Goal: Use online tool/utility: Use online tool/utility

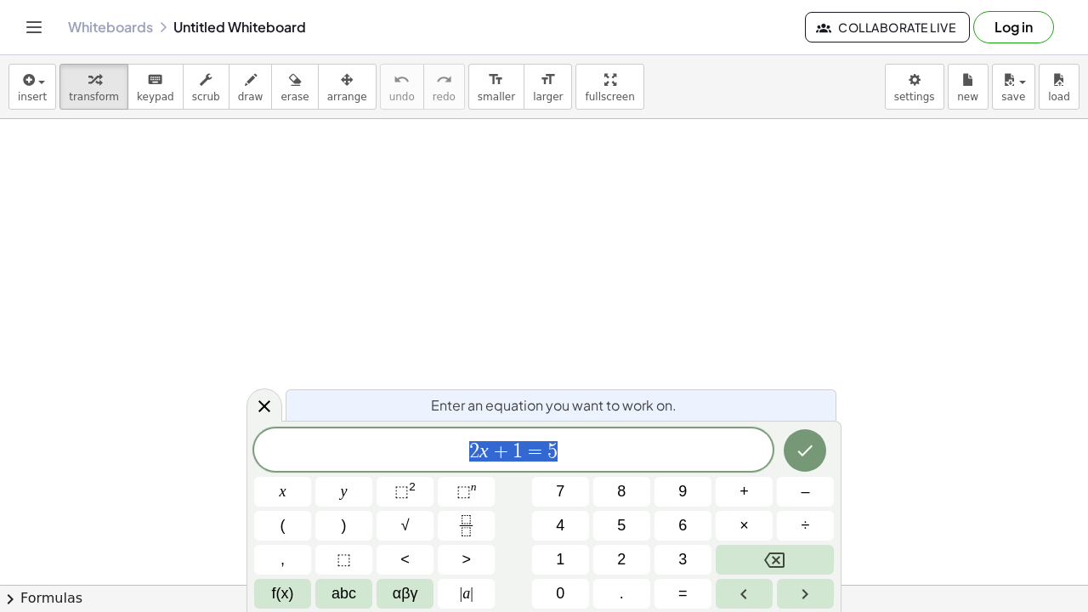
scroll to position [116, 0]
click at [238, 92] on span "draw" at bounding box center [251, 97] width 26 height 12
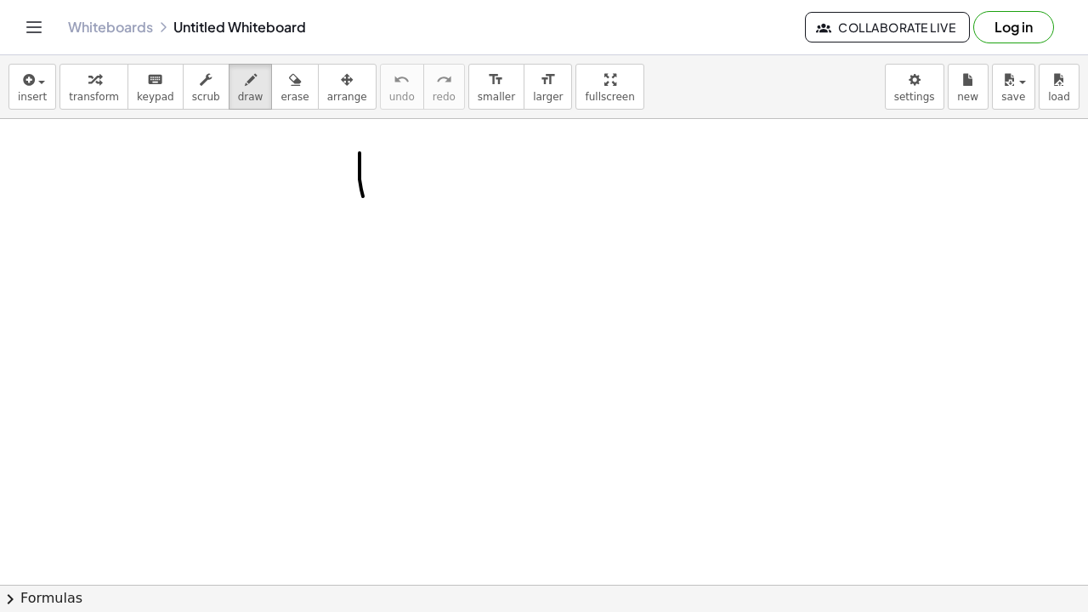
drag, startPoint x: 360, startPoint y: 153, endPoint x: 375, endPoint y: 246, distance: 93.9
click at [375, 246] on div at bounding box center [544, 524] width 1088 height 1043
drag, startPoint x: 407, startPoint y: 145, endPoint x: 490, endPoint y: 322, distance: 195.2
click at [490, 322] on div at bounding box center [544, 524] width 1088 height 1043
click at [394, 86] on icon "undo" at bounding box center [402, 80] width 16 height 20
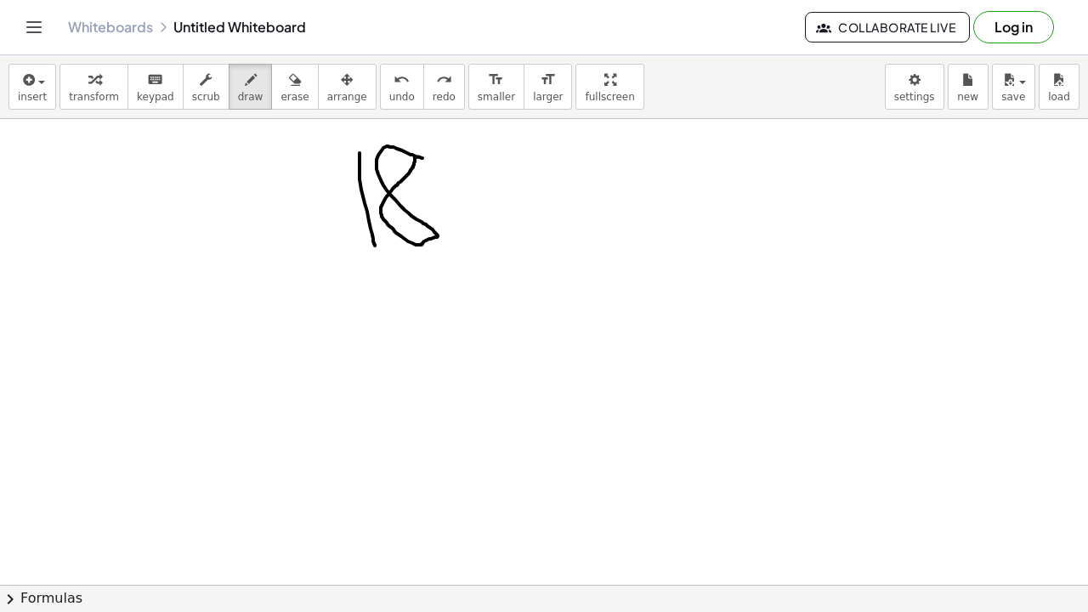
drag, startPoint x: 423, startPoint y: 158, endPoint x: 414, endPoint y: 149, distance: 12.6
click at [415, 149] on div at bounding box center [544, 524] width 1088 height 1043
drag, startPoint x: 509, startPoint y: 184, endPoint x: 454, endPoint y: 207, distance: 59.1
click at [454, 207] on div at bounding box center [544, 524] width 1088 height 1043
drag, startPoint x: 463, startPoint y: 173, endPoint x: 512, endPoint y: 229, distance: 74.1
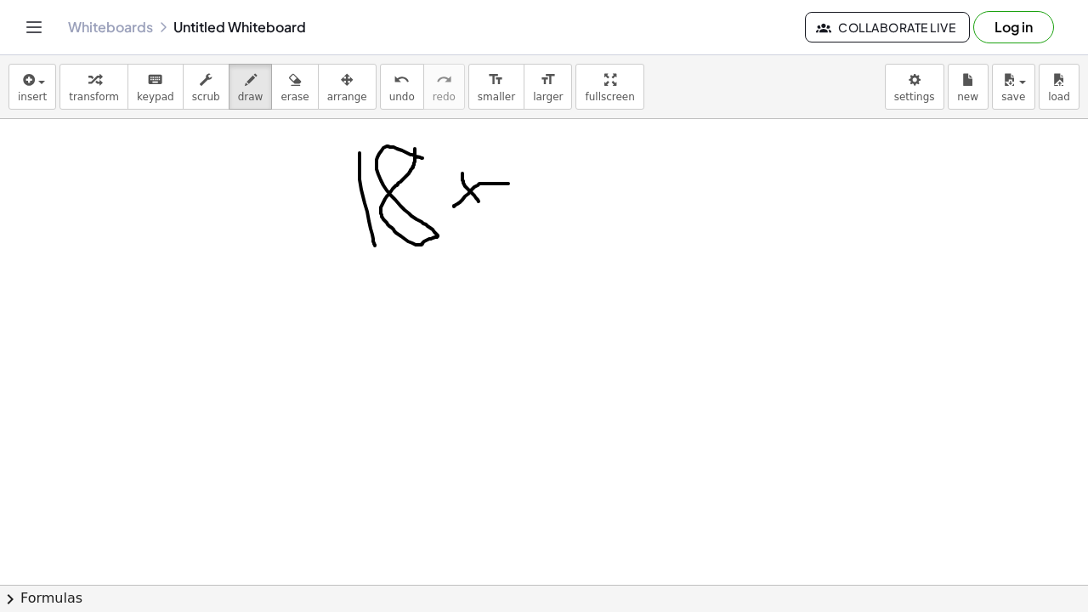
click at [512, 229] on div at bounding box center [544, 524] width 1088 height 1043
drag, startPoint x: 535, startPoint y: 180, endPoint x: 558, endPoint y: 280, distance: 102.1
click at [558, 280] on div at bounding box center [544, 524] width 1088 height 1043
click at [584, 181] on div at bounding box center [544, 524] width 1088 height 1043
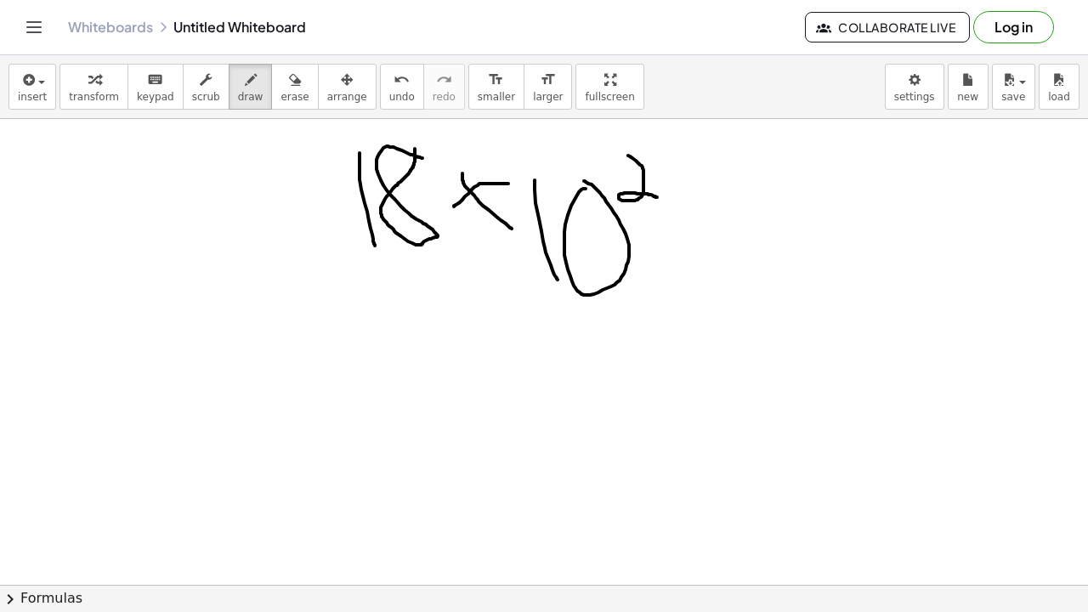
drag, startPoint x: 628, startPoint y: 156, endPoint x: 657, endPoint y: 197, distance: 50.7
click at [657, 197] on div at bounding box center [544, 524] width 1088 height 1043
click at [685, 235] on div at bounding box center [544, 524] width 1088 height 1043
drag, startPoint x: 685, startPoint y: 235, endPoint x: 729, endPoint y: 244, distance: 44.4
click at [729, 244] on div at bounding box center [544, 524] width 1088 height 1043
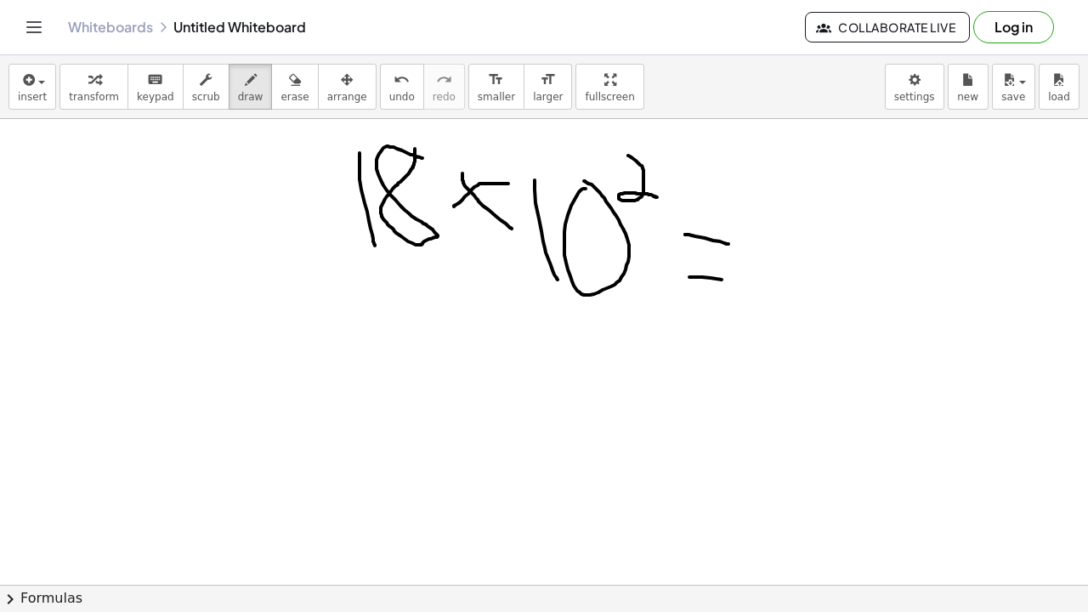
drag, startPoint x: 690, startPoint y: 277, endPoint x: 749, endPoint y: 283, distance: 59.8
click at [749, 284] on div at bounding box center [544, 524] width 1088 height 1043
drag, startPoint x: 785, startPoint y: 204, endPoint x: 796, endPoint y: 286, distance: 82.4
click at [796, 286] on div at bounding box center [544, 524] width 1088 height 1043
click at [793, 322] on div at bounding box center [544, 524] width 1088 height 1043
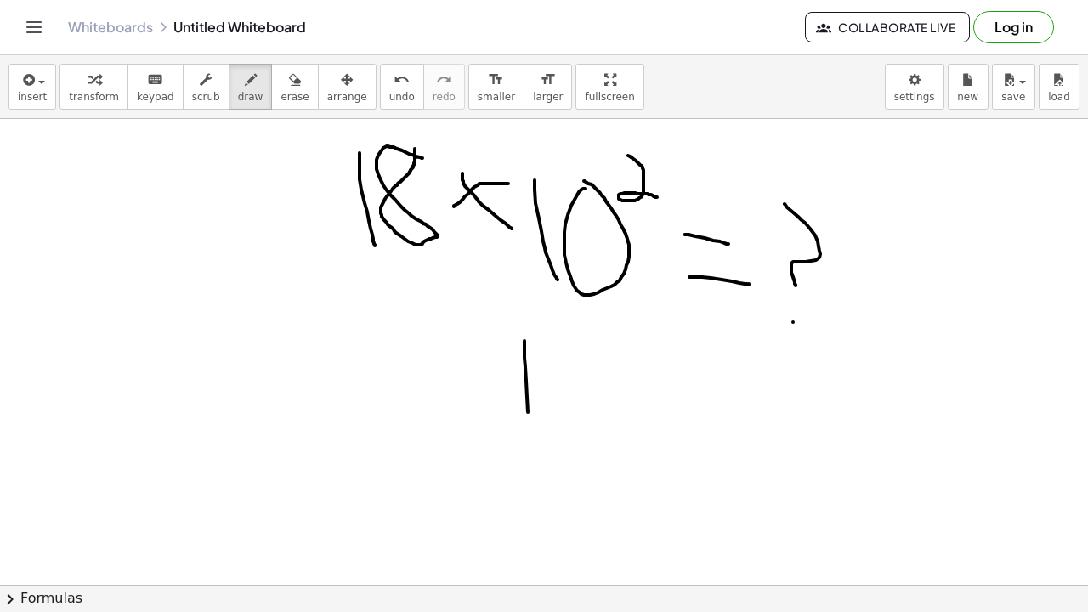
drag, startPoint x: 525, startPoint y: 341, endPoint x: 531, endPoint y: 441, distance: 100.6
click at [531, 444] on div at bounding box center [544, 524] width 1088 height 1043
drag, startPoint x: 573, startPoint y: 344, endPoint x: 581, endPoint y: 338, distance: 9.7
click at [582, 338] on div at bounding box center [544, 524] width 1088 height 1043
drag, startPoint x: 638, startPoint y: 392, endPoint x: 605, endPoint y: 413, distance: 39.4
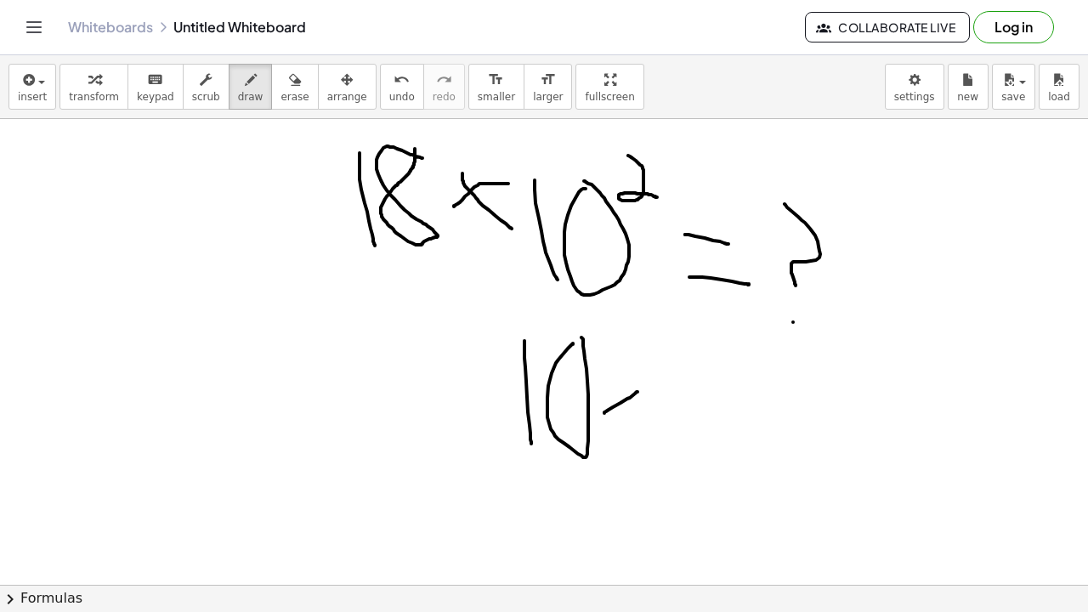
click at [605, 413] on div at bounding box center [544, 524] width 1088 height 1043
drag, startPoint x: 607, startPoint y: 391, endPoint x: 651, endPoint y: 432, distance: 59.6
click at [650, 432] on div at bounding box center [544, 524] width 1088 height 1043
drag, startPoint x: 659, startPoint y: 389, endPoint x: 673, endPoint y: 473, distance: 85.3
click at [672, 473] on div at bounding box center [544, 524] width 1088 height 1043
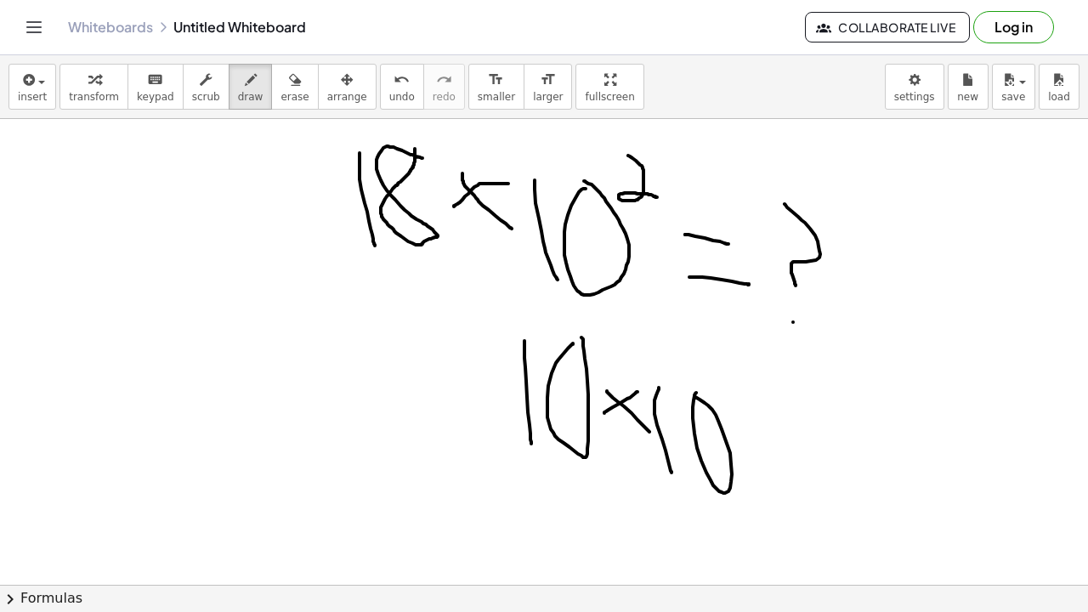
drag, startPoint x: 696, startPoint y: 393, endPoint x: 686, endPoint y: 393, distance: 10.2
click at [687, 393] on div at bounding box center [544, 524] width 1088 height 1043
drag, startPoint x: 743, startPoint y: 418, endPoint x: 794, endPoint y: 419, distance: 51.0
click at [793, 418] on div at bounding box center [544, 524] width 1088 height 1043
drag, startPoint x: 768, startPoint y: 464, endPoint x: 804, endPoint y: 464, distance: 36.6
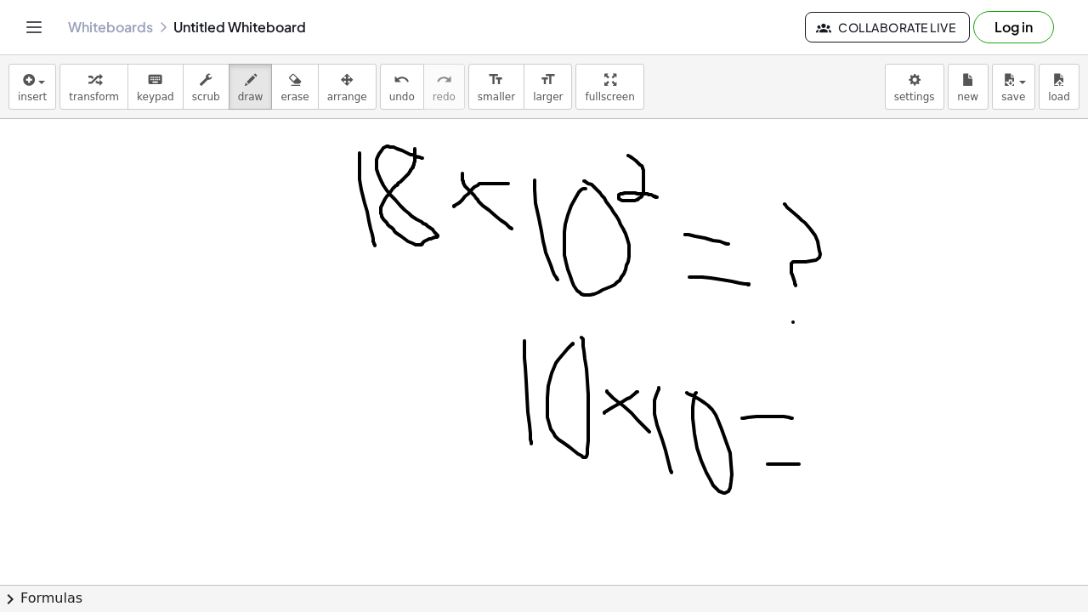
click at [804, 464] on div at bounding box center [544, 524] width 1088 height 1043
drag, startPoint x: 866, startPoint y: 406, endPoint x: 876, endPoint y: 494, distance: 88.2
click at [876, 494] on div at bounding box center [544, 524] width 1088 height 1043
drag, startPoint x: 908, startPoint y: 408, endPoint x: 919, endPoint y: 387, distance: 24.0
click at [919, 387] on div at bounding box center [544, 524] width 1088 height 1043
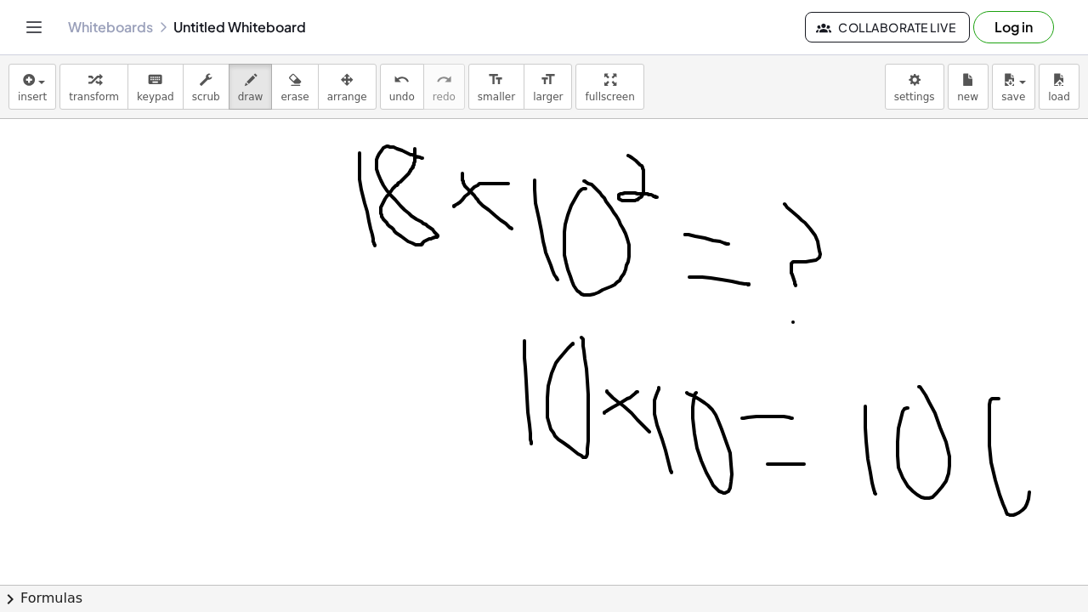
drag, startPoint x: 999, startPoint y: 399, endPoint x: 985, endPoint y: 432, distance: 36.2
click at [991, 431] on div at bounding box center [544, 524] width 1088 height 1043
drag, startPoint x: 543, startPoint y: 496, endPoint x: 552, endPoint y: 572, distance: 77.1
click at [552, 571] on div at bounding box center [544, 524] width 1088 height 1043
click at [595, 497] on div at bounding box center [544, 524] width 1088 height 1043
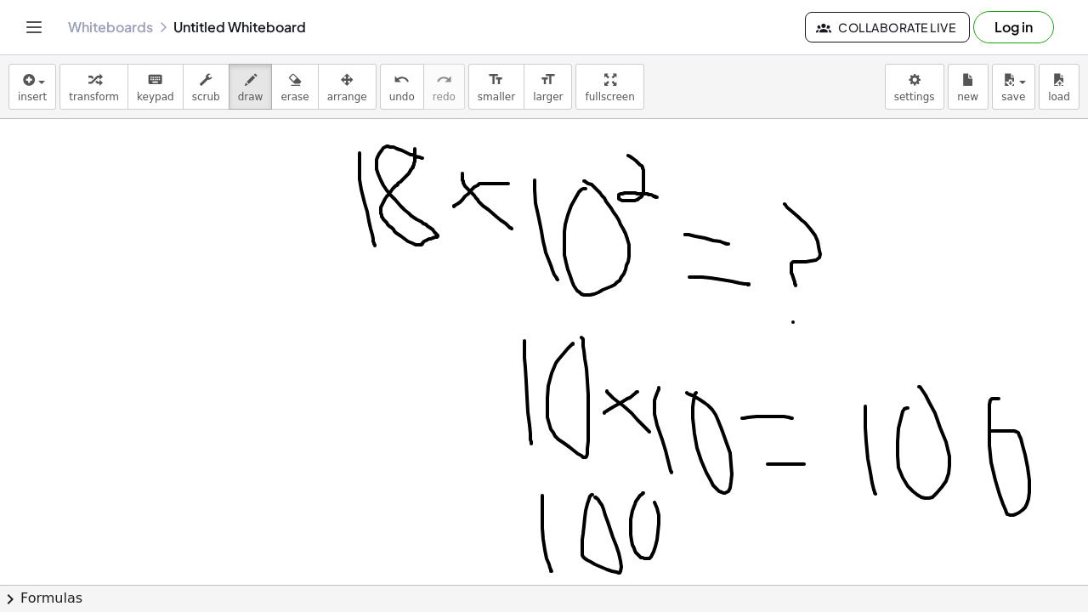
drag, startPoint x: 644, startPoint y: 493, endPoint x: 638, endPoint y: 486, distance: 9.7
click at [639, 486] on div at bounding box center [544, 524] width 1088 height 1043
drag, startPoint x: 493, startPoint y: 516, endPoint x: 448, endPoint y: 534, distance: 48.5
click at [449, 533] on div at bounding box center [544, 524] width 1088 height 1043
drag, startPoint x: 450, startPoint y: 505, endPoint x: 497, endPoint y: 548, distance: 63.2
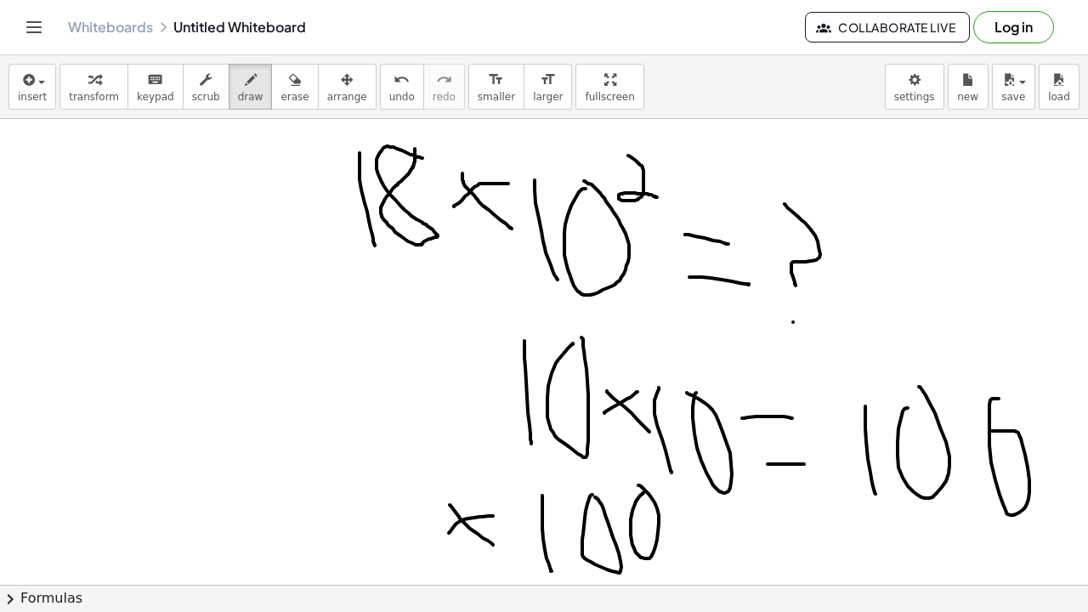
click at [495, 546] on div at bounding box center [544, 524] width 1088 height 1043
drag, startPoint x: 407, startPoint y: 266, endPoint x: 435, endPoint y: 482, distance: 217.7
click at [435, 482] on div at bounding box center [544, 524] width 1088 height 1043
drag, startPoint x: 409, startPoint y: 519, endPoint x: 431, endPoint y: 578, distance: 63.5
click at [428, 574] on div at bounding box center [544, 524] width 1088 height 1043
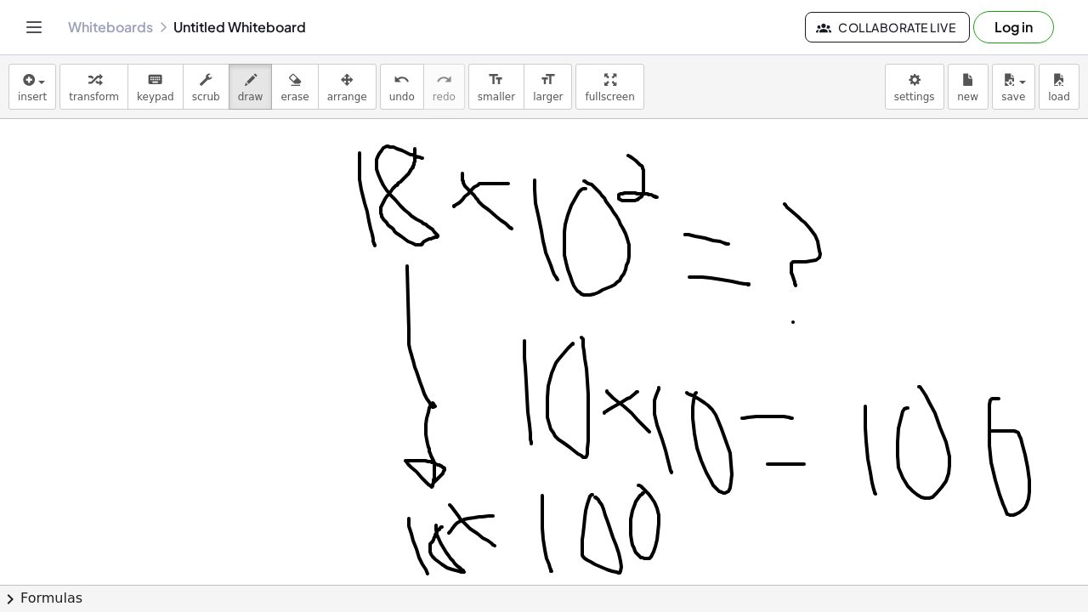
drag, startPoint x: 436, startPoint y: 526, endPoint x: 439, endPoint y: 513, distance: 13.0
click at [440, 513] on div at bounding box center [544, 524] width 1088 height 1043
click at [394, 85] on icon "undo" at bounding box center [402, 80] width 16 height 20
drag, startPoint x: 384, startPoint y: 500, endPoint x: 387, endPoint y: 577, distance: 77.4
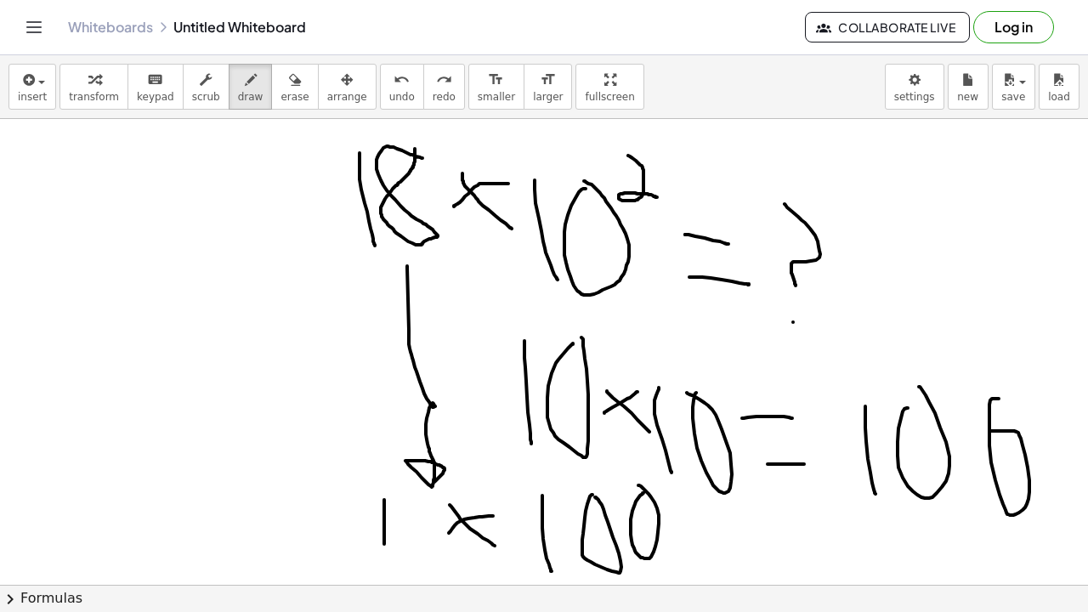
click at [386, 574] on div at bounding box center [544, 524] width 1088 height 1043
click at [431, 507] on div at bounding box center [544, 524] width 1088 height 1043
drag, startPoint x: 690, startPoint y: 533, endPoint x: 753, endPoint y: 534, distance: 62.1
click at [748, 534] on div at bounding box center [544, 524] width 1088 height 1043
drag, startPoint x: 707, startPoint y: 558, endPoint x: 782, endPoint y: 561, distance: 74.9
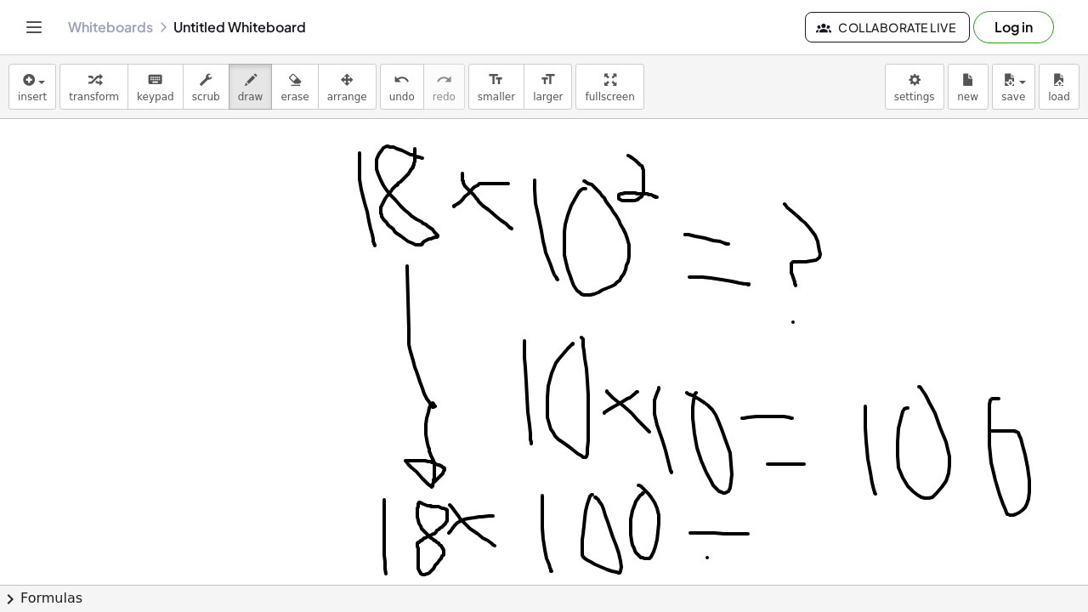
click at [781, 564] on div at bounding box center [544, 524] width 1088 height 1043
click at [946, 525] on div at bounding box center [544, 524] width 1088 height 1043
drag, startPoint x: 946, startPoint y: 525, endPoint x: 918, endPoint y: 506, distance: 33.7
click at [918, 506] on div at bounding box center [544, 524] width 1088 height 1043
drag, startPoint x: 953, startPoint y: 519, endPoint x: 953, endPoint y: 530, distance: 11.1
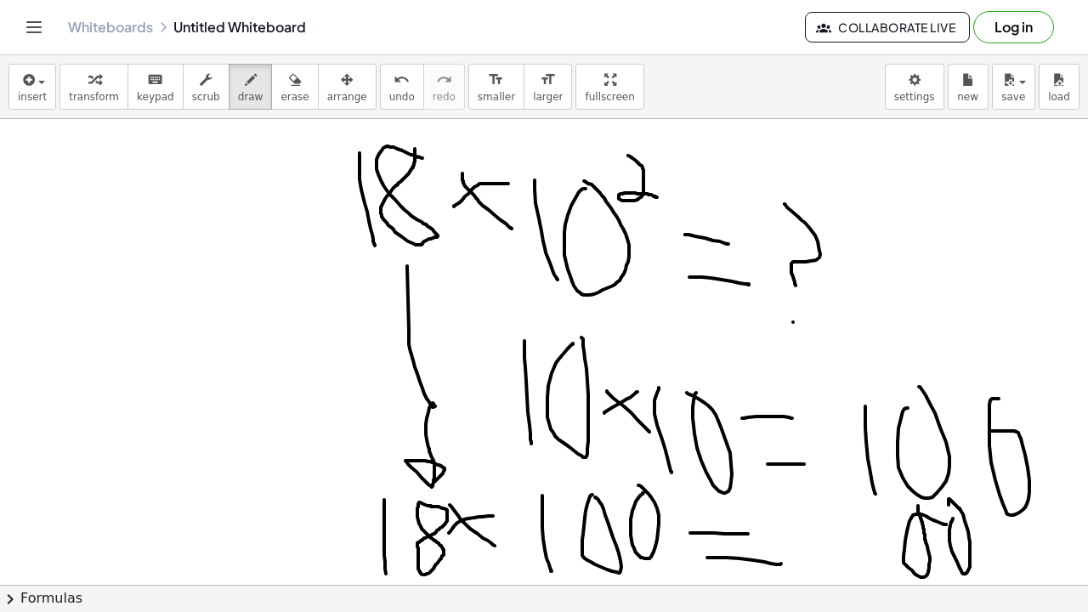
click at [952, 529] on div at bounding box center [544, 524] width 1088 height 1043
drag, startPoint x: 828, startPoint y: 503, endPoint x: 832, endPoint y: 558, distance: 55.4
click at [832, 558] on div at bounding box center [544, 524] width 1088 height 1043
drag, startPoint x: 861, startPoint y: 502, endPoint x: 856, endPoint y: 476, distance: 26.0
click at [857, 480] on div at bounding box center [544, 524] width 1088 height 1043
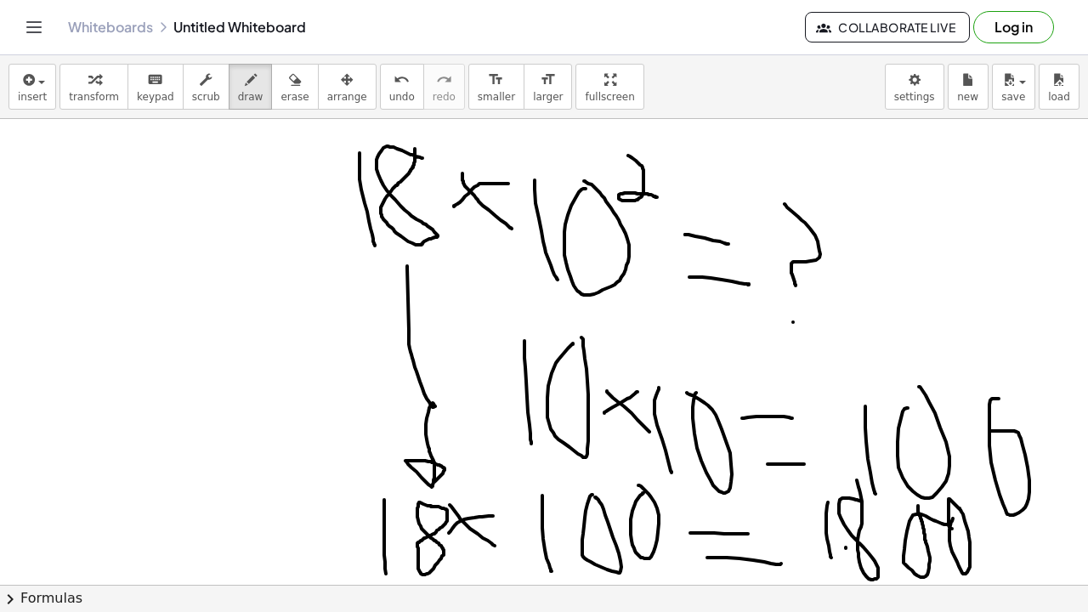
drag, startPoint x: 846, startPoint y: 548, endPoint x: 834, endPoint y: 594, distance: 47.4
click at [834, 594] on div "insert select one: Math Expression Function Text Youtube Video Graphing Geometr…" at bounding box center [544, 333] width 1088 height 557
click at [293, 96] on span "erase" at bounding box center [295, 97] width 28 height 12
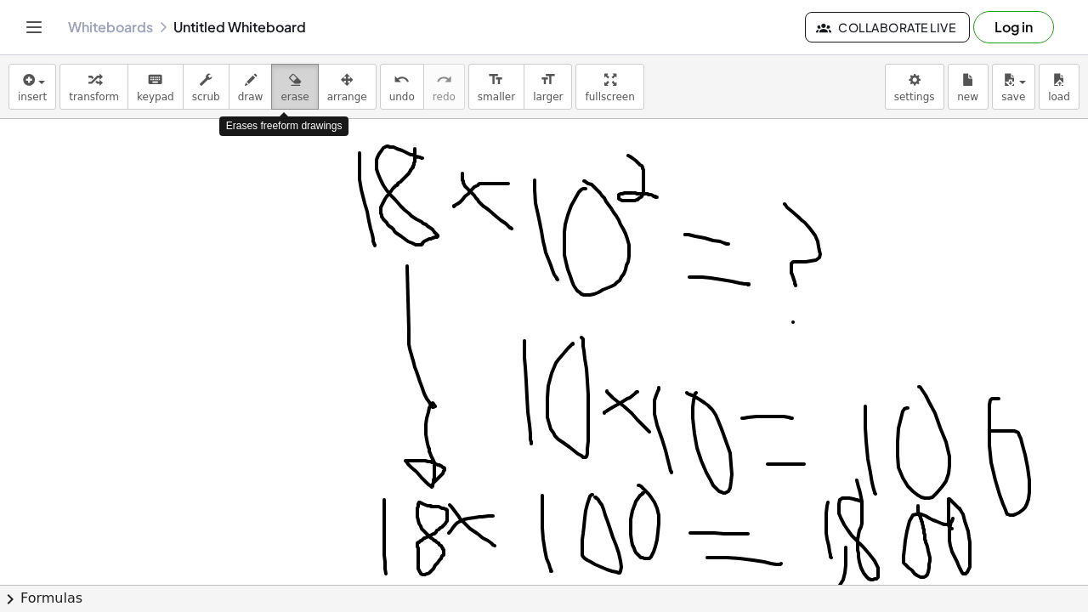
click at [292, 96] on span "erase" at bounding box center [295, 97] width 28 height 12
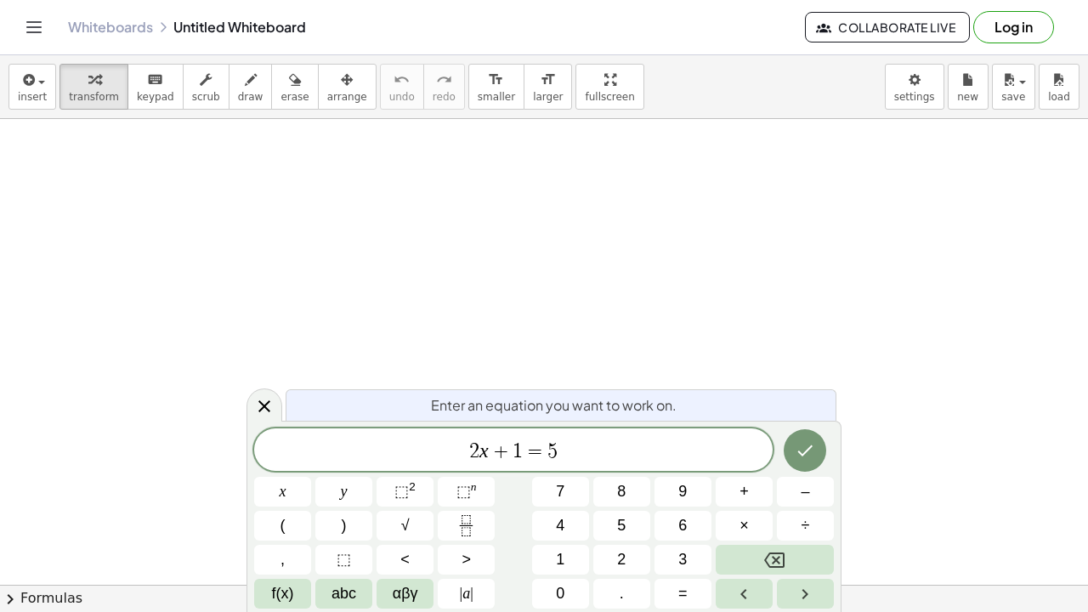
click at [583, 457] on span "2 x + 1 = 5" at bounding box center [513, 452] width 519 height 24
click at [584, 456] on span "2 x + 1 = 5 ​" at bounding box center [513, 452] width 519 height 24
drag, startPoint x: 294, startPoint y: 194, endPoint x: 347, endPoint y: 255, distance: 80.8
click at [238, 83] on div "button" at bounding box center [251, 79] width 26 height 20
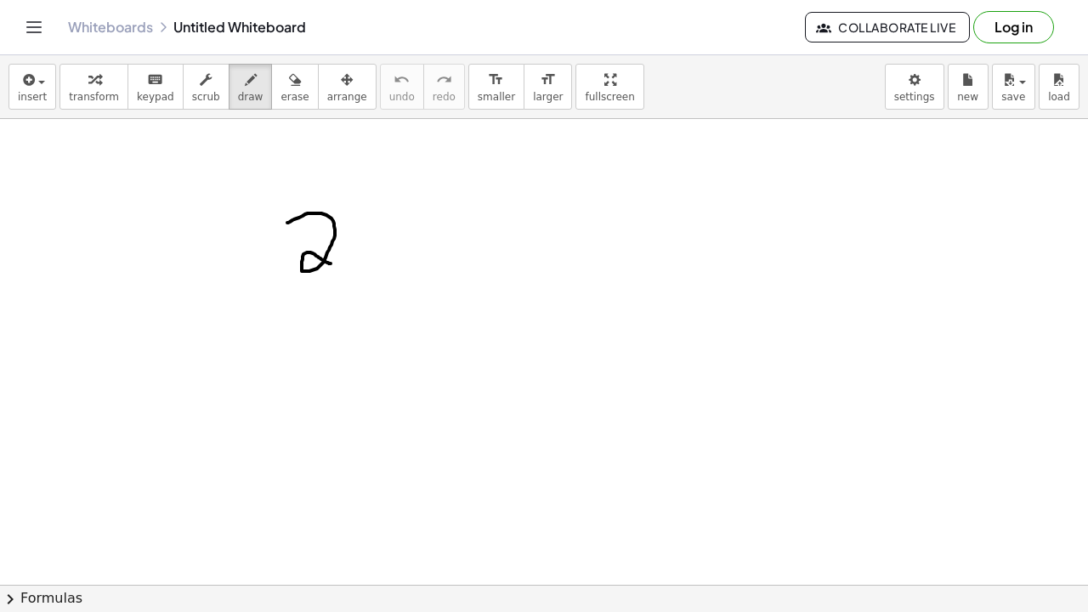
drag, startPoint x: 287, startPoint y: 223, endPoint x: 331, endPoint y: 264, distance: 59.6
drag, startPoint x: 351, startPoint y: 212, endPoint x: 367, endPoint y: 272, distance: 62.3
drag, startPoint x: 423, startPoint y: 230, endPoint x: 389, endPoint y: 258, distance: 42.9
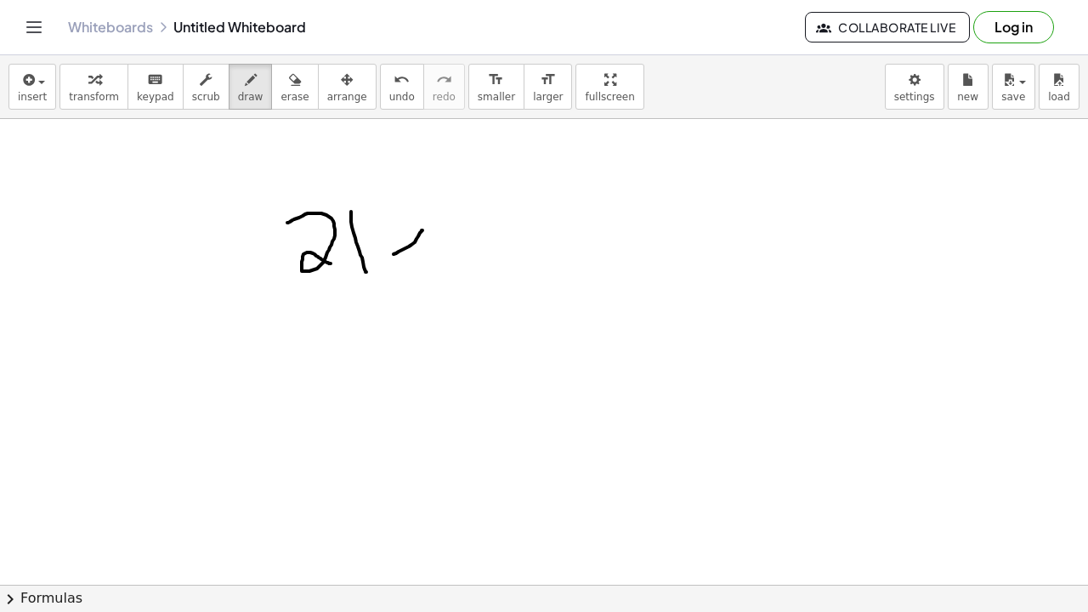
drag, startPoint x: 389, startPoint y: 227, endPoint x: 421, endPoint y: 259, distance: 45.7
click at [143, 96] on span "keypad" at bounding box center [155, 97] width 37 height 12
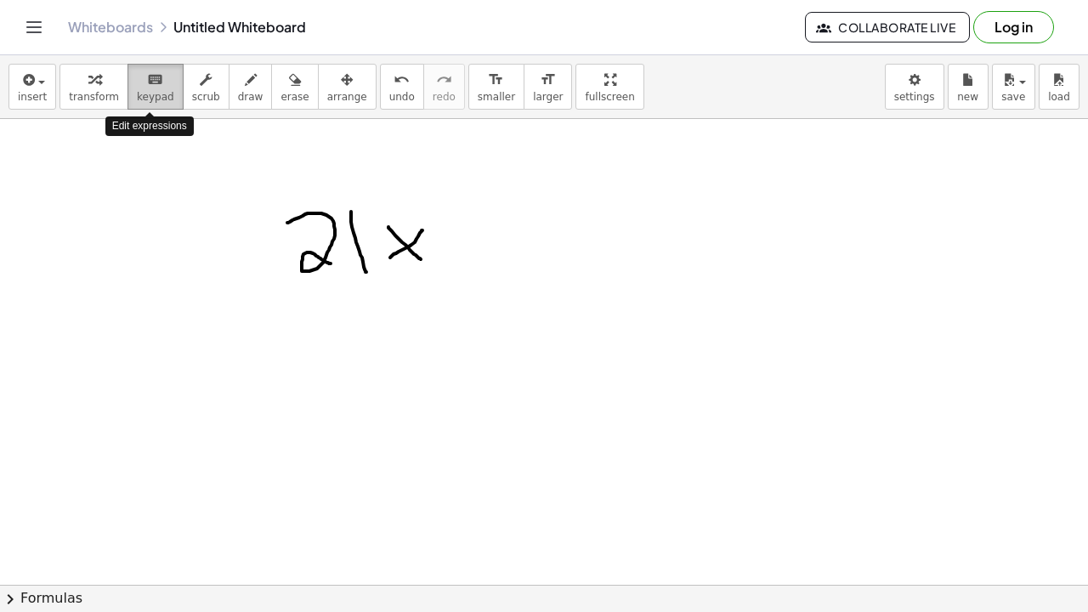
click at [143, 96] on span "keypad" at bounding box center [155, 97] width 37 height 12
drag, startPoint x: 278, startPoint y: 216, endPoint x: 445, endPoint y: 279, distance: 178.2
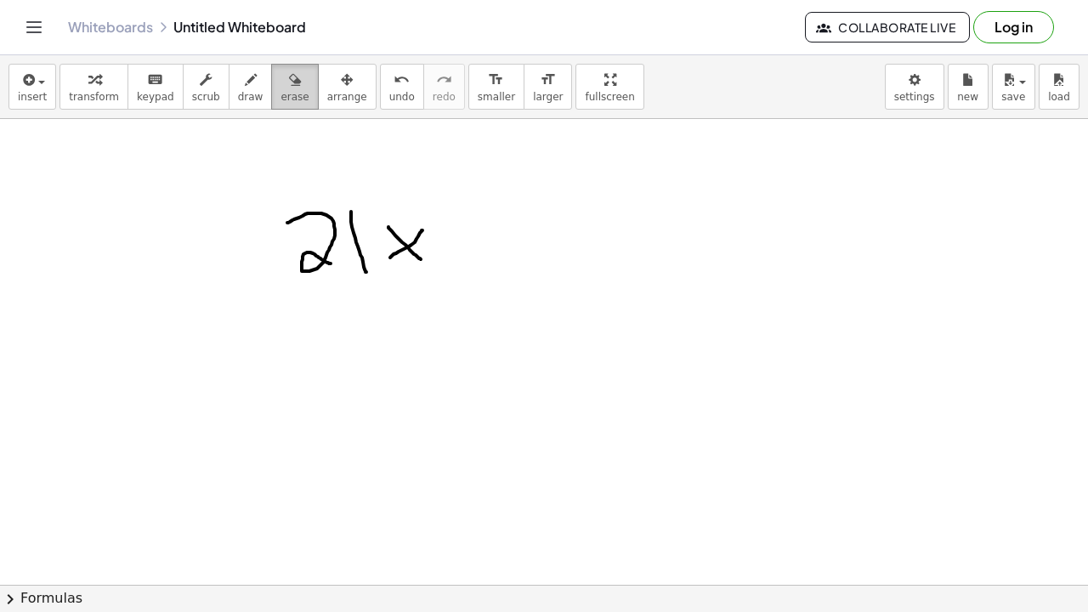
click at [273, 104] on button "erase" at bounding box center [294, 87] width 47 height 46
drag, startPoint x: 290, startPoint y: 237, endPoint x: 296, endPoint y: 254, distance: 18.0
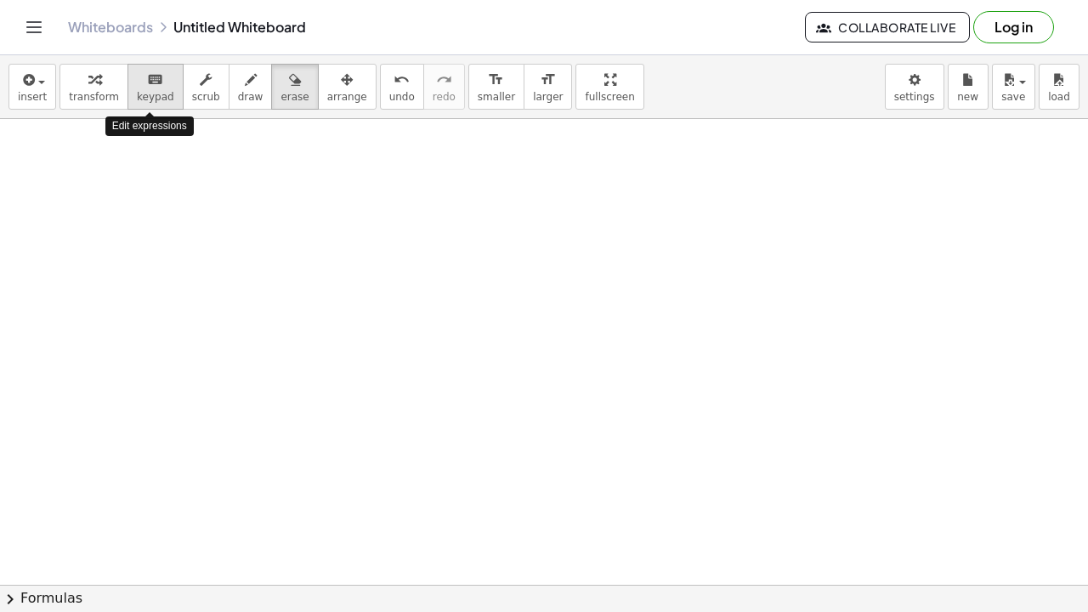
click at [162, 98] on span "keypad" at bounding box center [155, 97] width 37 height 12
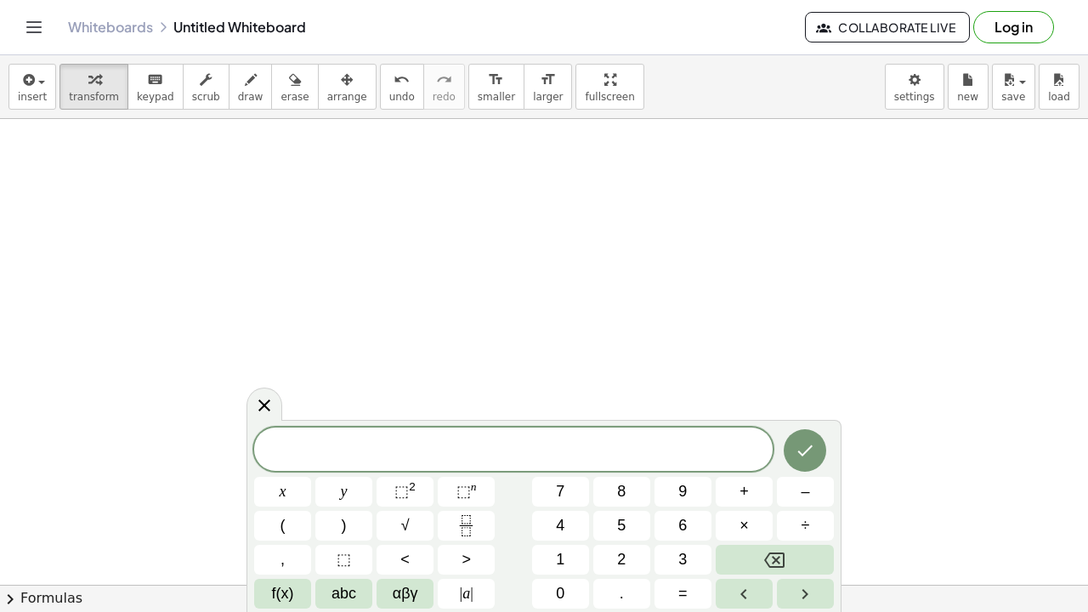
click at [729, 524] on button "×" at bounding box center [744, 526] width 57 height 30
click at [727, 524] on button "×" at bounding box center [744, 526] width 57 height 30
click at [412, 493] on sup "2" at bounding box center [412, 486] width 7 height 13
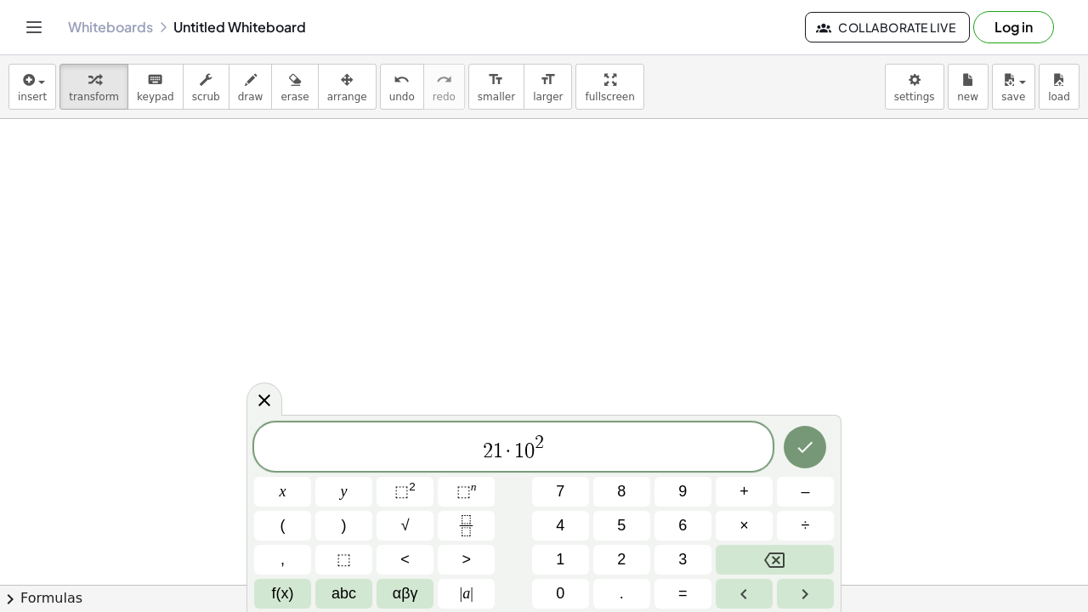
click at [547, 442] on span "2 1 · 1 0 2 ​" at bounding box center [513, 448] width 519 height 31
click at [544, 435] on span "2" at bounding box center [539, 444] width 9 height 19
click at [687, 594] on span "=" at bounding box center [683, 593] width 9 height 23
click at [807, 449] on icon "Done" at bounding box center [805, 447] width 15 height 11
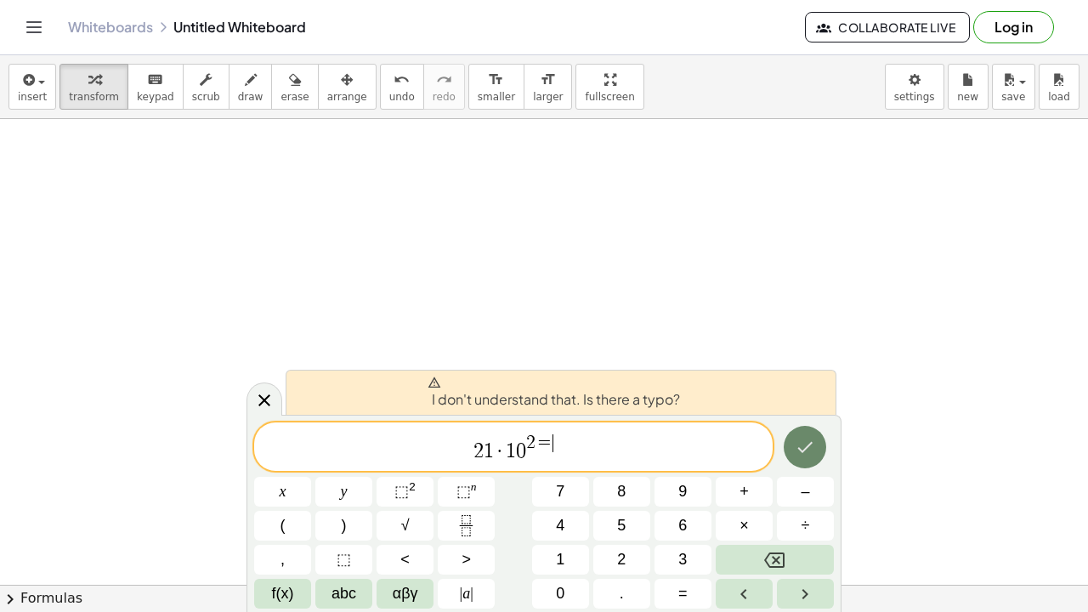
click at [807, 449] on icon "Done" at bounding box center [805, 447] width 15 height 11
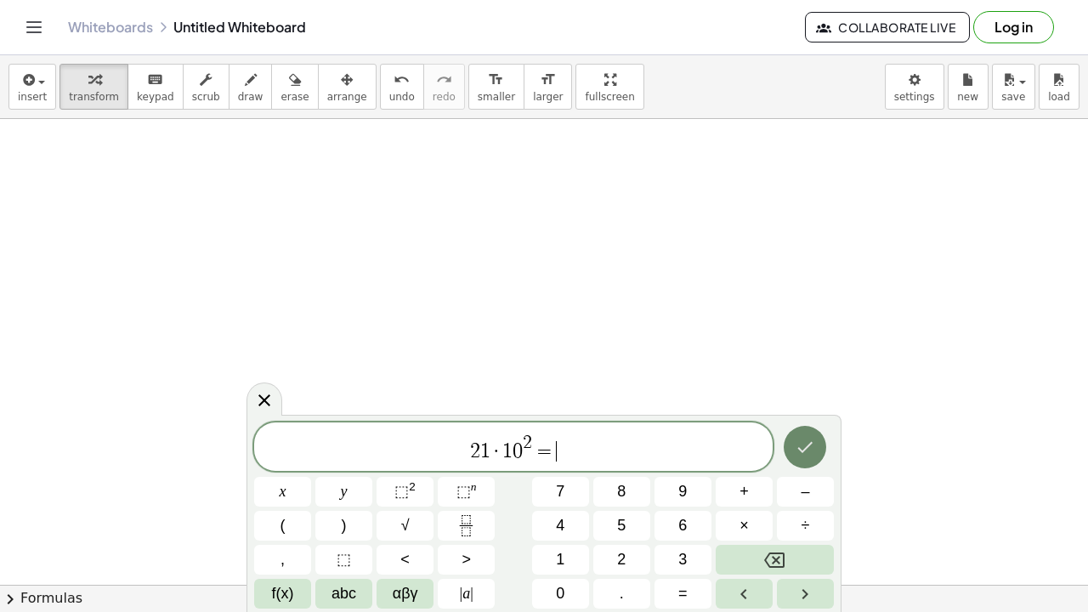
click at [793, 457] on button "Done" at bounding box center [805, 447] width 43 height 43
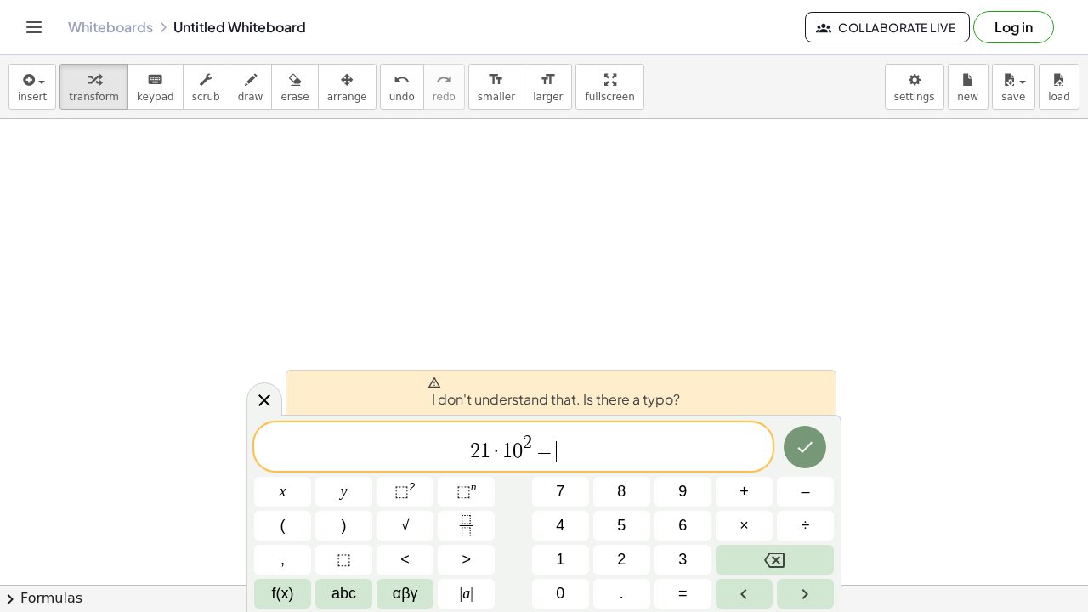
click at [697, 456] on span "2 1 · 1 0 2 = ​" at bounding box center [513, 448] width 519 height 31
click at [253, 395] on div at bounding box center [265, 399] width 36 height 33
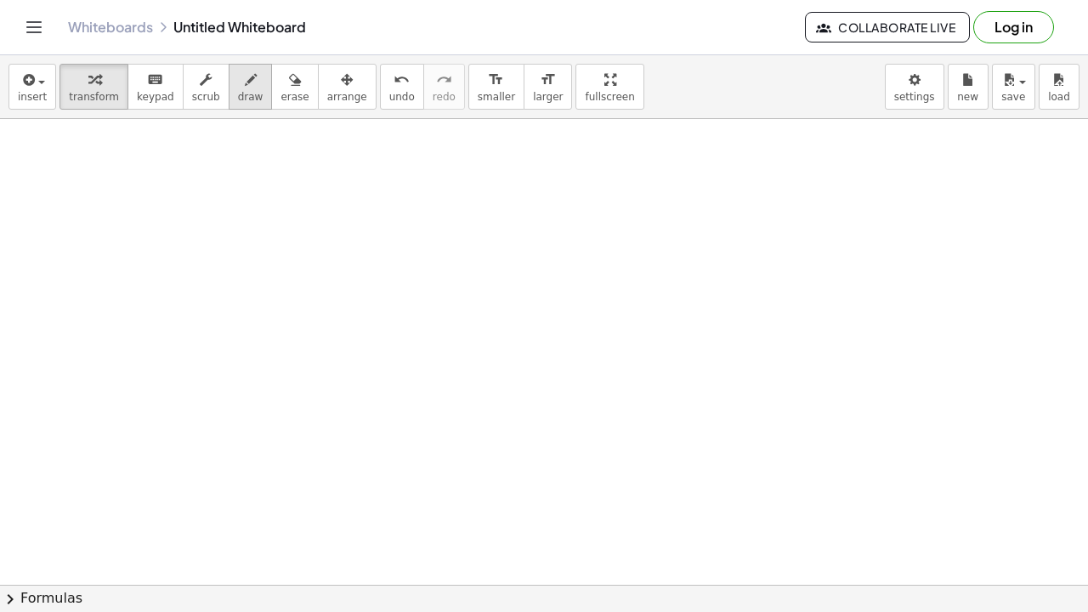
click at [248, 97] on span "draw" at bounding box center [251, 97] width 26 height 12
drag, startPoint x: 375, startPoint y: 176, endPoint x: 498, endPoint y: 260, distance: 149.3
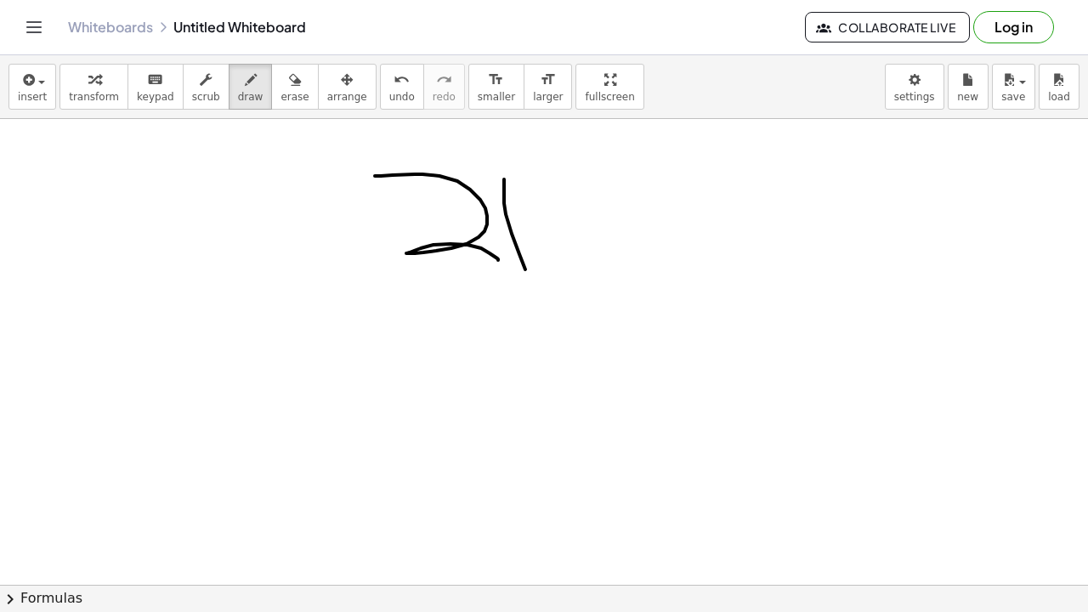
drag, startPoint x: 504, startPoint y: 179, endPoint x: 535, endPoint y: 293, distance: 117.2
drag, startPoint x: 587, startPoint y: 216, endPoint x: 542, endPoint y: 237, distance: 49.8
drag, startPoint x: 543, startPoint y: 202, endPoint x: 594, endPoint y: 241, distance: 63.6
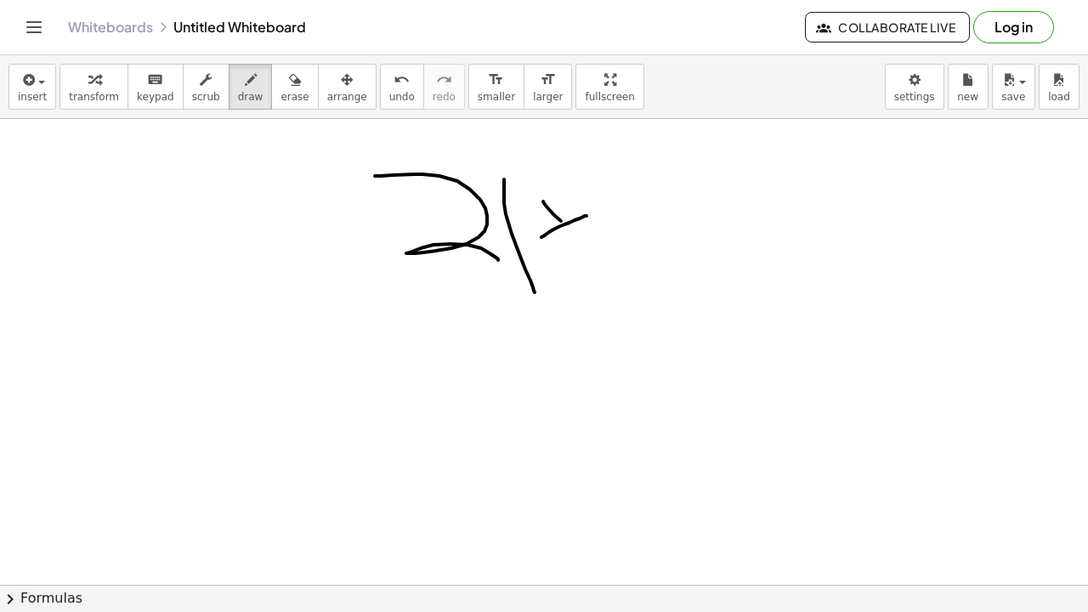
drag, startPoint x: 605, startPoint y: 168, endPoint x: 634, endPoint y: 307, distance: 142.3
drag, startPoint x: 639, startPoint y: 174, endPoint x: 649, endPoint y: 162, distance: 15.8
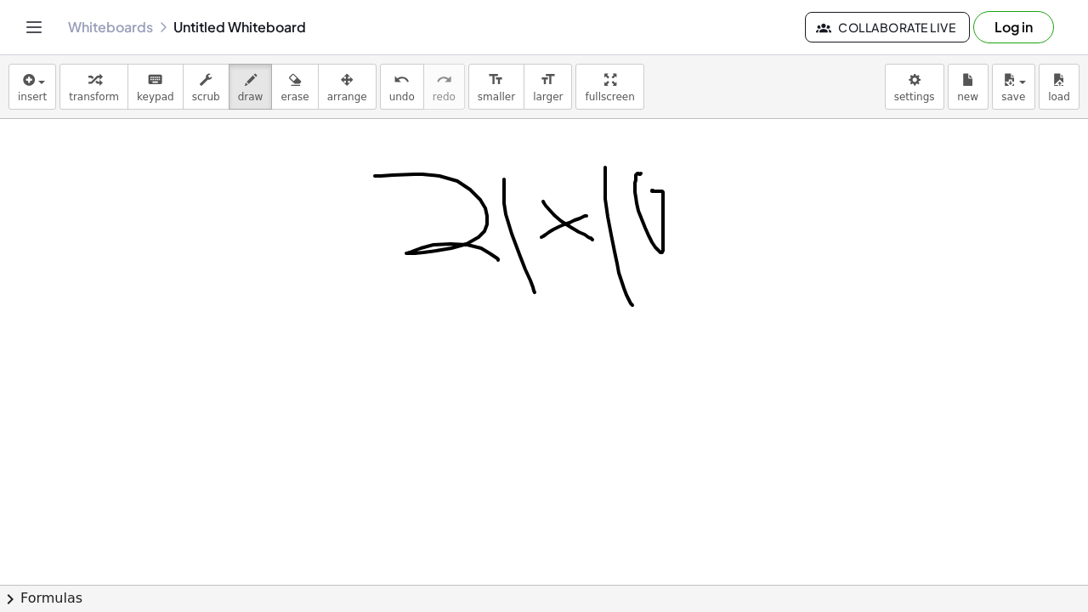
drag, startPoint x: 639, startPoint y: 173, endPoint x: 654, endPoint y: 176, distance: 15.5
click at [281, 93] on span "erase" at bounding box center [295, 97] width 28 height 12
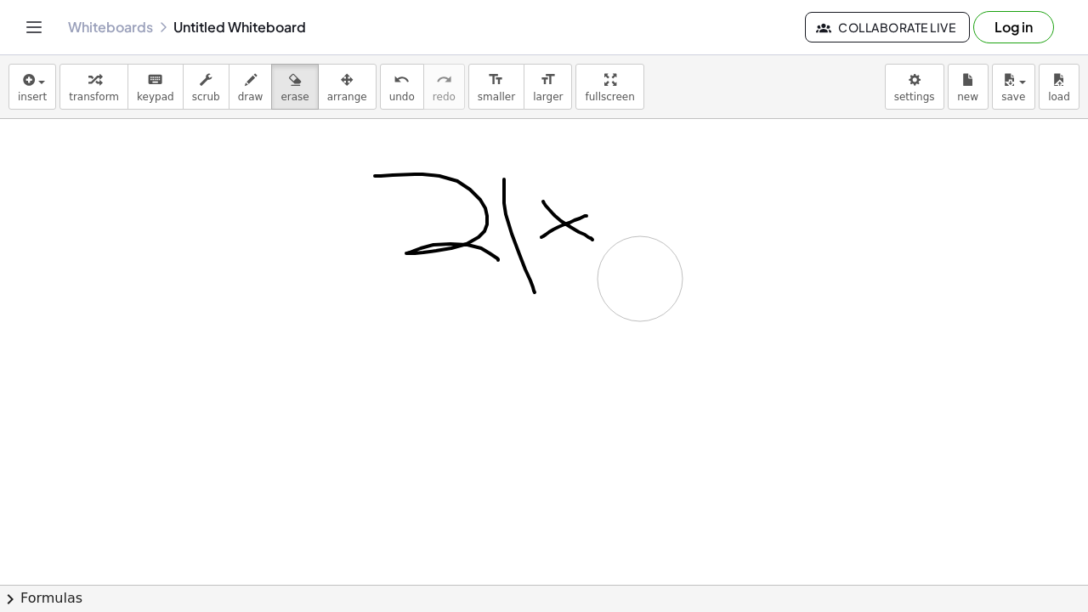
drag, startPoint x: 641, startPoint y: 171, endPoint x: 654, endPoint y: 260, distance: 90.2
click at [238, 94] on span "draw" at bounding box center [251, 97] width 26 height 12
drag, startPoint x: 605, startPoint y: 177, endPoint x: 619, endPoint y: 310, distance: 134.2
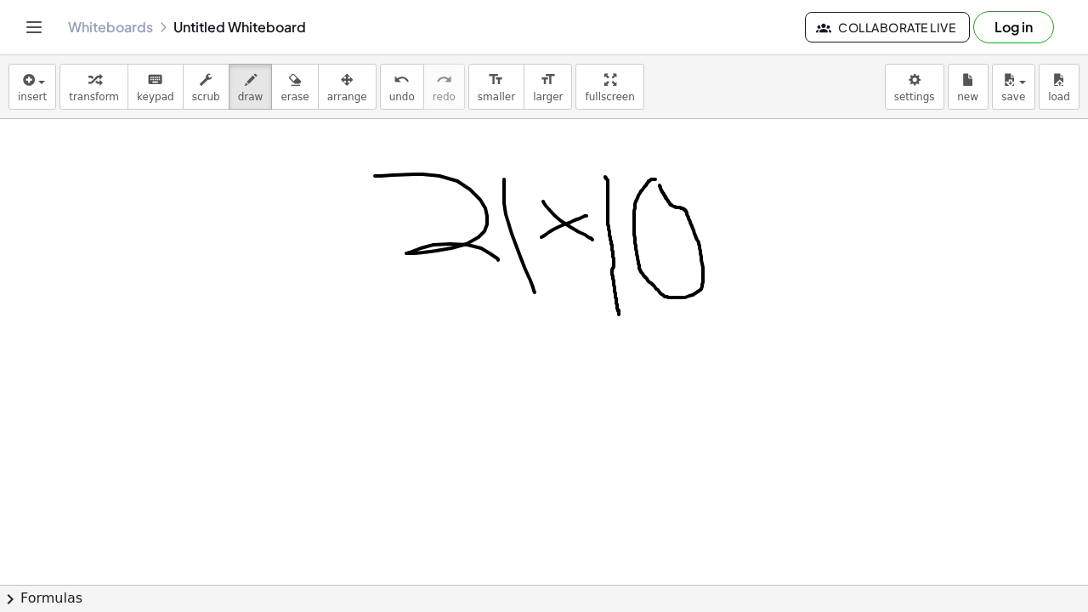
drag, startPoint x: 705, startPoint y: 169, endPoint x: 772, endPoint y: 201, distance: 74.2
drag, startPoint x: 761, startPoint y: 224, endPoint x: 788, endPoint y: 224, distance: 27.2
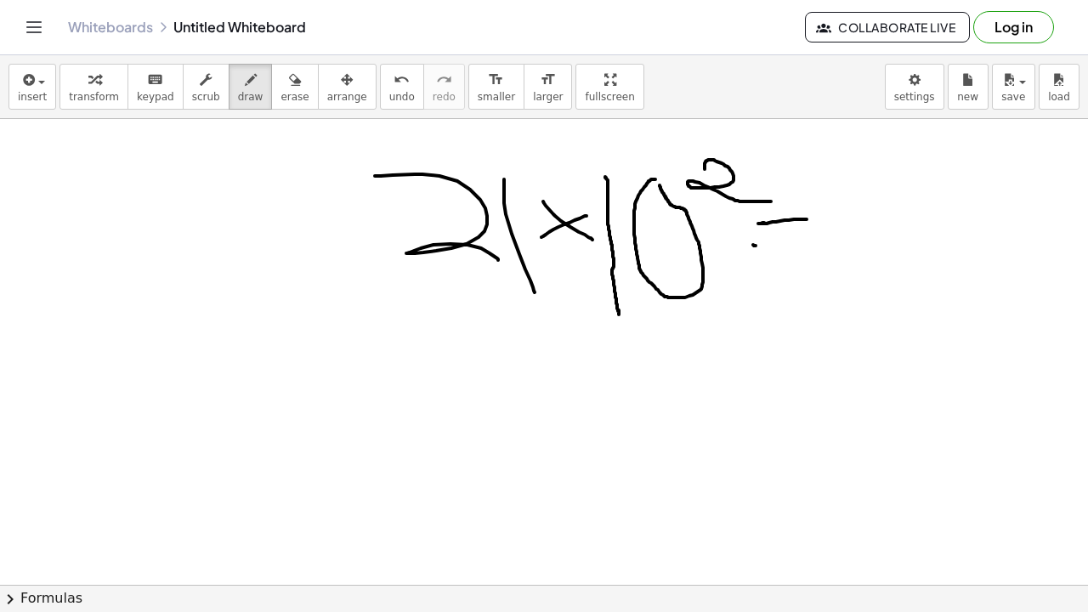
drag, startPoint x: 756, startPoint y: 246, endPoint x: 832, endPoint y: 250, distance: 75.8
drag, startPoint x: 838, startPoint y: 197, endPoint x: 887, endPoint y: 292, distance: 106.5
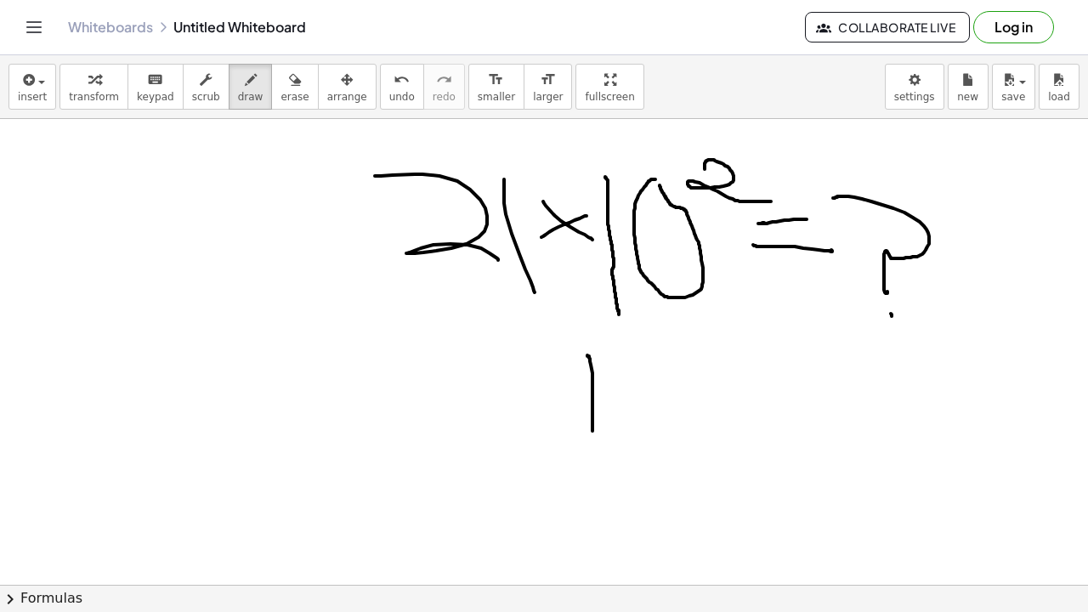
drag, startPoint x: 588, startPoint y: 355, endPoint x: 595, endPoint y: 423, distance: 67.6
drag, startPoint x: 619, startPoint y: 364, endPoint x: 631, endPoint y: 367, distance: 12.4
drag, startPoint x: 684, startPoint y: 382, endPoint x: 651, endPoint y: 401, distance: 38.5
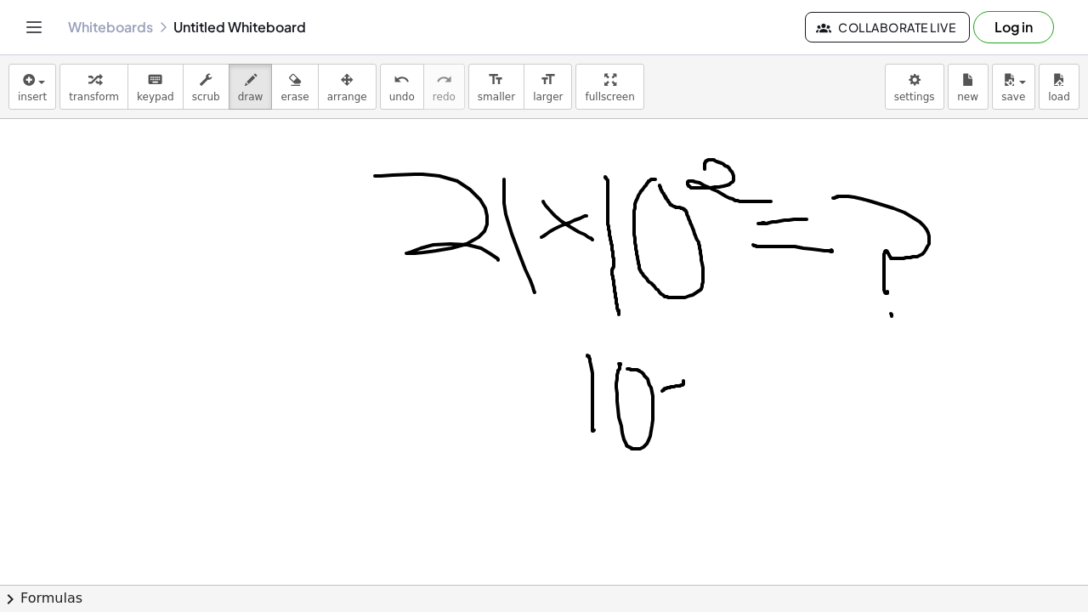
drag, startPoint x: 658, startPoint y: 380, endPoint x: 691, endPoint y: 408, distance: 43.4
drag, startPoint x: 691, startPoint y: 378, endPoint x: 717, endPoint y: 430, distance: 58.6
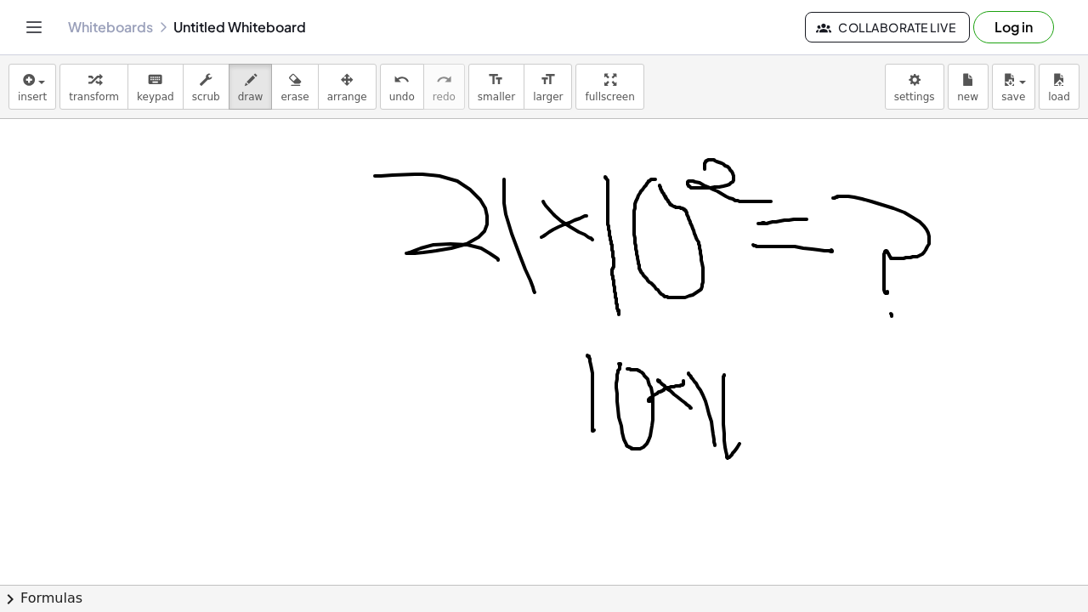
drag, startPoint x: 725, startPoint y: 375, endPoint x: 732, endPoint y: 392, distance: 18.6
drag, startPoint x: 768, startPoint y: 399, endPoint x: 787, endPoint y: 401, distance: 18.9
drag, startPoint x: 780, startPoint y: 423, endPoint x: 802, endPoint y: 412, distance: 25.1
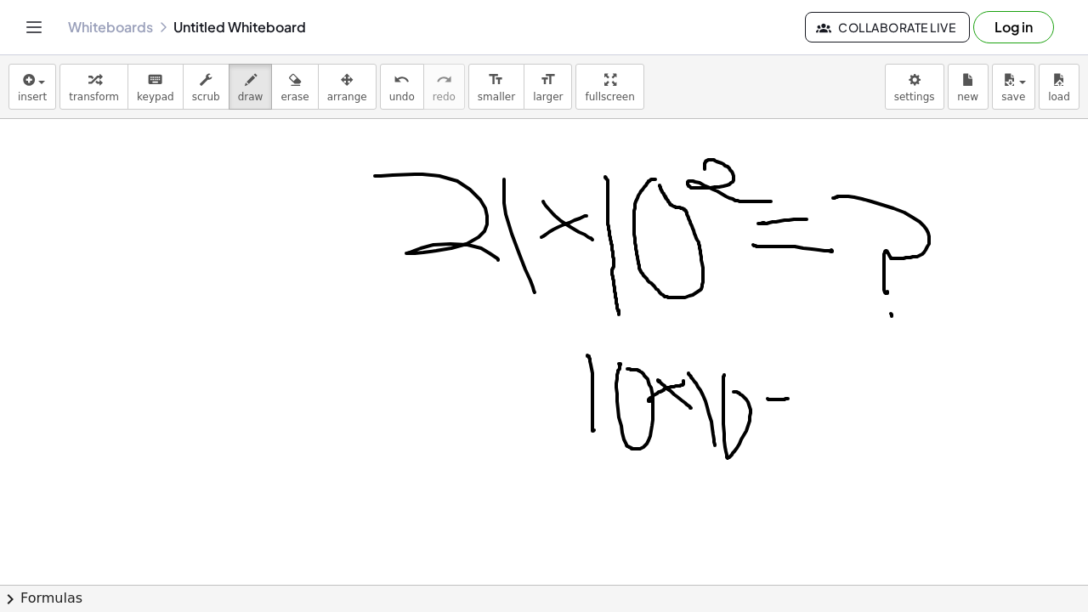
drag, startPoint x: 808, startPoint y: 388, endPoint x: 823, endPoint y: 438, distance: 52.5
drag, startPoint x: 846, startPoint y: 394, endPoint x: 842, endPoint y: 402, distance: 9.5
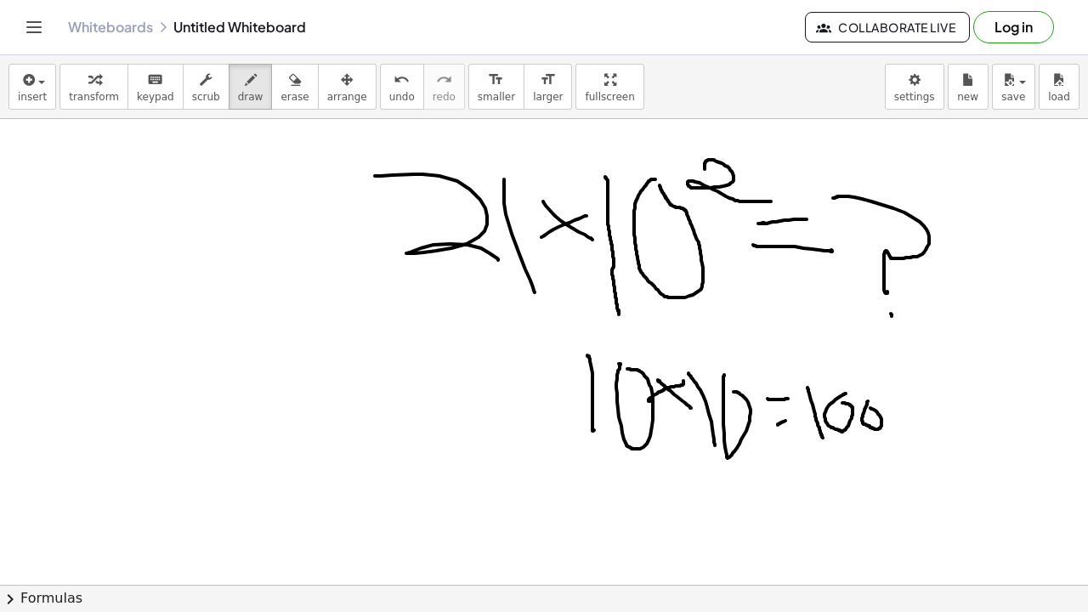
drag, startPoint x: 606, startPoint y: 321, endPoint x: 597, endPoint y: 320, distance: 9.4
drag, startPoint x: 396, startPoint y: 452, endPoint x: 440, endPoint y: 514, distance: 76.4
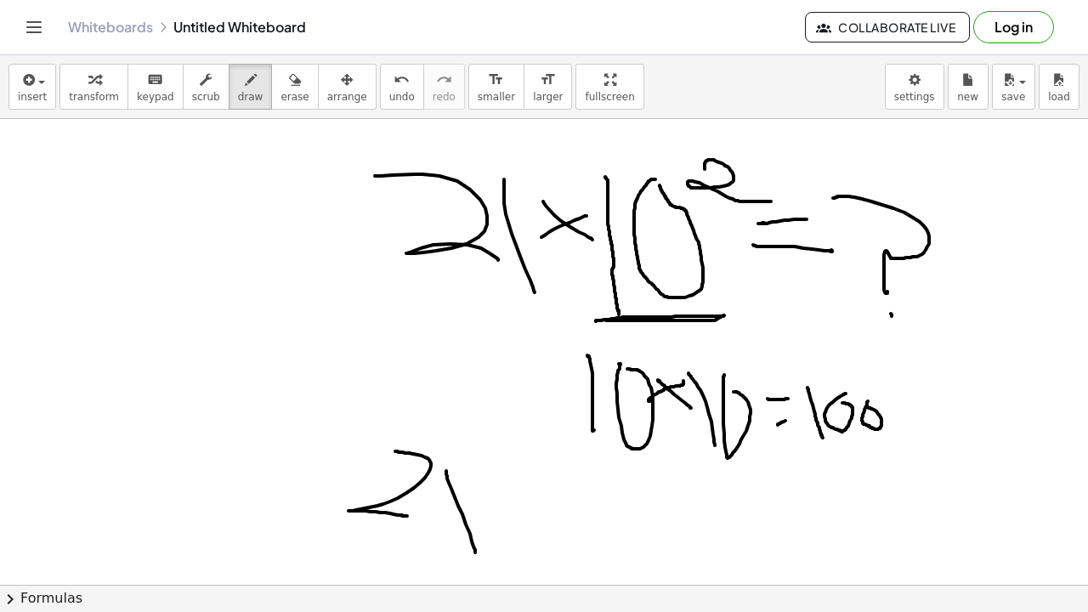
drag, startPoint x: 446, startPoint y: 471, endPoint x: 476, endPoint y: 534, distance: 69.6
drag, startPoint x: 506, startPoint y: 493, endPoint x: 433, endPoint y: 503, distance: 73.8
click at [289, 88] on icon "button" at bounding box center [295, 80] width 12 height 20
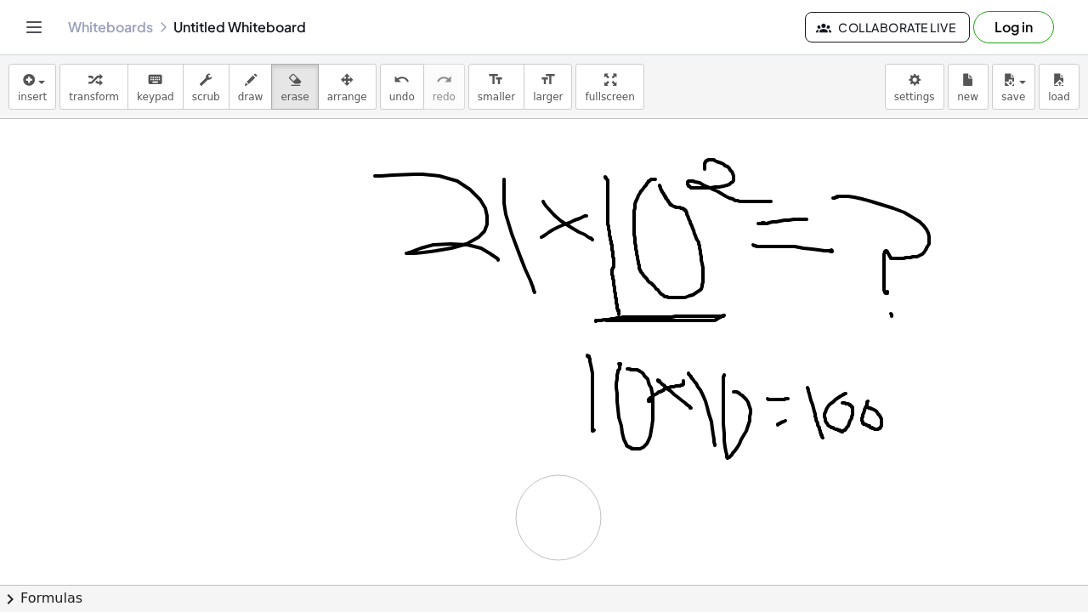
drag, startPoint x: 390, startPoint y: 447, endPoint x: 531, endPoint y: 518, distance: 157.8
click at [238, 103] on button "draw" at bounding box center [251, 87] width 44 height 46
drag, startPoint x: 157, startPoint y: 424, endPoint x: 194, endPoint y: 470, distance: 58.7
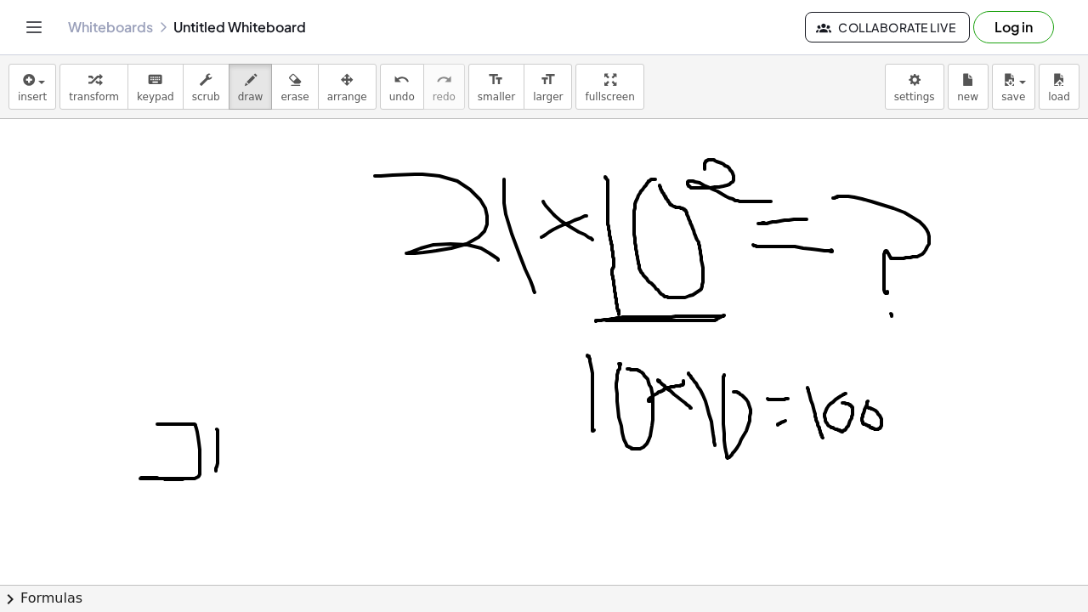
drag, startPoint x: 217, startPoint y: 429, endPoint x: 218, endPoint y: 455, distance: 25.5
drag, startPoint x: 147, startPoint y: 469, endPoint x: 213, endPoint y: 473, distance: 65.6
drag, startPoint x: 216, startPoint y: 415, endPoint x: 216, endPoint y: 476, distance: 61.2
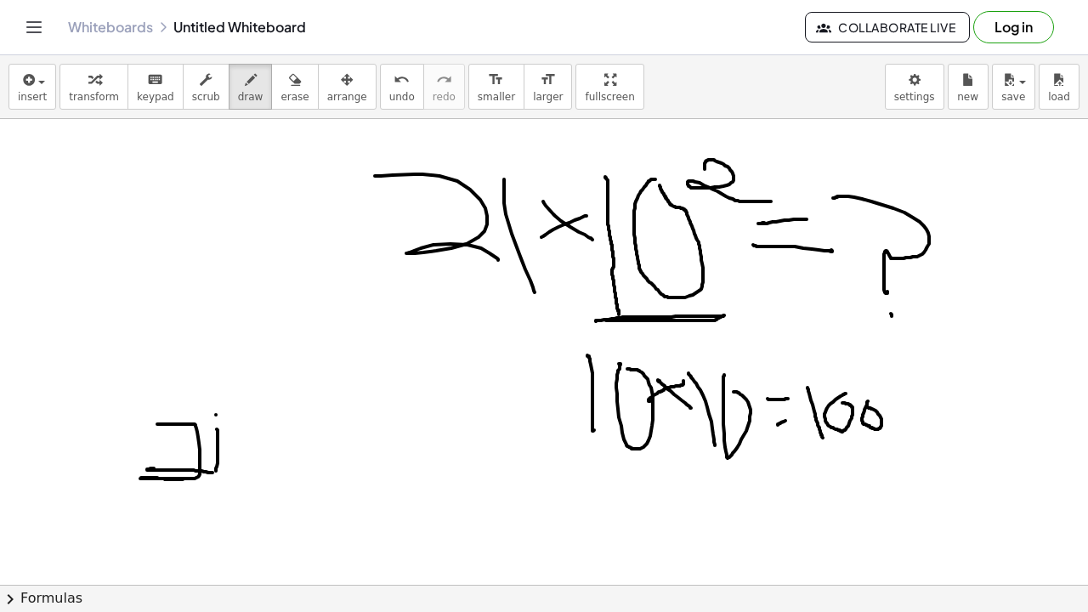
drag, startPoint x: 275, startPoint y: 439, endPoint x: 244, endPoint y: 441, distance: 30.7
drag, startPoint x: 245, startPoint y: 435, endPoint x: 280, endPoint y: 460, distance: 42.7
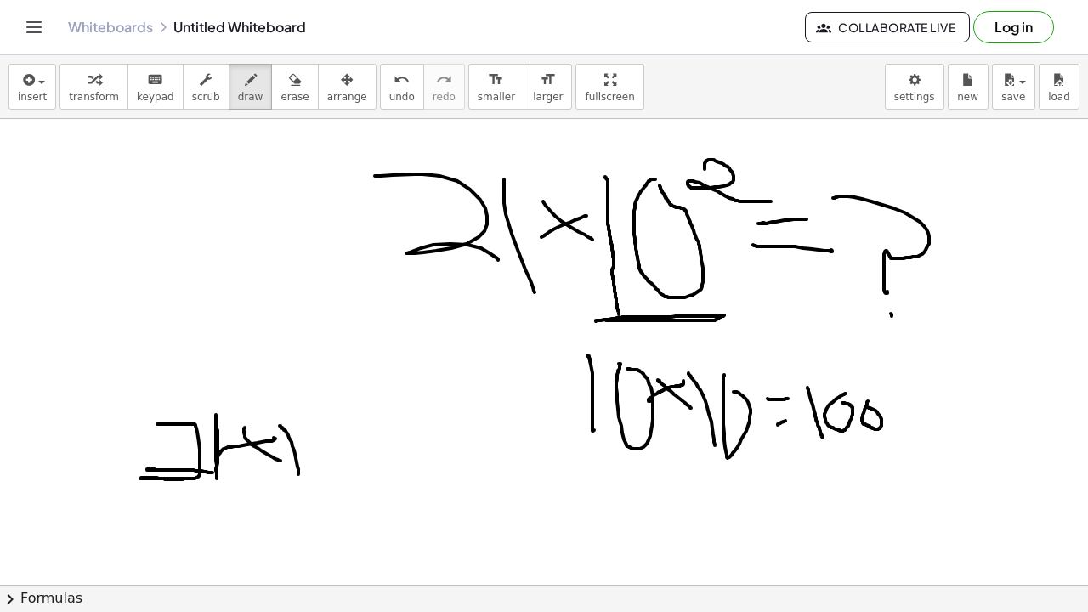
drag, startPoint x: 281, startPoint y: 426, endPoint x: 298, endPoint y: 472, distance: 49.3
drag, startPoint x: 328, startPoint y: 423, endPoint x: 338, endPoint y: 445, distance: 23.6
click at [289, 78] on icon "button" at bounding box center [295, 80] width 12 height 20
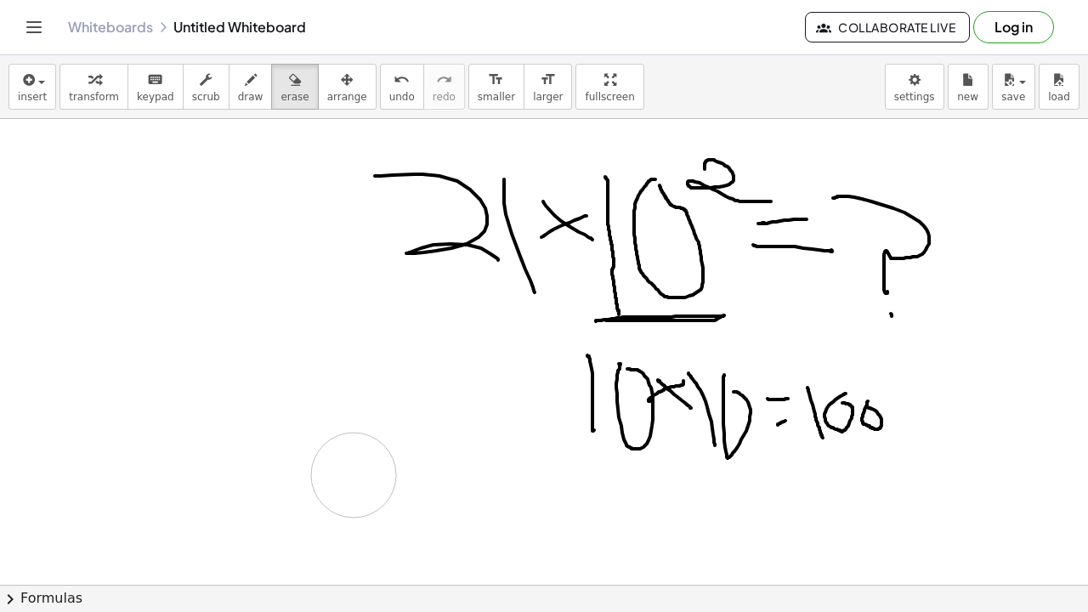
drag, startPoint x: 154, startPoint y: 419, endPoint x: 354, endPoint y: 468, distance: 205.6
click at [245, 110] on div "insert select one: Math Expression Function Text Youtube Video Graphing Geometr…" at bounding box center [544, 87] width 1088 height 64
click at [238, 92] on span "draw" at bounding box center [251, 97] width 26 height 12
drag, startPoint x: 29, startPoint y: 468, endPoint x: 102, endPoint y: 498, distance: 79.3
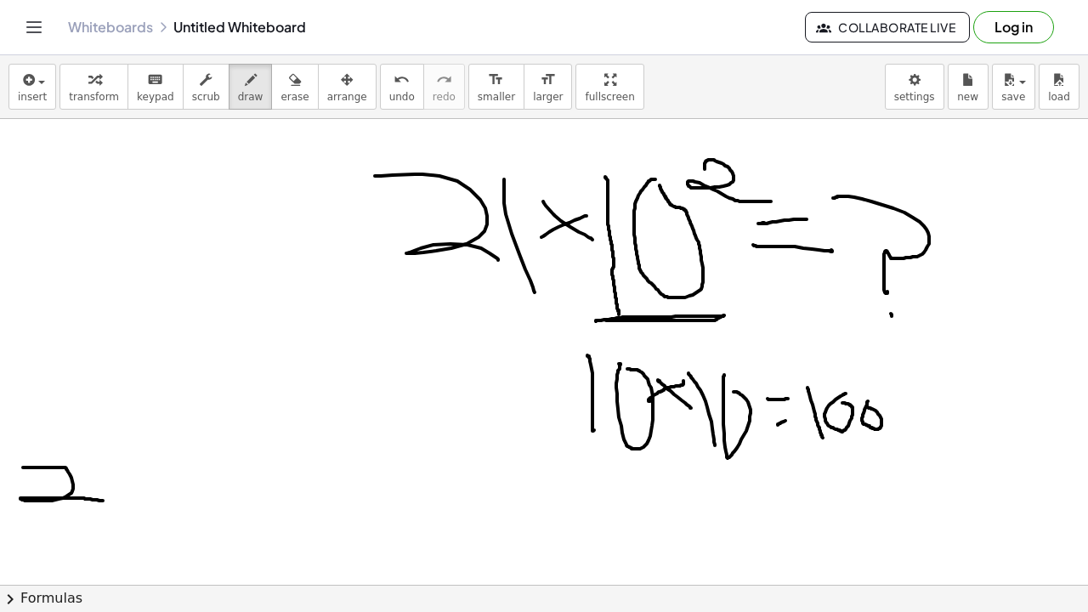
drag, startPoint x: 100, startPoint y: 463, endPoint x: 101, endPoint y: 497, distance: 33.2
drag, startPoint x: 160, startPoint y: 477, endPoint x: 111, endPoint y: 476, distance: 49.3
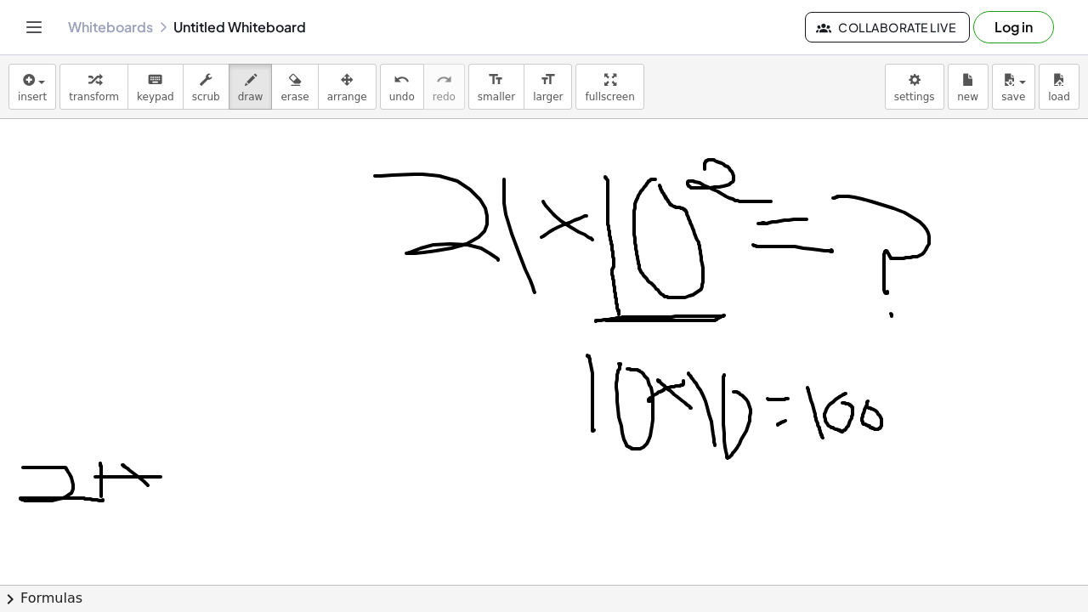
drag, startPoint x: 122, startPoint y: 465, endPoint x: 159, endPoint y: 466, distance: 36.6
drag, startPoint x: 190, startPoint y: 445, endPoint x: 195, endPoint y: 507, distance: 62.2
drag, startPoint x: 219, startPoint y: 454, endPoint x: 229, endPoint y: 455, distance: 10.2
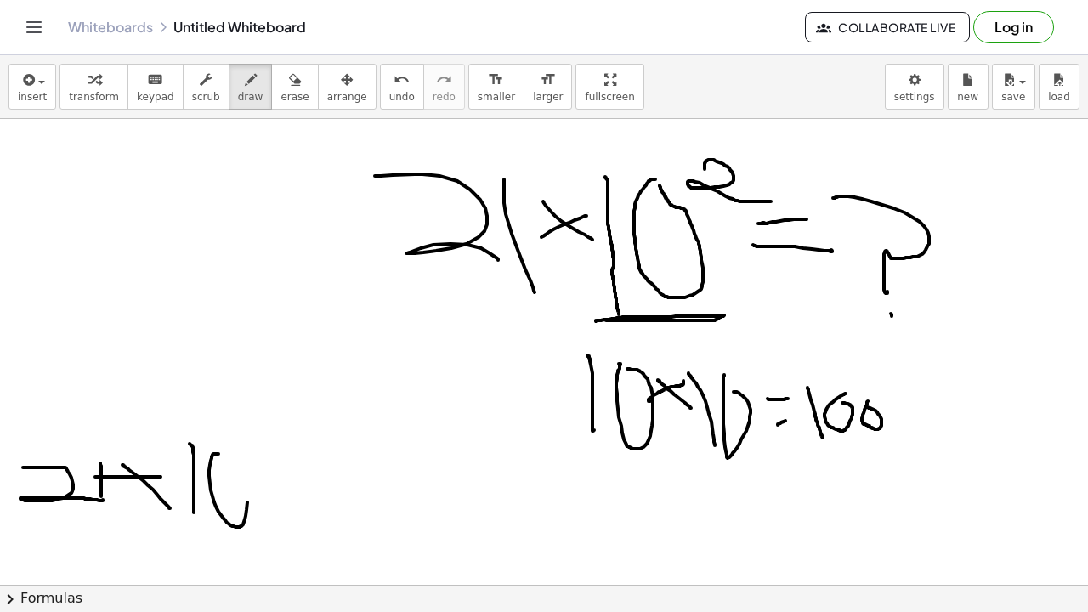
drag
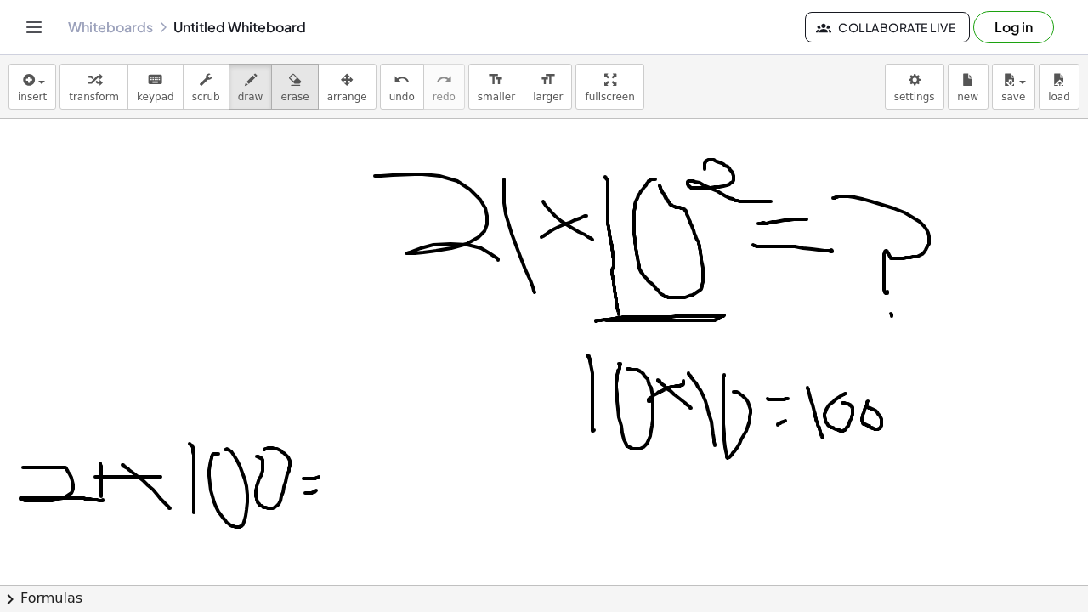
click at [275, 107] on button "erase" at bounding box center [294, 87] width 47 height 46
click at [252, 87] on div "button" at bounding box center [251, 79] width 26 height 20
drag, startPoint x: 98, startPoint y: 446, endPoint x: 102, endPoint y: 506, distance: 60.5
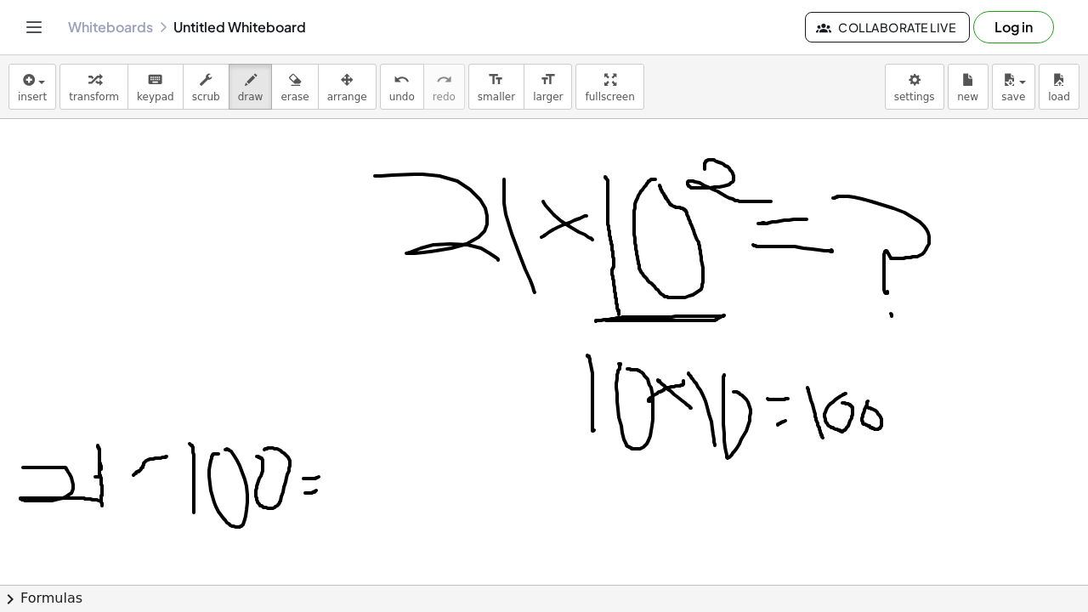
drag, startPoint x: 166, startPoint y: 457, endPoint x: 133, endPoint y: 480, distance: 39.9
drag, startPoint x: 135, startPoint y: 444, endPoint x: 158, endPoint y: 478, distance: 41.0
drag, startPoint x: 452, startPoint y: 453, endPoint x: 465, endPoint y: 480, distance: 30.1
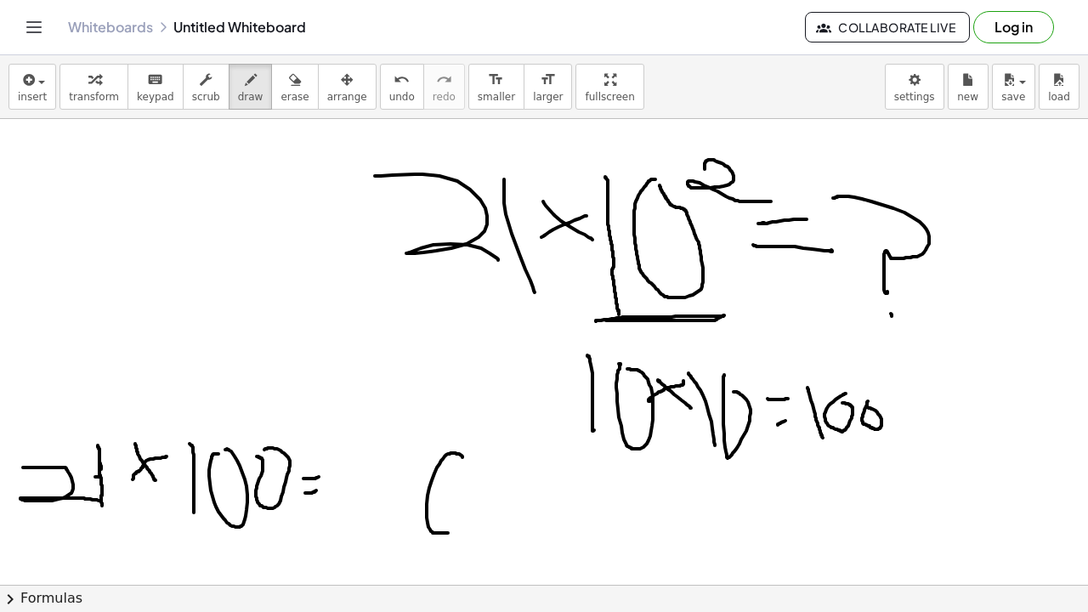
drag, startPoint x: 412, startPoint y: 455, endPoint x: 429, endPoint y: 476, distance: 27.8
drag, startPoint x: 338, startPoint y: 468, endPoint x: 355, endPoint y: 508, distance: 43.4
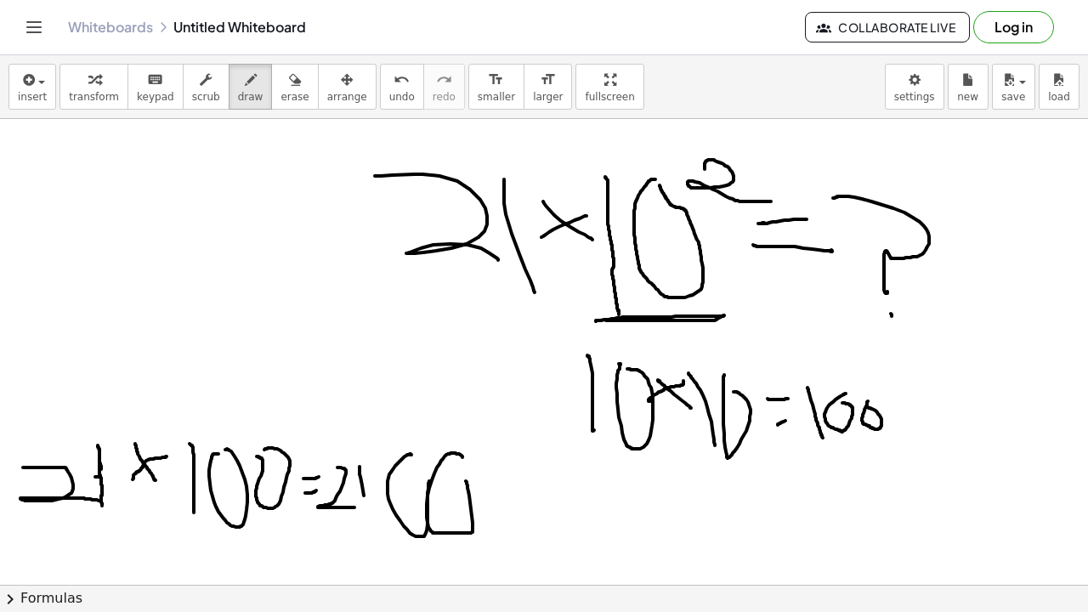
drag, startPoint x: 361, startPoint y: 481, endPoint x: 369, endPoint y: 543, distance: 61.7
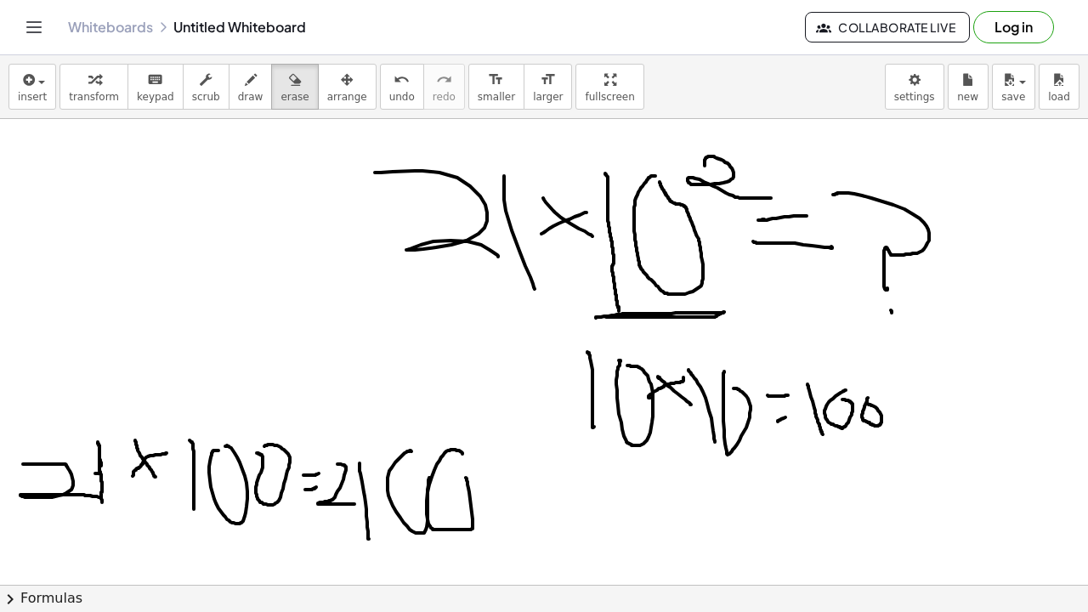
drag, startPoint x: 264, startPoint y: 109, endPoint x: 276, endPoint y: 112, distance: 12.4
click at [271, 109] on button "erase" at bounding box center [294, 87] width 47 height 46
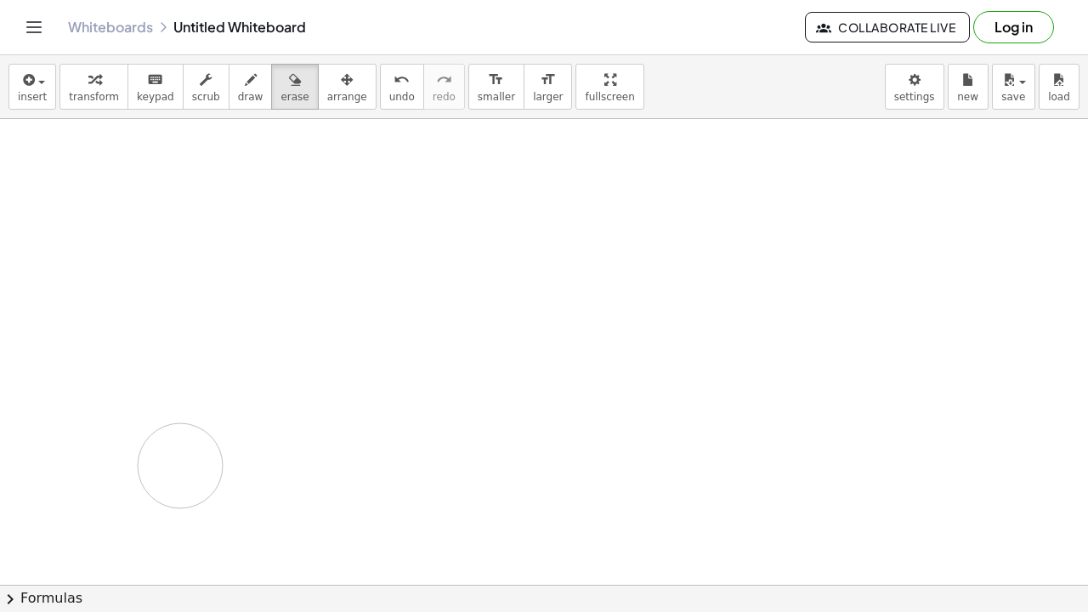
drag, startPoint x: 435, startPoint y: 134, endPoint x: 213, endPoint y: 450, distance: 386.4
drag, startPoint x: 178, startPoint y: 225, endPoint x: 139, endPoint y: 338, distance: 118.6
click at [238, 94] on span "draw" at bounding box center [251, 97] width 26 height 12
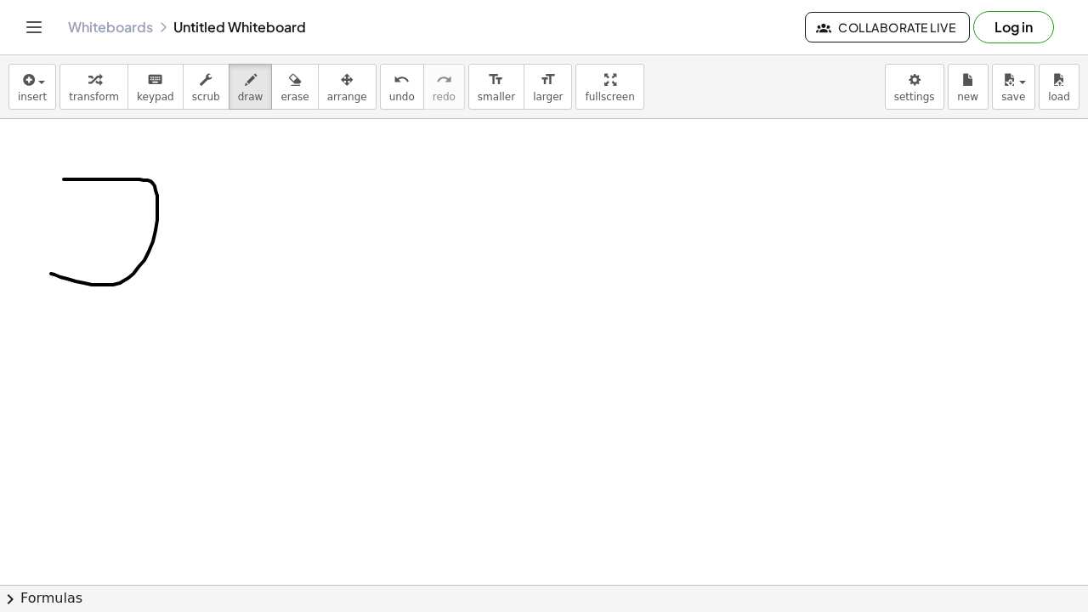
drag, startPoint x: 65, startPoint y: 179, endPoint x: 175, endPoint y: 259, distance: 135.2
drag, startPoint x: 190, startPoint y: 175, endPoint x: 274, endPoint y: 227, distance: 98.2
drag, startPoint x: 328, startPoint y: 203, endPoint x: 287, endPoint y: 232, distance: 50.0
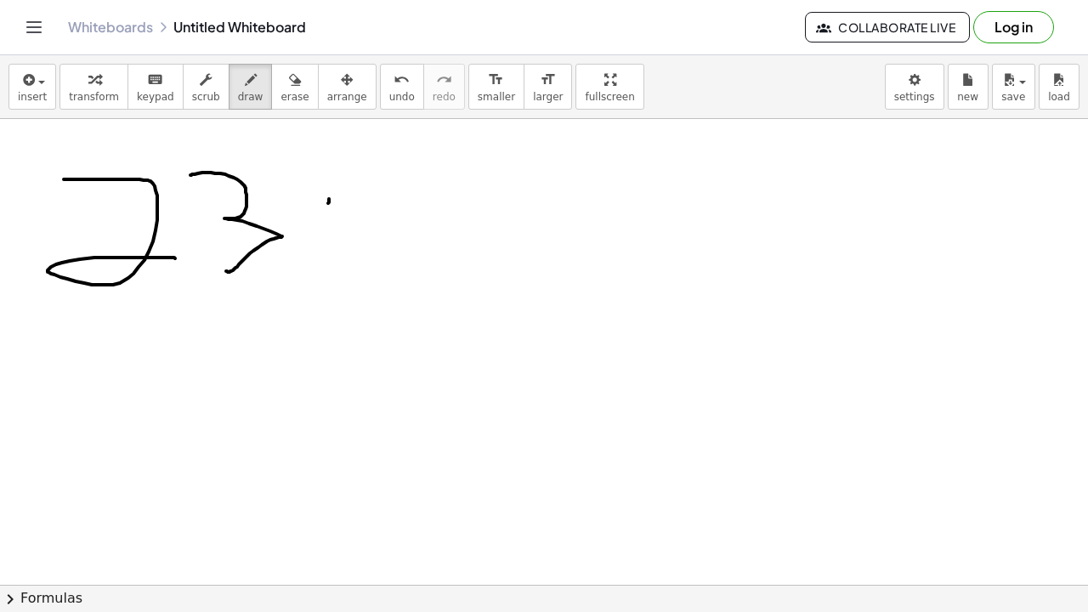
drag, startPoint x: 291, startPoint y: 200, endPoint x: 338, endPoint y: 236, distance: 59.5
drag, startPoint x: 366, startPoint y: 200, endPoint x: 379, endPoint y: 253, distance: 54.4
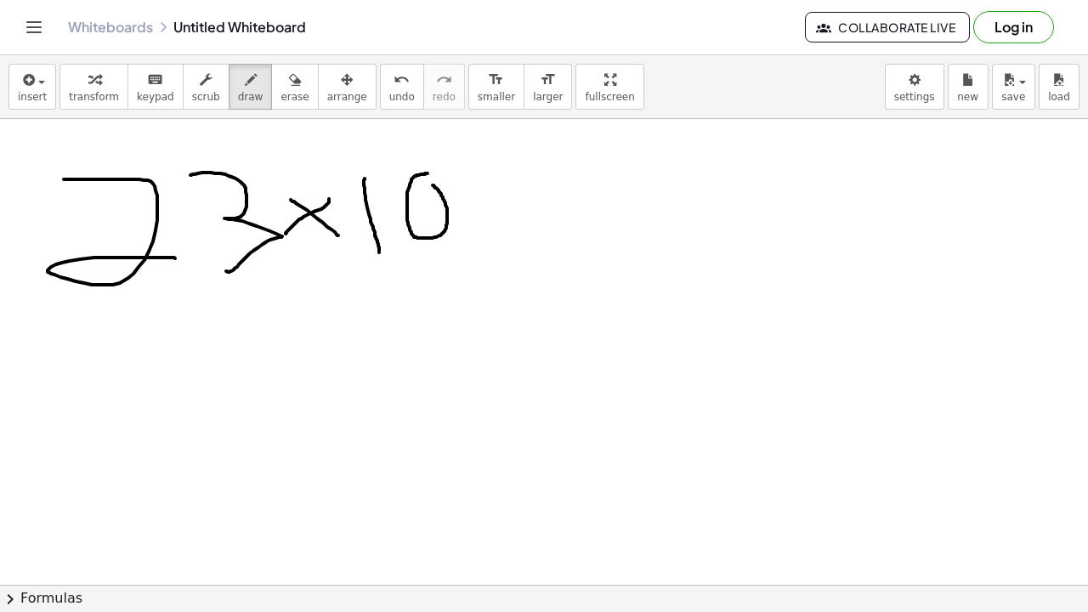
drag, startPoint x: 443, startPoint y: 126, endPoint x: 453, endPoint y: 173, distance: 48.7
drag, startPoint x: 502, startPoint y: 195, endPoint x: 531, endPoint y: 196, distance: 29.8
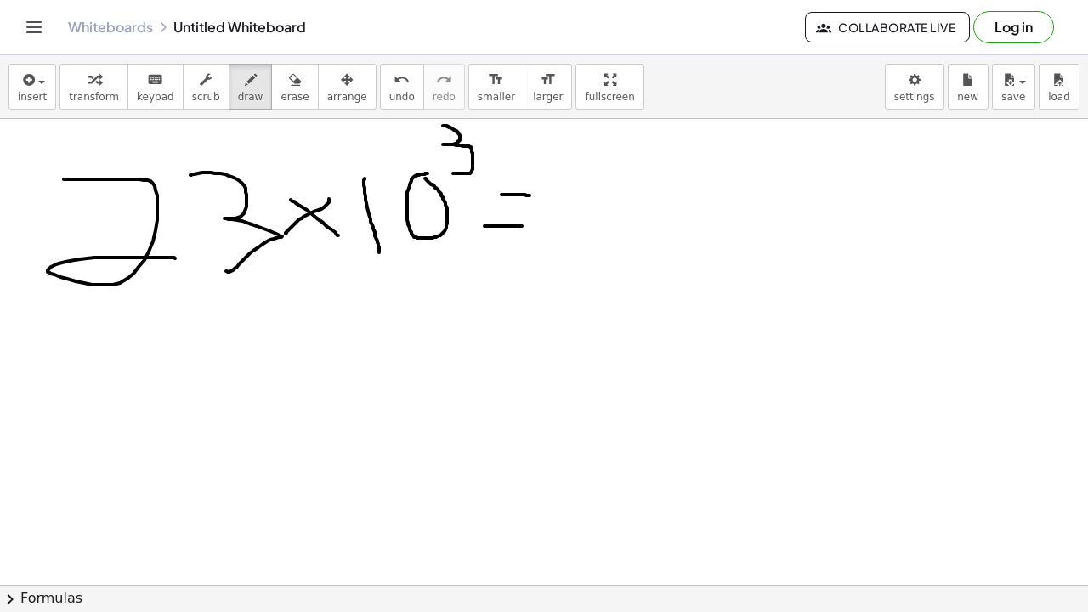
drag, startPoint x: 485, startPoint y: 226, endPoint x: 531, endPoint y: 223, distance: 46.9
drag, startPoint x: 555, startPoint y: 139, endPoint x: 564, endPoint y: 215, distance: 77.0
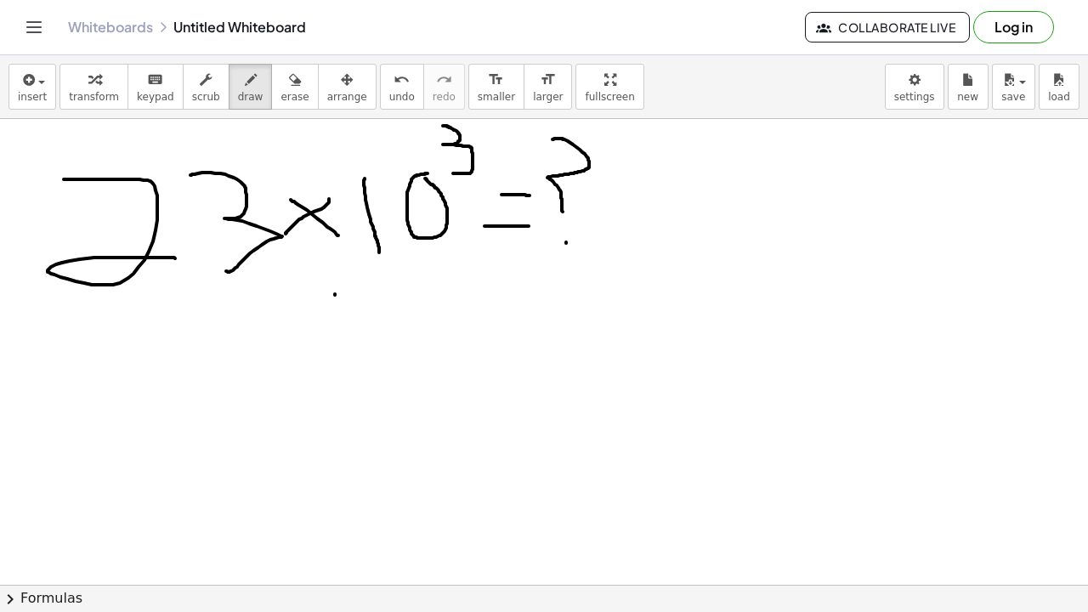
drag, startPoint x: 335, startPoint y: 294, endPoint x: 338, endPoint y: 389, distance: 94.4
drag, startPoint x: 367, startPoint y: 311, endPoint x: 390, endPoint y: 315, distance: 23.4
drag, startPoint x: 450, startPoint y: 328, endPoint x: 421, endPoint y: 342, distance: 32.0
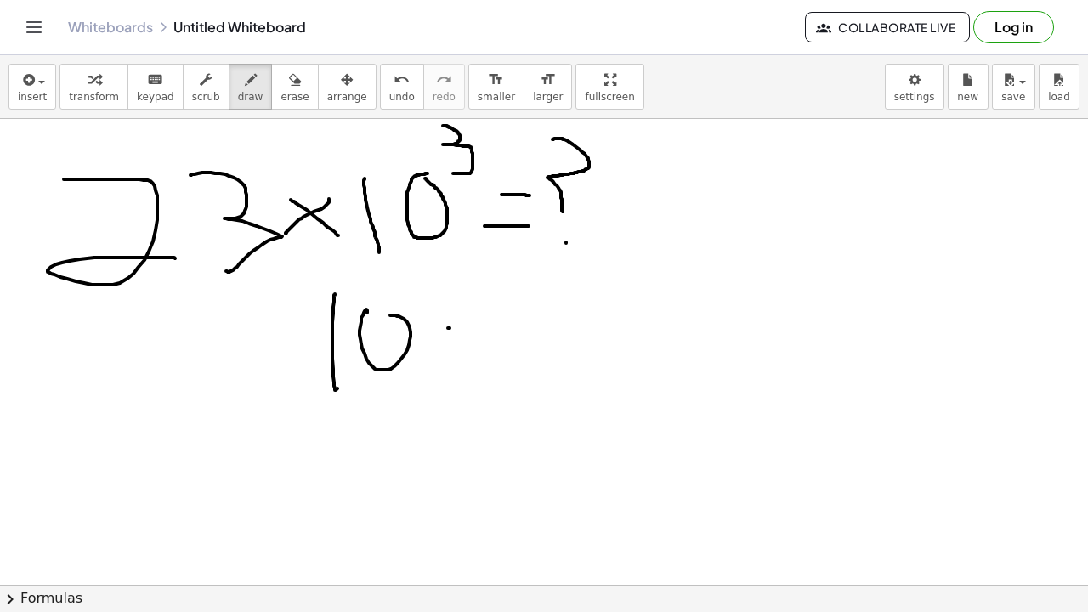
drag, startPoint x: 423, startPoint y: 320, endPoint x: 463, endPoint y: 343, distance: 45.4
drag, startPoint x: 473, startPoint y: 317, endPoint x: 493, endPoint y: 384, distance: 69.4
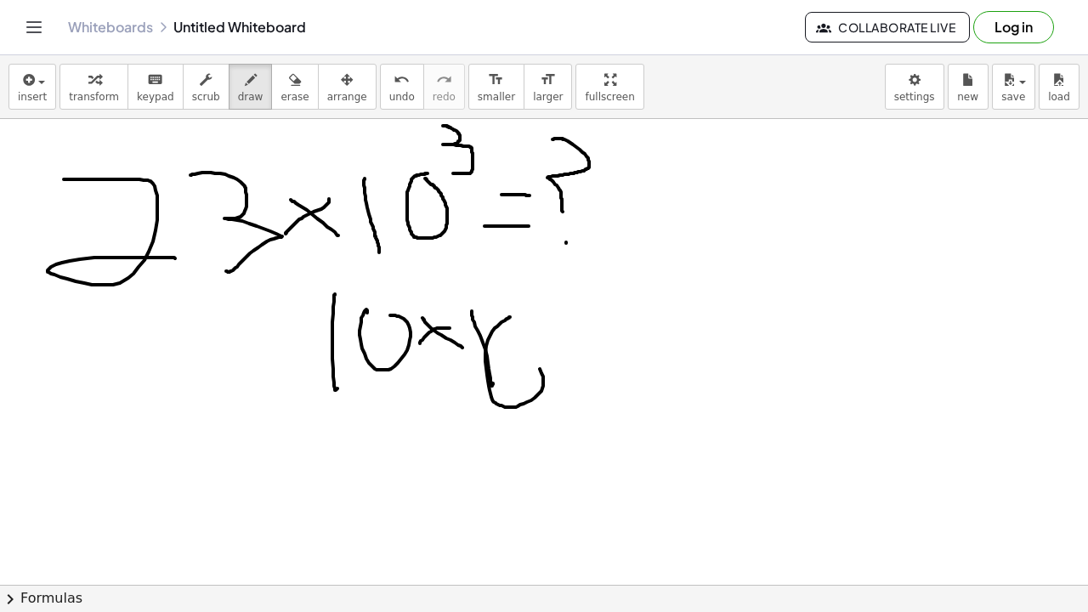
drag, startPoint x: 491, startPoint y: 335, endPoint x: 502, endPoint y: 326, distance: 14.5
click at [289, 82] on icon "button" at bounding box center [295, 80] width 12 height 20
drag, startPoint x: 496, startPoint y: 311, endPoint x: 304, endPoint y: 123, distance: 268.8
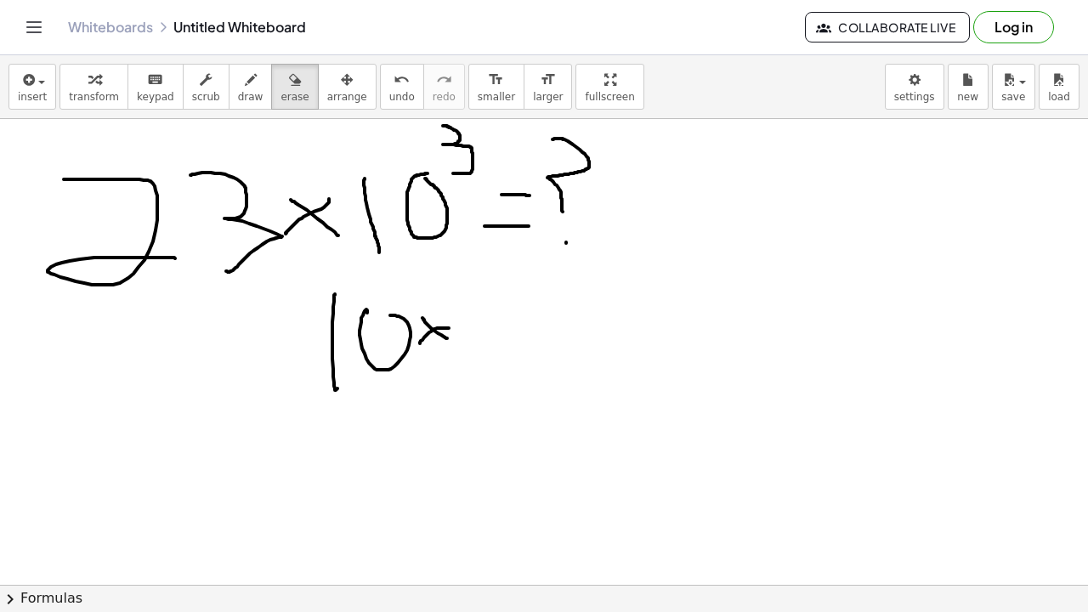
drag, startPoint x: 247, startPoint y: 80, endPoint x: 340, endPoint y: 116, distance: 99.3
click at [252, 80] on div "button" at bounding box center [251, 79] width 26 height 20
drag, startPoint x: 473, startPoint y: 313, endPoint x: 484, endPoint y: 380, distance: 68.1
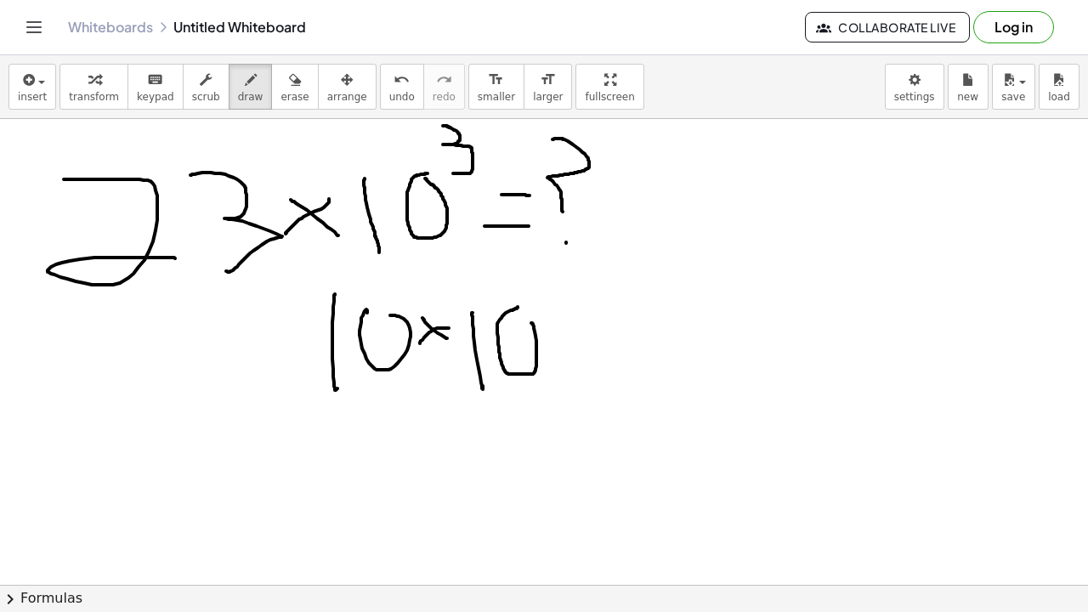
drag, startPoint x: 518, startPoint y: 308, endPoint x: 526, endPoint y: 323, distance: 17.5
drag, startPoint x: 600, startPoint y: 327, endPoint x: 567, endPoint y: 350, distance: 39.6
drag, startPoint x: 571, startPoint y: 318, endPoint x: 648, endPoint y: 391, distance: 105.9
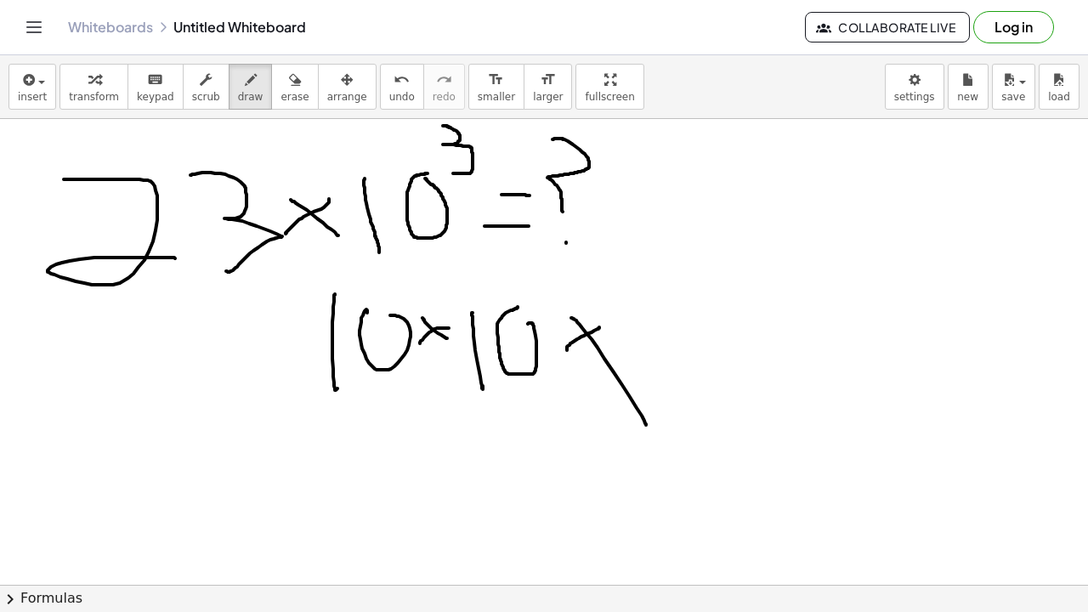
click at [297, 98] on span "erase" at bounding box center [295, 97] width 28 height 12
drag, startPoint x: 559, startPoint y: 312, endPoint x: 627, endPoint y: 439, distance: 143.8
drag, startPoint x: 250, startPoint y: 93, endPoint x: 409, endPoint y: 165, distance: 174.7
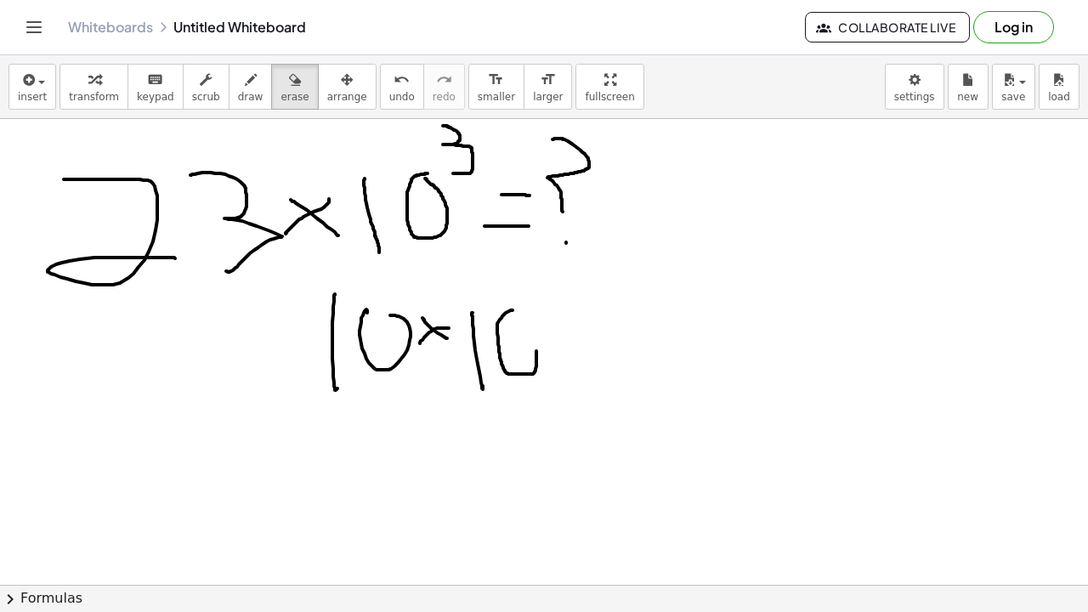
click at [253, 93] on span "draw" at bounding box center [251, 97] width 26 height 12
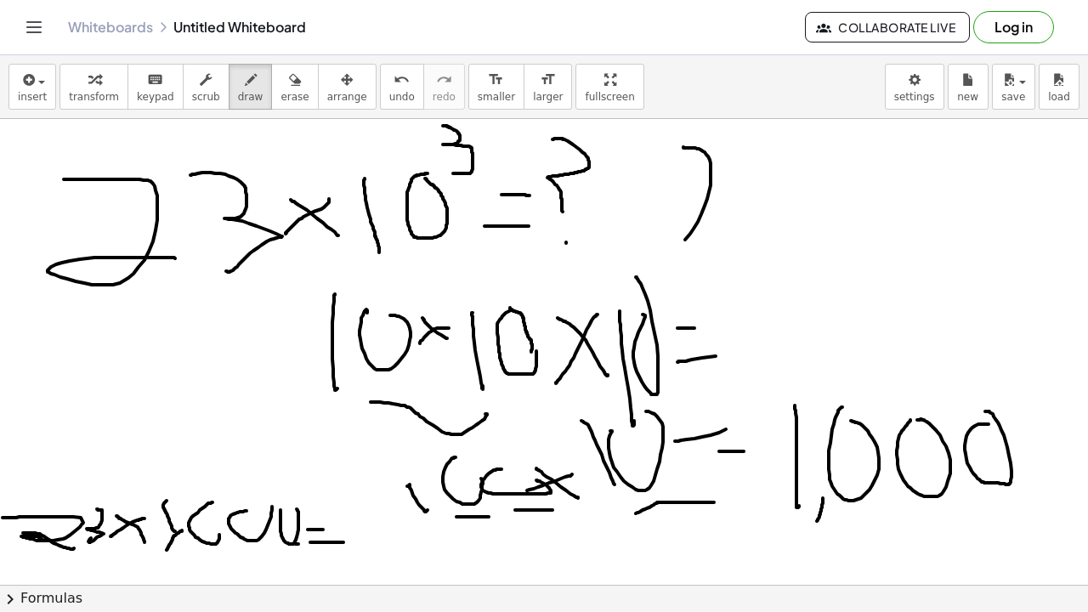
drag, startPoint x: 684, startPoint y: 147, endPoint x: 672, endPoint y: 247, distance: 100.2
drag, startPoint x: 673, startPoint y: 226, endPoint x: 735, endPoint y: 229, distance: 61.3
drag, startPoint x: 747, startPoint y: 153, endPoint x: 797, endPoint y: 254, distance: 112.9
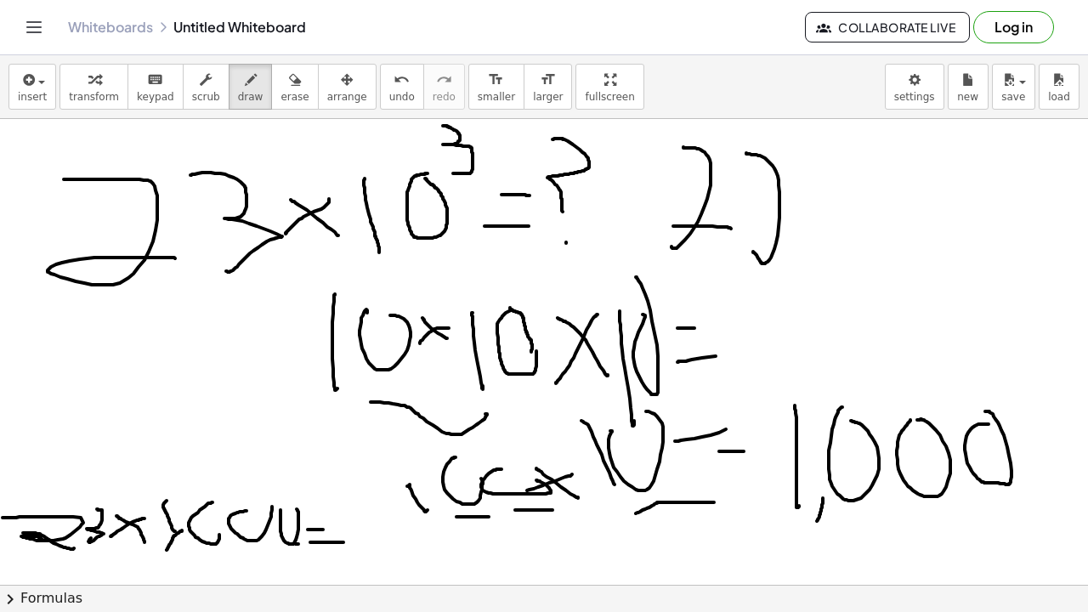
drag, startPoint x: 836, startPoint y: 193, endPoint x: 789, endPoint y: 212, distance: 50.4
drag, startPoint x: 793, startPoint y: 204, endPoint x: 853, endPoint y: 259, distance: 81.3
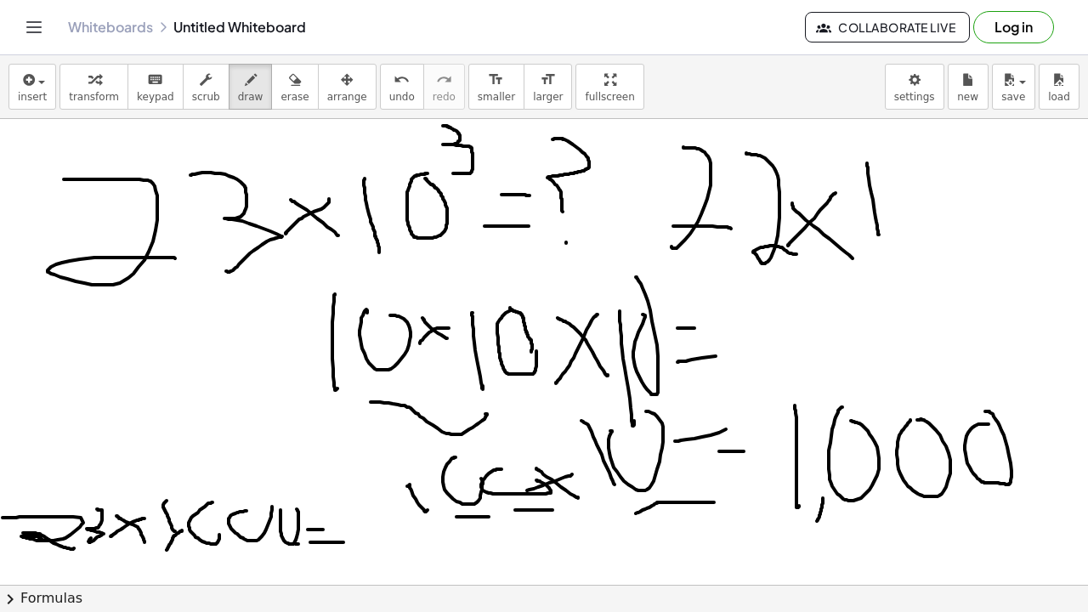
drag, startPoint x: 867, startPoint y: 163, endPoint x: 888, endPoint y: 221, distance: 61.3
drag, startPoint x: 895, startPoint y: 201, endPoint x: 897, endPoint y: 168, distance: 33.3
drag, startPoint x: 938, startPoint y: 173, endPoint x: 923, endPoint y: 156, distance: 23.0
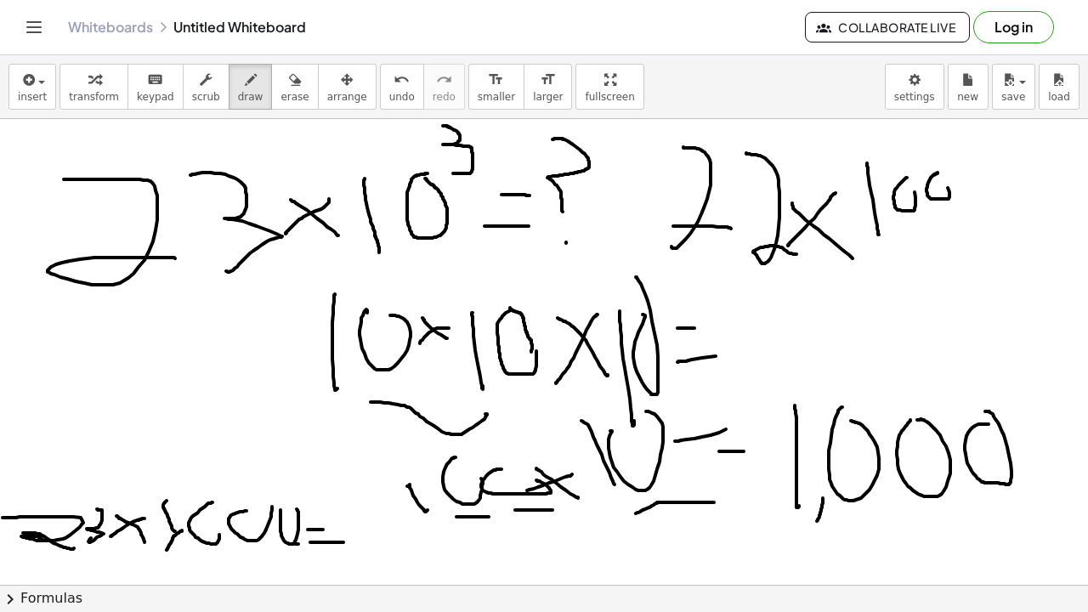
drag, startPoint x: 966, startPoint y: 180, endPoint x: 978, endPoint y: 182, distance: 12.0
drag, startPoint x: 965, startPoint y: 187, endPoint x: 1020, endPoint y: 187, distance: 54.4
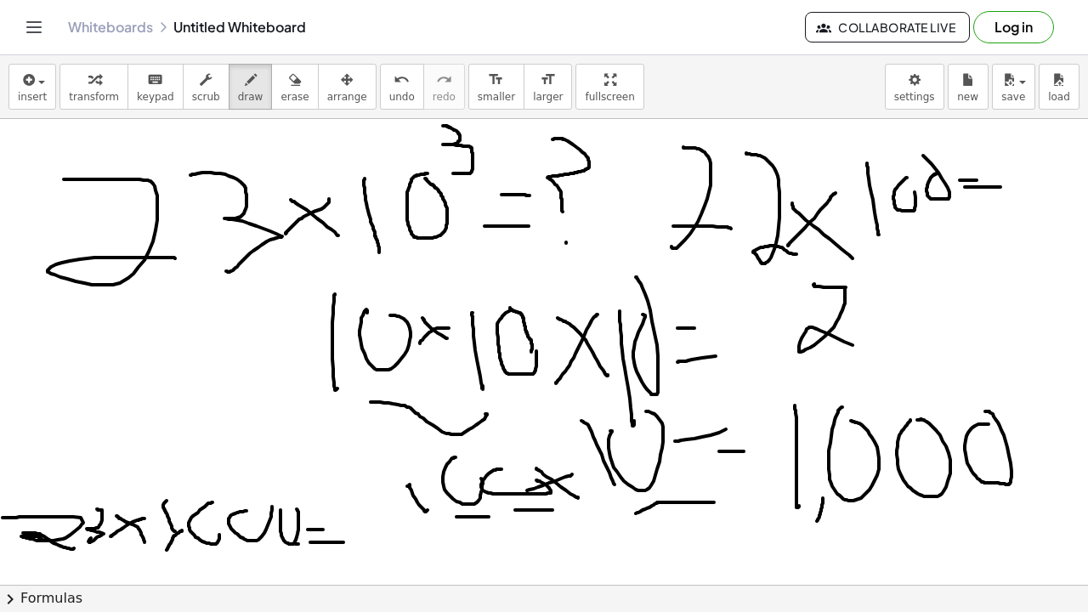
drag, startPoint x: 814, startPoint y: 285, endPoint x: 857, endPoint y: 307, distance: 48.7
drag, startPoint x: 875, startPoint y: 298, endPoint x: 935, endPoint y: 336, distance: 71.5
drag, startPoint x: 922, startPoint y: 291, endPoint x: 937, endPoint y: 304, distance: 19.9
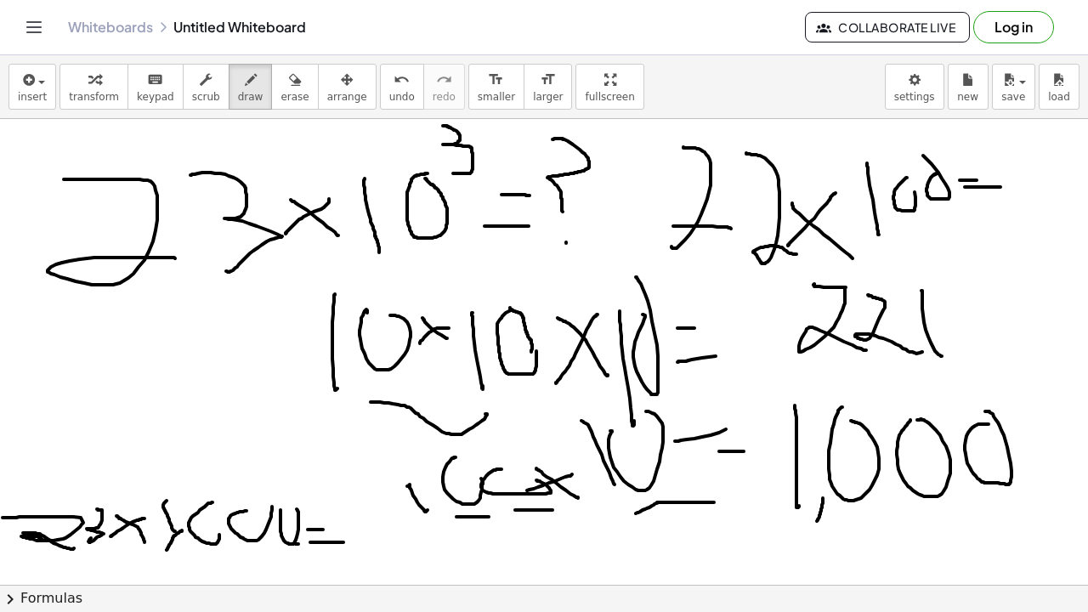
drag, startPoint x: 969, startPoint y: 297, endPoint x: 946, endPoint y: 304, distance: 24.2
drag, startPoint x: 884, startPoint y: 241, endPoint x: 1042, endPoint y: 220, distance: 159.5
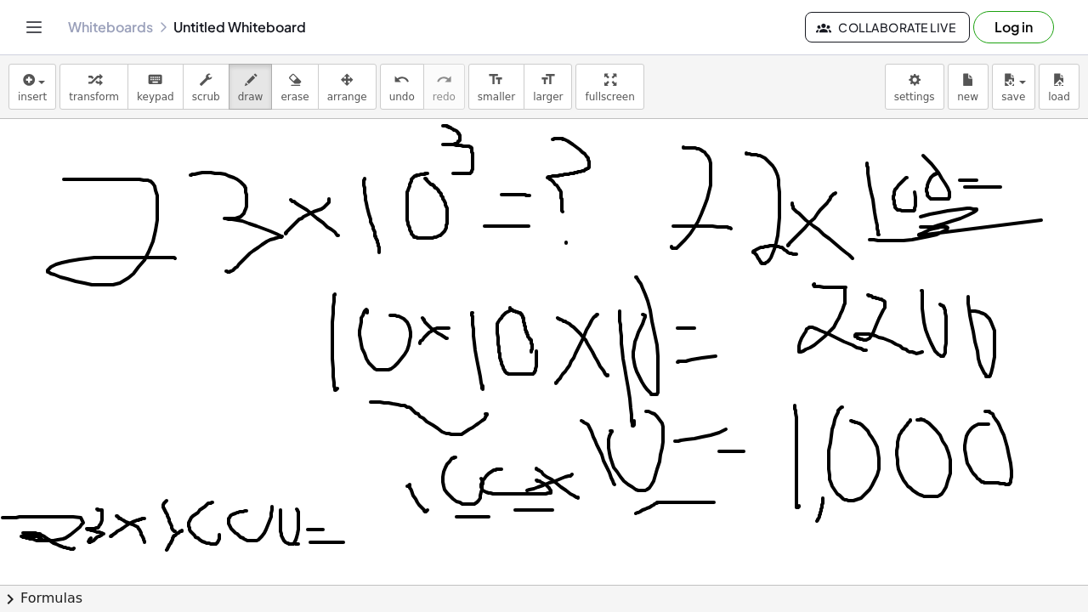
drag, startPoint x: 921, startPoint y: 227, endPoint x: 961, endPoint y: 219, distance: 40.9
drag, startPoint x: 881, startPoint y: 172, endPoint x: 1037, endPoint y: 141, distance: 158.6
drag, startPoint x: 923, startPoint y: 151, endPoint x: 769, endPoint y: 104, distance: 161.7
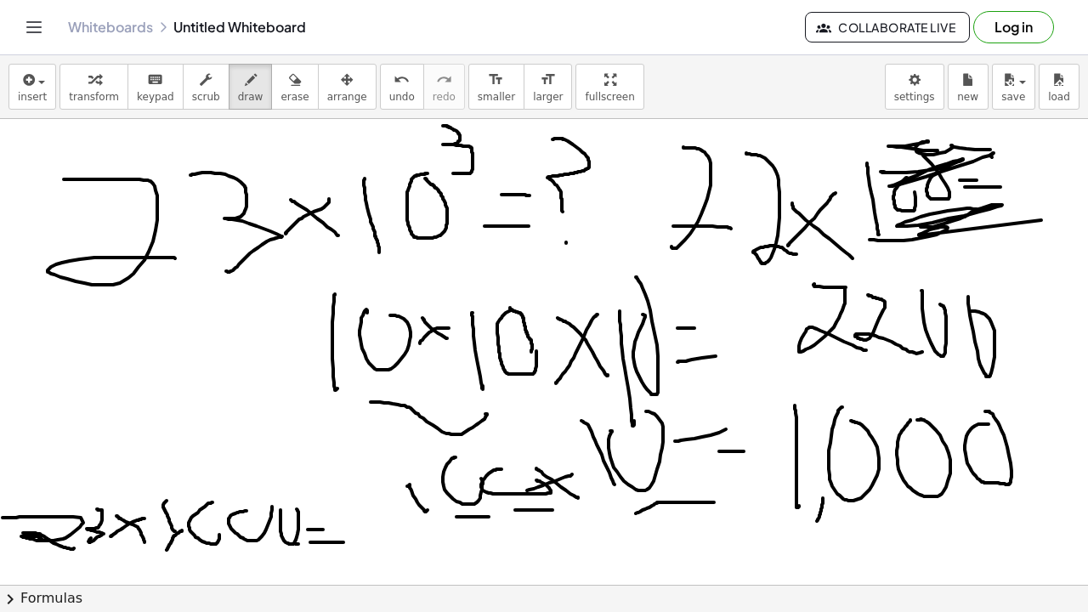
drag, startPoint x: 866, startPoint y: 520, endPoint x: 988, endPoint y: 510, distance: 122.9
drag, startPoint x: 90, startPoint y: 561, endPoint x: 106, endPoint y: 582, distance: 26.0
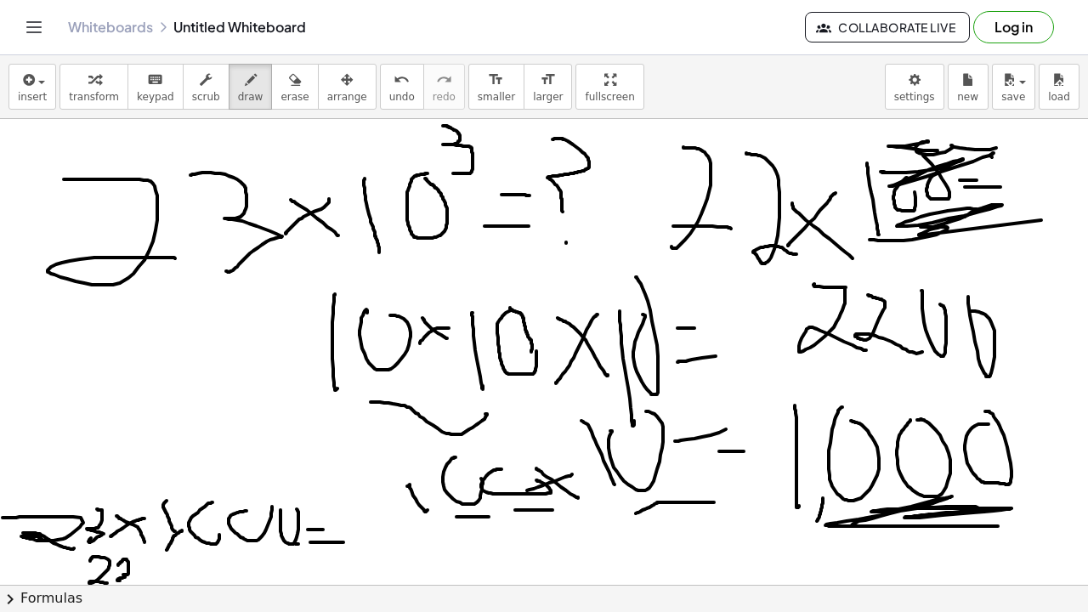
drag, startPoint x: 122, startPoint y: 560, endPoint x: 132, endPoint y: 577, distance: 19.4
drag, startPoint x: 170, startPoint y: 564, endPoint x: 138, endPoint y: 568, distance: 32.6
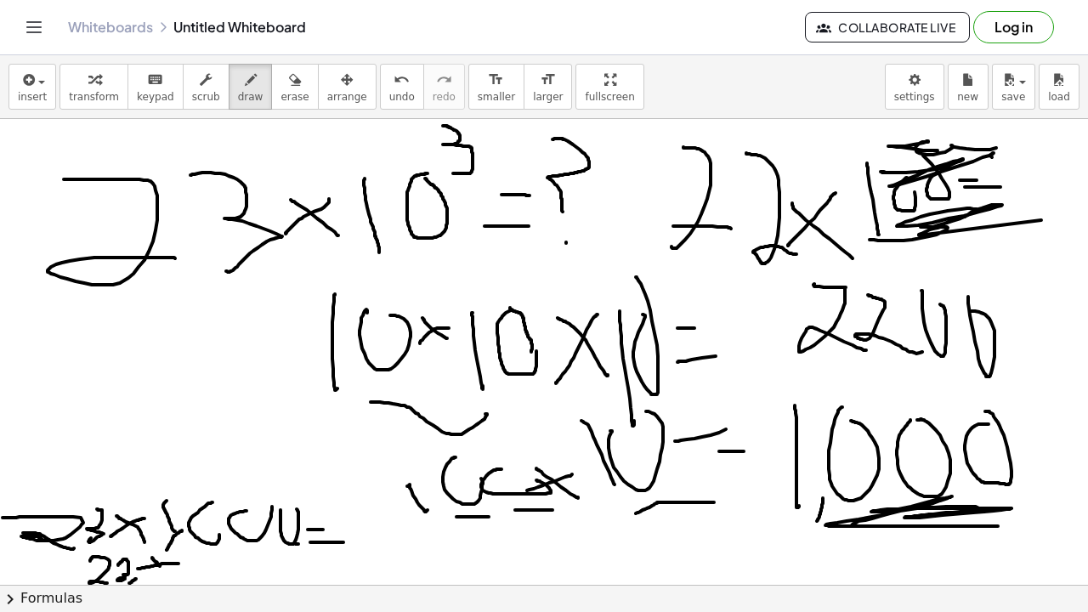
drag, startPoint x: 153, startPoint y: 560, endPoint x: 169, endPoint y: 564, distance: 16.7
drag, startPoint x: 185, startPoint y: 556, endPoint x: 189, endPoint y: 574, distance: 18.4
drag, startPoint x: 206, startPoint y: 557, endPoint x: 216, endPoint y: 560, distance: 10.8
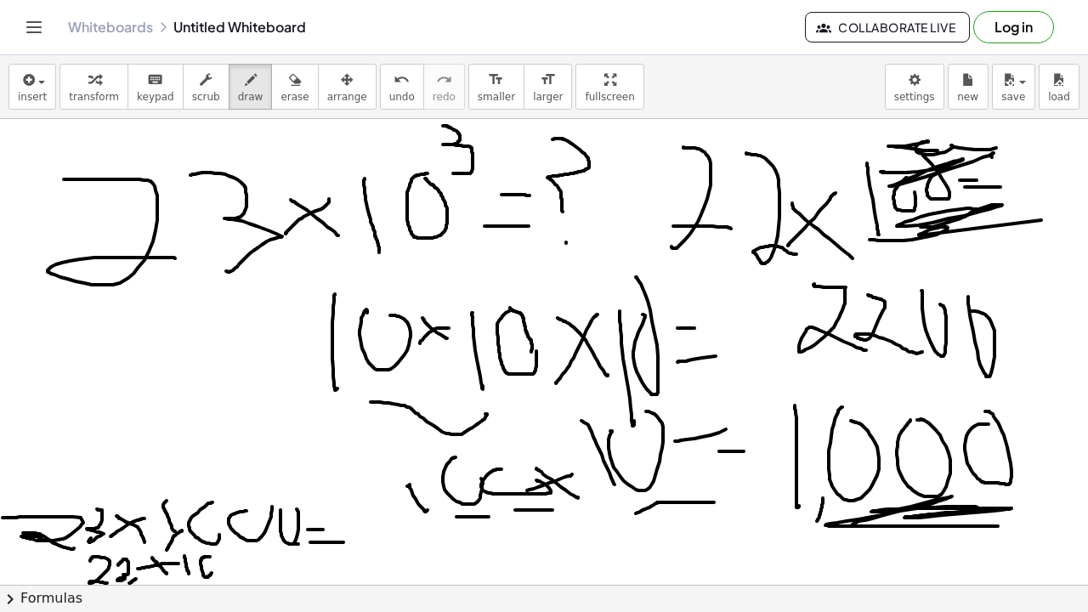
drag, startPoint x: 232, startPoint y: 559, endPoint x: 241, endPoint y: 560, distance: 8.5
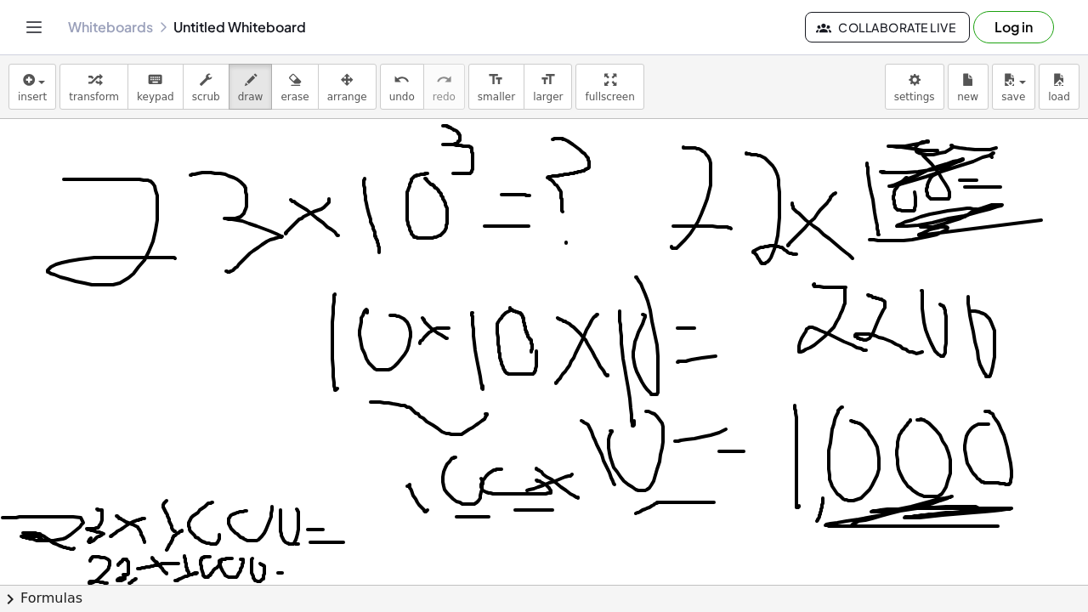
drag, startPoint x: 282, startPoint y: 573, endPoint x: 294, endPoint y: 573, distance: 11.9
drag, startPoint x: 281, startPoint y: 583, endPoint x: 305, endPoint y: 582, distance: 23.9
drag, startPoint x: 373, startPoint y: 557, endPoint x: 384, endPoint y: 562, distance: 12.2
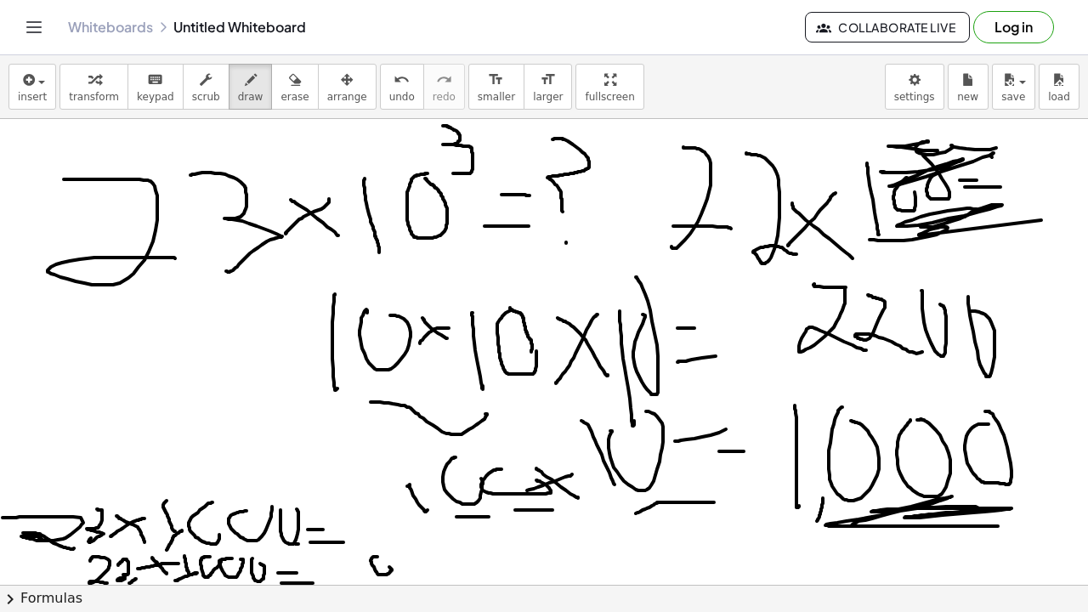
drag, startPoint x: 435, startPoint y: 560, endPoint x: 426, endPoint y: 560, distance: 8.5
click at [292, 101] on span "erase" at bounding box center [295, 97] width 28 height 12
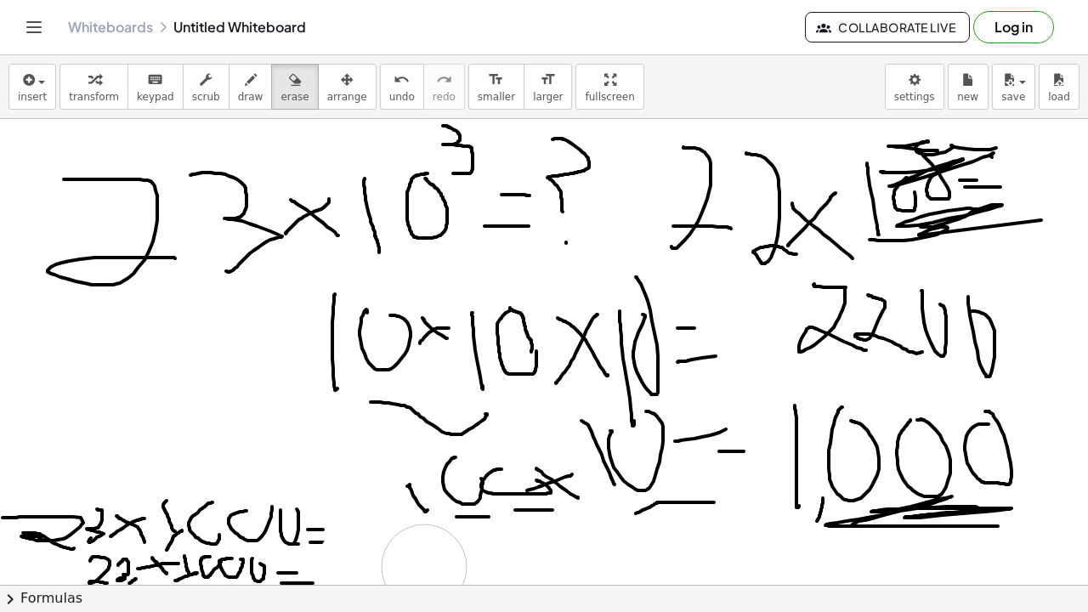
drag, startPoint x: 389, startPoint y: 553, endPoint x: 429, endPoint y: 557, distance: 40.2
click at [241, 100] on span "draw" at bounding box center [251, 97] width 26 height 12
drag, startPoint x: 332, startPoint y: 554, endPoint x: 361, endPoint y: 576, distance: 36.4
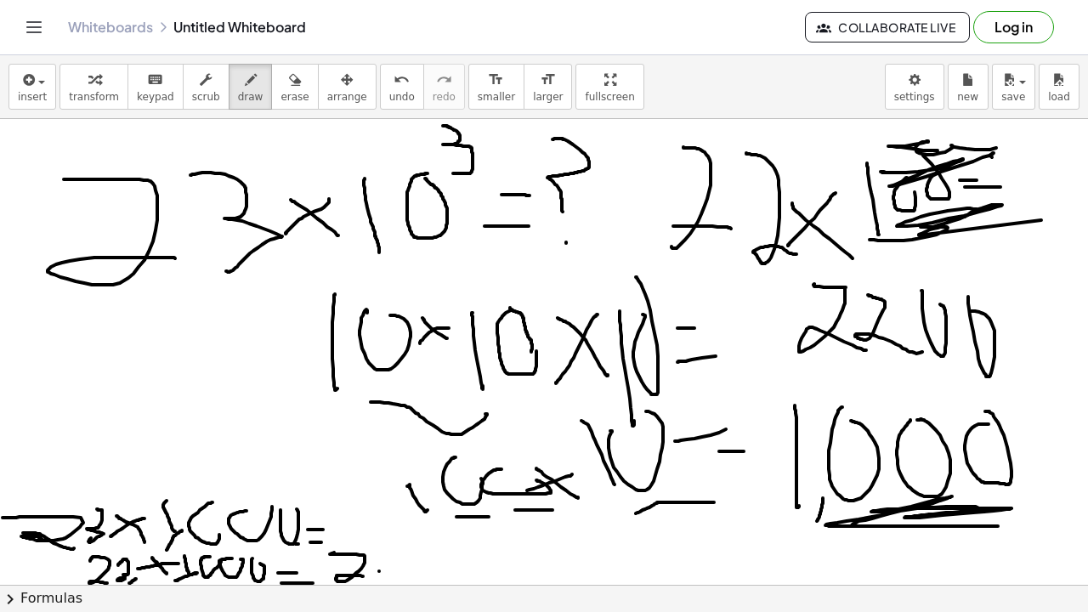
drag, startPoint x: 379, startPoint y: 571, endPoint x: 349, endPoint y: 562, distance: 31.2
drag, startPoint x: 378, startPoint y: 569, endPoint x: 360, endPoint y: 579, distance: 20.6
click at [288, 100] on span "erase" at bounding box center [295, 97] width 28 height 12
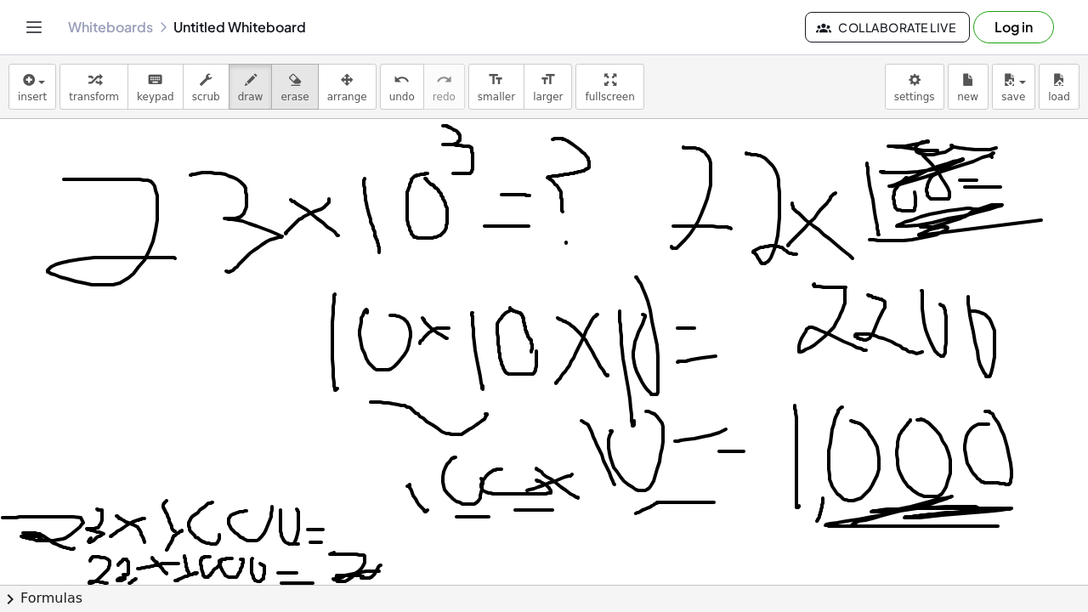
click at [289, 99] on span "erase" at bounding box center [295, 97] width 28 height 12
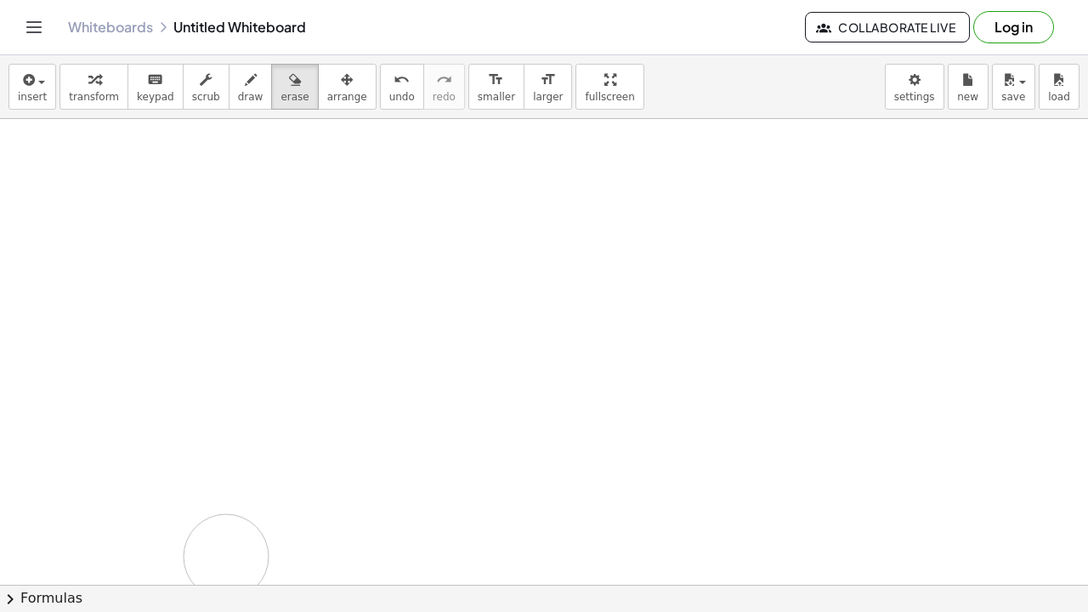
drag, startPoint x: 148, startPoint y: 192, endPoint x: 126, endPoint y: 557, distance: 365.5
click at [238, 102] on span "draw" at bounding box center [251, 97] width 26 height 12
drag, startPoint x: 173, startPoint y: 162, endPoint x: 236, endPoint y: 203, distance: 74.8
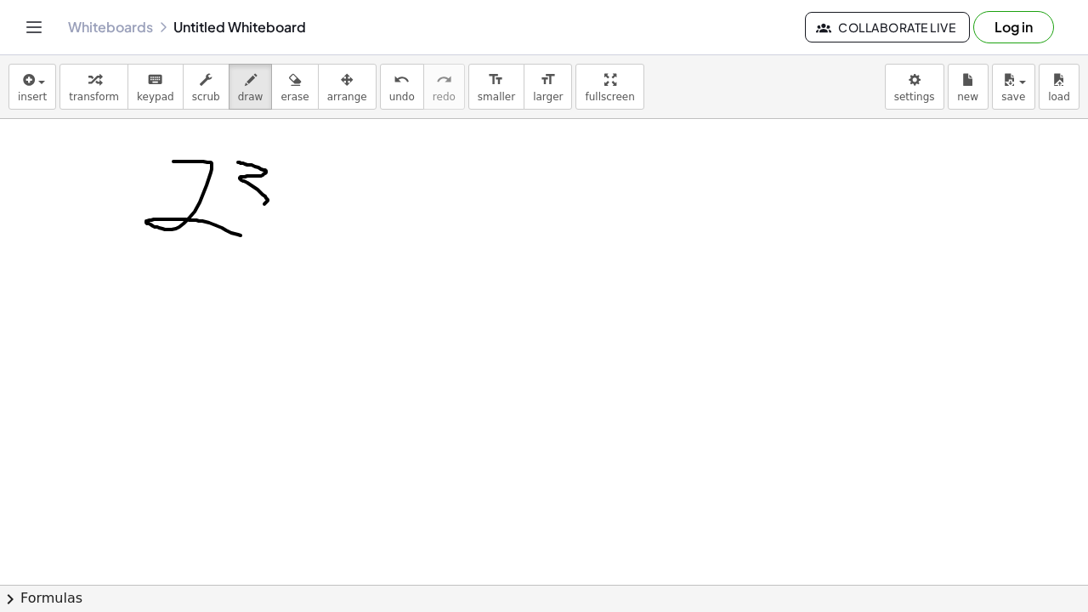
drag, startPoint x: 238, startPoint y: 162, endPoint x: 276, endPoint y: 194, distance: 49.5
drag, startPoint x: 349, startPoint y: 179, endPoint x: 286, endPoint y: 207, distance: 68.9
drag, startPoint x: 298, startPoint y: 190, endPoint x: 332, endPoint y: 192, distance: 35.0
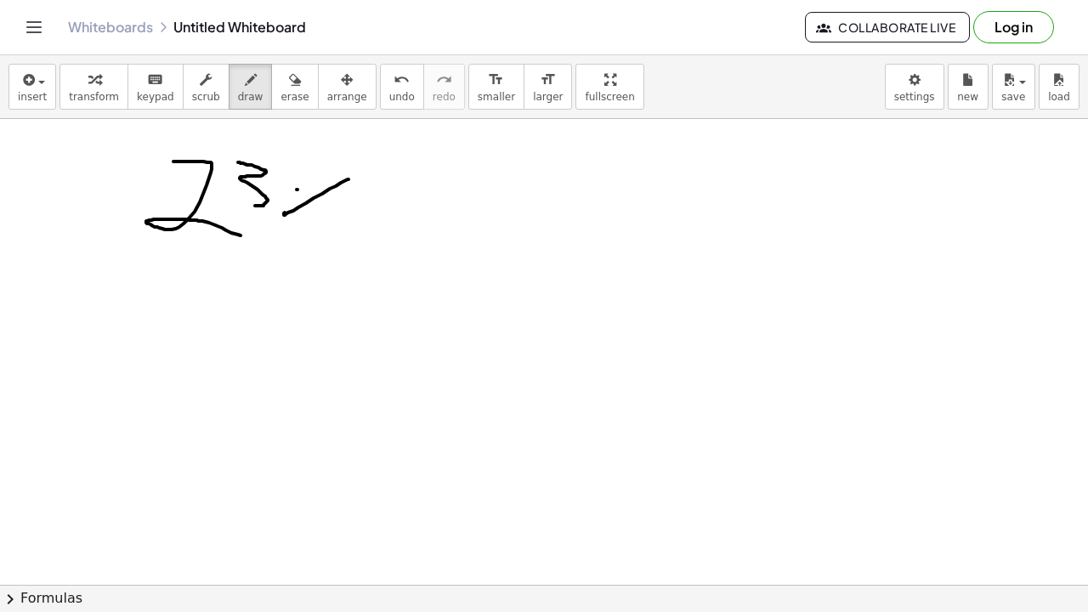
drag, startPoint x: 369, startPoint y: 187, endPoint x: 377, endPoint y: 210, distance: 24.2
drag, startPoint x: 393, startPoint y: 168, endPoint x: 407, endPoint y: 168, distance: 14.5
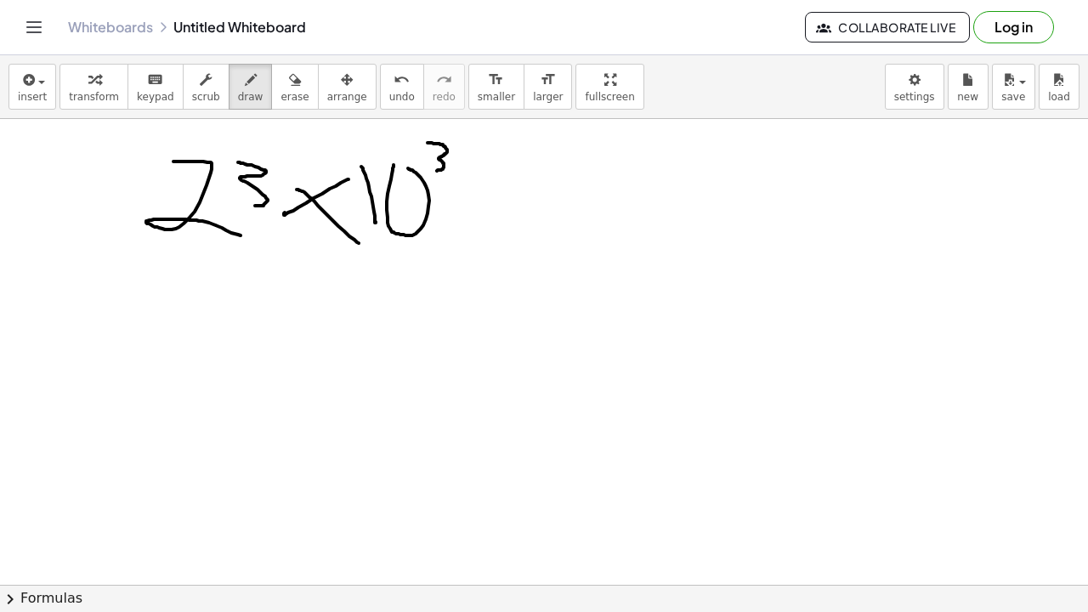
drag, startPoint x: 442, startPoint y: 145, endPoint x: 434, endPoint y: 172, distance: 28.5
drag, startPoint x: 512, startPoint y: 195, endPoint x: 521, endPoint y: 196, distance: 9.4
drag, startPoint x: 475, startPoint y: 220, endPoint x: 500, endPoint y: 218, distance: 24.8
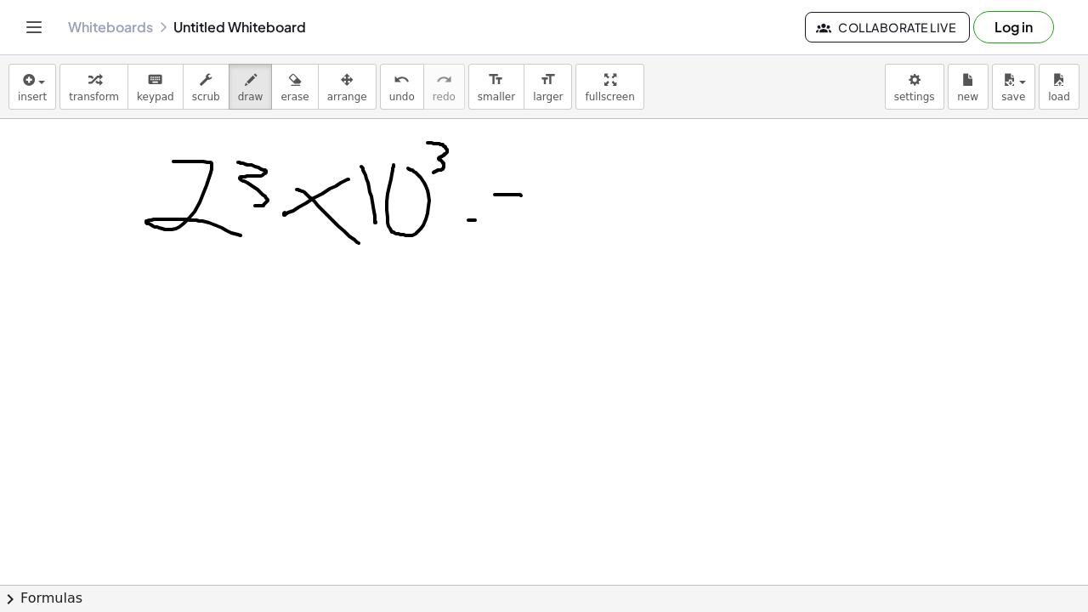
drag, startPoint x: 541, startPoint y: 168, endPoint x: 566, endPoint y: 219, distance: 57.0
drag, startPoint x: 581, startPoint y: 219, endPoint x: 572, endPoint y: 208, distance: 13.3
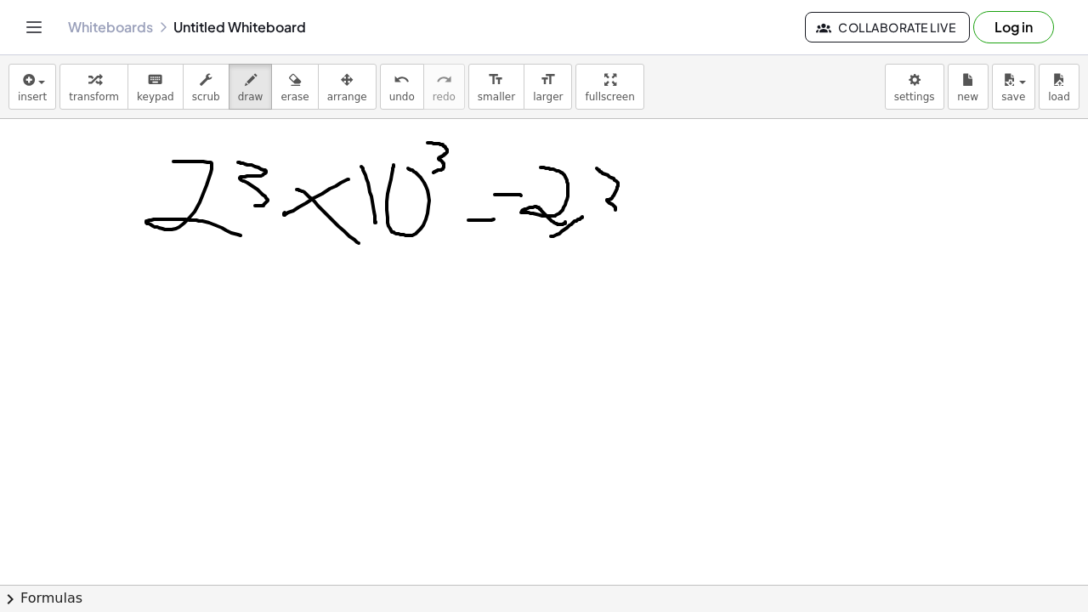
drag, startPoint x: 597, startPoint y: 168, endPoint x: 601, endPoint y: 217, distance: 48.7
drag, startPoint x: 636, startPoint y: 174, endPoint x: 638, endPoint y: 165, distance: 9.5
drag, startPoint x: 695, startPoint y: 171, endPoint x: 667, endPoint y: 160, distance: 30.2
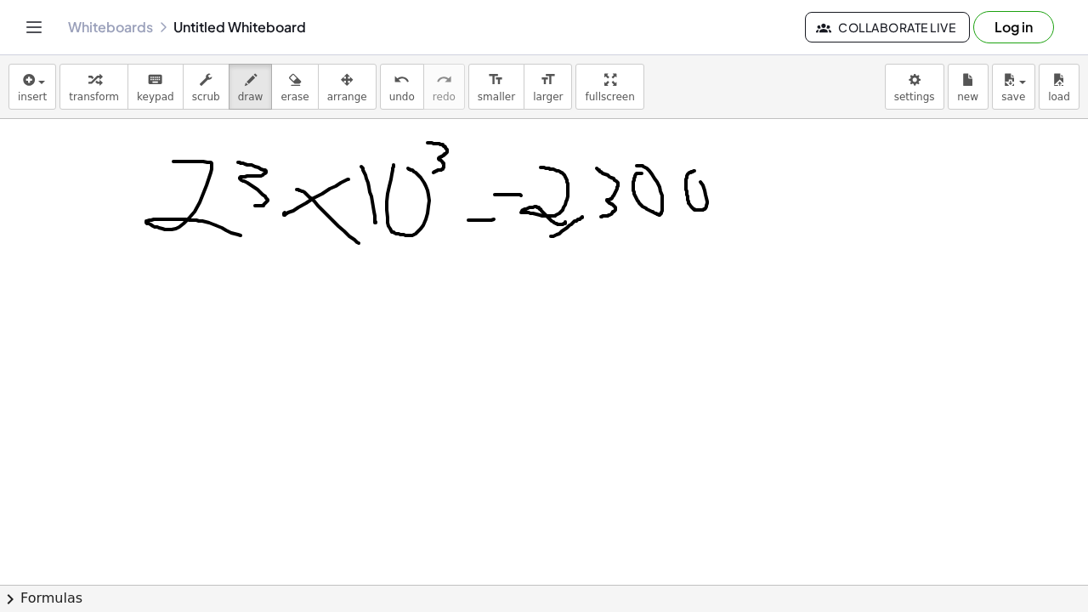
drag, startPoint x: 169, startPoint y: 282, endPoint x: 218, endPoint y: 335, distance: 71.6
drag, startPoint x: 229, startPoint y: 287, endPoint x: 239, endPoint y: 344, distance: 57.9
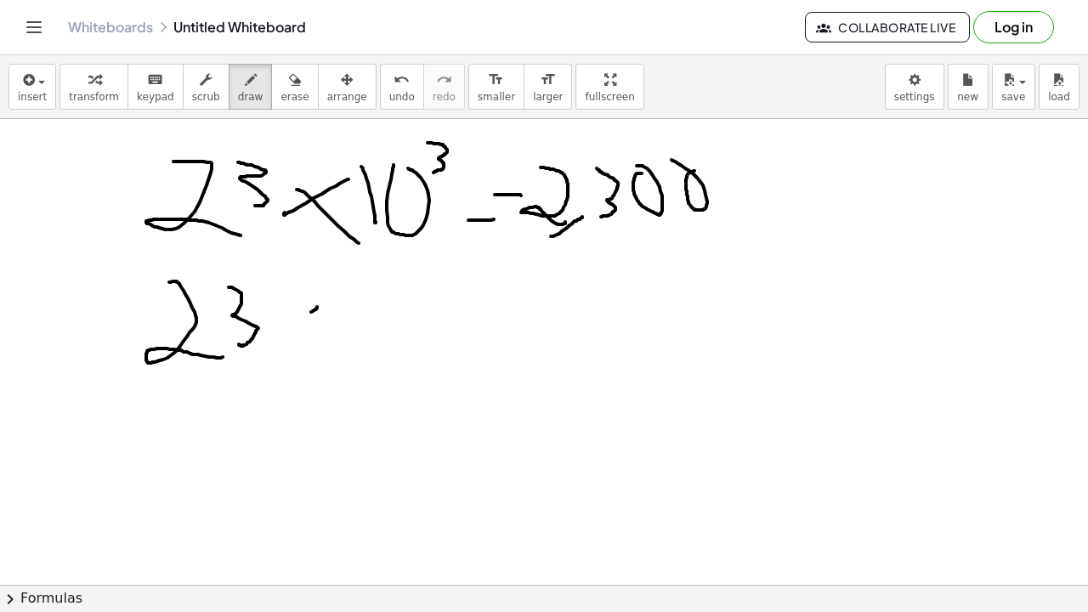
drag, startPoint x: 316, startPoint y: 309, endPoint x: 284, endPoint y: 318, distance: 33.6
drag, startPoint x: 302, startPoint y: 317, endPoint x: 327, endPoint y: 338, distance: 32.7
drag, startPoint x: 356, startPoint y: 300, endPoint x: 369, endPoint y: 327, distance: 30.1
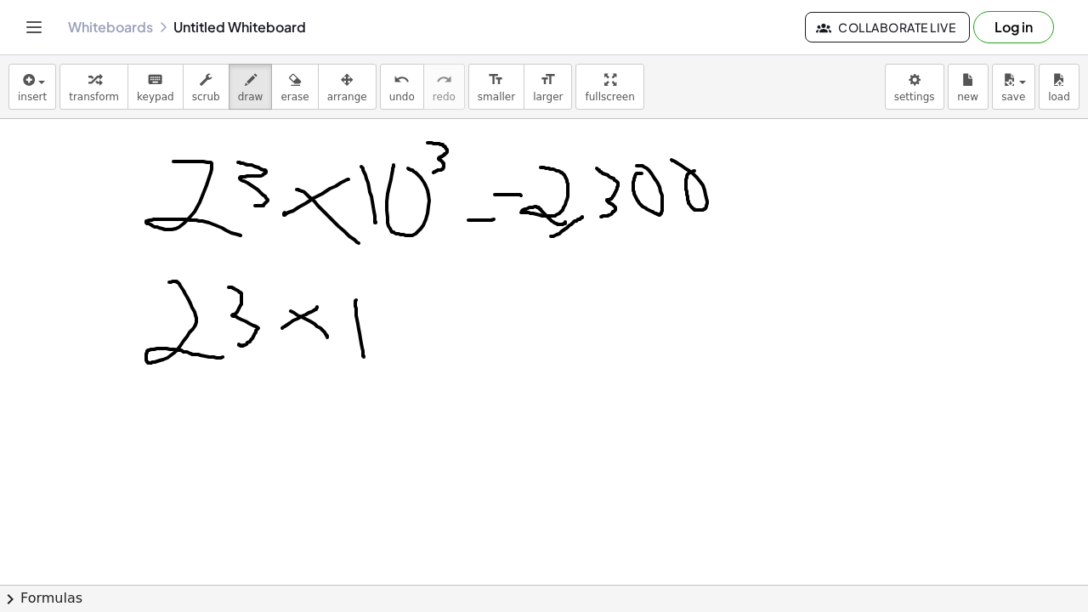
drag, startPoint x: 380, startPoint y: 304, endPoint x: 388, endPoint y: 309, distance: 9.2
drag, startPoint x: 406, startPoint y: 261, endPoint x: 428, endPoint y: 300, distance: 44.9
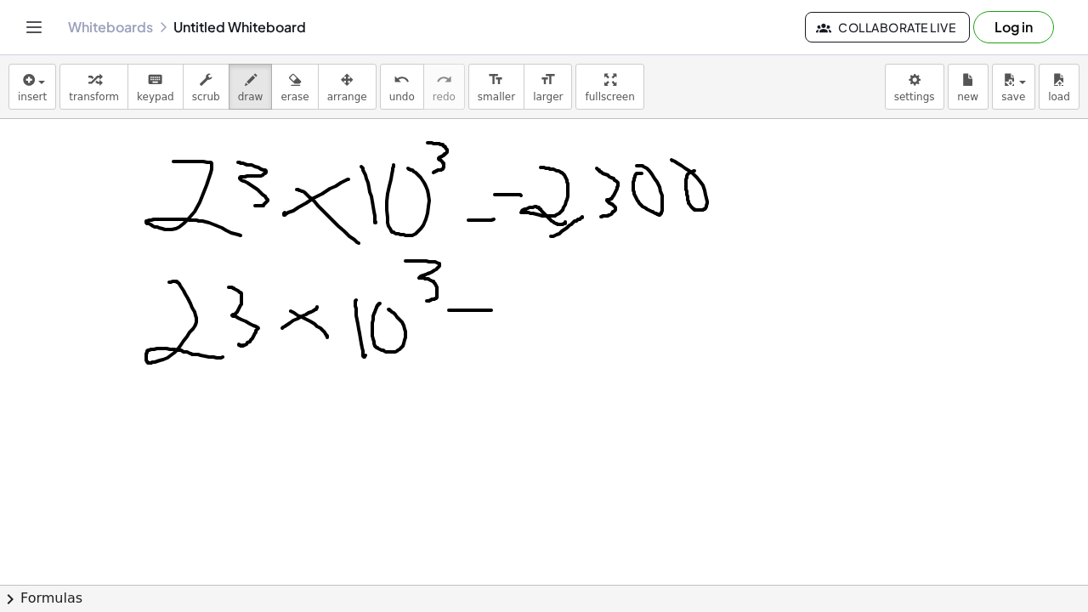
drag, startPoint x: 451, startPoint y: 310, endPoint x: 473, endPoint y: 326, distance: 26.9
drag, startPoint x: 467, startPoint y: 329, endPoint x: 514, endPoint y: 324, distance: 47.0
drag, startPoint x: 353, startPoint y: 413, endPoint x: 397, endPoint y: 435, distance: 49.1
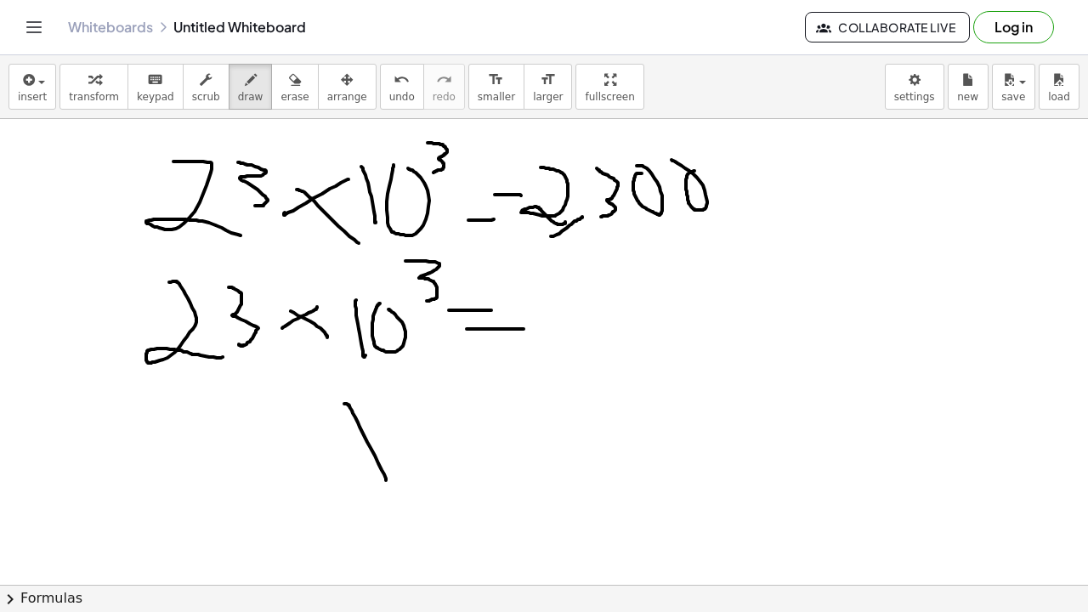
drag, startPoint x: 389, startPoint y: 395, endPoint x: 401, endPoint y: 406, distance: 15.6
drag, startPoint x: 443, startPoint y: 405, endPoint x: 463, endPoint y: 409, distance: 20.8
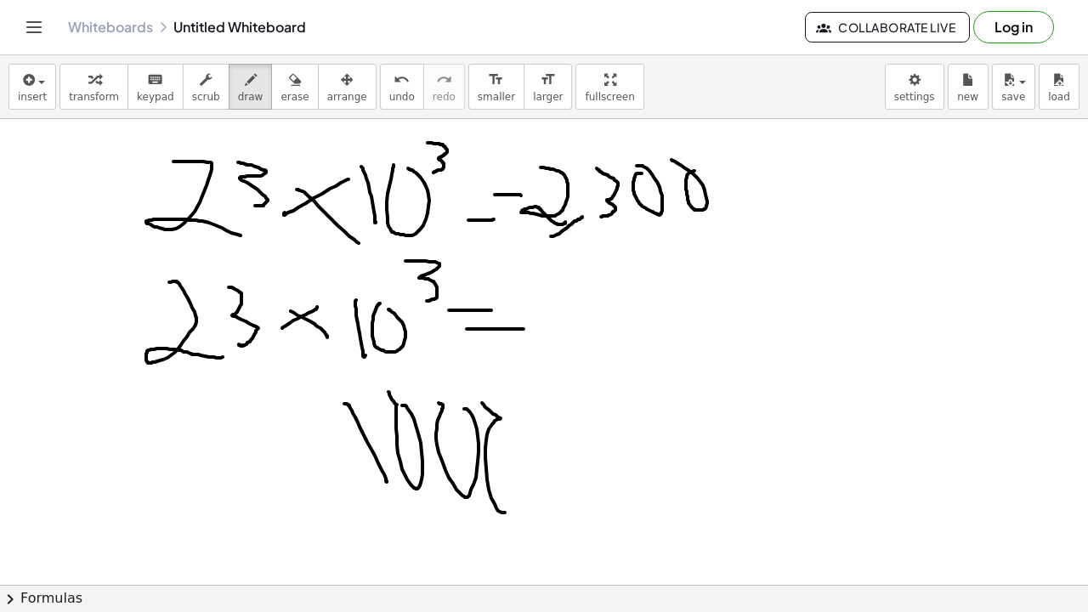
drag, startPoint x: 179, startPoint y: 429, endPoint x: 229, endPoint y: 453, distance: 54.8
drag, startPoint x: 248, startPoint y: 414, endPoint x: 289, endPoint y: 440, distance: 48.6
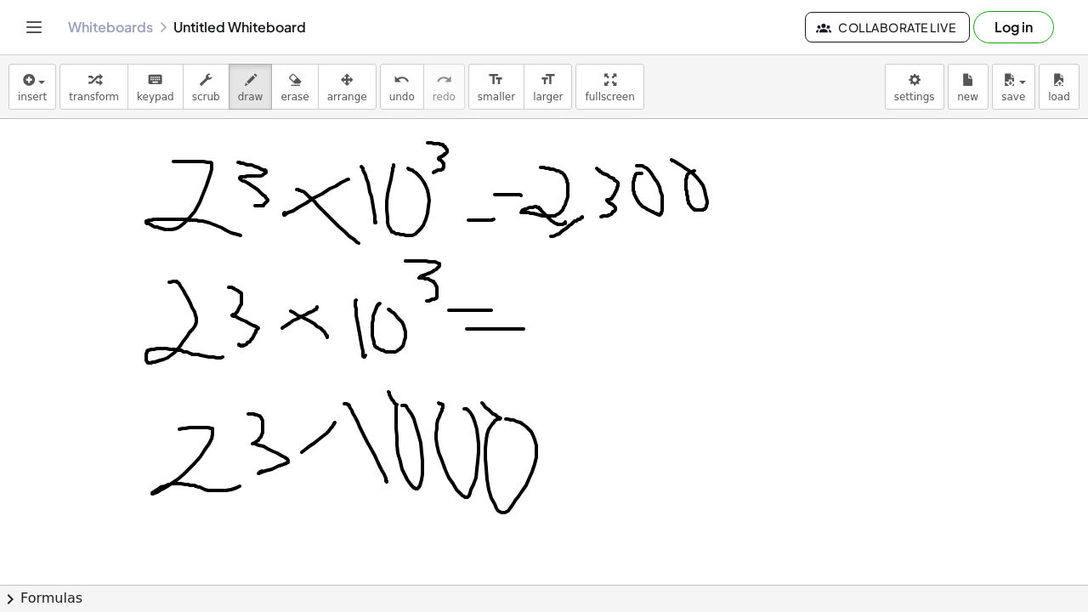
drag, startPoint x: 331, startPoint y: 429, endPoint x: 299, endPoint y: 440, distance: 33.3
drag, startPoint x: 303, startPoint y: 427, endPoint x: 353, endPoint y: 440, distance: 52.0
drag, startPoint x: 575, startPoint y: 457, endPoint x: 661, endPoint y: 457, distance: 85.9
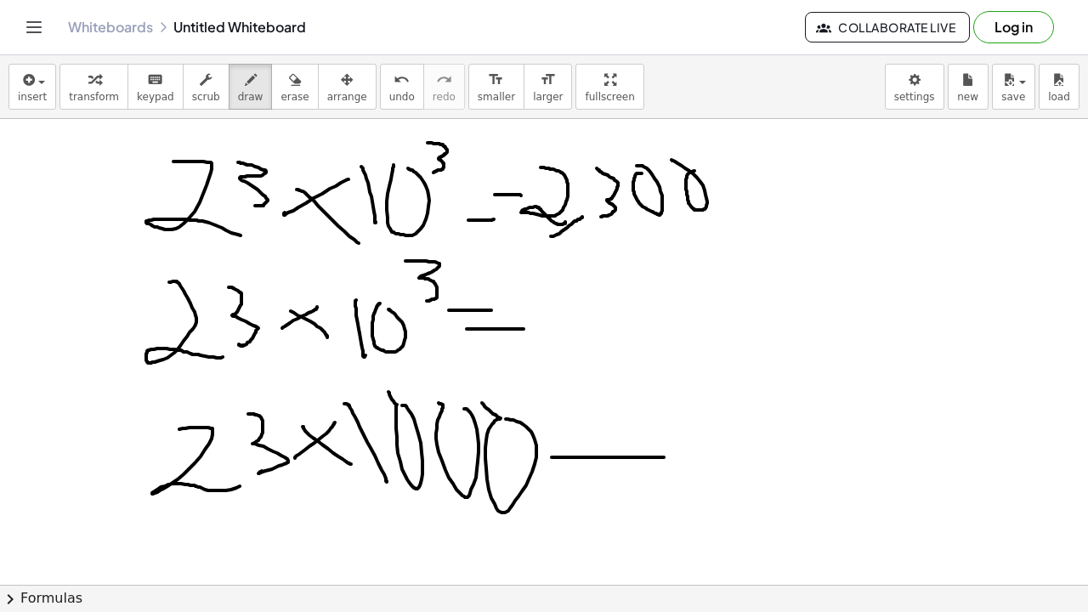
drag, startPoint x: 586, startPoint y: 482, endPoint x: 739, endPoint y: 449, distance: 156.6
drag, startPoint x: 283, startPoint y: 101, endPoint x: 452, endPoint y: 210, distance: 200.5
click at [283, 100] on span "erase" at bounding box center [295, 97] width 28 height 12
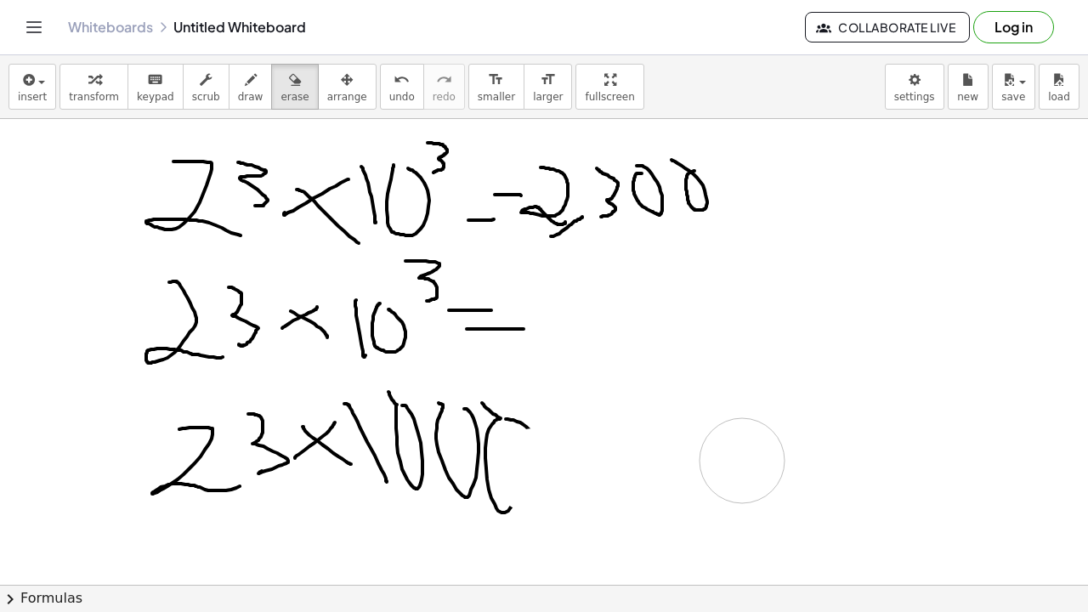
drag, startPoint x: 633, startPoint y: 422, endPoint x: 751, endPoint y: 459, distance: 124.0
click at [245, 88] on icon "button" at bounding box center [251, 80] width 12 height 20
drag, startPoint x: 522, startPoint y: 423, endPoint x: 563, endPoint y: 459, distance: 54.2
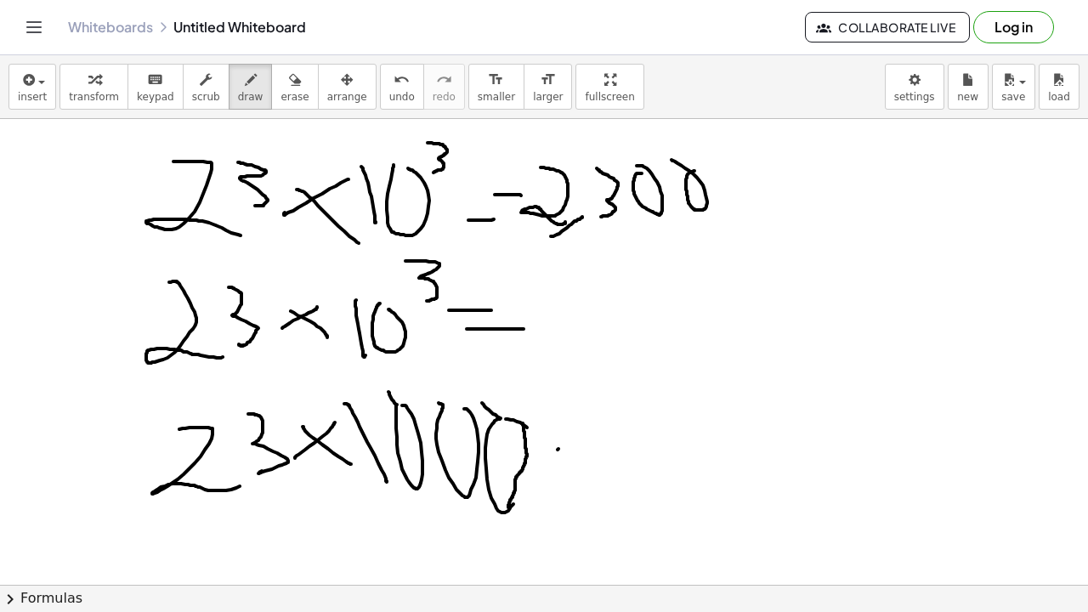
drag, startPoint x: 559, startPoint y: 449, endPoint x: 594, endPoint y: 455, distance: 36.2
drag, startPoint x: 575, startPoint y: 464, endPoint x: 612, endPoint y: 468, distance: 37.6
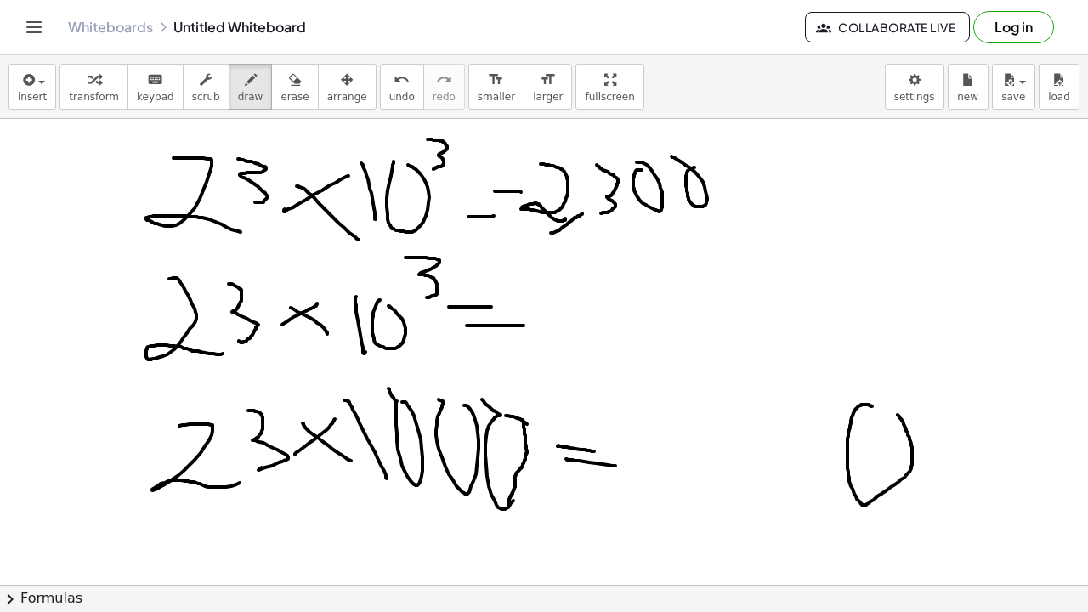
drag, startPoint x: 872, startPoint y: 406, endPoint x: 885, endPoint y: 408, distance: 12.9
click at [281, 65] on button "erase" at bounding box center [294, 87] width 47 height 46
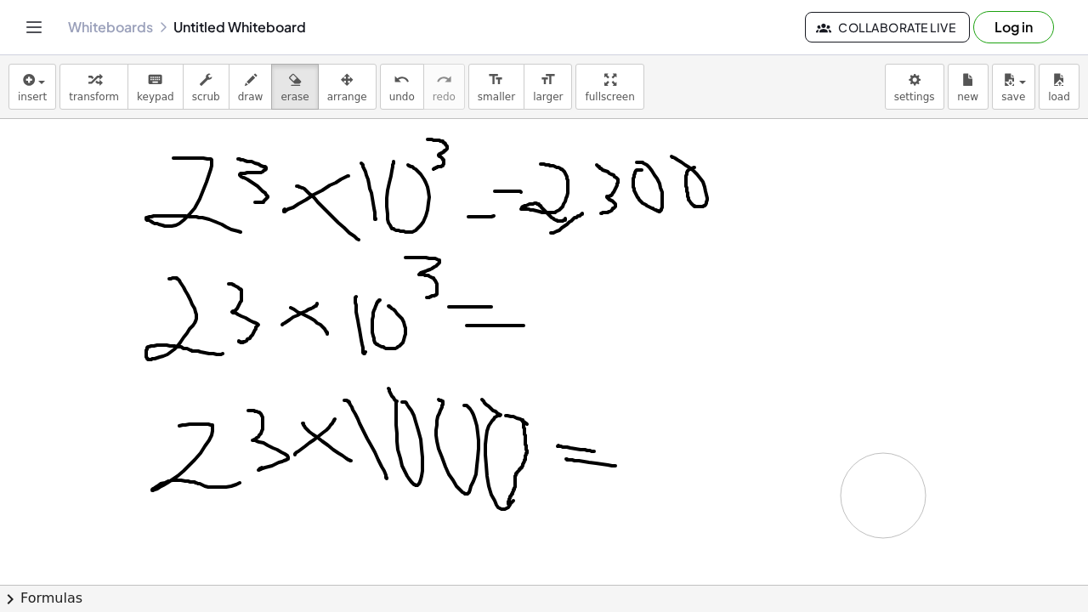
drag, startPoint x: 840, startPoint y: 412, endPoint x: 894, endPoint y: 496, distance: 99.1
click at [250, 81] on div "button" at bounding box center [251, 79] width 26 height 20
drag, startPoint x: 921, startPoint y: 406, endPoint x: 907, endPoint y: 405, distance: 13.6
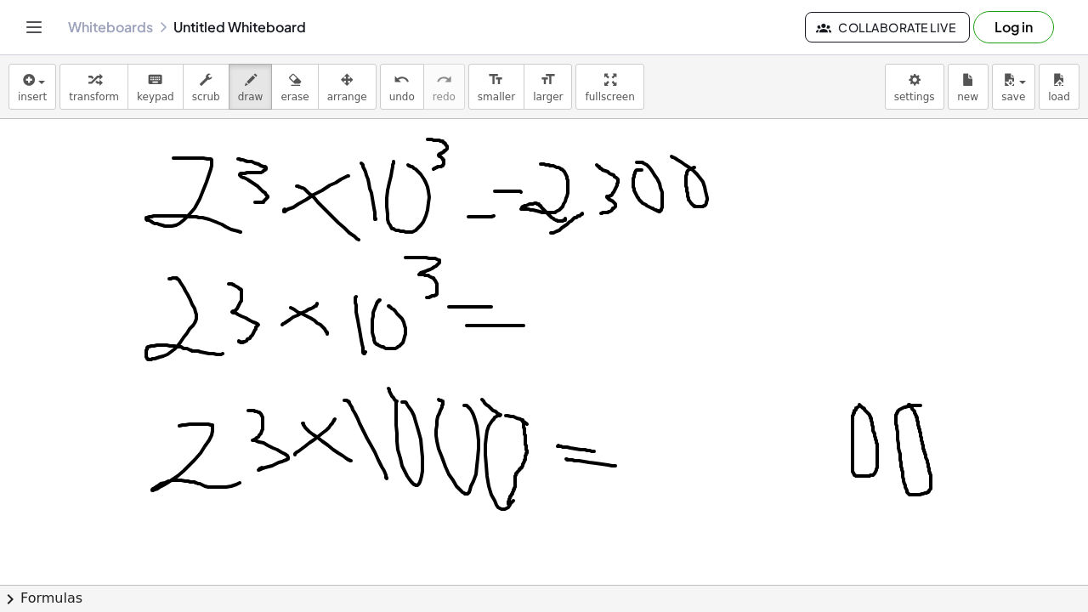
drag, startPoint x: 858, startPoint y: 407, endPoint x: 846, endPoint y: 406, distance: 11.9
drag, startPoint x: 726, startPoint y: 473, endPoint x: 804, endPoint y: 469, distance: 77.5
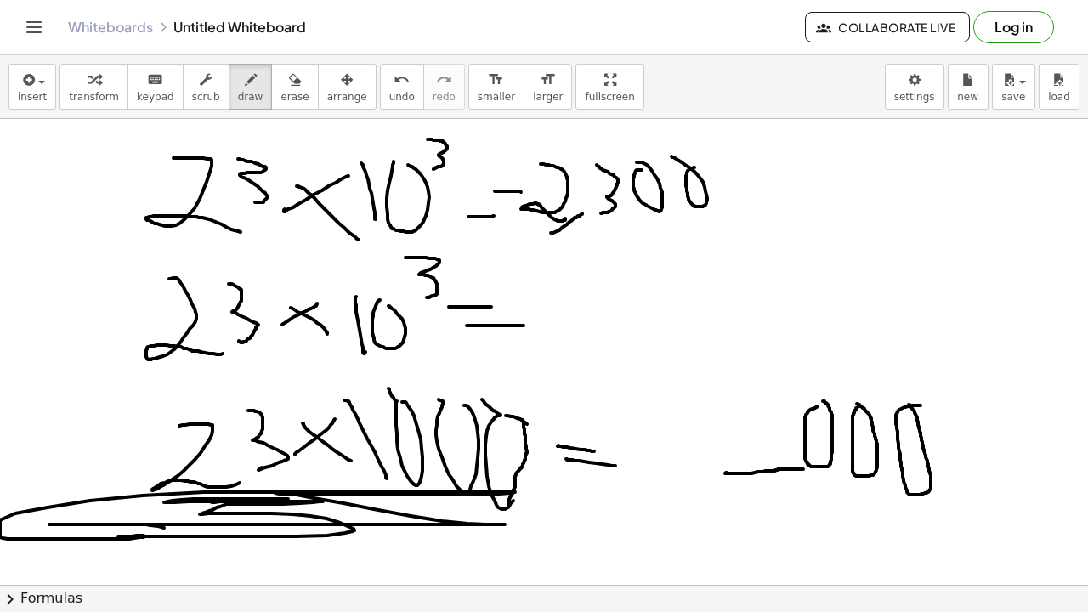
drag, startPoint x: 131, startPoint y: 525, endPoint x: 236, endPoint y: 494, distance: 109.0
drag, startPoint x: 207, startPoint y: 394, endPoint x: 203, endPoint y: 384, distance: 10.0
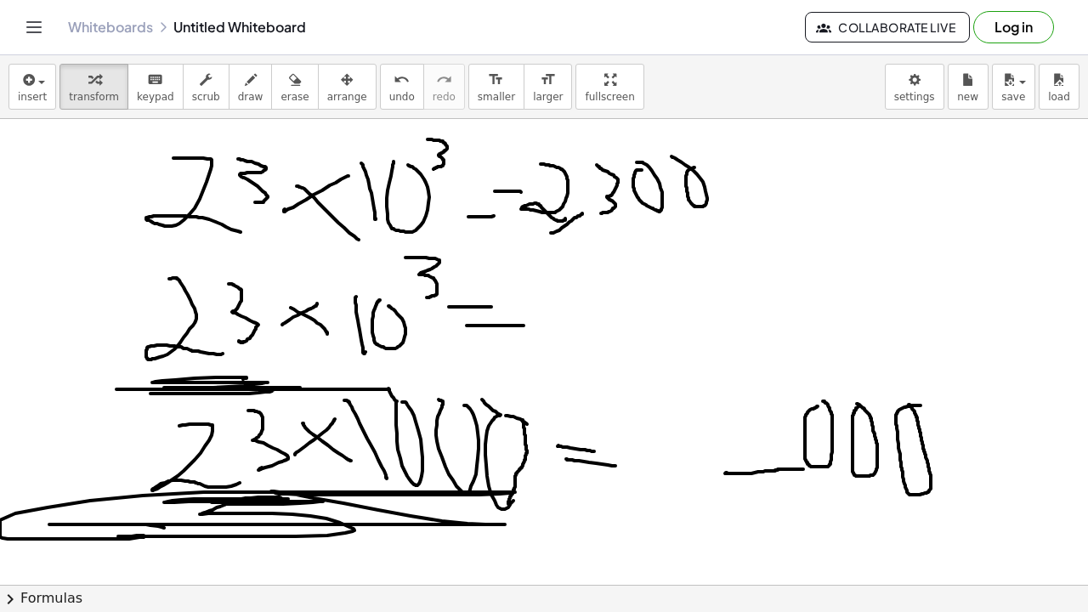
drag, startPoint x: 61, startPoint y: 99, endPoint x: 159, endPoint y: 179, distance: 126.3
click at [159, 179] on div "insert select one: Math Expression Function Text Youtube Video Graphing Geometr…" at bounding box center [544, 333] width 1088 height 557
click at [235, 108] on button "draw" at bounding box center [251, 87] width 44 height 46
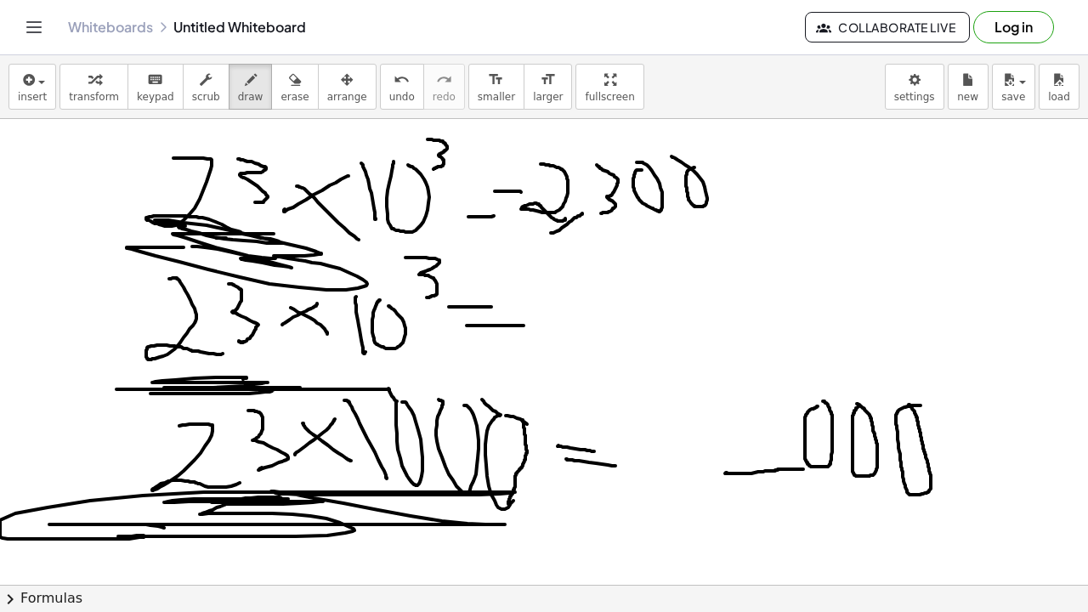
drag, startPoint x: 128, startPoint y: 247, endPoint x: 285, endPoint y: 238, distance: 157.6
drag, startPoint x: 190, startPoint y: 387, endPoint x: 213, endPoint y: 370, distance: 28.6
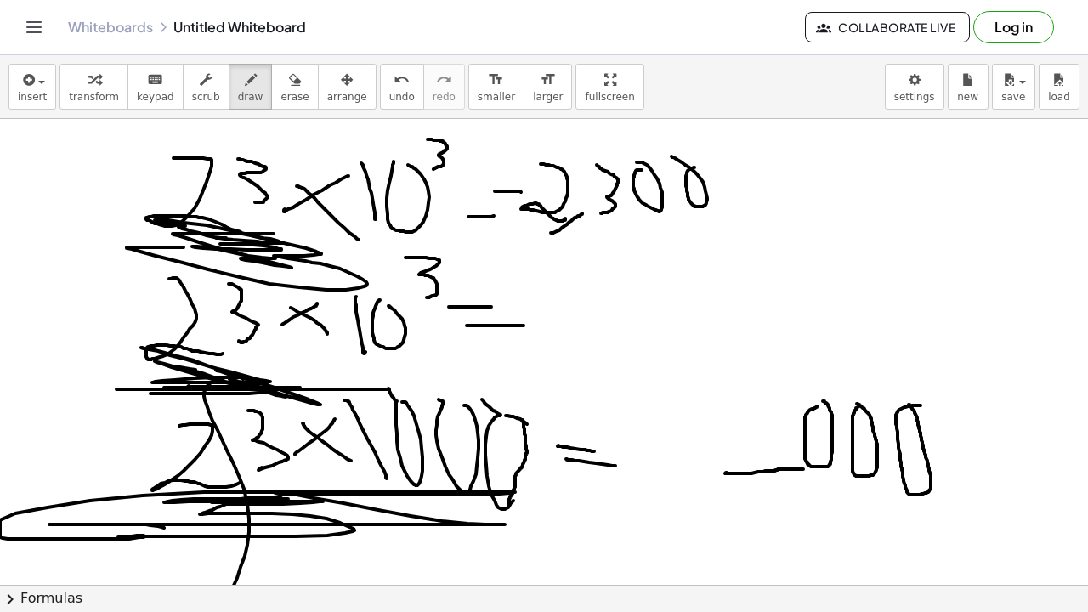
drag, startPoint x: 216, startPoint y: 379, endPoint x: 228, endPoint y: 584, distance: 205.3
drag, startPoint x: 293, startPoint y: 503, endPoint x: 75, endPoint y: 473, distance: 220.6
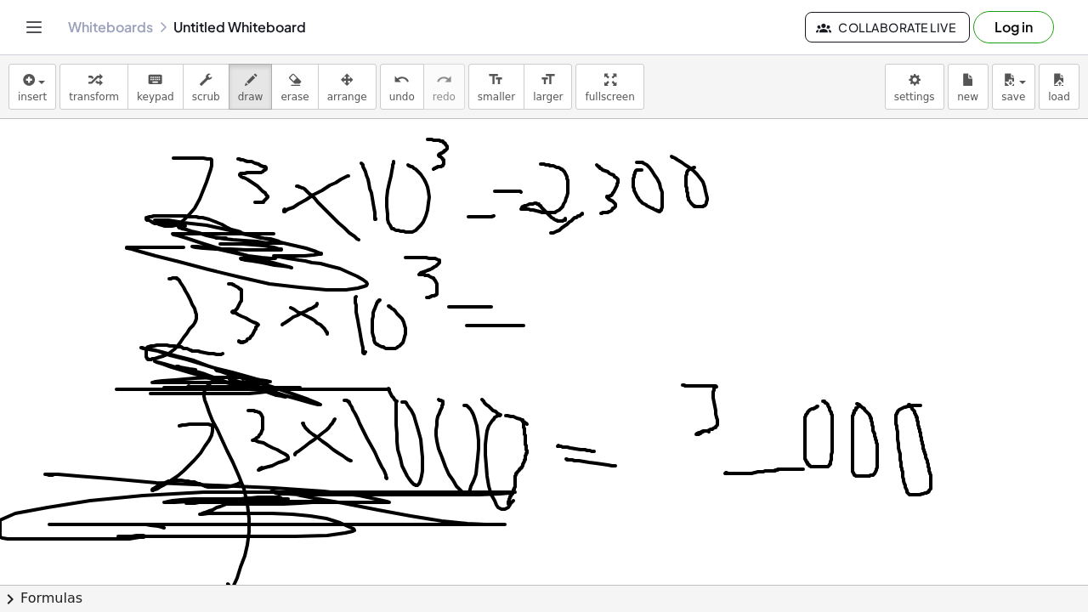
drag, startPoint x: 684, startPoint y: 385, endPoint x: 735, endPoint y: 449, distance: 81.7
drag, startPoint x: 742, startPoint y: 390, endPoint x: 750, endPoint y: 442, distance: 52.4
drag, startPoint x: 784, startPoint y: 446, endPoint x: 683, endPoint y: 457, distance: 101.8
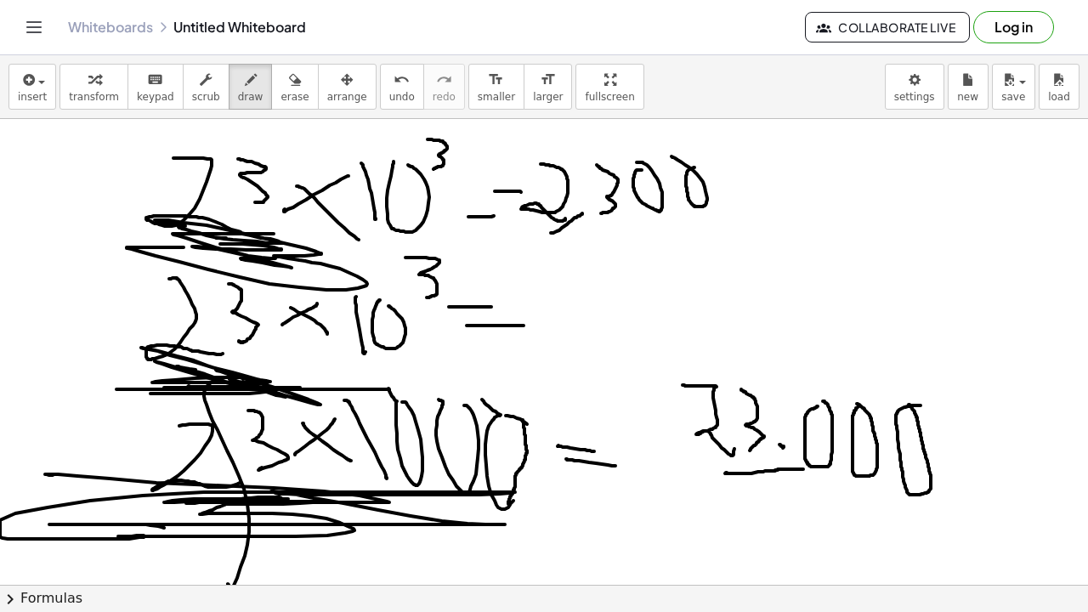
drag, startPoint x: 287, startPoint y: 88, endPoint x: 286, endPoint y: 106, distance: 17.9
click at [287, 99] on button "erase" at bounding box center [294, 87] width 47 height 46
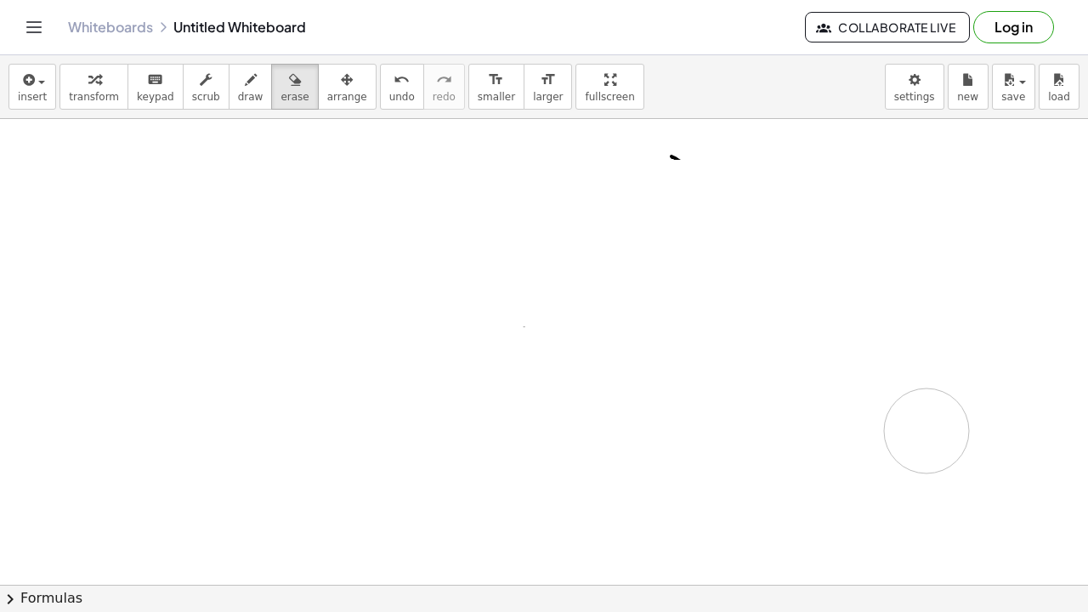
drag, startPoint x: 185, startPoint y: 166, endPoint x: 899, endPoint y: 429, distance: 760.6
drag, startPoint x: 657, startPoint y: 162, endPoint x: 690, endPoint y: 170, distance: 33.4
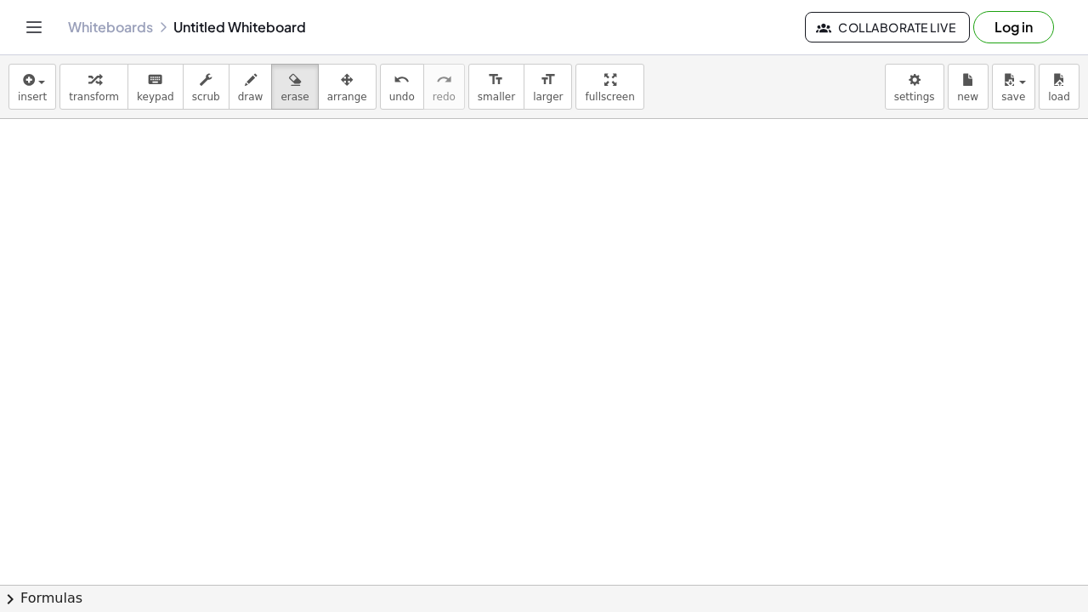
drag, startPoint x: 230, startPoint y: 80, endPoint x: 343, endPoint y: 125, distance: 121.0
click at [238, 80] on div "button" at bounding box center [251, 79] width 26 height 20
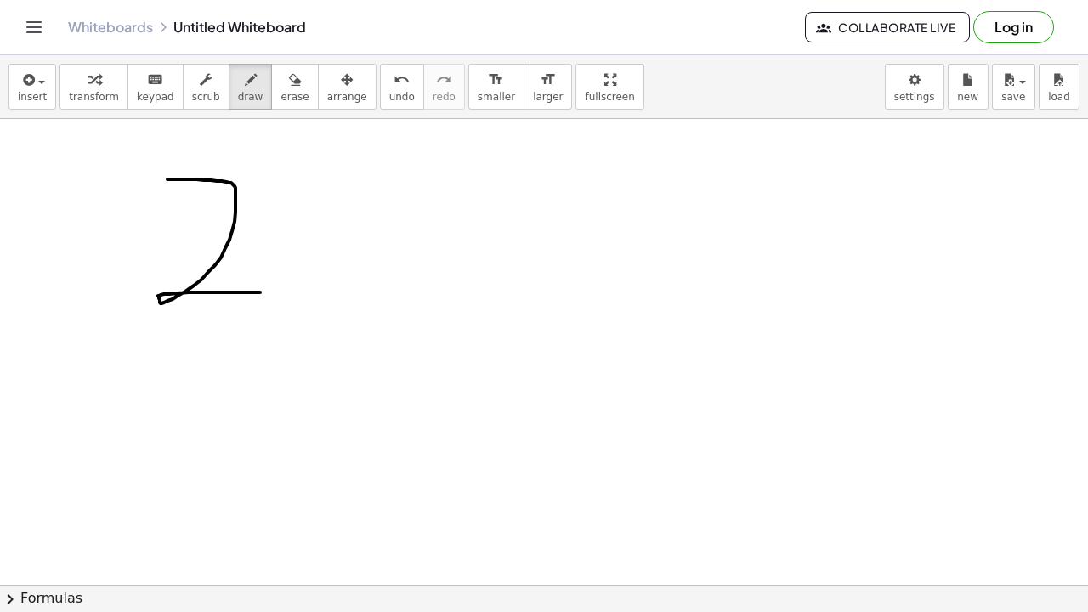
drag, startPoint x: 168, startPoint y: 179, endPoint x: 257, endPoint y: 203, distance: 92.4
drag, startPoint x: 255, startPoint y: 189, endPoint x: 298, endPoint y: 294, distance: 114.0
drag, startPoint x: 352, startPoint y: 243, endPoint x: 315, endPoint y: 268, distance: 44.1
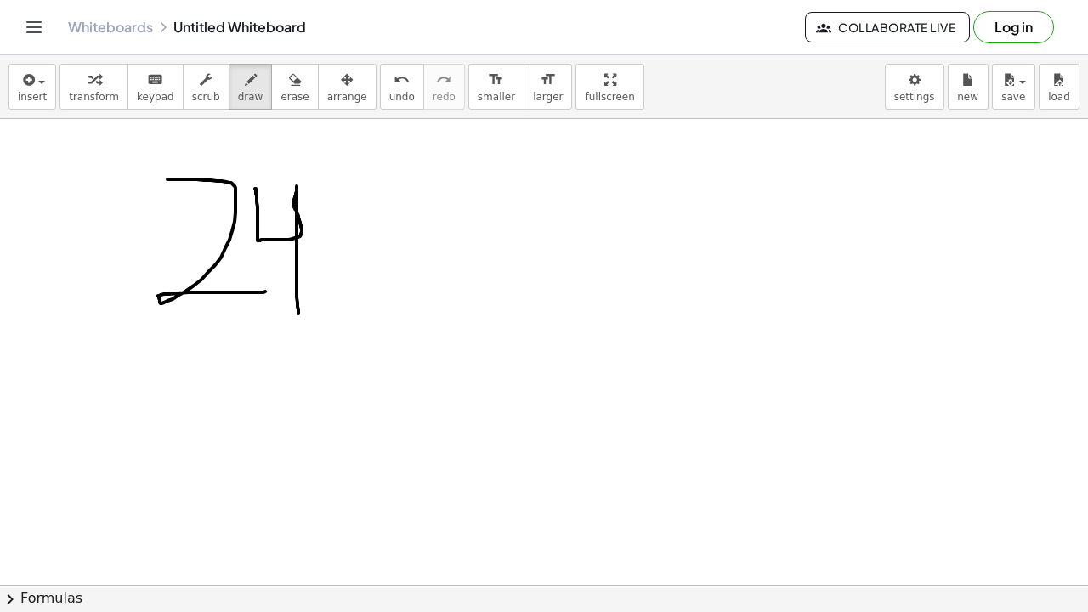
drag, startPoint x: 429, startPoint y: 190, endPoint x: 451, endPoint y: 293, distance: 105.1
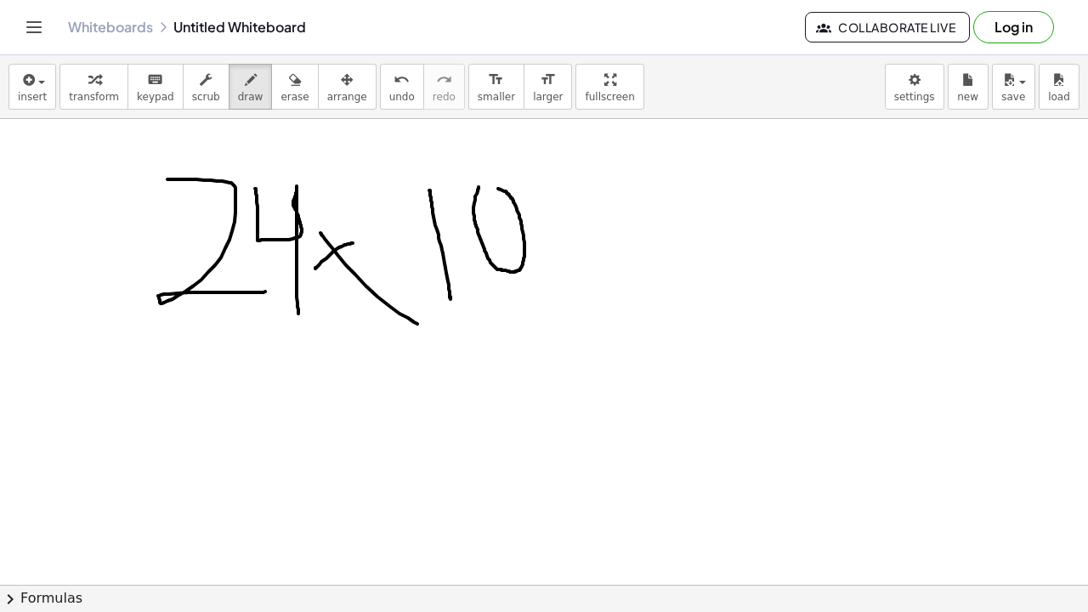
drag, startPoint x: 543, startPoint y: 148, endPoint x: 608, endPoint y: 191, distance: 77.8
drag, startPoint x: 614, startPoint y: 235, endPoint x: 700, endPoint y: 251, distance: 87.4
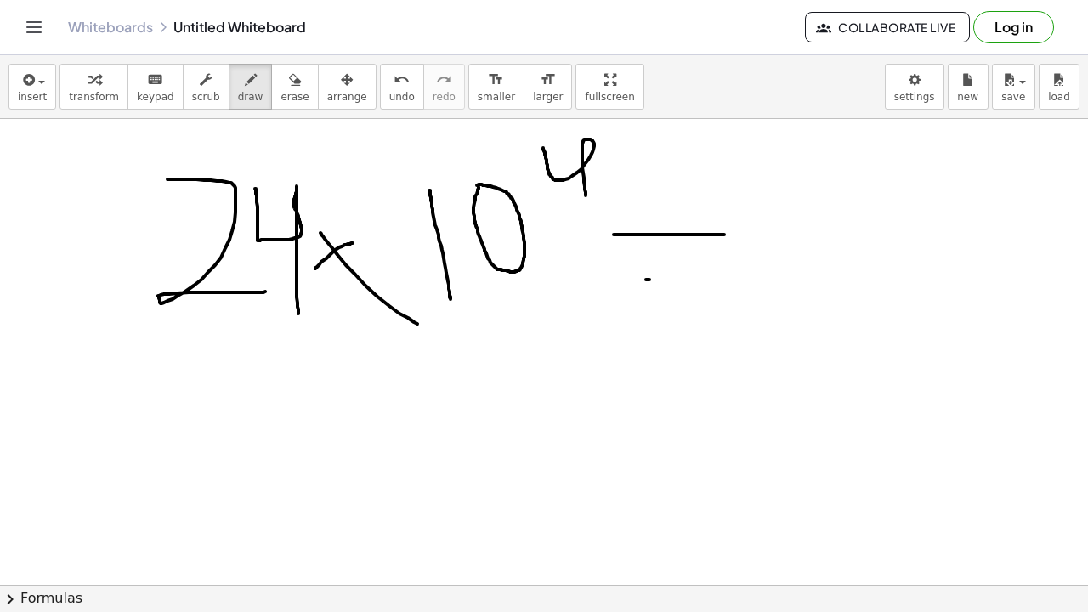
drag, startPoint x: 649, startPoint y: 280, endPoint x: 725, endPoint y: 265, distance: 77.9
drag, startPoint x: 778, startPoint y: 151, endPoint x: 798, endPoint y: 253, distance: 104.1
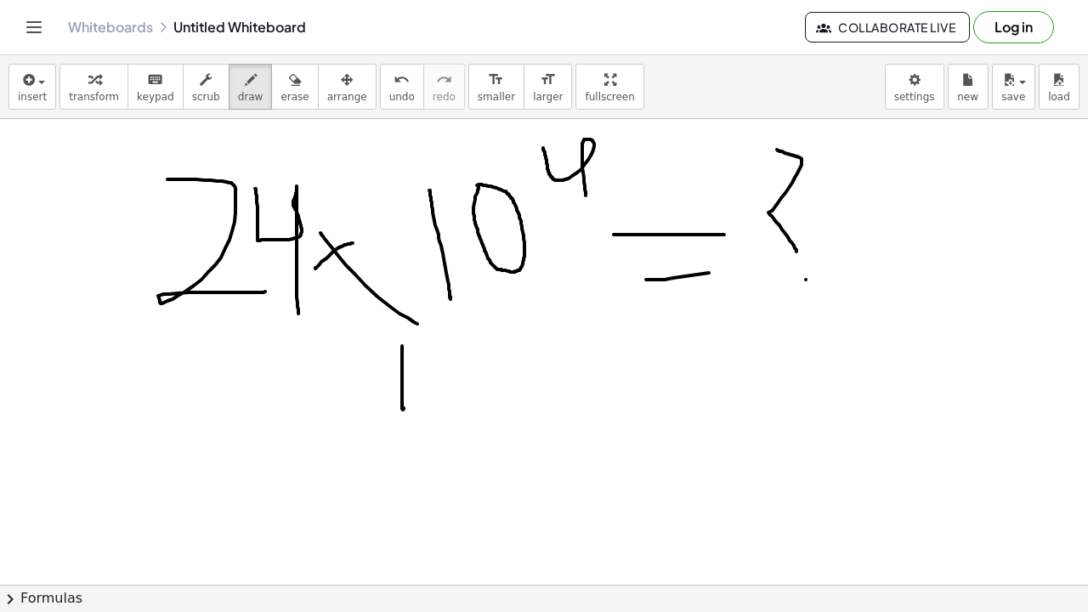
drag, startPoint x: 402, startPoint y: 398, endPoint x: 408, endPoint y: 387, distance: 12.6
drag, startPoint x: 435, startPoint y: 358, endPoint x: 467, endPoint y: 364, distance: 32.0
drag, startPoint x: 494, startPoint y: 377, endPoint x: 480, endPoint y: 386, distance: 17.2
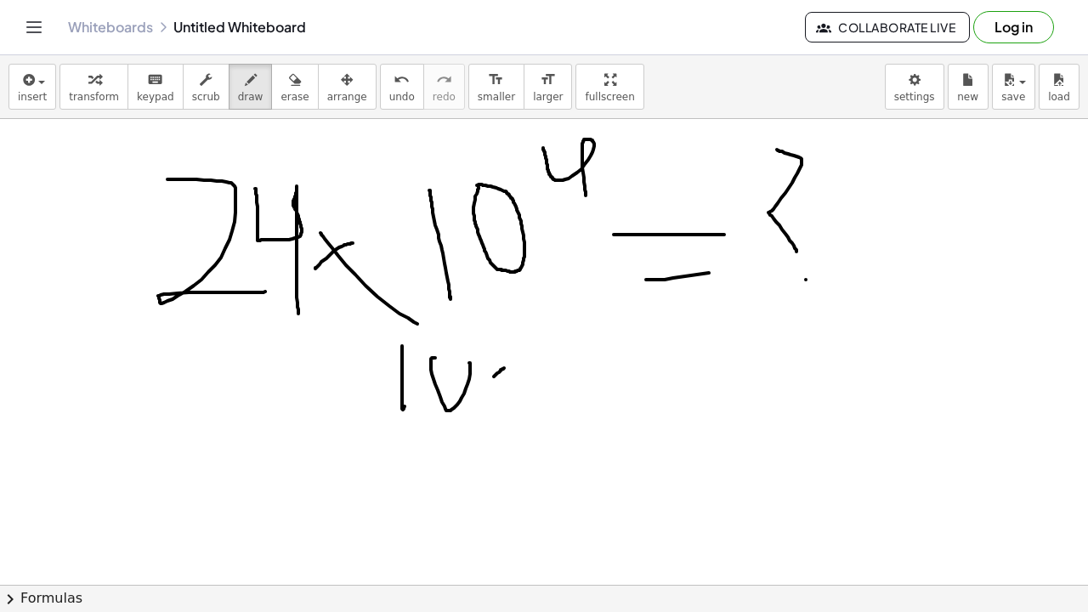
drag, startPoint x: 484, startPoint y: 374, endPoint x: 511, endPoint y: 367, distance: 28.3
drag, startPoint x: 513, startPoint y: 349, endPoint x: 516, endPoint y: 406, distance: 56.2
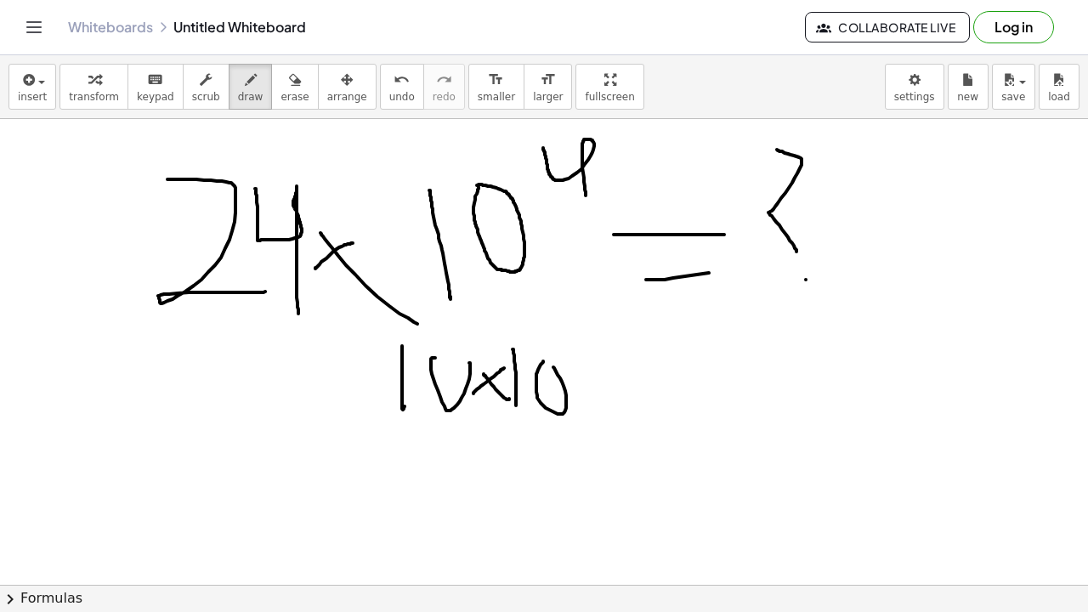
drag, startPoint x: 543, startPoint y: 363, endPoint x: 554, endPoint y: 367, distance: 11.8
drag, startPoint x: 617, startPoint y: 372, endPoint x: 593, endPoint y: 381, distance: 25.6
drag, startPoint x: 594, startPoint y: 375, endPoint x: 623, endPoint y: 397, distance: 36.4
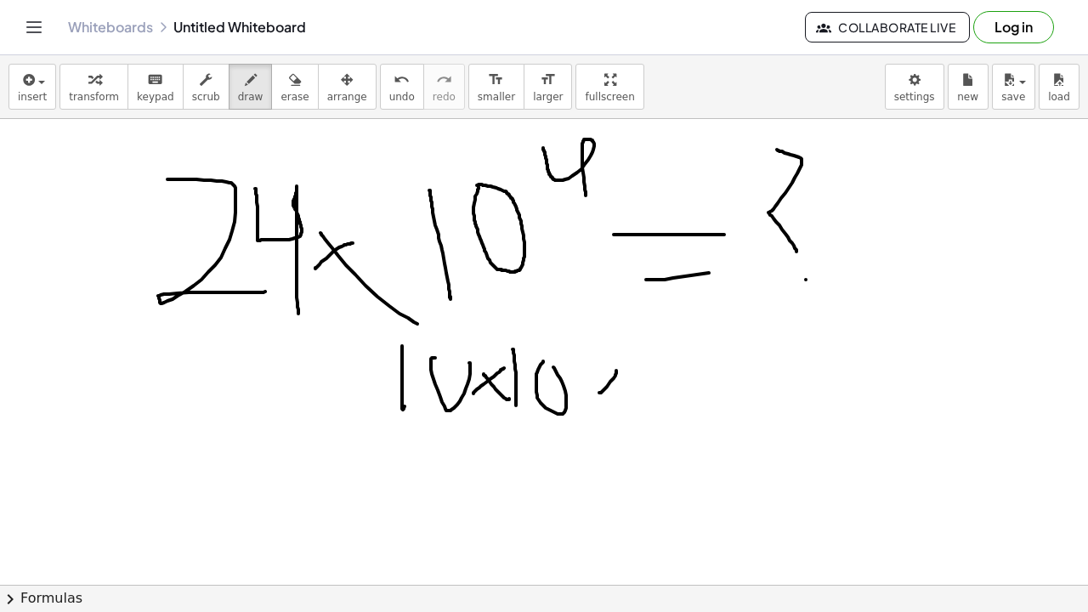
drag, startPoint x: 636, startPoint y: 360, endPoint x: 637, endPoint y: 412, distance: 52.7
drag, startPoint x: 654, startPoint y: 382, endPoint x: 667, endPoint y: 373, distance: 15.3
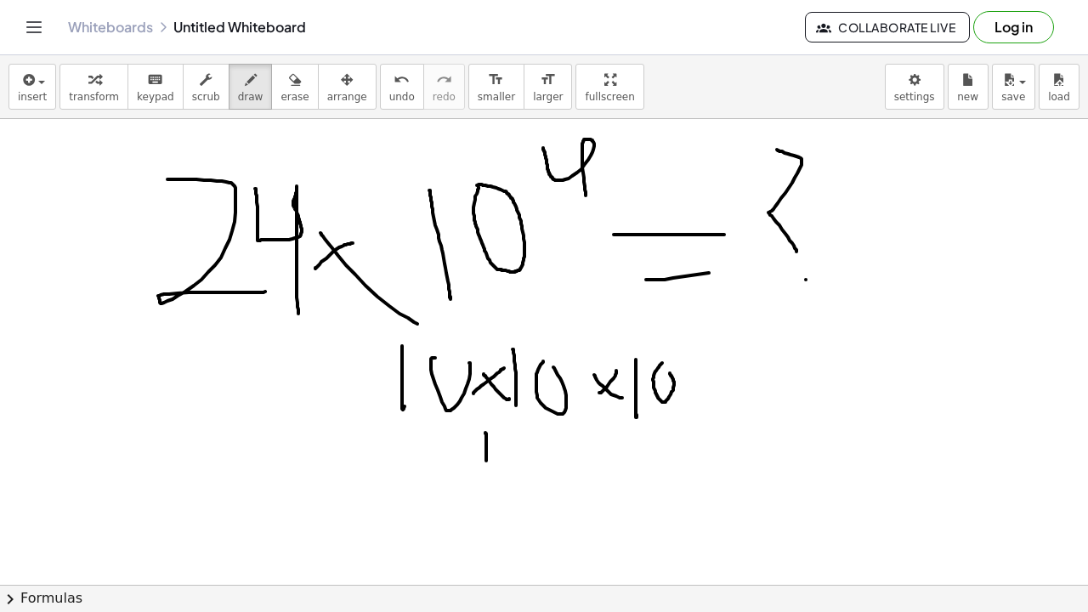
drag, startPoint x: 486, startPoint y: 438, endPoint x: 489, endPoint y: 474, distance: 35.8
drag, startPoint x: 518, startPoint y: 435, endPoint x: 533, endPoint y: 455, distance: 24.8
drag, startPoint x: 549, startPoint y: 445, endPoint x: 572, endPoint y: 453, distance: 24.5
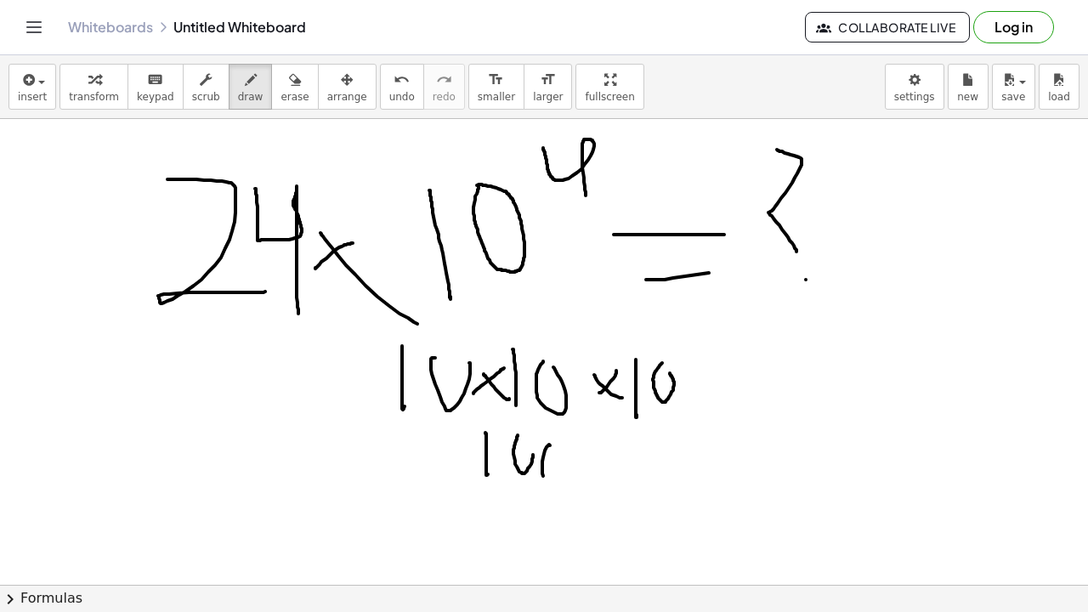
drag, startPoint x: 457, startPoint y: 507, endPoint x: 500, endPoint y: 514, distance: 43.2
drag, startPoint x: 497, startPoint y: 503, endPoint x: 543, endPoint y: 508, distance: 47.0
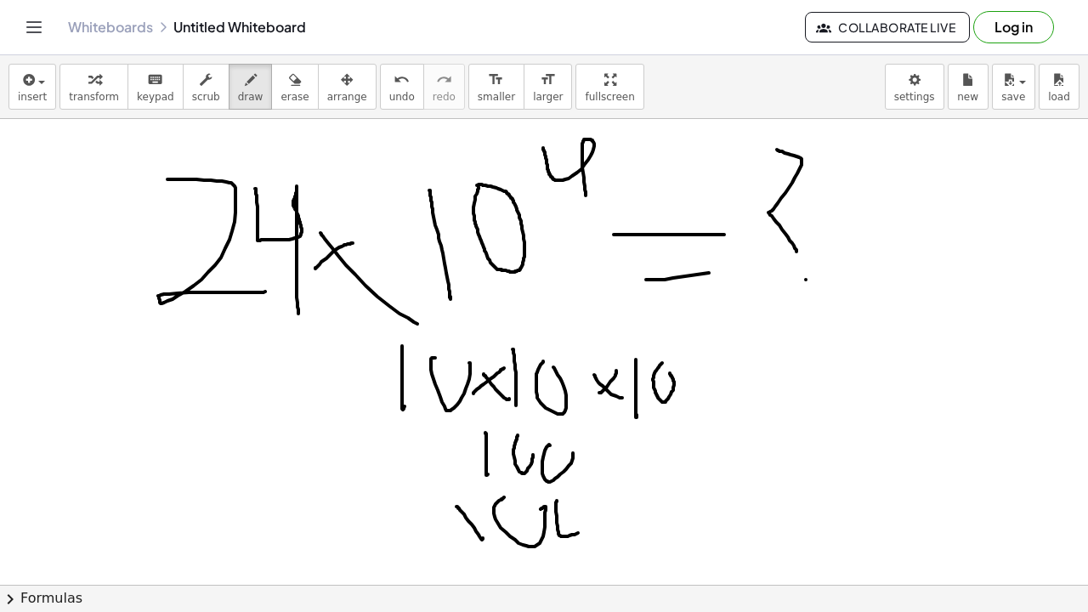
drag, startPoint x: 557, startPoint y: 501, endPoint x: 578, endPoint y: 514, distance: 24.8
drag, startPoint x: 596, startPoint y: 500, endPoint x: 610, endPoint y: 505, distance: 14.5
drag, startPoint x: 654, startPoint y: 518, endPoint x: 616, endPoint y: 522, distance: 38.5
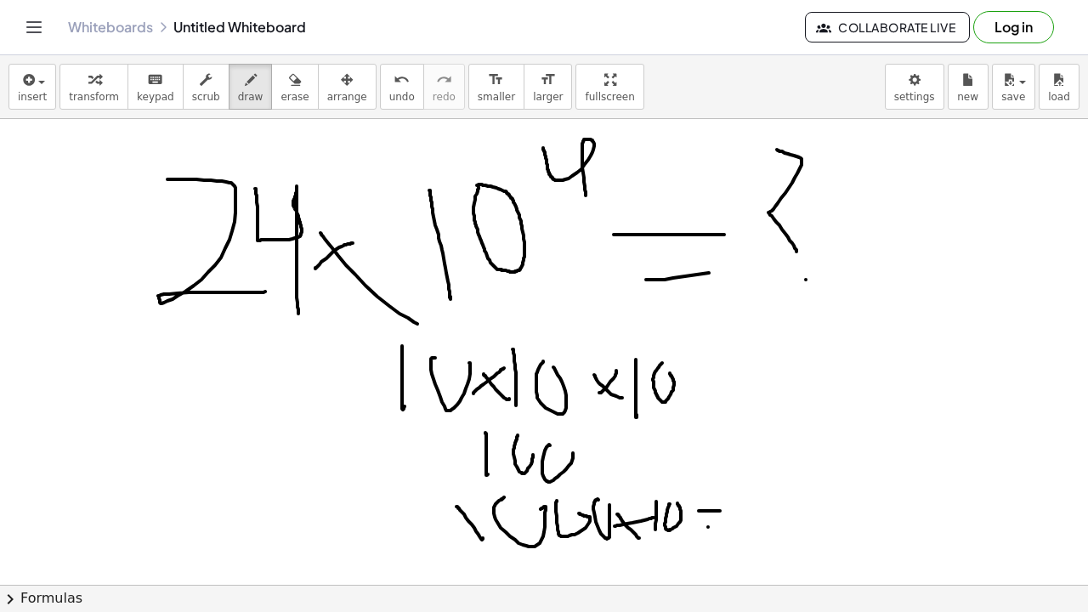
drag, startPoint x: 667, startPoint y: 538, endPoint x: 675, endPoint y: 539, distance: 8.5
drag, startPoint x: 569, startPoint y: 542, endPoint x: 578, endPoint y: 543, distance: 9.5
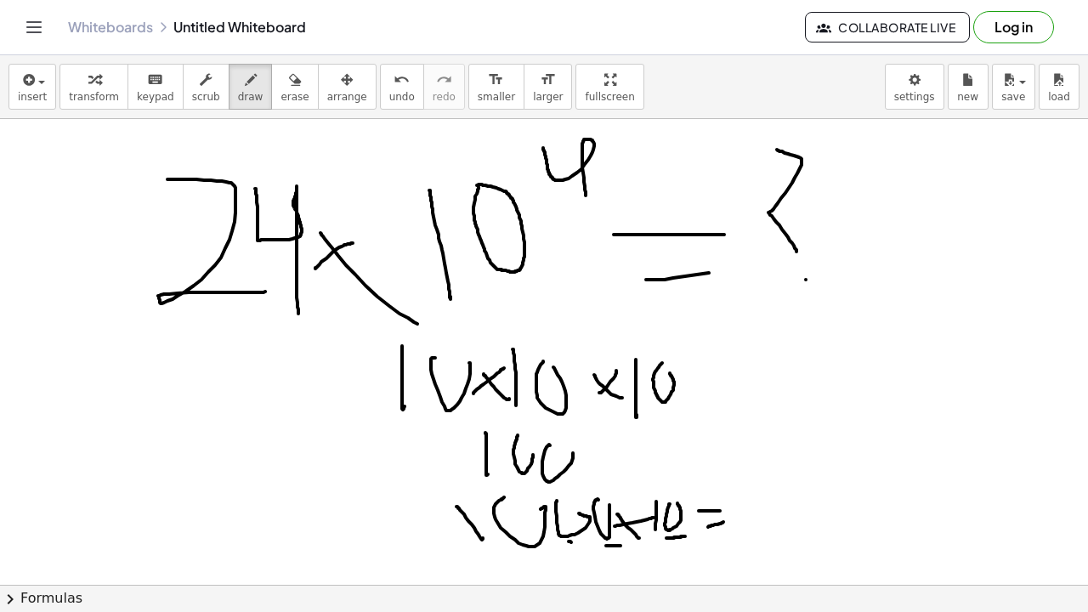
drag, startPoint x: 535, startPoint y: 549, endPoint x: 570, endPoint y: 548, distance: 34.9
drag, startPoint x: 857, startPoint y: 492, endPoint x: 872, endPoint y: 492, distance: 15.3
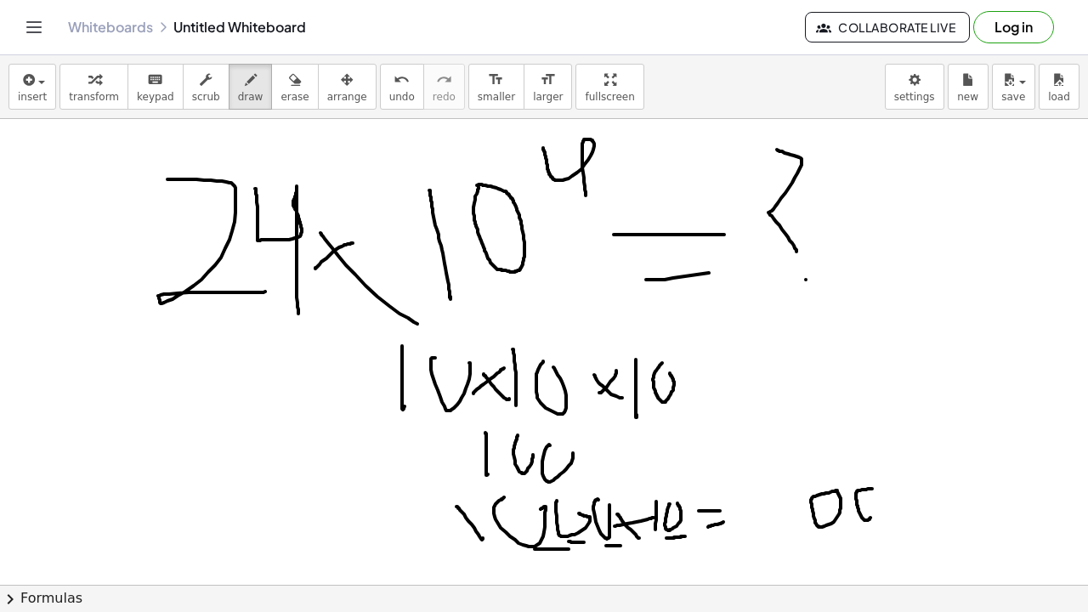
drag, startPoint x: 760, startPoint y: 527, endPoint x: 744, endPoint y: 526, distance: 16.2
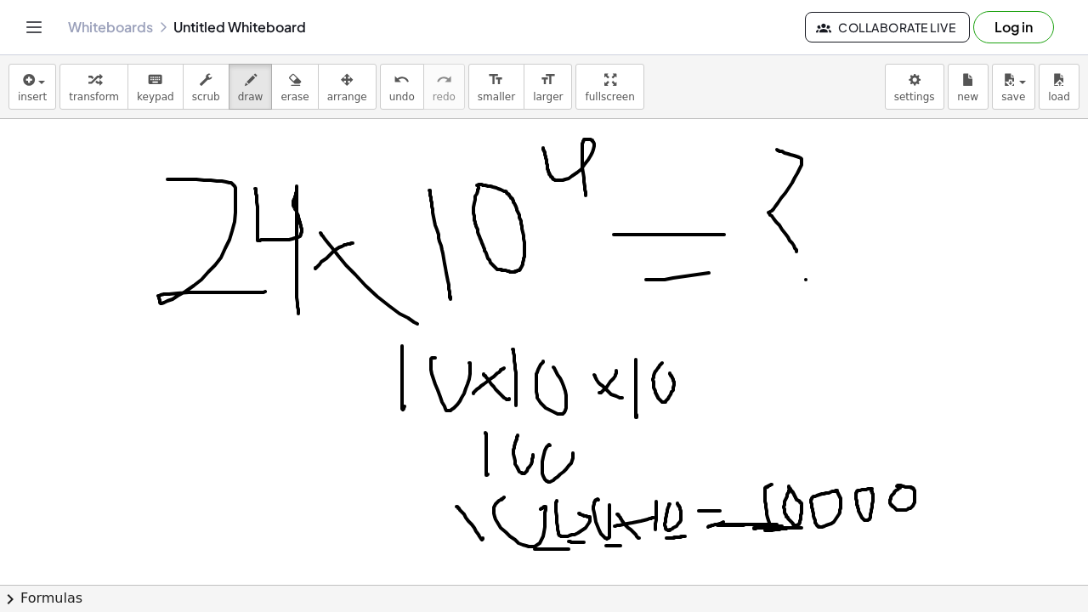
drag, startPoint x: 772, startPoint y: 485, endPoint x: 771, endPoint y: 509, distance: 24.7
drag, startPoint x: 804, startPoint y: 525, endPoint x: 788, endPoint y: 543, distance: 24.1
drag, startPoint x: 28, startPoint y: 422, endPoint x: 70, endPoint y: 439, distance: 45.0
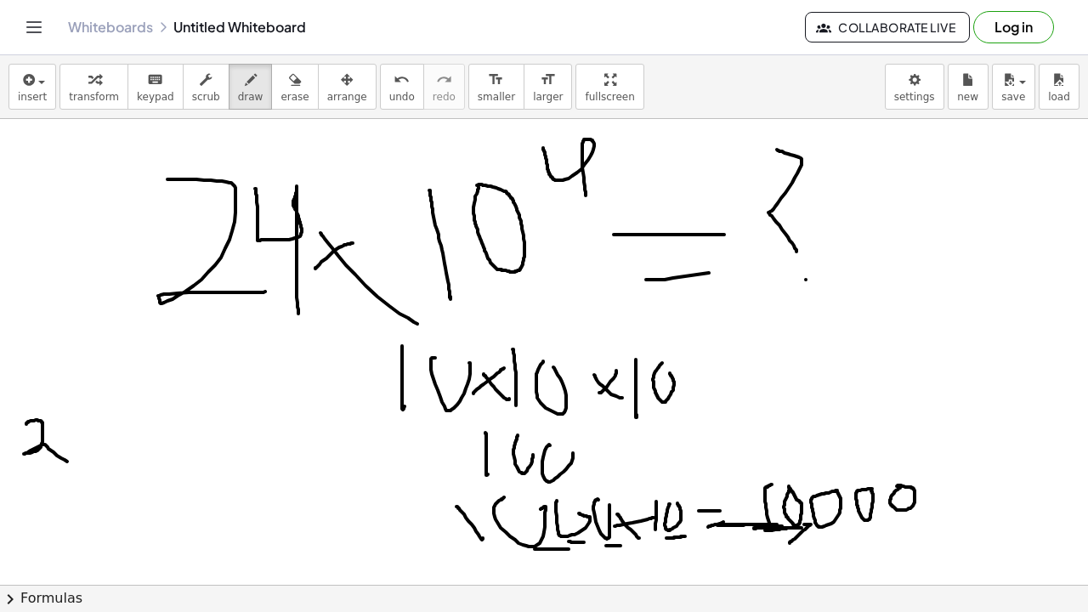
drag, startPoint x: 67, startPoint y: 421, endPoint x: 88, endPoint y: 448, distance: 34.0
drag, startPoint x: 110, startPoint y: 440, endPoint x: 101, endPoint y: 439, distance: 8.7
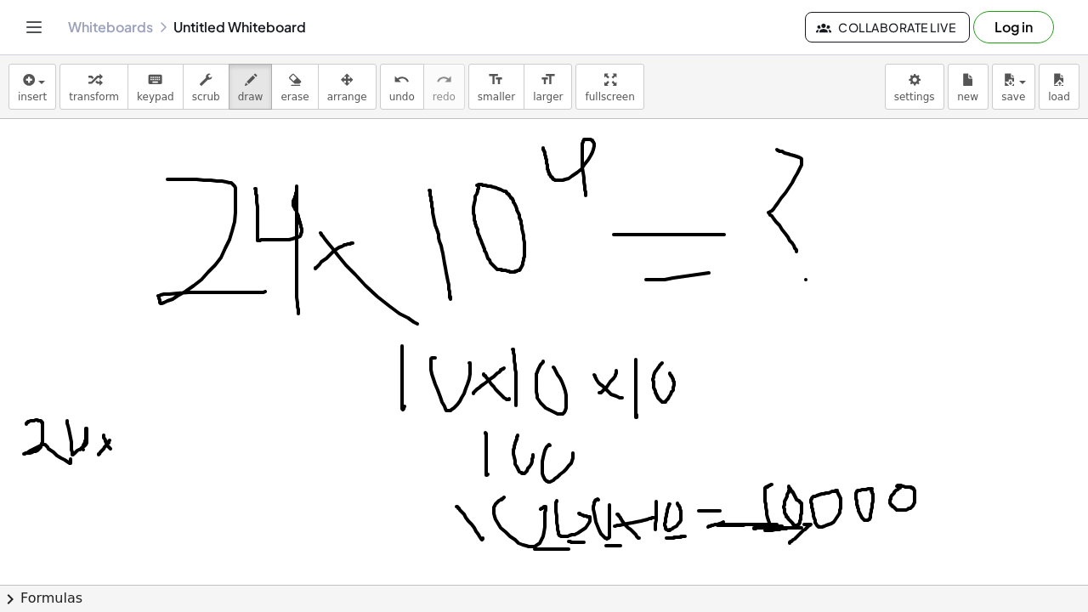
drag, startPoint x: 104, startPoint y: 438, endPoint x: 111, endPoint y: 449, distance: 13.0
drag, startPoint x: 119, startPoint y: 423, endPoint x: 124, endPoint y: 441, distance: 19.4
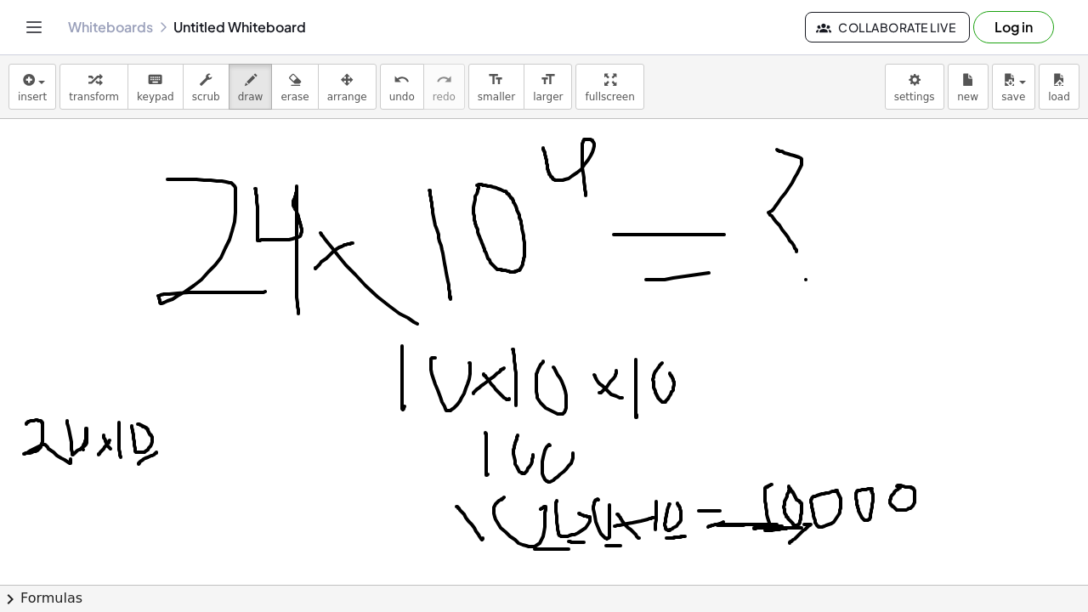
drag, startPoint x: 156, startPoint y: 452, endPoint x: 168, endPoint y: 443, distance: 15.1
drag, startPoint x: 166, startPoint y: 433, endPoint x: 181, endPoint y: 429, distance: 15.9
drag, startPoint x: 191, startPoint y: 428, endPoint x: 201, endPoint y: 429, distance: 9.4
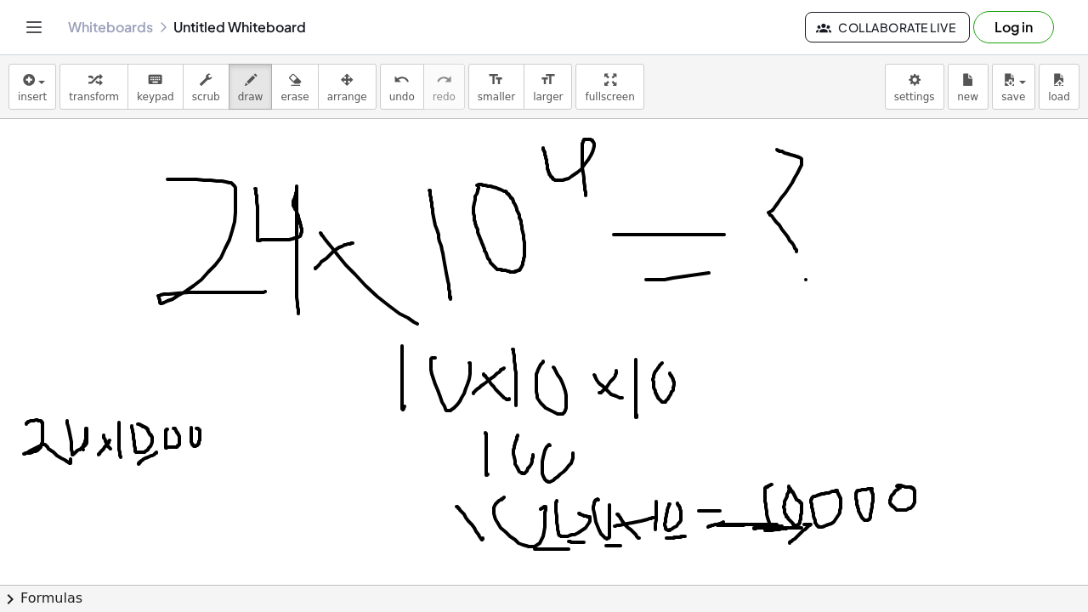
drag, startPoint x: 80, startPoint y: 429, endPoint x: 82, endPoint y: 453, distance: 24.8
drag, startPoint x: 236, startPoint y: 431, endPoint x: 259, endPoint y: 431, distance: 23.8
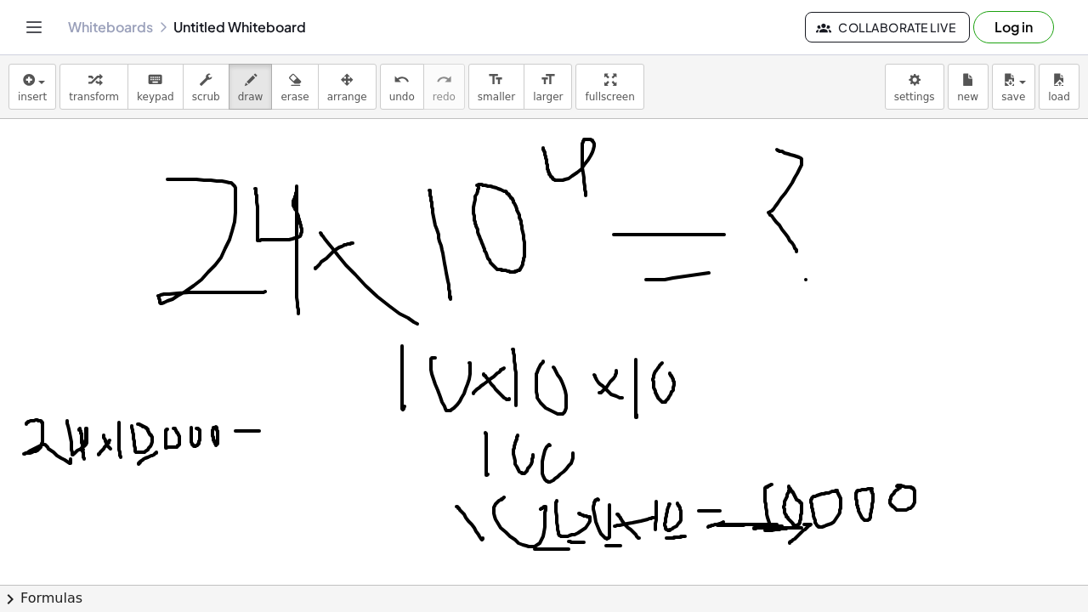
drag, startPoint x: 229, startPoint y: 451, endPoint x: 247, endPoint y: 447, distance: 18.2
drag, startPoint x: 268, startPoint y: 414, endPoint x: 263, endPoint y: 443, distance: 29.4
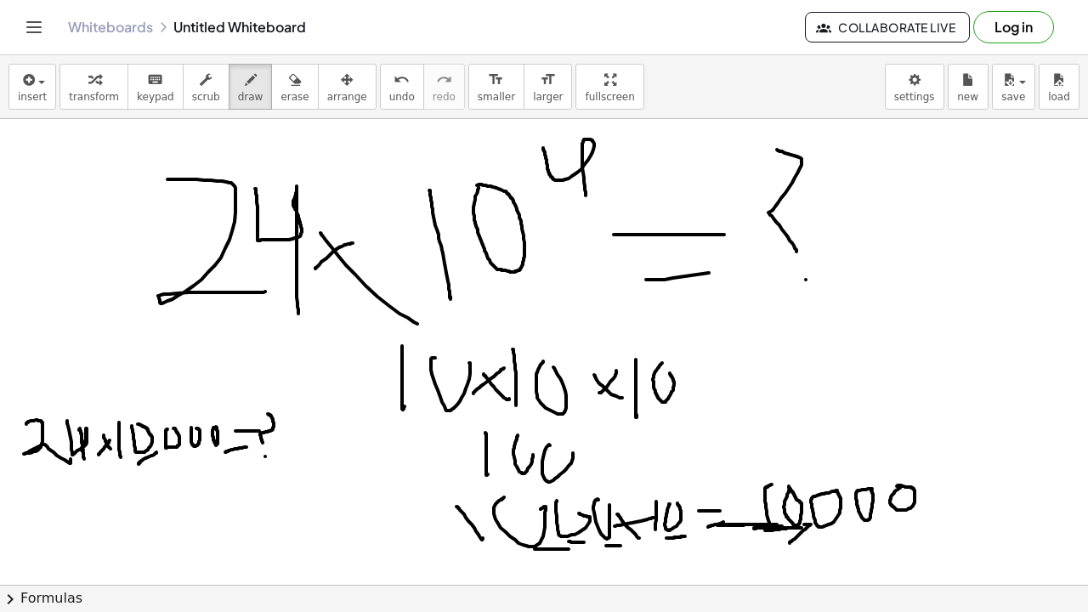
drag, startPoint x: 134, startPoint y: 454, endPoint x: 142, endPoint y: 456, distance: 8.7
drag, startPoint x: 168, startPoint y: 452, endPoint x: 181, endPoint y: 452, distance: 13.6
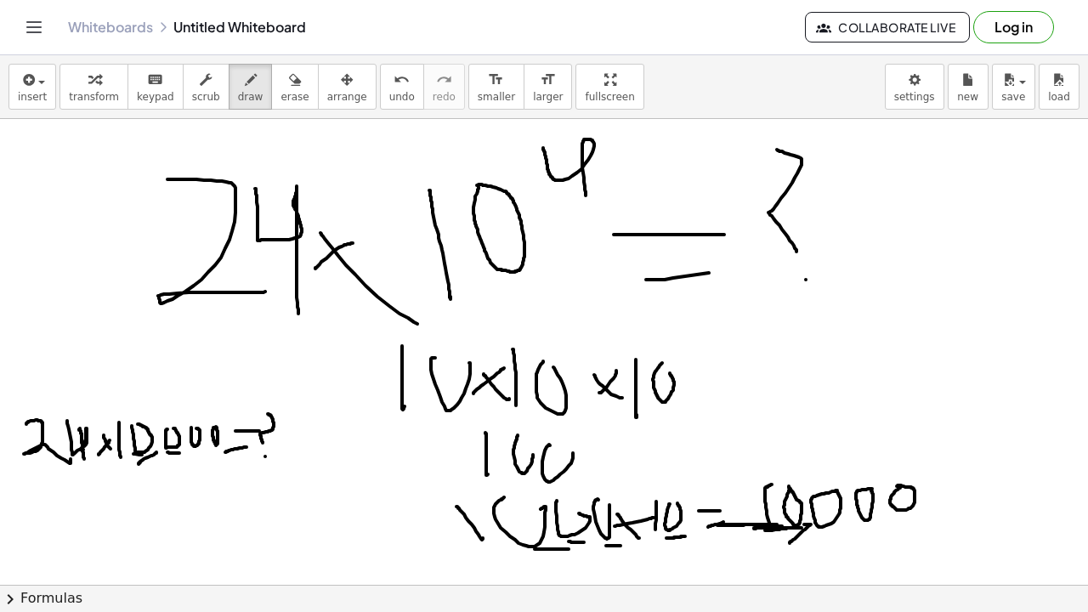
drag, startPoint x: 190, startPoint y: 451, endPoint x: 200, endPoint y: 452, distance: 10.2
drag, startPoint x: 178, startPoint y: 483, endPoint x: 227, endPoint y: 486, distance: 49.4
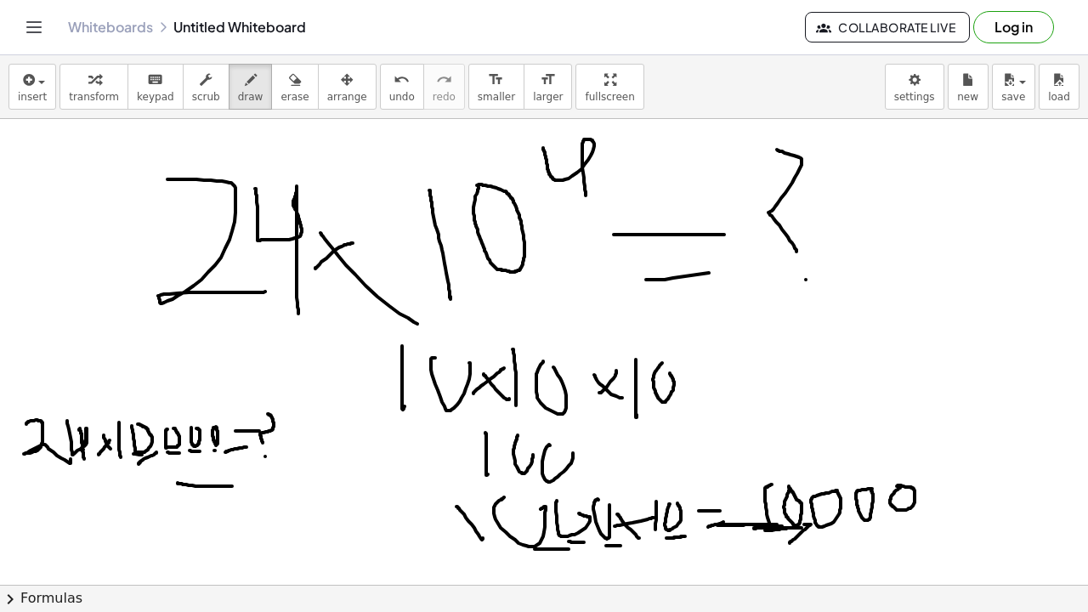
drag, startPoint x: 194, startPoint y: 501, endPoint x: 230, endPoint y: 501, distance: 36.6
drag, startPoint x: 135, startPoint y: 457, endPoint x: 169, endPoint y: 458, distance: 34.0
drag, startPoint x: 173, startPoint y: 452, endPoint x: 186, endPoint y: 452, distance: 13.6
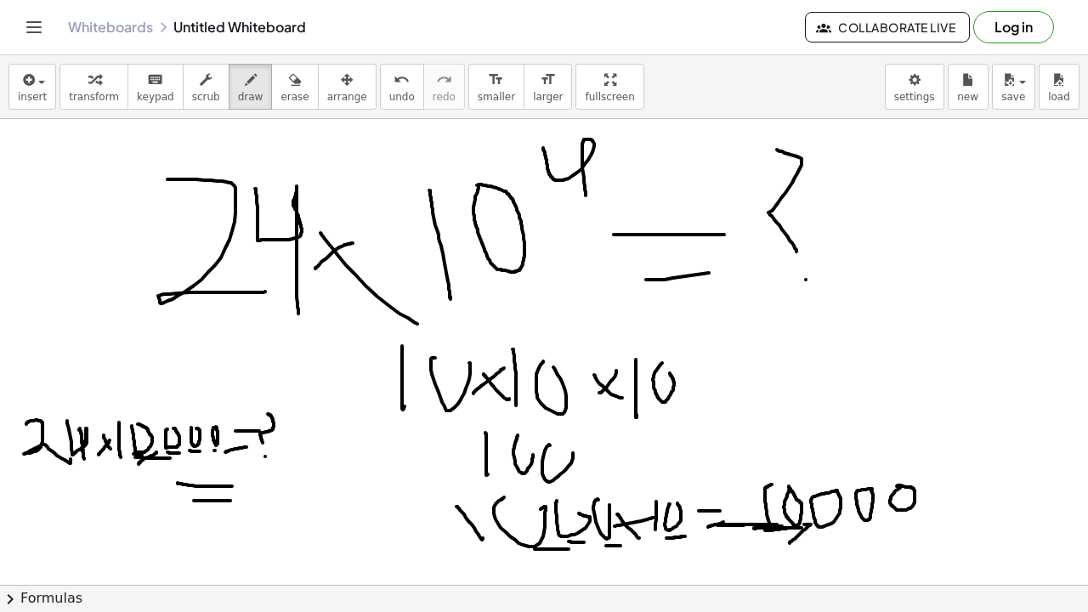
drag, startPoint x: 378, startPoint y: 467, endPoint x: 370, endPoint y: 470, distance: 9.2
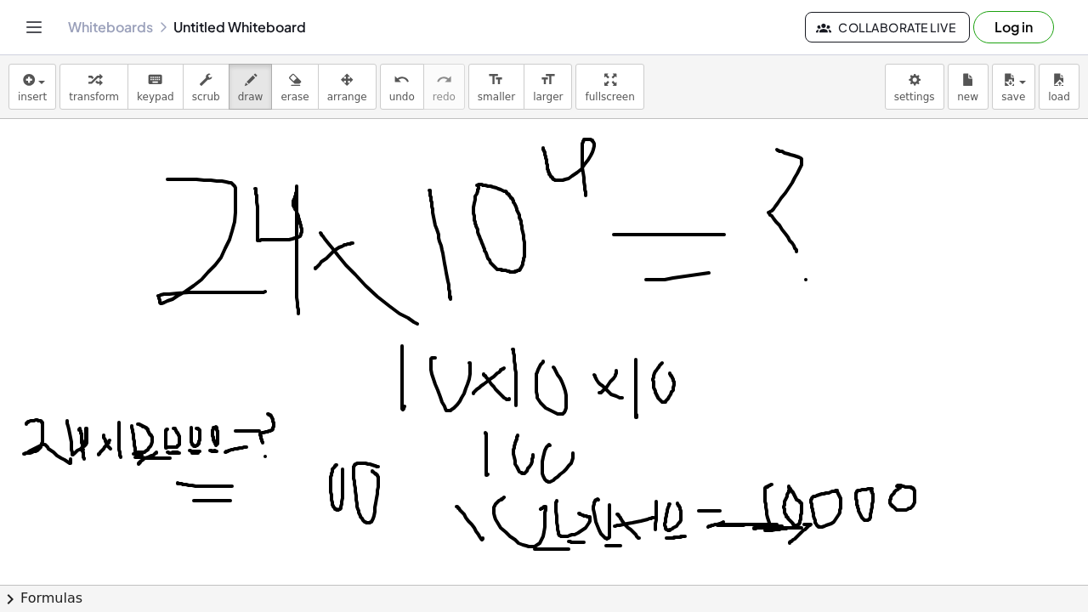
drag, startPoint x: 314, startPoint y: 474, endPoint x: 321, endPoint y: 469, distance: 9.7
drag, startPoint x: 304, startPoint y: 505, endPoint x: 291, endPoint y: 514, distance: 16.5
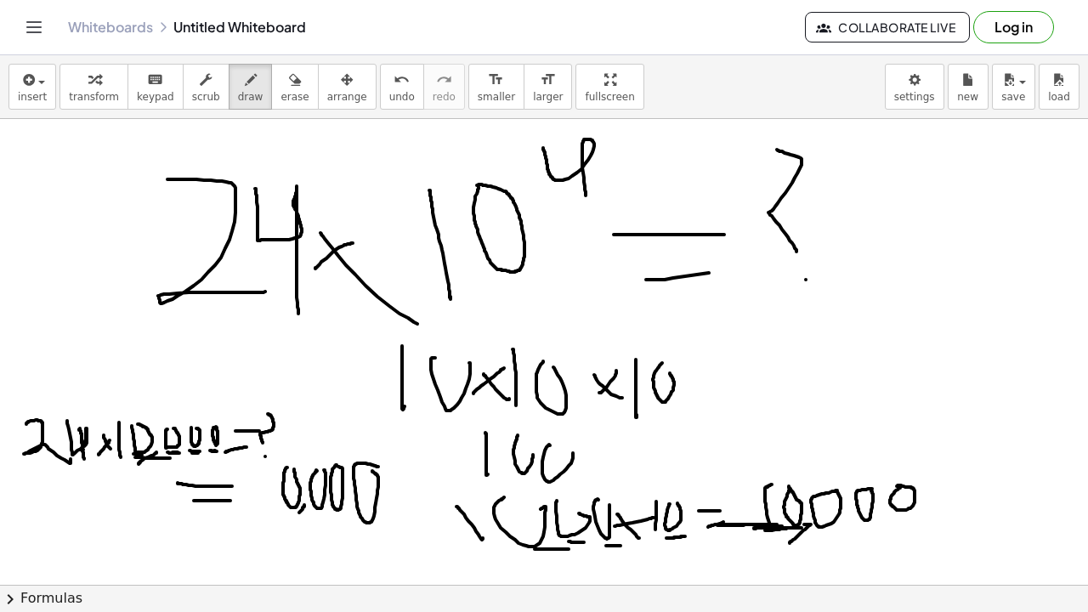
drag, startPoint x: 243, startPoint y: 509, endPoint x: 285, endPoint y: 512, distance: 41.8
drag, startPoint x: 21, startPoint y: 486, endPoint x: 40, endPoint y: 513, distance: 33.0
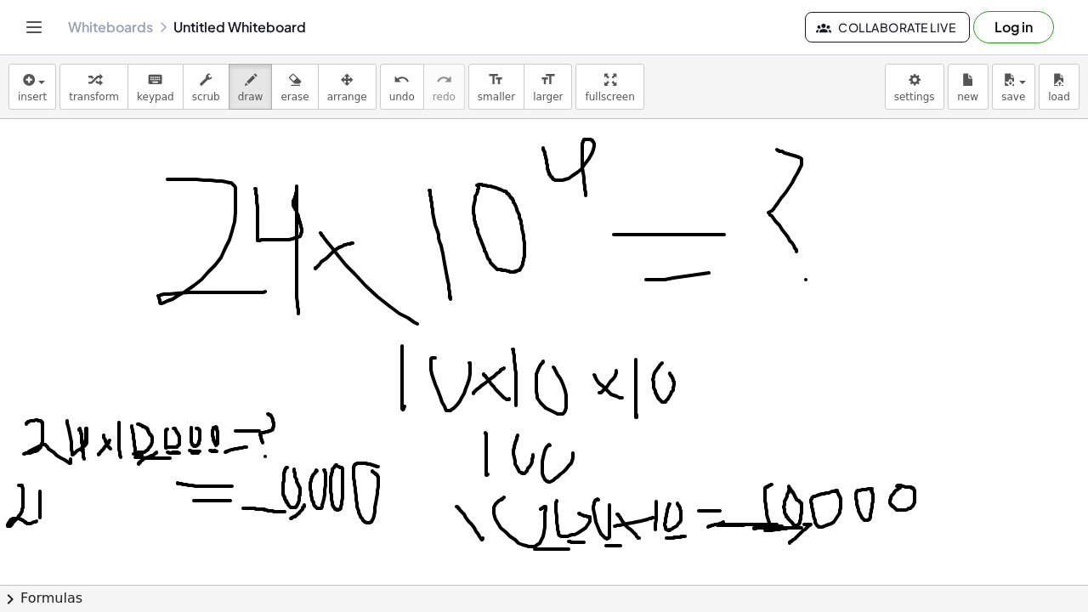
drag, startPoint x: 40, startPoint y: 492, endPoint x: 40, endPoint y: 518, distance: 25.5
drag, startPoint x: 30, startPoint y: 484, endPoint x: 46, endPoint y: 503, distance: 24.7
drag, startPoint x: 65, startPoint y: 501, endPoint x: 61, endPoint y: 509, distance: 8.8
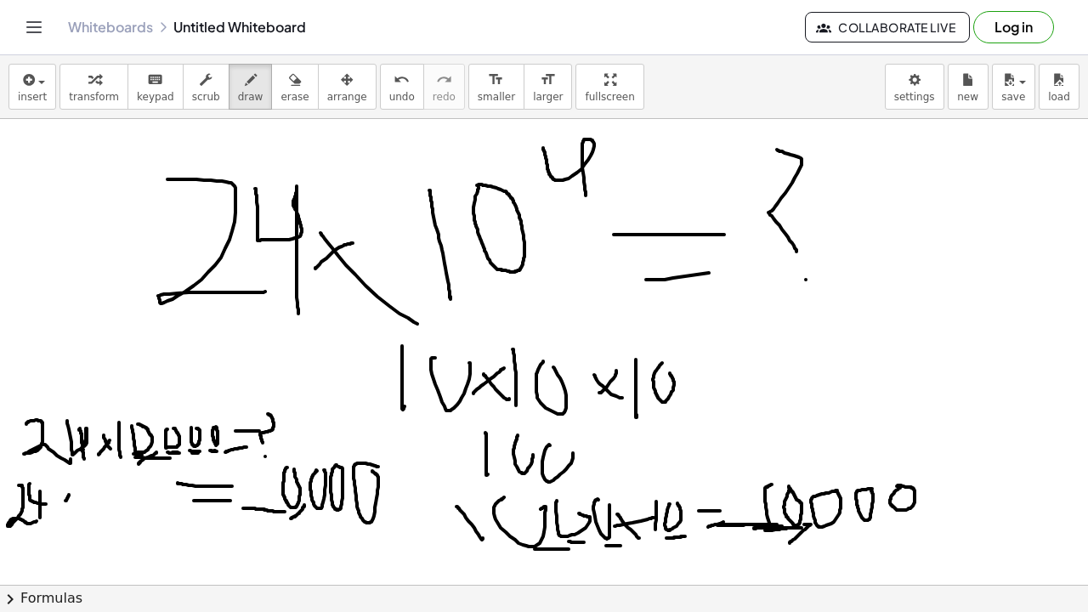
drag, startPoint x: 63, startPoint y: 495, endPoint x: 82, endPoint y: 512, distance: 25.3
drag, startPoint x: 88, startPoint y: 487, endPoint x: 88, endPoint y: 518, distance: 30.6
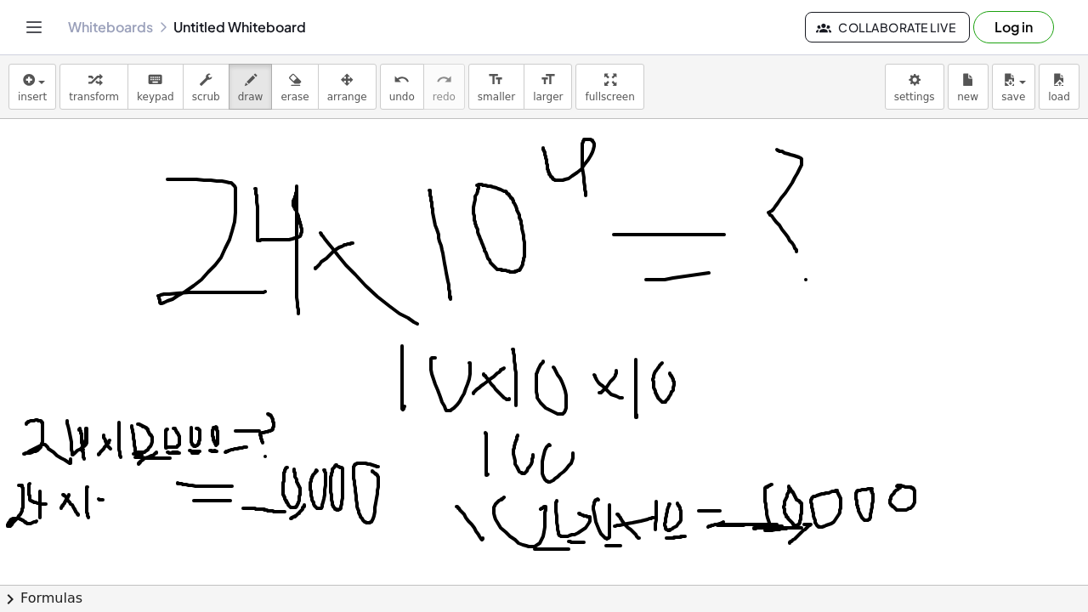
drag, startPoint x: 99, startPoint y: 499, endPoint x: 109, endPoint y: 501, distance: 10.3
drag, startPoint x: 118, startPoint y: 479, endPoint x: 120, endPoint y: 514, distance: 34.9
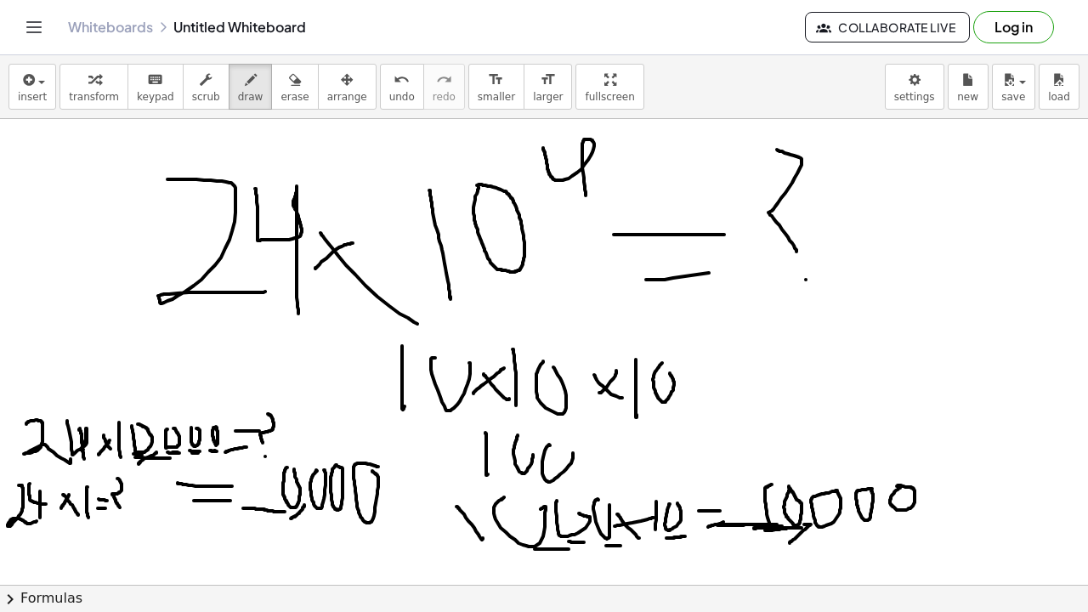
drag, startPoint x: 238, startPoint y: 469, endPoint x: 257, endPoint y: 491, distance: 29.0
drag, startPoint x: 257, startPoint y: 470, endPoint x: 269, endPoint y: 501, distance: 32.8
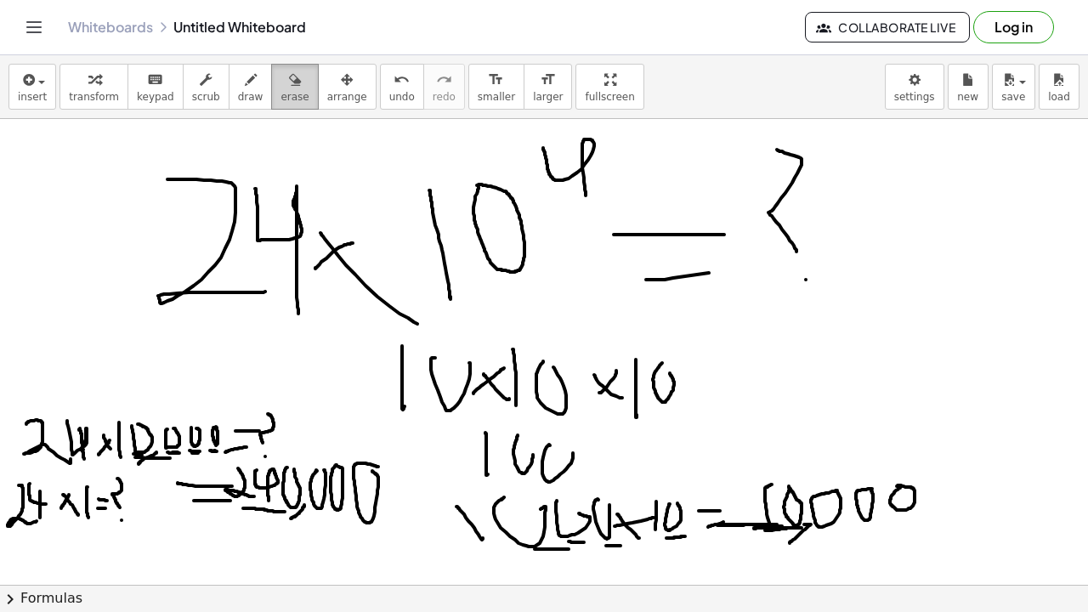
drag, startPoint x: 287, startPoint y: 89, endPoint x: 304, endPoint y: 99, distance: 19.1
click at [288, 90] on button "erase" at bounding box center [294, 87] width 47 height 46
drag, startPoint x: 224, startPoint y: 144, endPoint x: 10, endPoint y: 208, distance: 223.8
drag, startPoint x: 13, startPoint y: 209, endPoint x: 74, endPoint y: 201, distance: 61.8
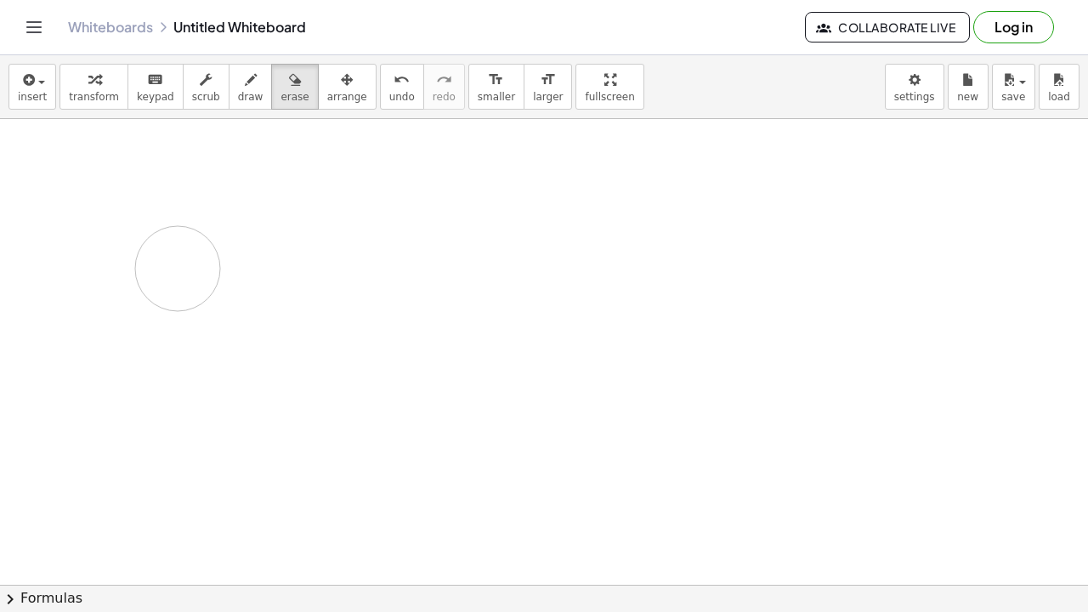
drag, startPoint x: 74, startPoint y: 201, endPoint x: 179, endPoint y: 220, distance: 107.2
click at [239, 97] on span "draw" at bounding box center [251, 97] width 26 height 12
click at [245, 79] on icon "button" at bounding box center [251, 80] width 12 height 20
click at [238, 84] on div "button" at bounding box center [251, 79] width 26 height 20
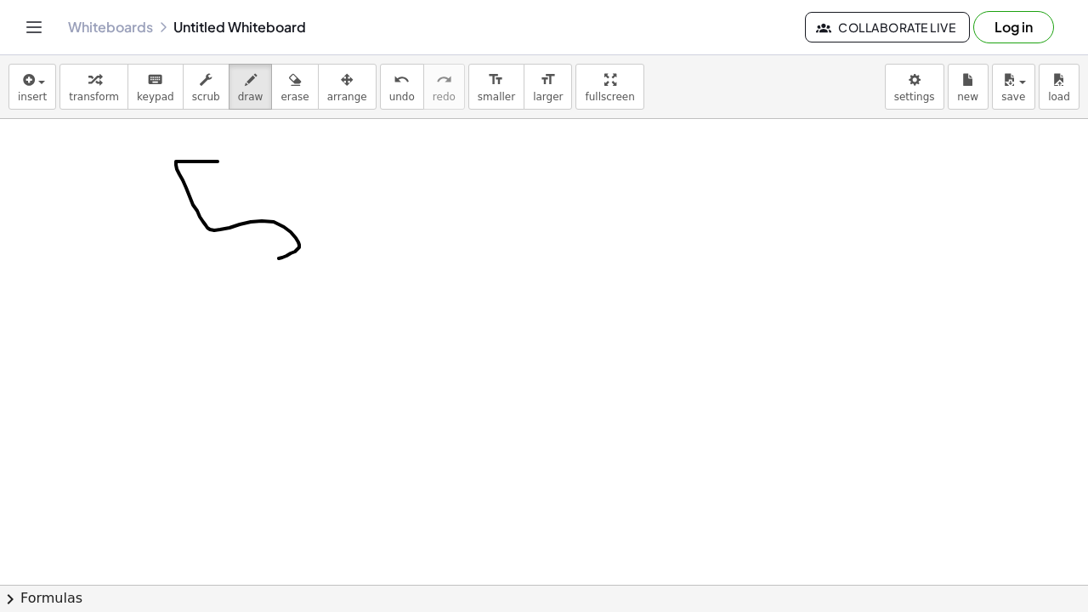
drag, startPoint x: 218, startPoint y: 162, endPoint x: 236, endPoint y: 259, distance: 99.4
drag, startPoint x: 492, startPoint y: 173, endPoint x: 422, endPoint y: 230, distance: 90.7
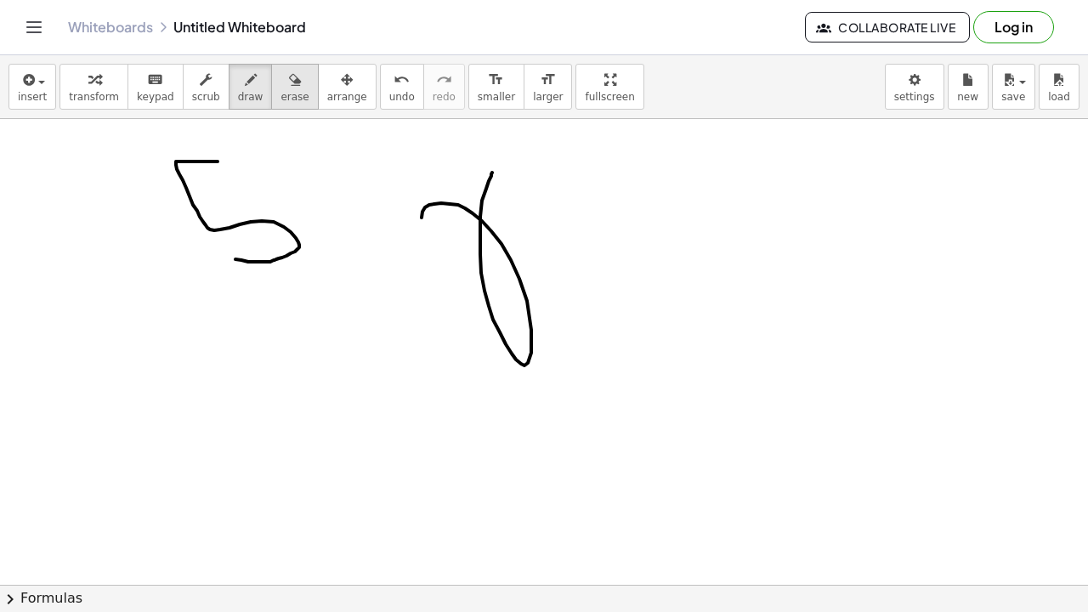
click at [291, 93] on span "erase" at bounding box center [295, 97] width 28 height 12
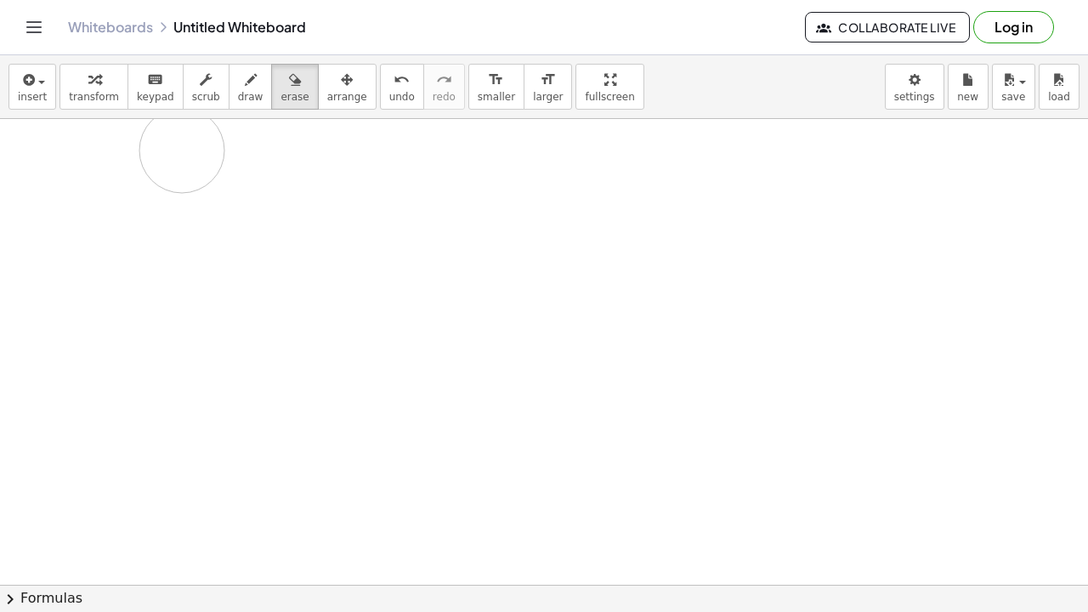
drag, startPoint x: 523, startPoint y: 186, endPoint x: 182, endPoint y: 151, distance: 342.9
click at [137, 81] on div "keyboard" at bounding box center [155, 79] width 37 height 20
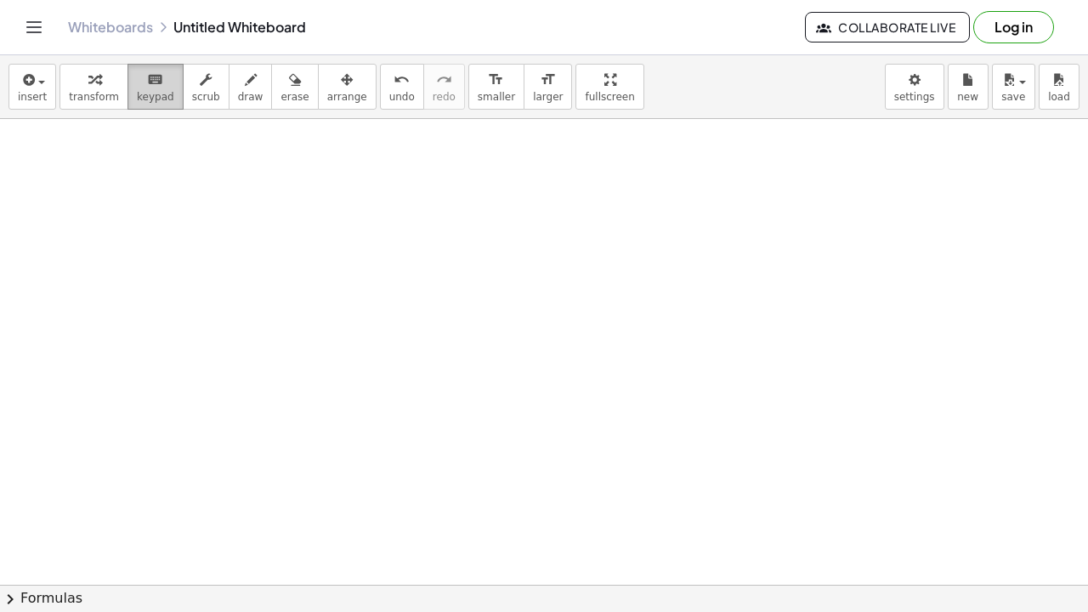
click at [130, 72] on button "keyboard keypad" at bounding box center [156, 87] width 56 height 46
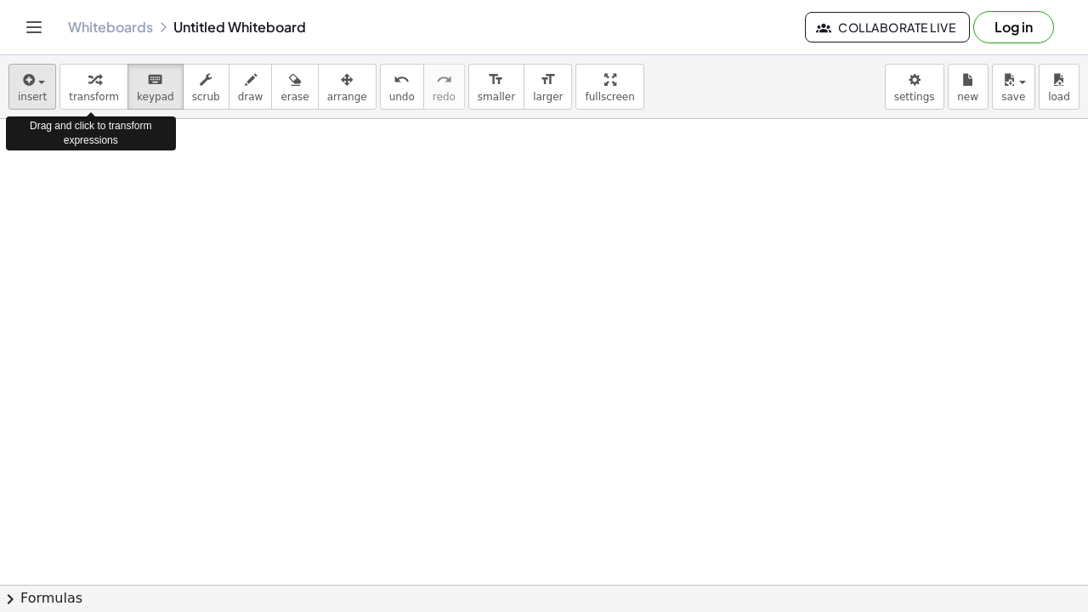
click at [39, 93] on span "insert" at bounding box center [32, 97] width 29 height 12
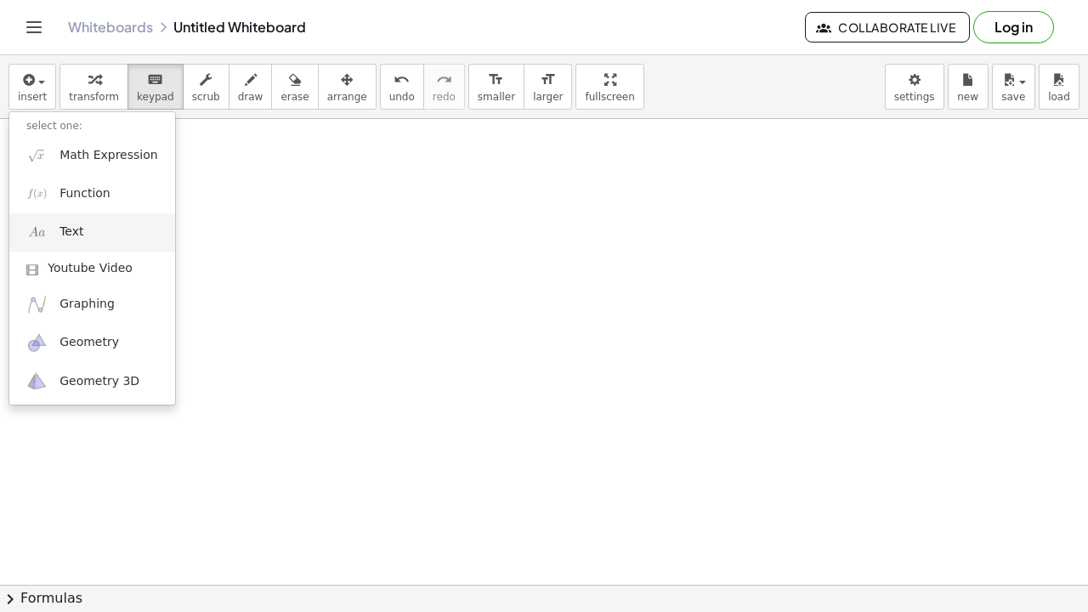
click at [76, 234] on span "Text" at bounding box center [72, 232] width 24 height 17
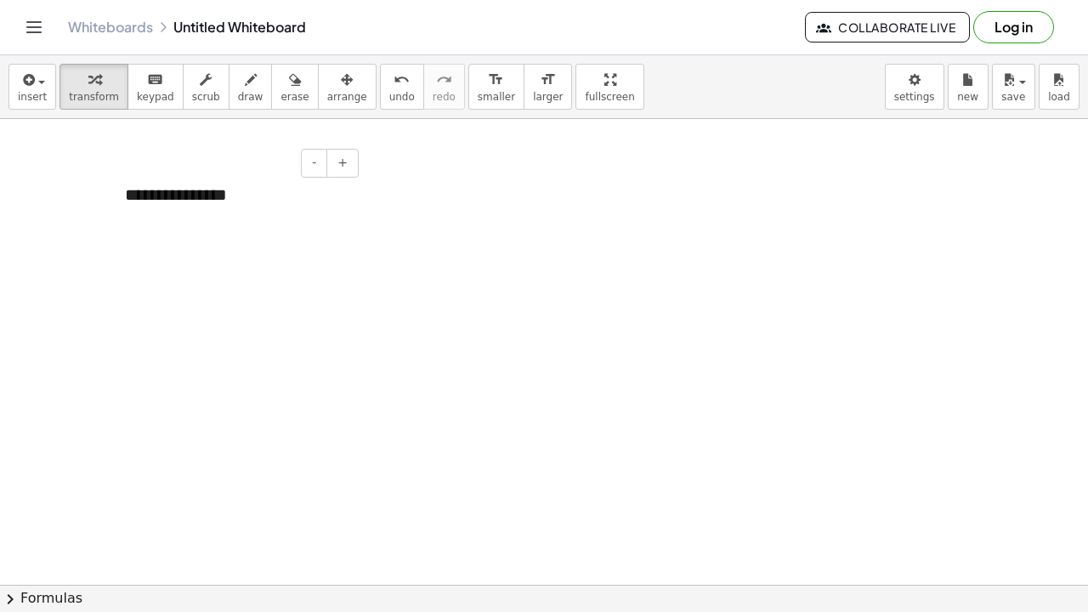
click at [230, 187] on div "**********" at bounding box center [235, 195] width 255 height 58
click at [189, 191] on div "*******" at bounding box center [235, 195] width 255 height 58
drag, startPoint x: 184, startPoint y: 192, endPoint x: 94, endPoint y: 191, distance: 89.3
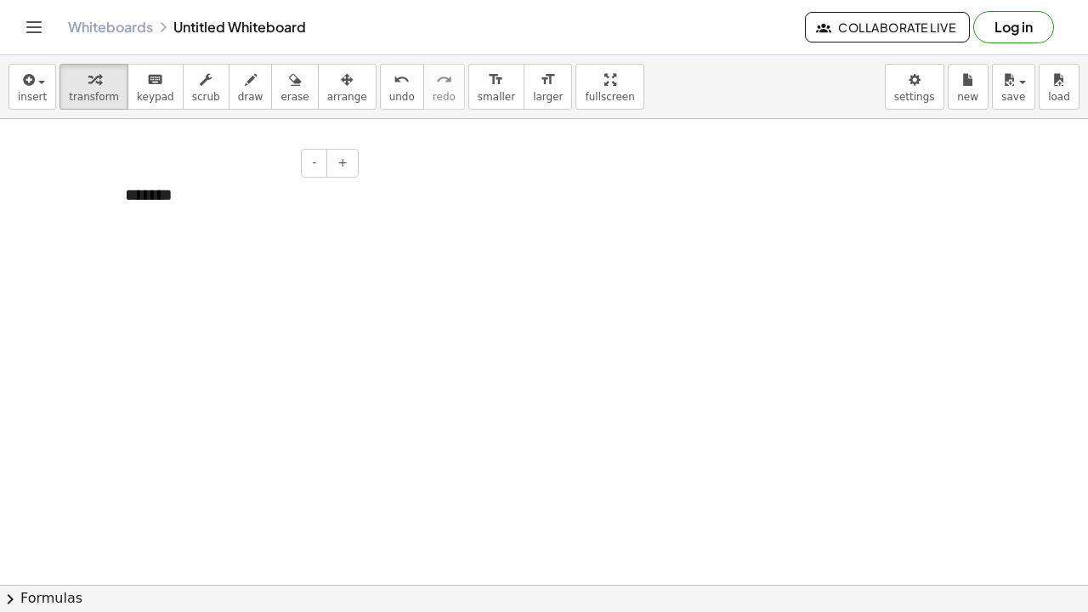
click at [135, 187] on div "*******" at bounding box center [235, 195] width 255 height 58
drag, startPoint x: 224, startPoint y: 196, endPoint x: 86, endPoint y: 180, distance: 138.7
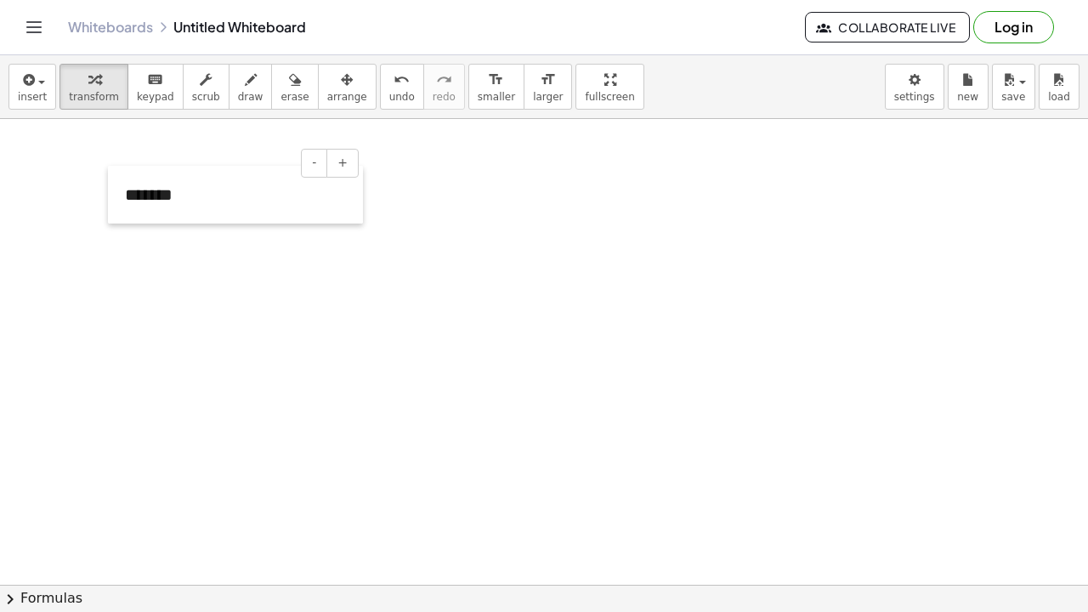
click at [121, 187] on div at bounding box center [116, 195] width 17 height 58
click at [128, 190] on div "*******" at bounding box center [235, 195] width 255 height 58
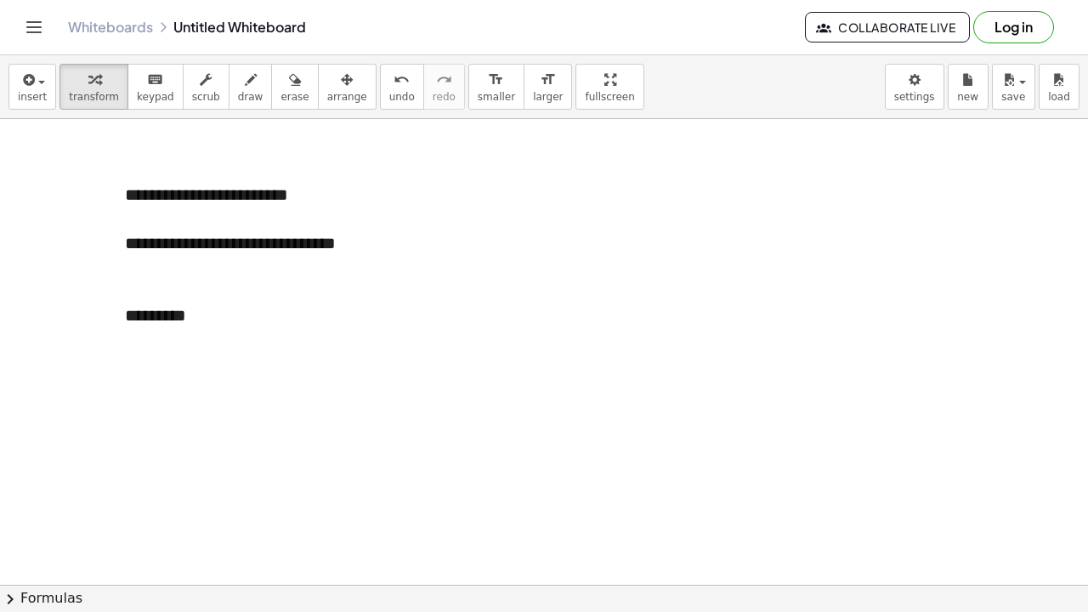
scroll to position [0, 0]
click at [275, 240] on div "**********" at bounding box center [235, 255] width 221 height 48
drag, startPoint x: 219, startPoint y: 245, endPoint x: 247, endPoint y: 245, distance: 27.2
click at [247, 245] on div "**********" at bounding box center [235, 255] width 221 height 48
click at [236, 245] on div "**********" at bounding box center [235, 255] width 221 height 48
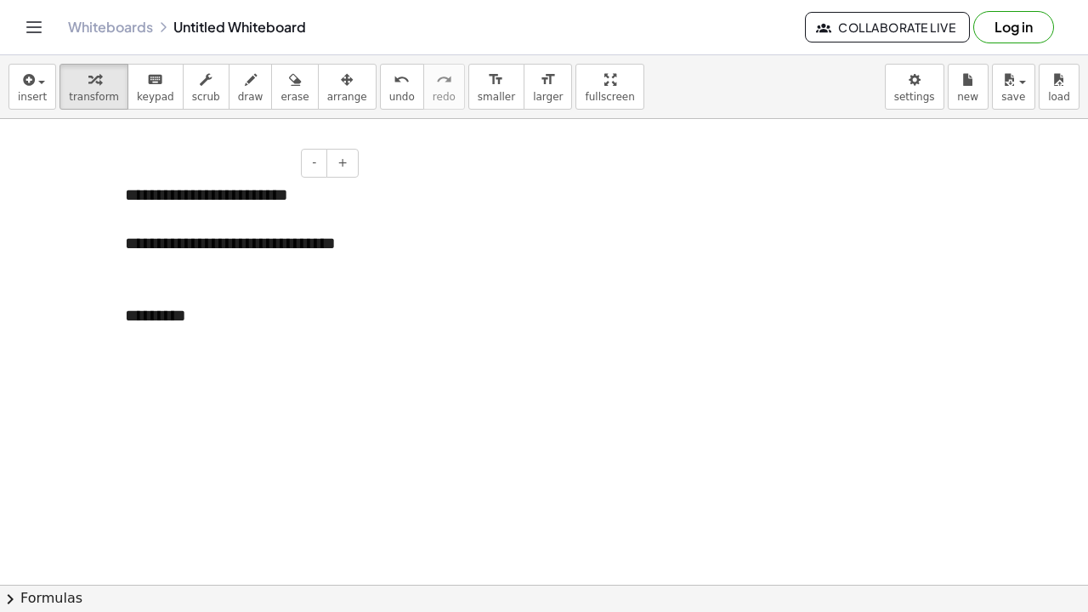
click at [234, 243] on div "**********" at bounding box center [235, 255] width 221 height 48
click at [281, 243] on div "**********" at bounding box center [235, 255] width 221 height 48
click at [267, 241] on div "**********" at bounding box center [235, 255] width 221 height 48
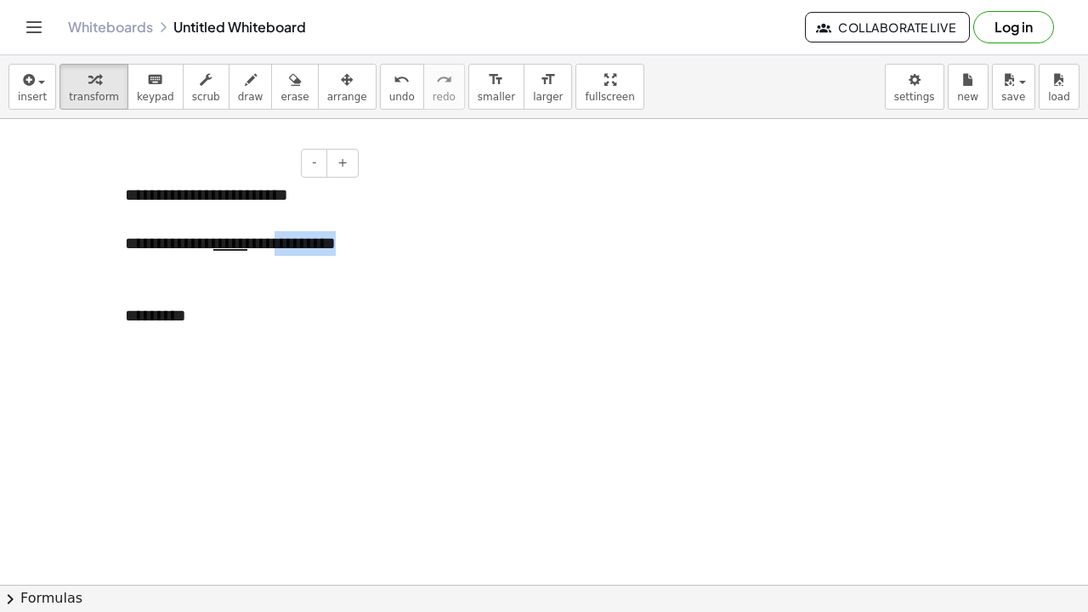
drag, startPoint x: 278, startPoint y: 241, endPoint x: 282, endPoint y: 261, distance: 20.8
click at [282, 261] on div "**********" at bounding box center [235, 255] width 221 height 48
click at [319, 276] on div "**********" at bounding box center [235, 255] width 221 height 48
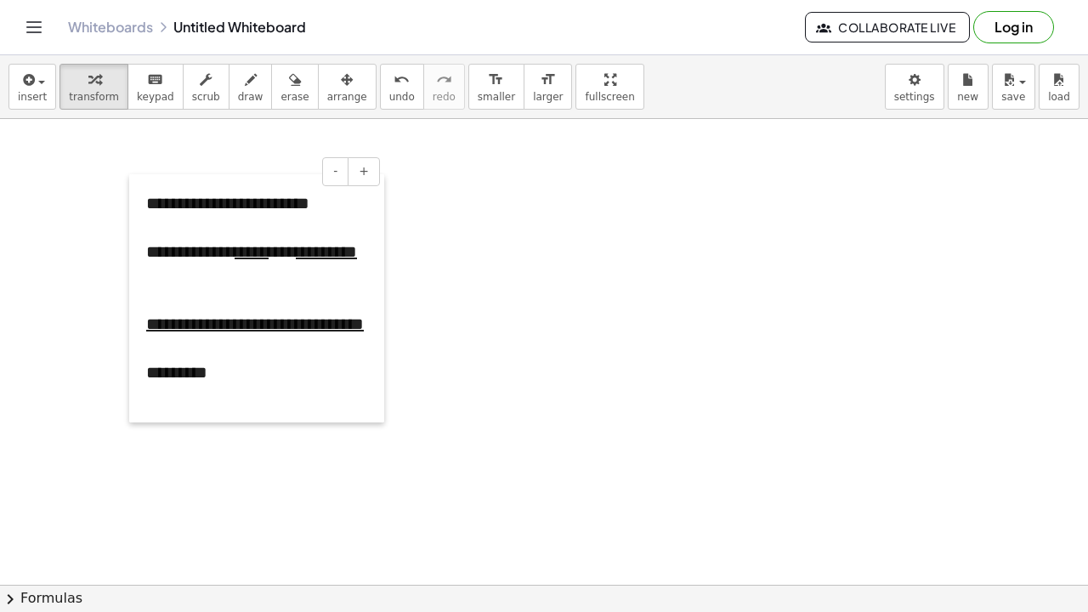
drag, startPoint x: 122, startPoint y: 316, endPoint x: 145, endPoint y: 325, distance: 23.7
click at [145, 325] on div at bounding box center [137, 298] width 17 height 248
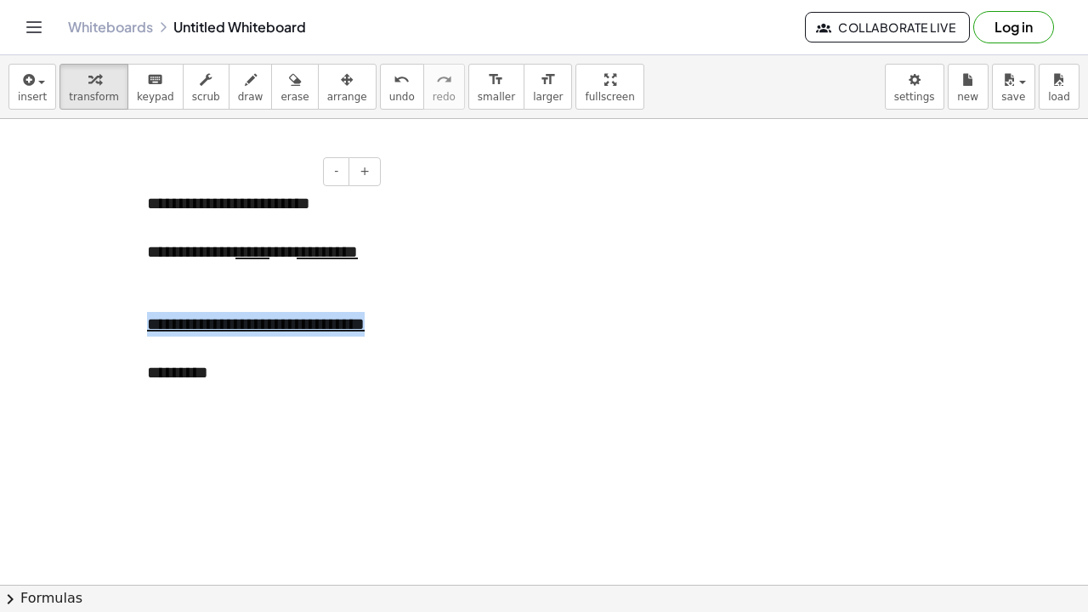
drag, startPoint x: 147, startPoint y: 318, endPoint x: 213, endPoint y: 348, distance: 71.9
click at [213, 337] on div "**********" at bounding box center [257, 324] width 221 height 25
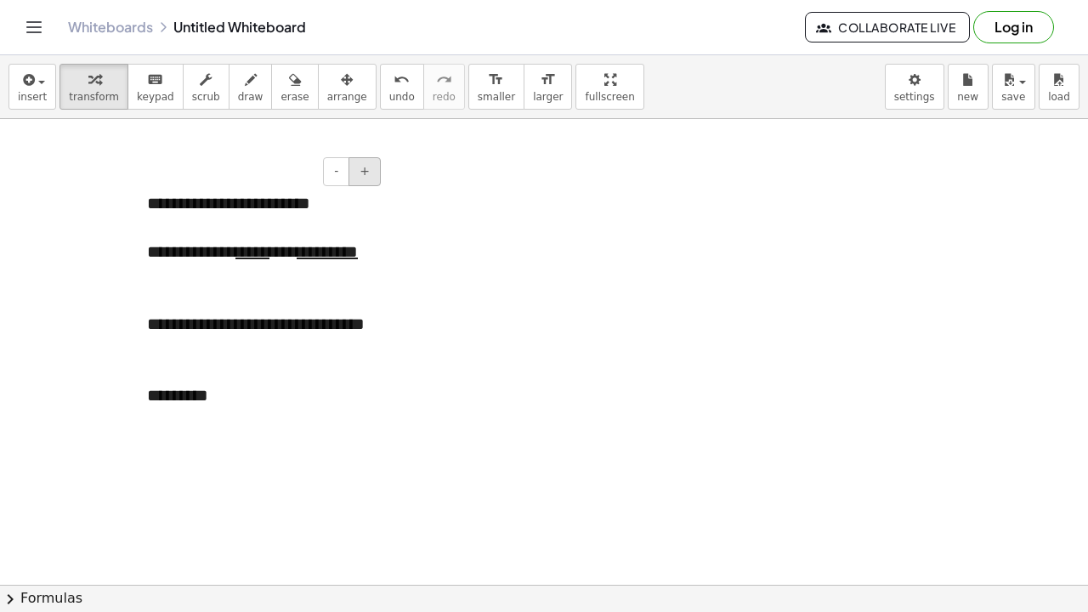
click at [369, 173] on span "+" at bounding box center [365, 171] width 10 height 14
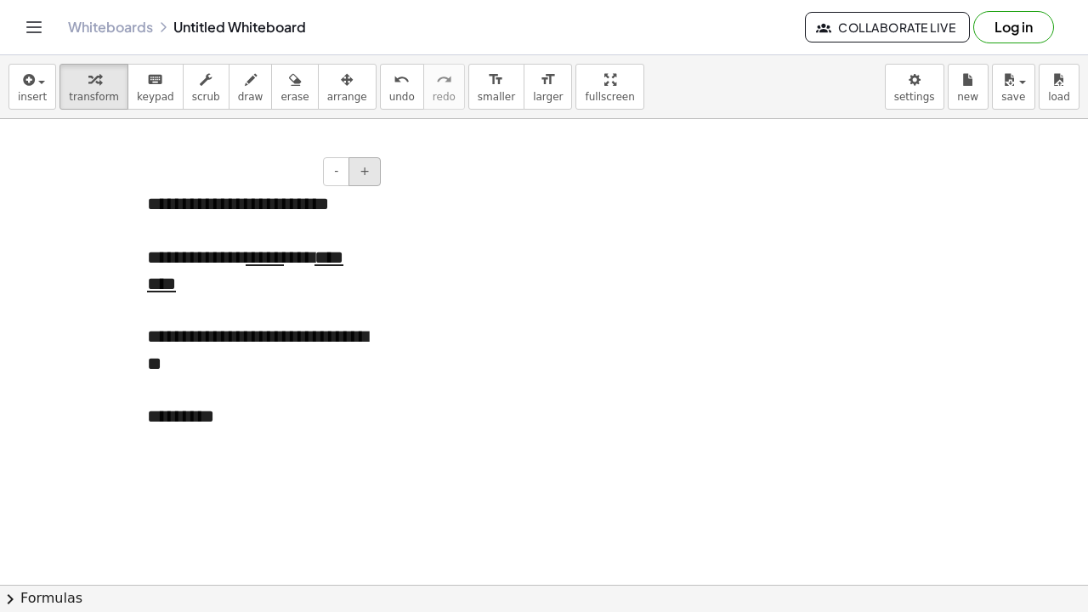
click at [369, 173] on span "+" at bounding box center [365, 171] width 10 height 14
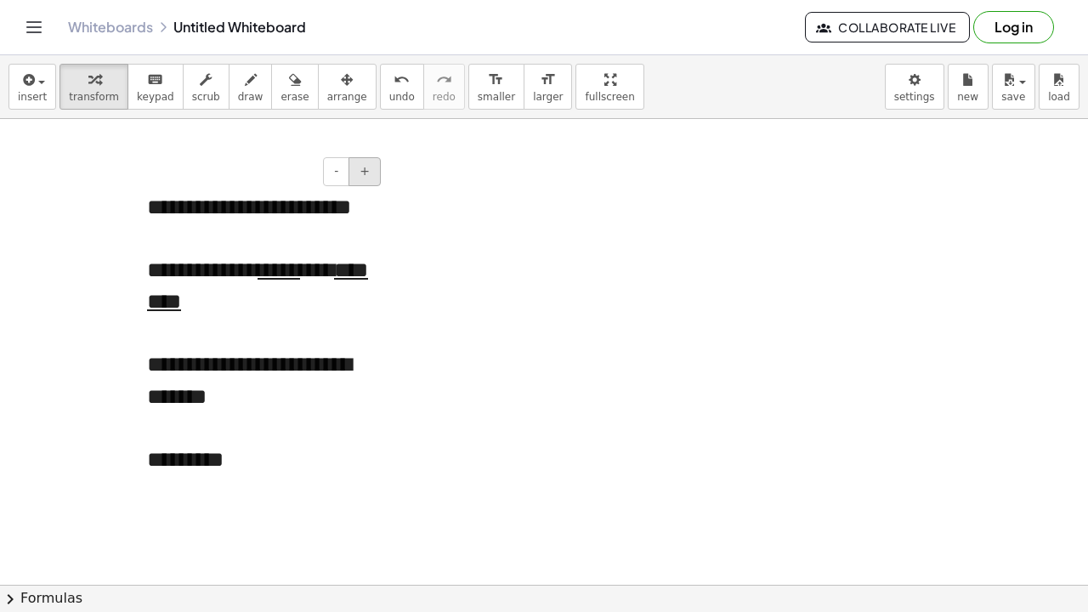
click at [369, 173] on span "+" at bounding box center [365, 171] width 10 height 14
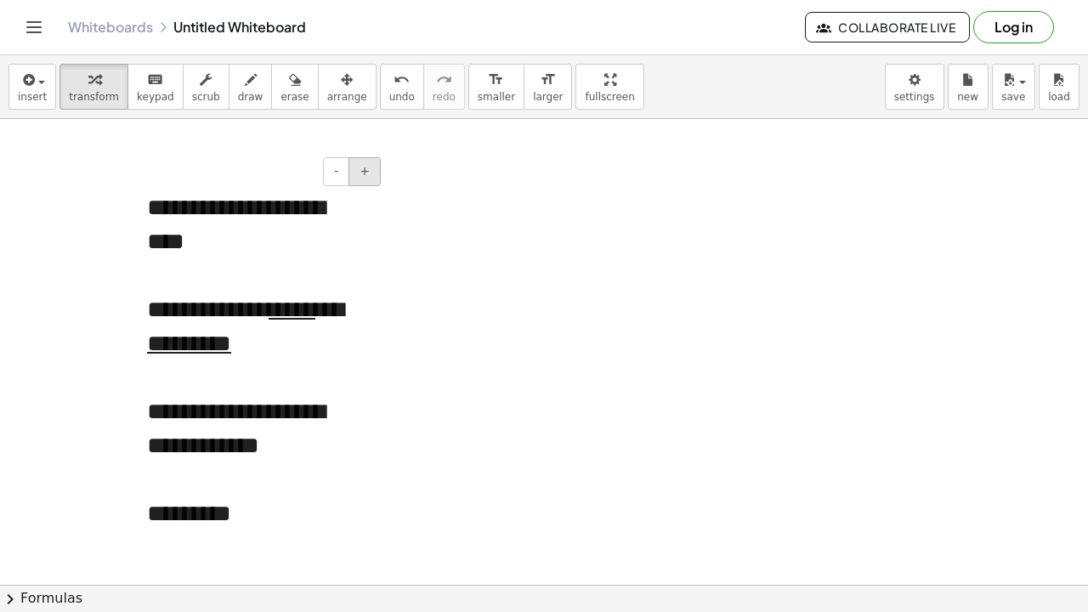
click at [369, 173] on span "+" at bounding box center [365, 171] width 10 height 14
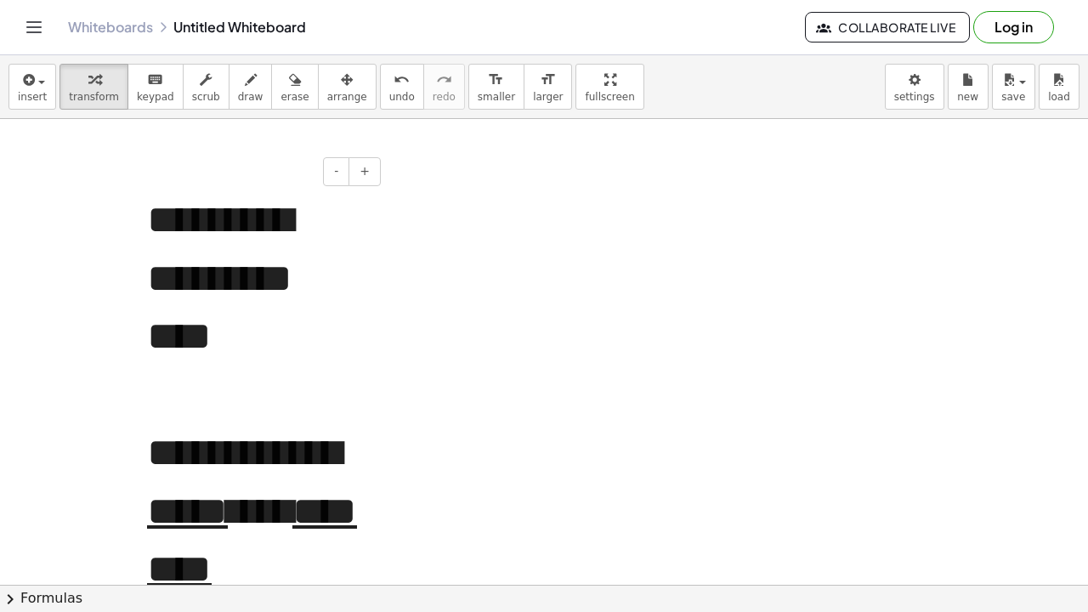
click at [322, 174] on div "- +" at bounding box center [253, 171] width 255 height 29
click at [321, 174] on div "- +" at bounding box center [253, 171] width 255 height 29
click at [329, 174] on button "-" at bounding box center [336, 171] width 26 height 29
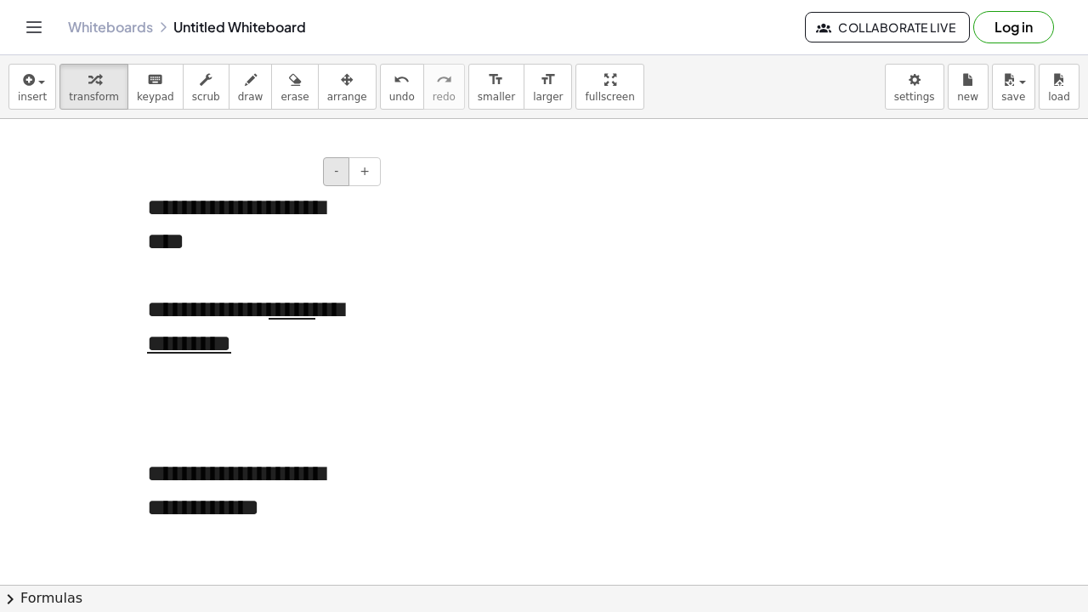
click at [329, 174] on button "-" at bounding box center [336, 171] width 26 height 29
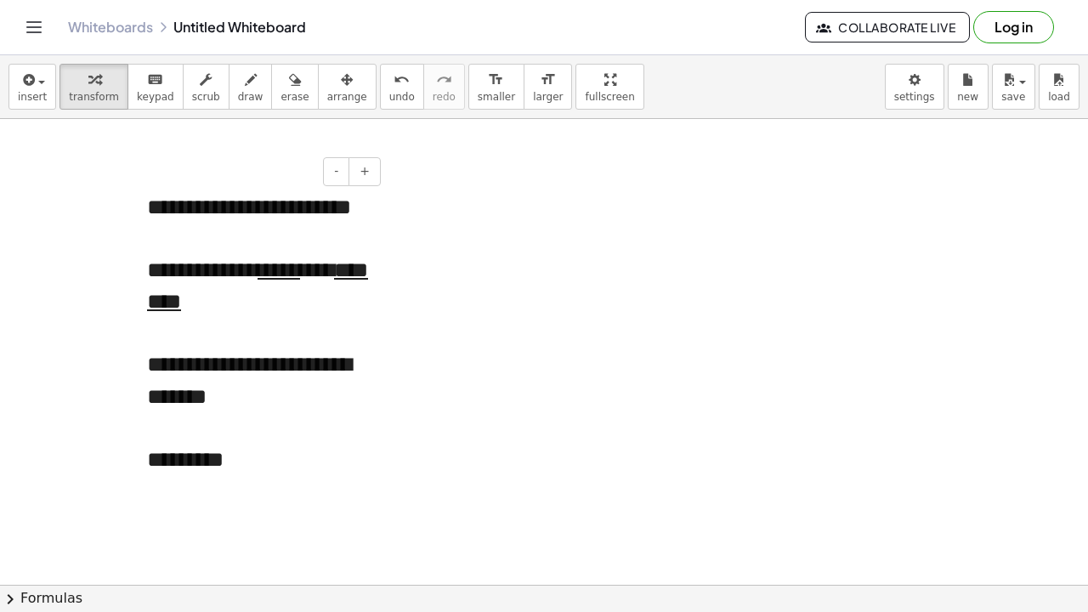
click at [332, 317] on div "**********" at bounding box center [257, 285] width 221 height 63
drag, startPoint x: 384, startPoint y: 332, endPoint x: 476, endPoint y: 342, distance: 92.4
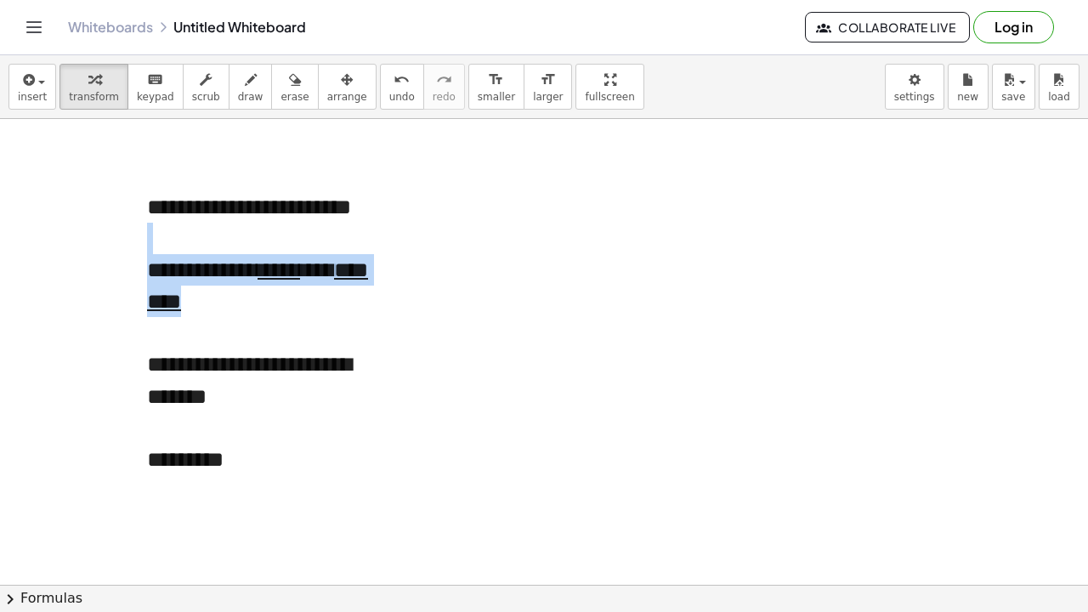
drag, startPoint x: 341, startPoint y: 238, endPoint x: 487, endPoint y: 265, distance: 148.8
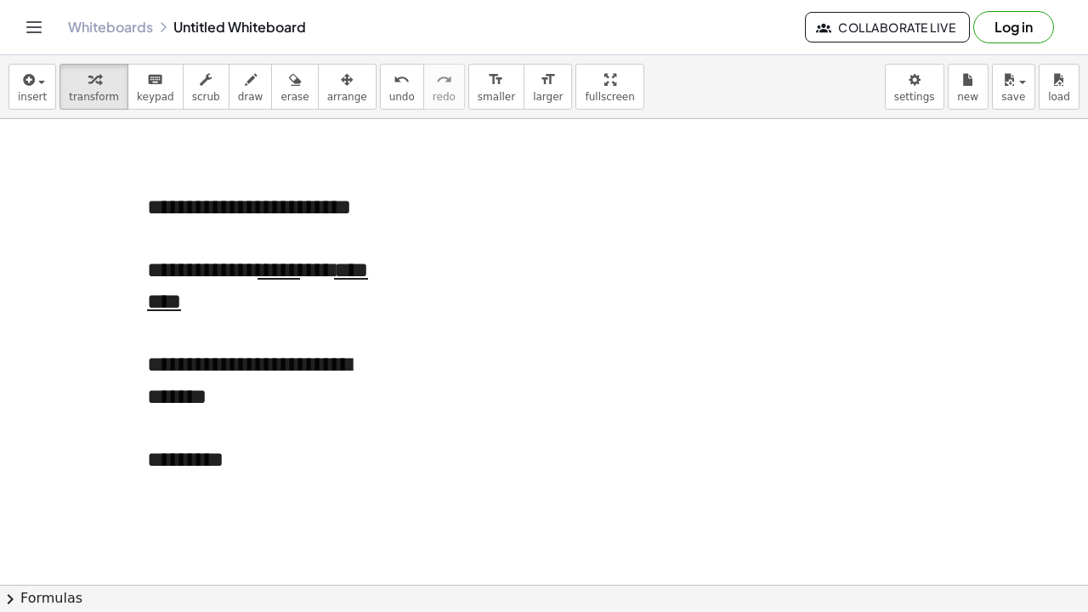
drag, startPoint x: 285, startPoint y: 170, endPoint x: 489, endPoint y: 225, distance: 211.4
click at [145, 364] on div at bounding box center [138, 348] width 17 height 349
click at [172, 312] on u "*********" at bounding box center [257, 285] width 221 height 53
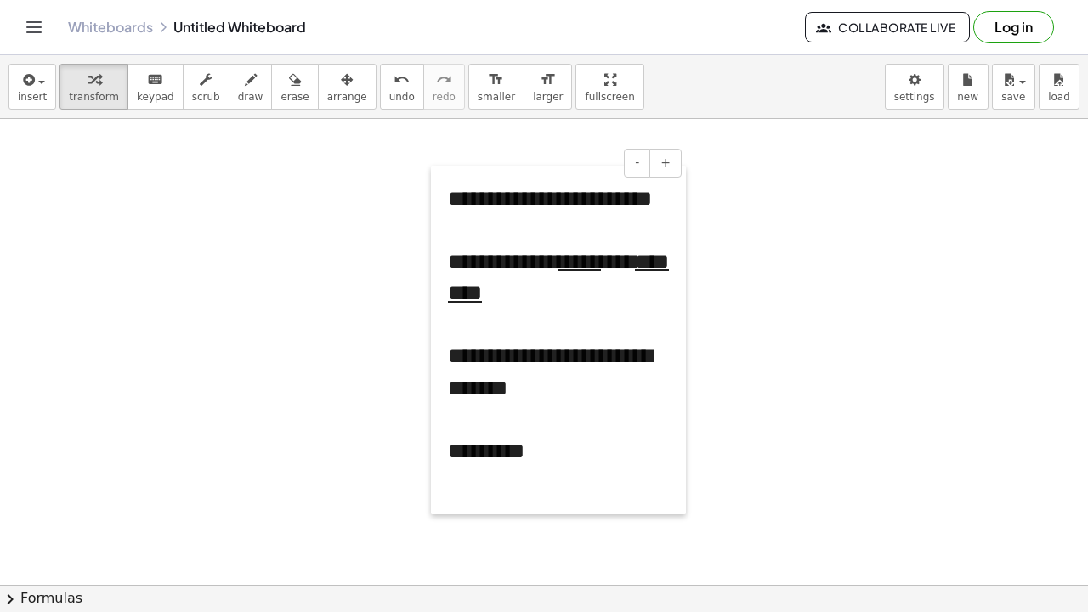
drag, startPoint x: 130, startPoint y: 352, endPoint x: 435, endPoint y: 328, distance: 306.2
click at [432, 341] on div at bounding box center [439, 340] width 17 height 349
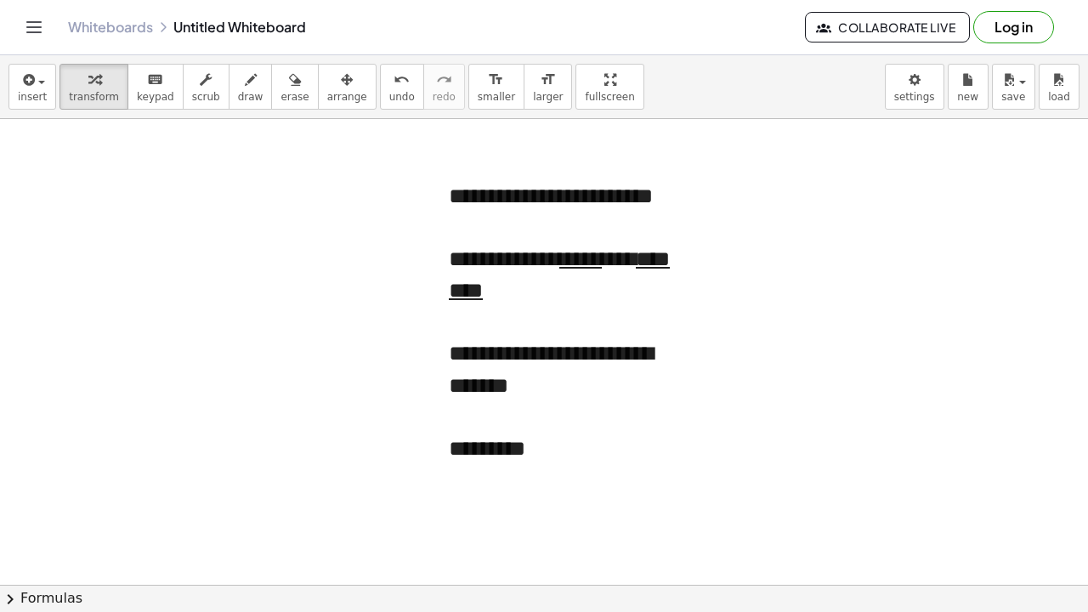
click at [478, 464] on div "*********" at bounding box center [559, 448] width 221 height 31
click at [515, 464] on div "*********" at bounding box center [559, 448] width 221 height 31
click at [554, 464] on div "*********" at bounding box center [559, 448] width 221 height 31
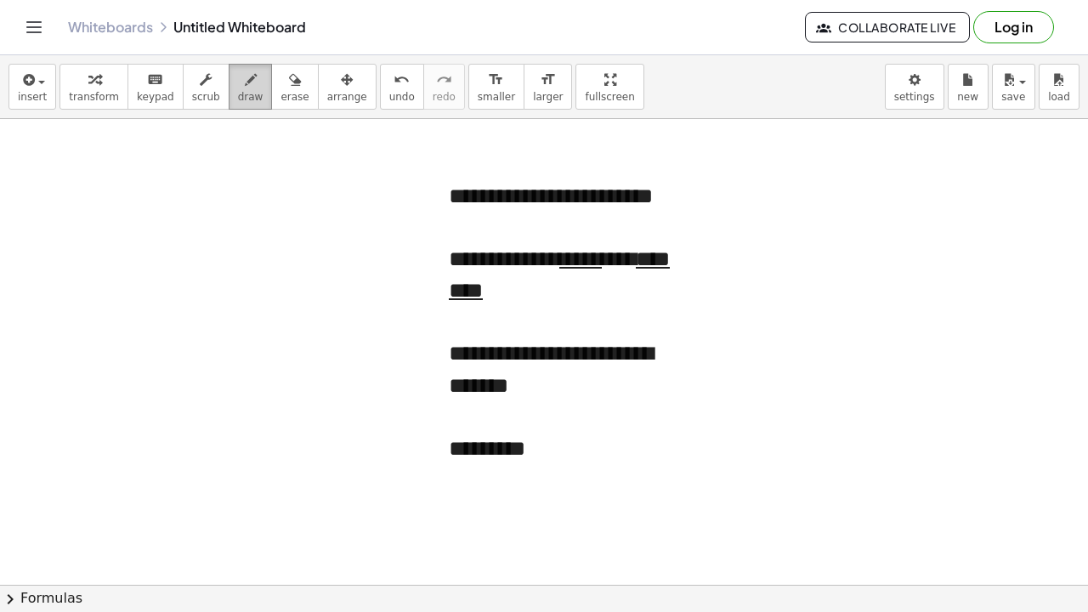
click at [250, 94] on span "draw" at bounding box center [251, 97] width 26 height 12
drag, startPoint x: 239, startPoint y: 205, endPoint x: 220, endPoint y: 292, distance: 88.7
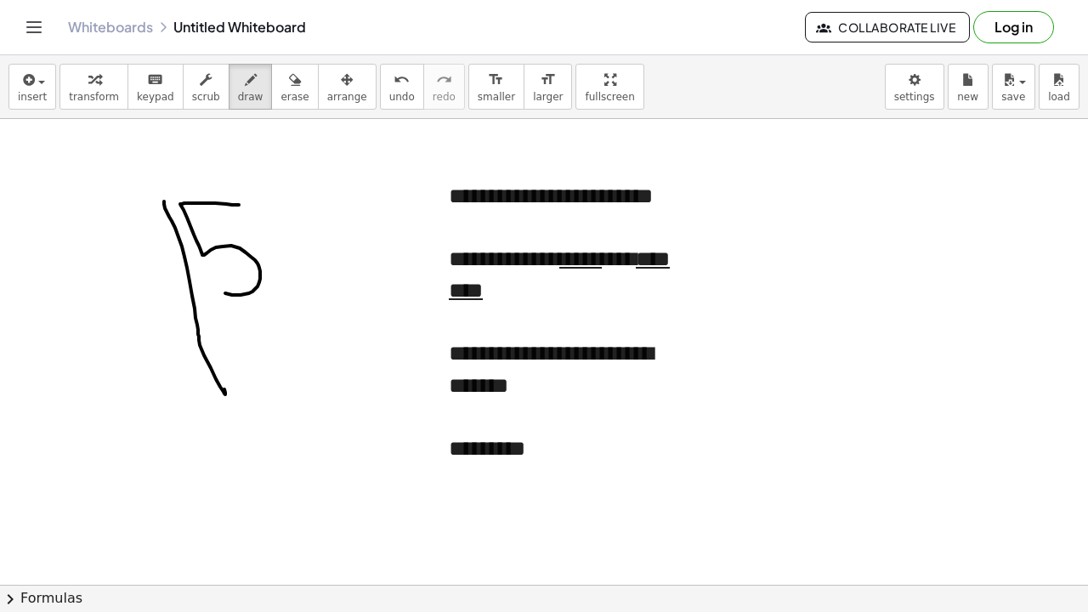
drag, startPoint x: 164, startPoint y: 202, endPoint x: 221, endPoint y: 380, distance: 187.4
click at [318, 100] on button "arrange" at bounding box center [347, 87] width 59 height 46
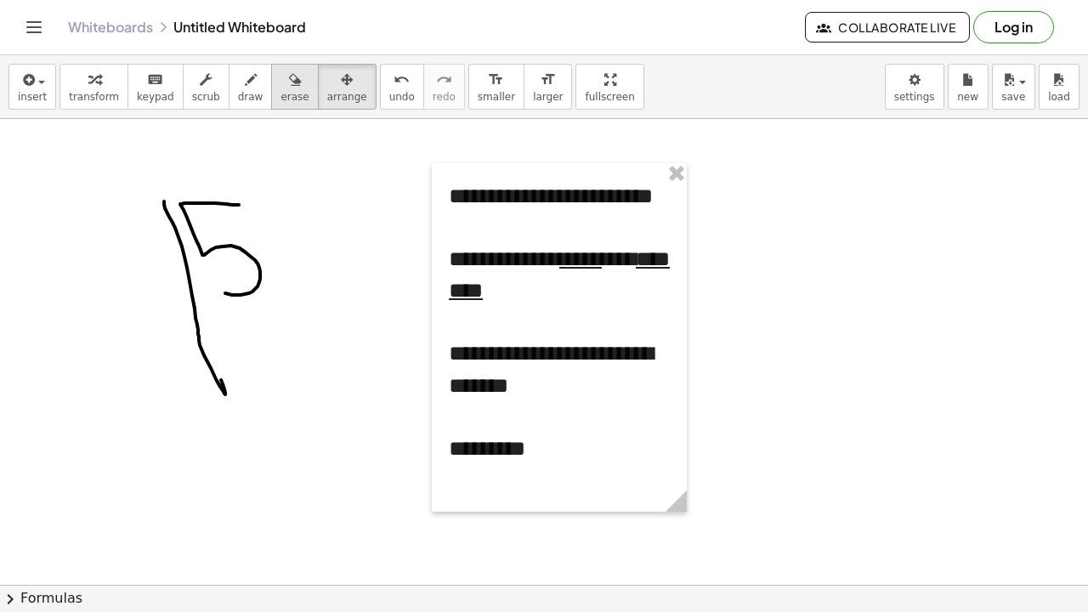
click at [291, 99] on span "erase" at bounding box center [295, 97] width 28 height 12
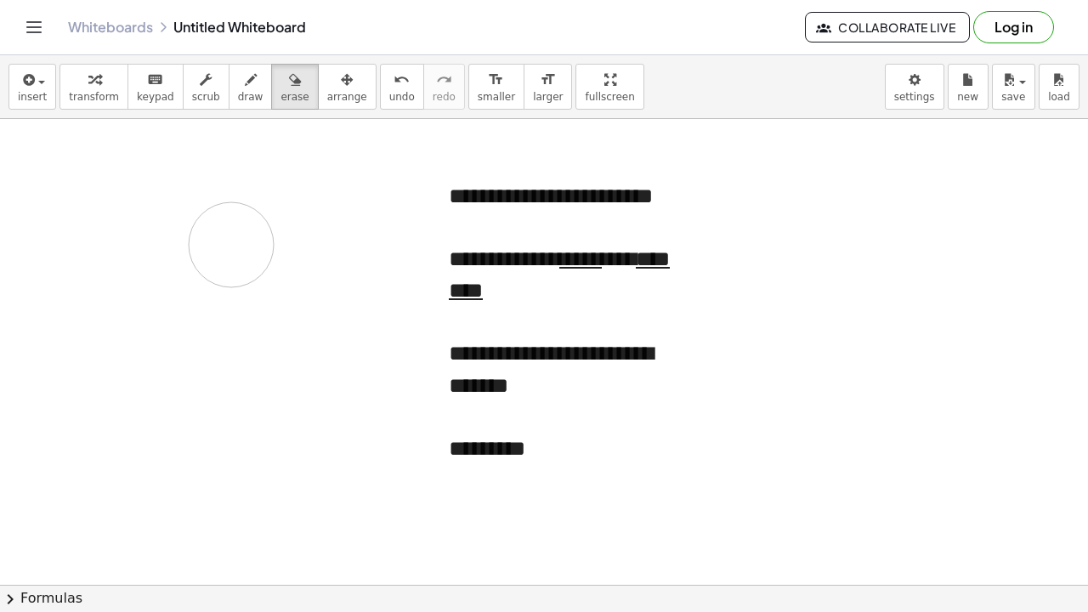
drag, startPoint x: 232, startPoint y: 151, endPoint x: 233, endPoint y: 241, distance: 89.3
click at [247, 91] on span "draw" at bounding box center [251, 97] width 26 height 12
drag, startPoint x: 210, startPoint y: 216, endPoint x: 162, endPoint y: 275, distance: 75.6
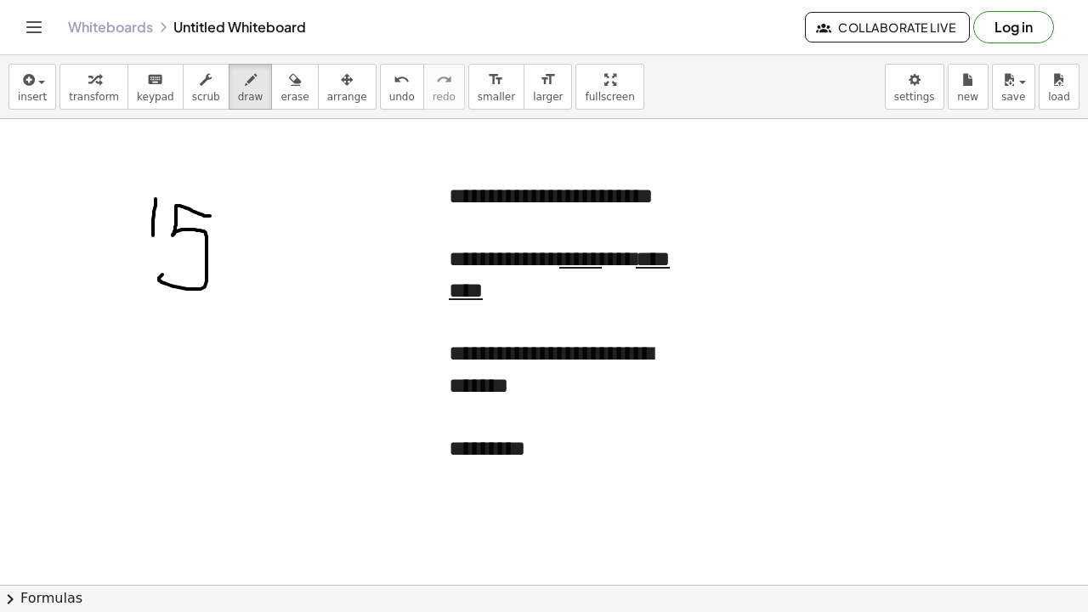
drag, startPoint x: 156, startPoint y: 199, endPoint x: 141, endPoint y: 276, distance: 78.7
drag, startPoint x: 159, startPoint y: 196, endPoint x: 310, endPoint y: 201, distance: 151.4
drag, startPoint x: 34, startPoint y: 219, endPoint x: 43, endPoint y: 240, distance: 23.2
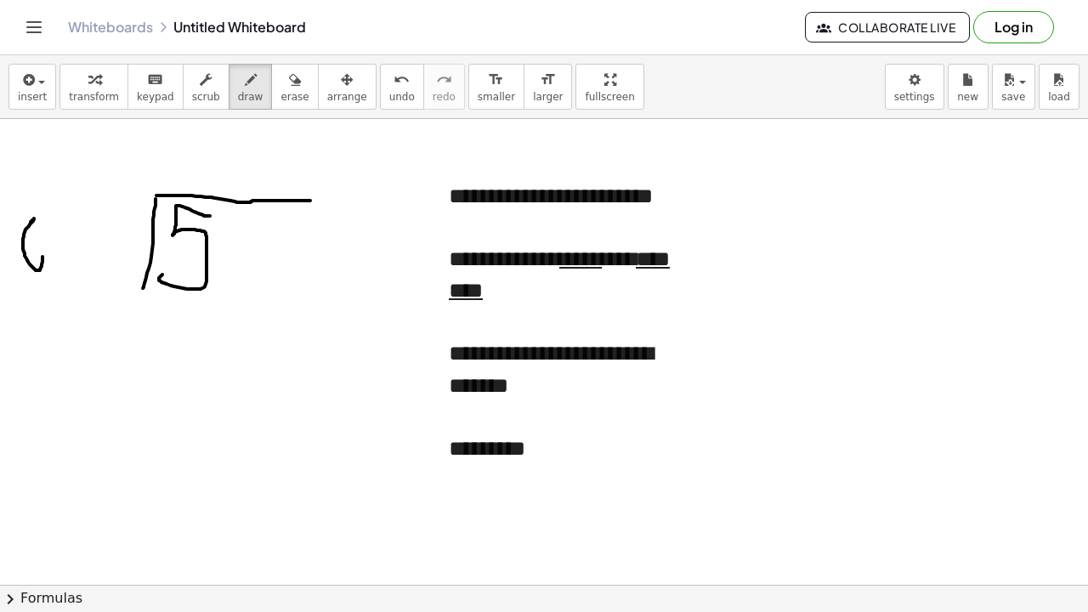
drag, startPoint x: 52, startPoint y: 224, endPoint x: 85, endPoint y: 259, distance: 47.5
drag, startPoint x: 106, startPoint y: 216, endPoint x: 92, endPoint y: 246, distance: 33.1
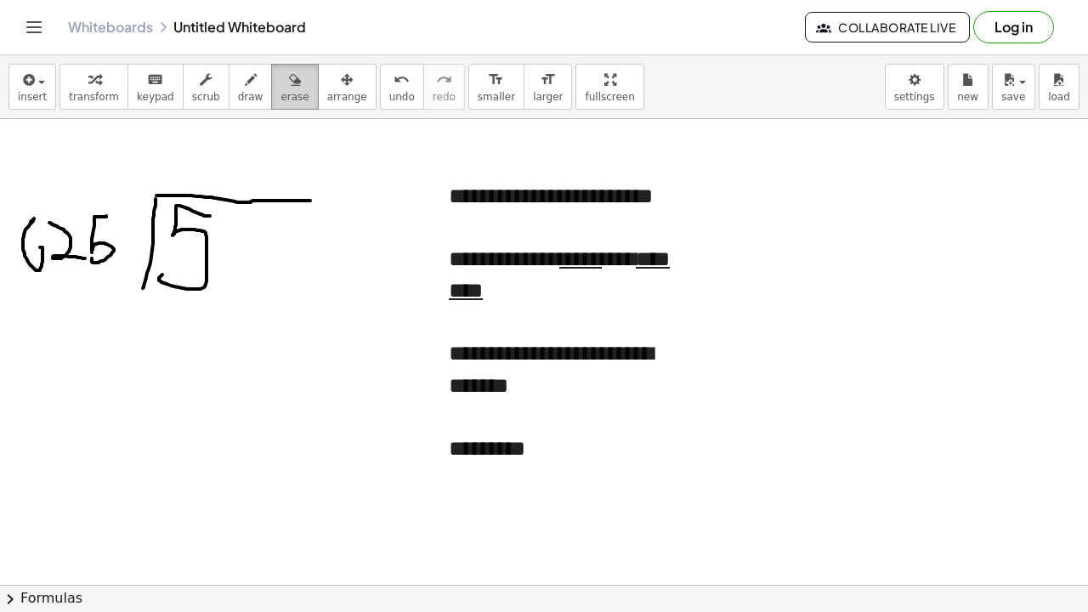
drag, startPoint x: 284, startPoint y: 97, endPoint x: 281, endPoint y: 107, distance: 10.8
click at [284, 98] on span "erase" at bounding box center [295, 97] width 28 height 12
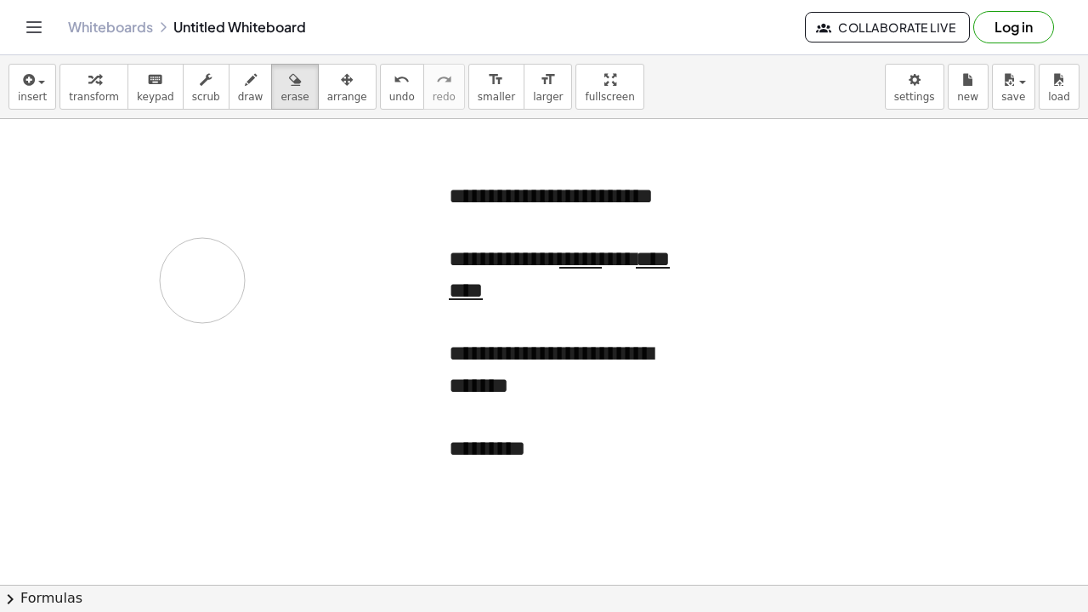
drag, startPoint x: 169, startPoint y: 196, endPoint x: 226, endPoint y: 273, distance: 95.4
click at [234, 106] on button "draw" at bounding box center [251, 87] width 44 height 46
drag, startPoint x: 227, startPoint y: 209, endPoint x: 203, endPoint y: 246, distance: 43.6
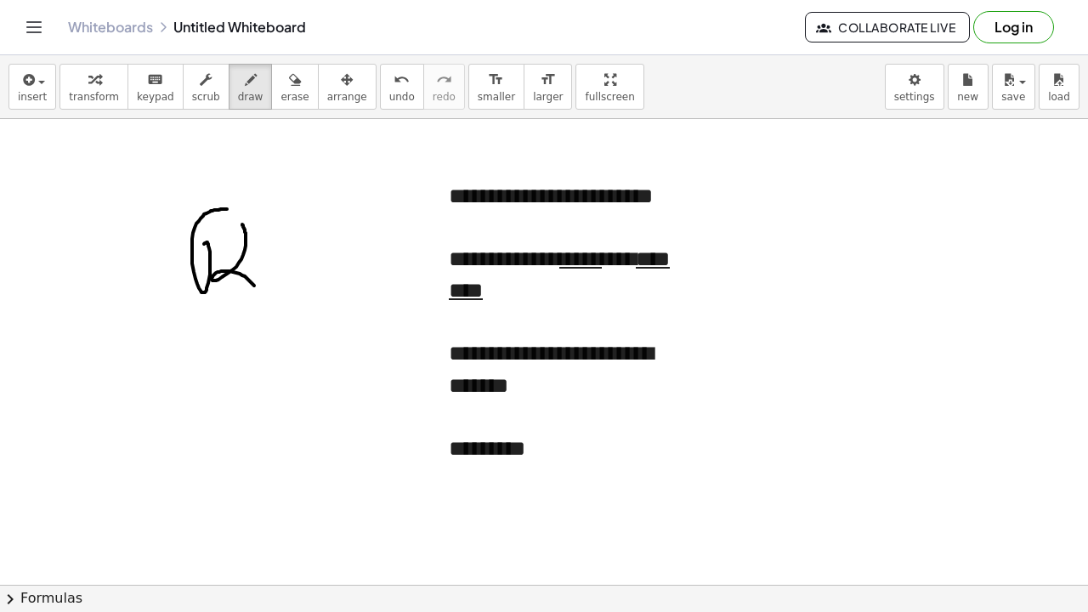
drag, startPoint x: 242, startPoint y: 224, endPoint x: 285, endPoint y: 232, distance: 43.2
drag, startPoint x: 277, startPoint y: 225, endPoint x: 224, endPoint y: 238, distance: 54.2
drag, startPoint x: 173, startPoint y: 231, endPoint x: 162, endPoint y: 233, distance: 10.3
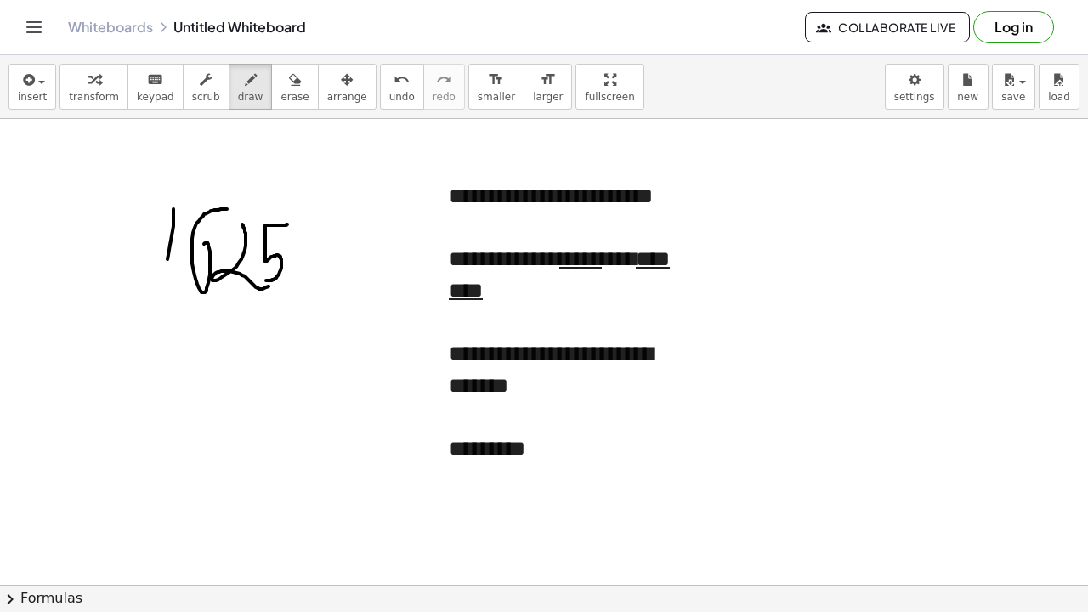
drag, startPoint x: 178, startPoint y: 202, endPoint x: 303, endPoint y: 192, distance: 125.4
drag, startPoint x: 145, startPoint y: 217, endPoint x: 116, endPoint y: 259, distance: 51.4
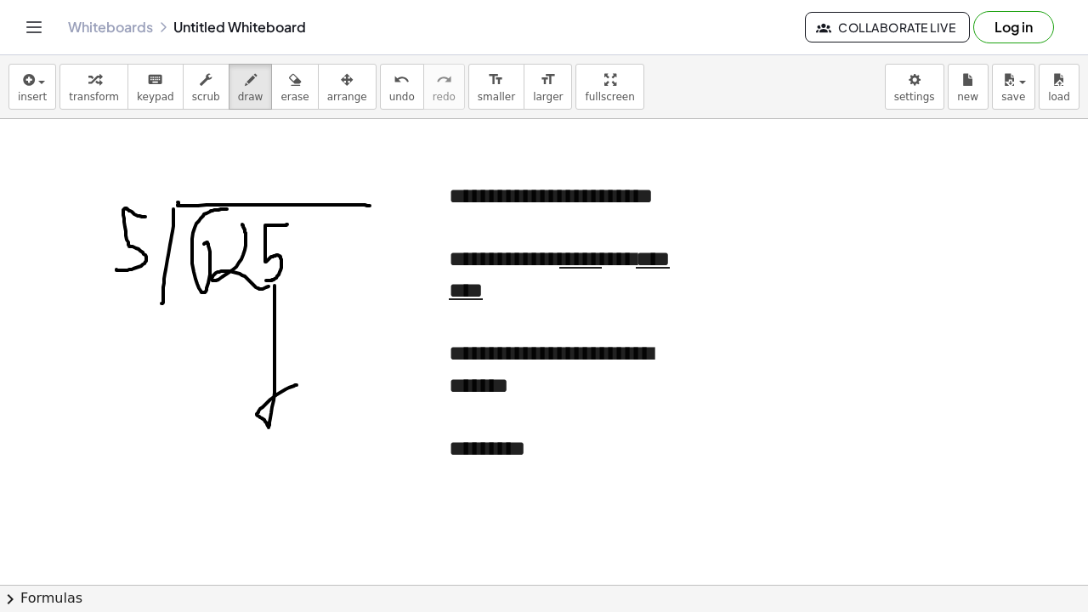
drag, startPoint x: 275, startPoint y: 286, endPoint x: 277, endPoint y: 412, distance: 125.9
drag, startPoint x: 302, startPoint y: 429, endPoint x: 281, endPoint y: 463, distance: 38.9
drag, startPoint x: 281, startPoint y: 434, endPoint x: 309, endPoint y: 412, distance: 35.1
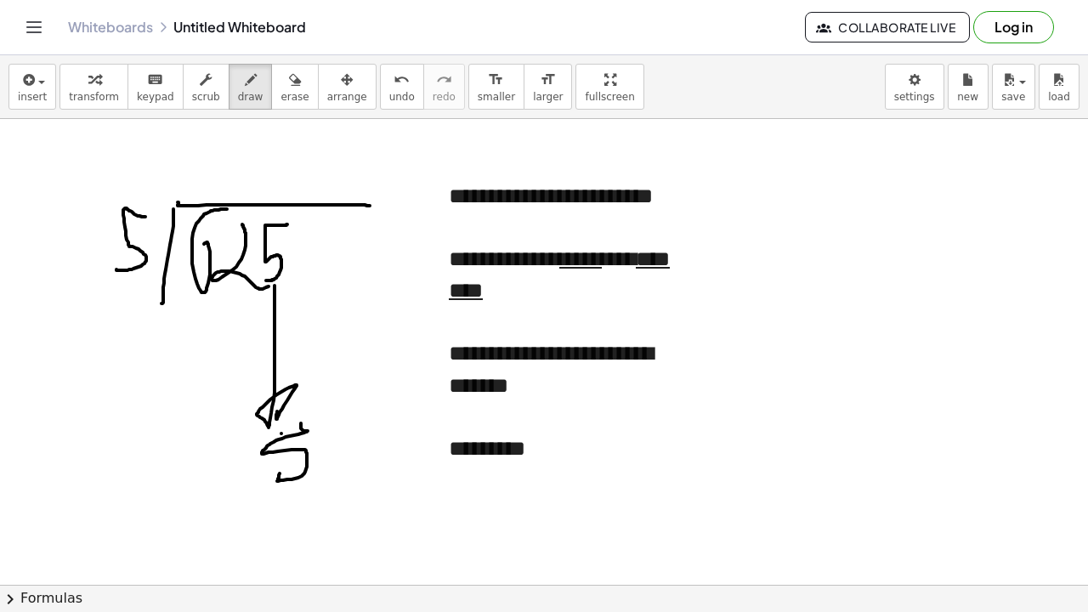
click at [295, 100] on span "erase" at bounding box center [295, 97] width 28 height 12
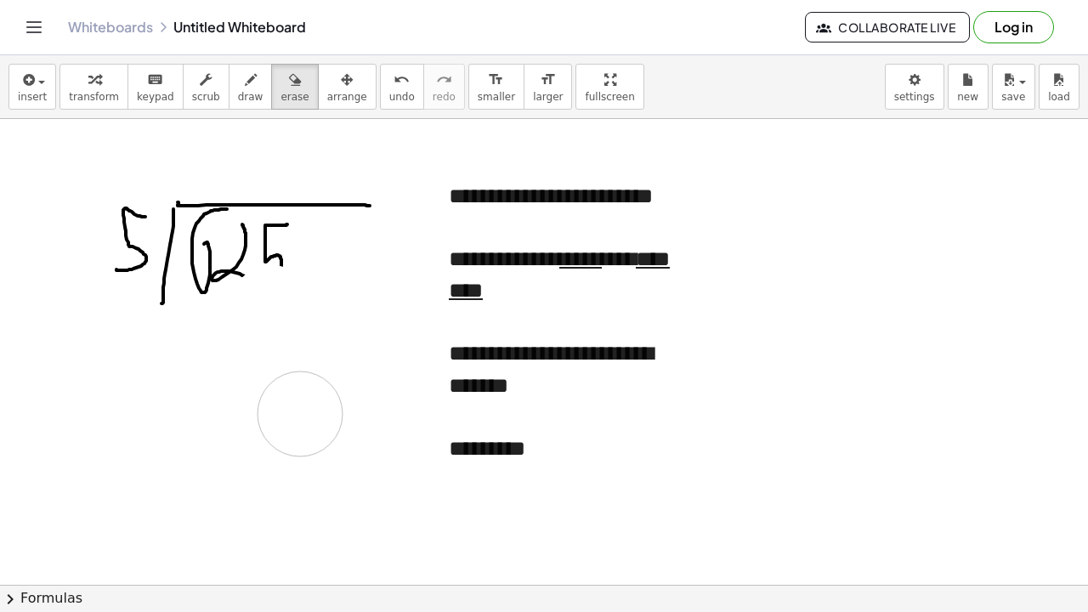
drag, startPoint x: 272, startPoint y: 308, endPoint x: 300, endPoint y: 414, distance: 109.9
click at [238, 82] on div "button" at bounding box center [251, 79] width 26 height 20
drag, startPoint x: 286, startPoint y: 226, endPoint x: 269, endPoint y: 266, distance: 43.4
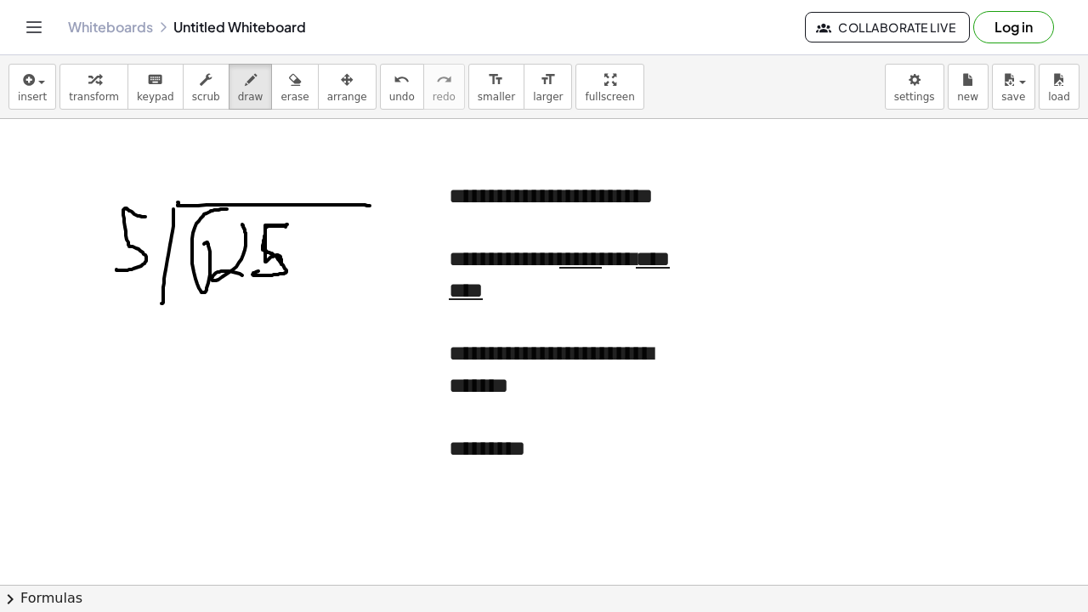
drag, startPoint x: 281, startPoint y: 97, endPoint x: 310, endPoint y: 199, distance: 106.3
click at [281, 99] on span "erase" at bounding box center [295, 97] width 28 height 12
drag, startPoint x: 257, startPoint y: 303, endPoint x: 242, endPoint y: 326, distance: 27.1
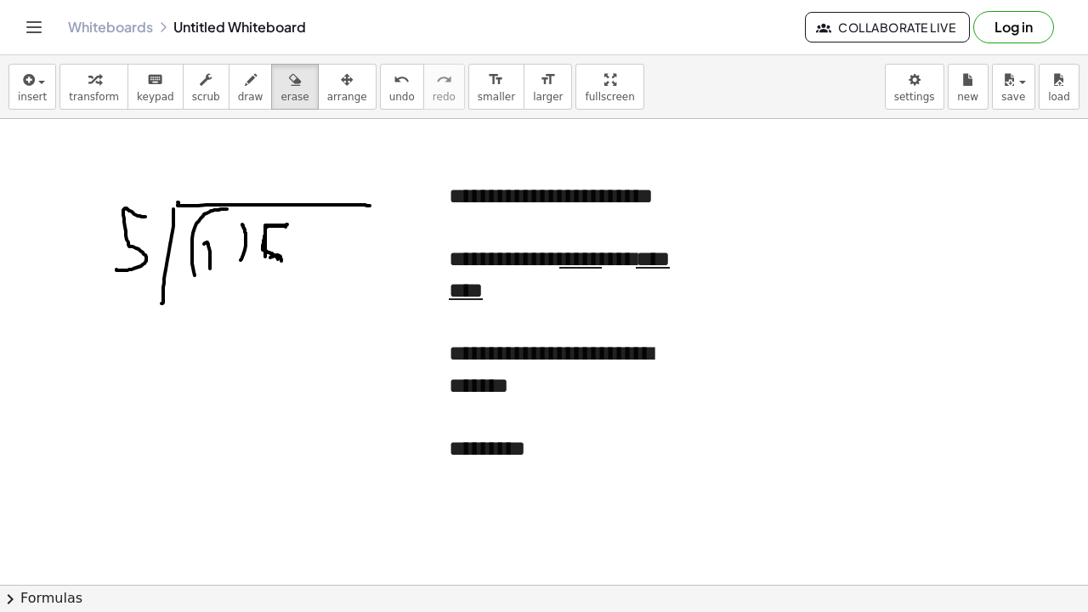
drag, startPoint x: 264, startPoint y: 319, endPoint x: 250, endPoint y: 278, distance: 43.3
drag, startPoint x: 238, startPoint y: 234, endPoint x: 303, endPoint y: 248, distance: 66.2
click at [239, 107] on button "draw" at bounding box center [251, 87] width 44 height 46
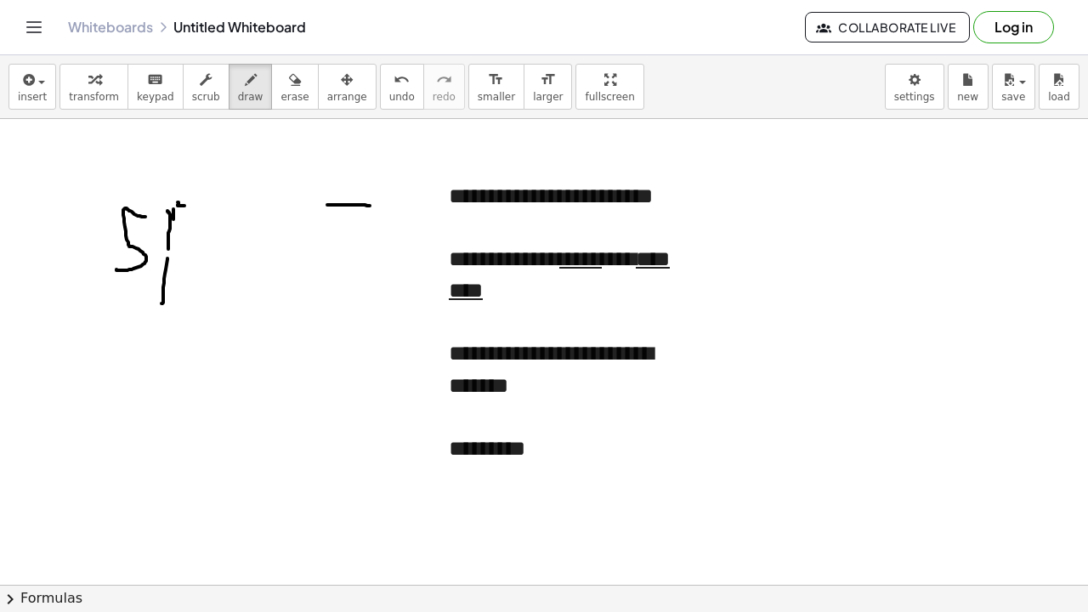
drag, startPoint x: 168, startPoint y: 213, endPoint x: 172, endPoint y: 243, distance: 30.8
drag, startPoint x: 179, startPoint y: 207, endPoint x: 334, endPoint y: 211, distance: 154.8
click at [281, 99] on span "erase" at bounding box center [295, 97] width 28 height 12
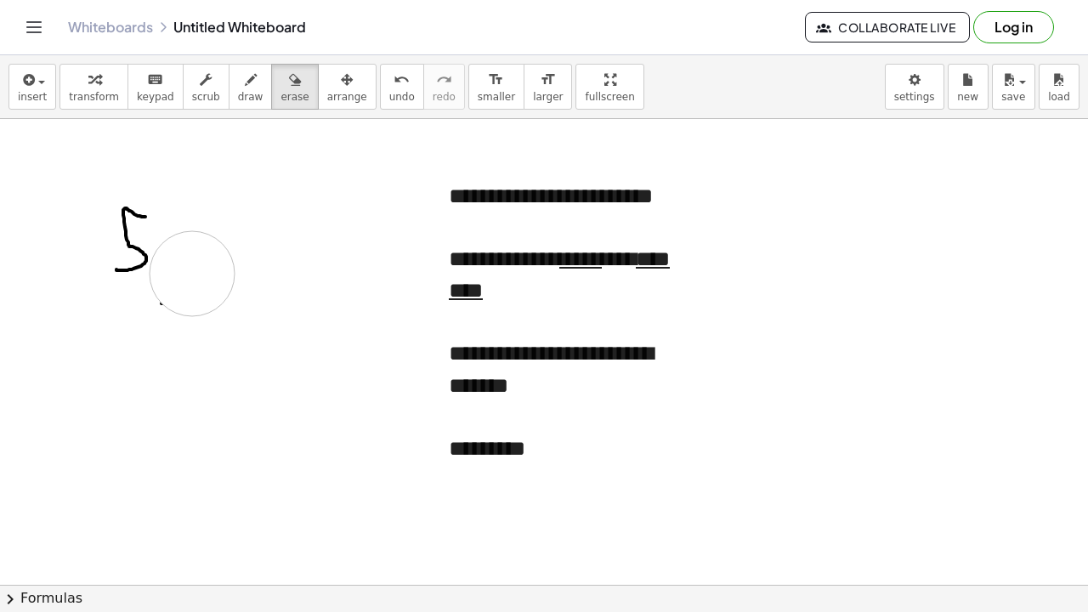
drag, startPoint x: 213, startPoint y: 196, endPoint x: 193, endPoint y: 290, distance: 96.6
click at [238, 77] on div "button" at bounding box center [251, 79] width 26 height 20
drag, startPoint x: 170, startPoint y: 196, endPoint x: 170, endPoint y: 282, distance: 86.7
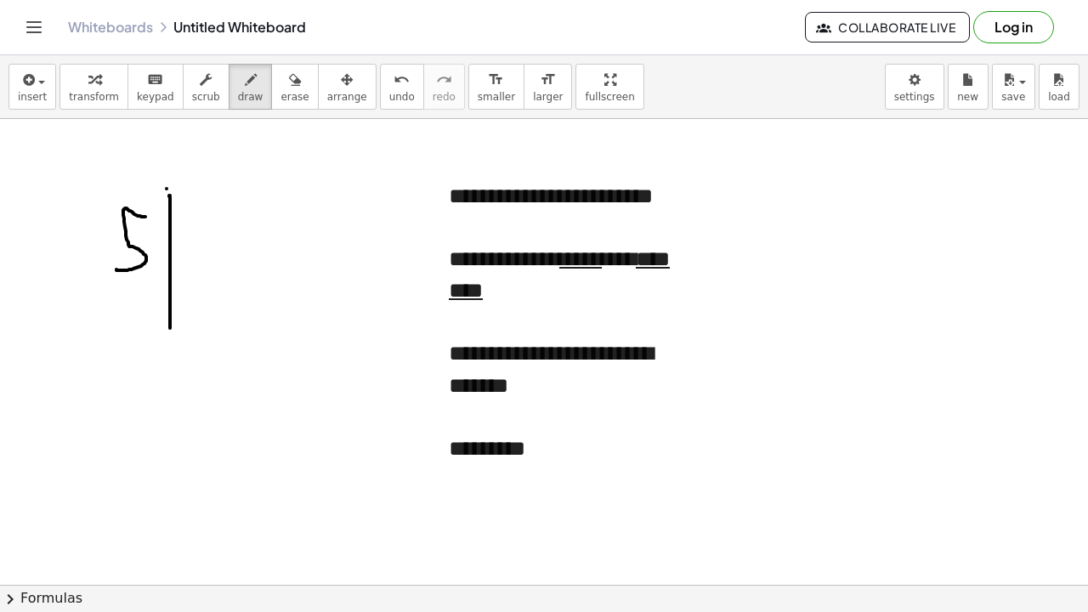
drag, startPoint x: 167, startPoint y: 189, endPoint x: 554, endPoint y: 158, distance: 388.1
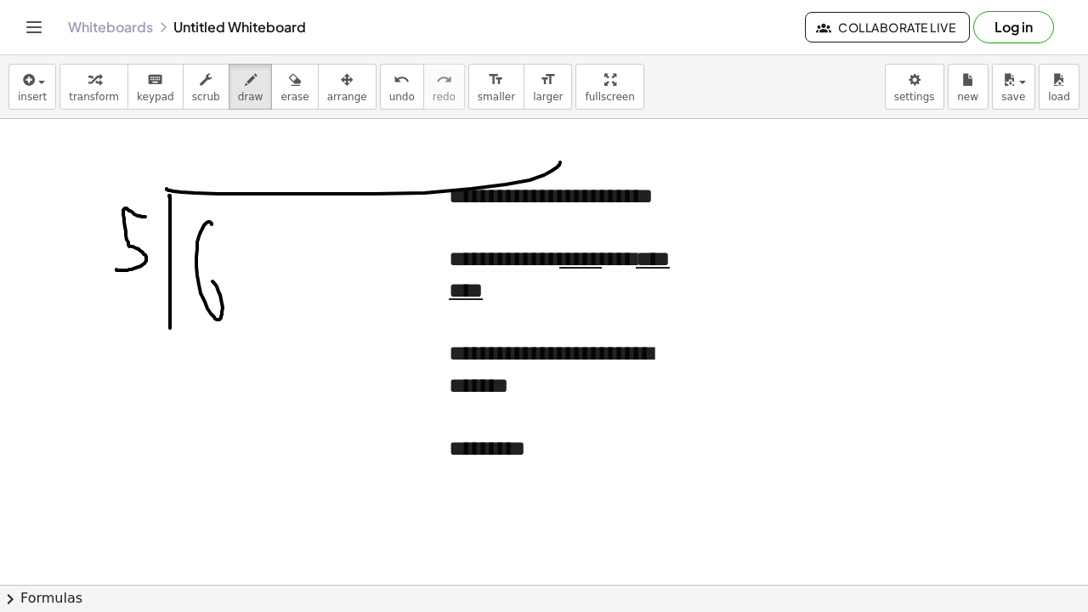
drag, startPoint x: 210, startPoint y: 222, endPoint x: 226, endPoint y: 291, distance: 70.7
drag, startPoint x: 240, startPoint y: 220, endPoint x: 284, endPoint y: 315, distance: 105.0
drag, startPoint x: 287, startPoint y: 227, endPoint x: 255, endPoint y: 287, distance: 68.5
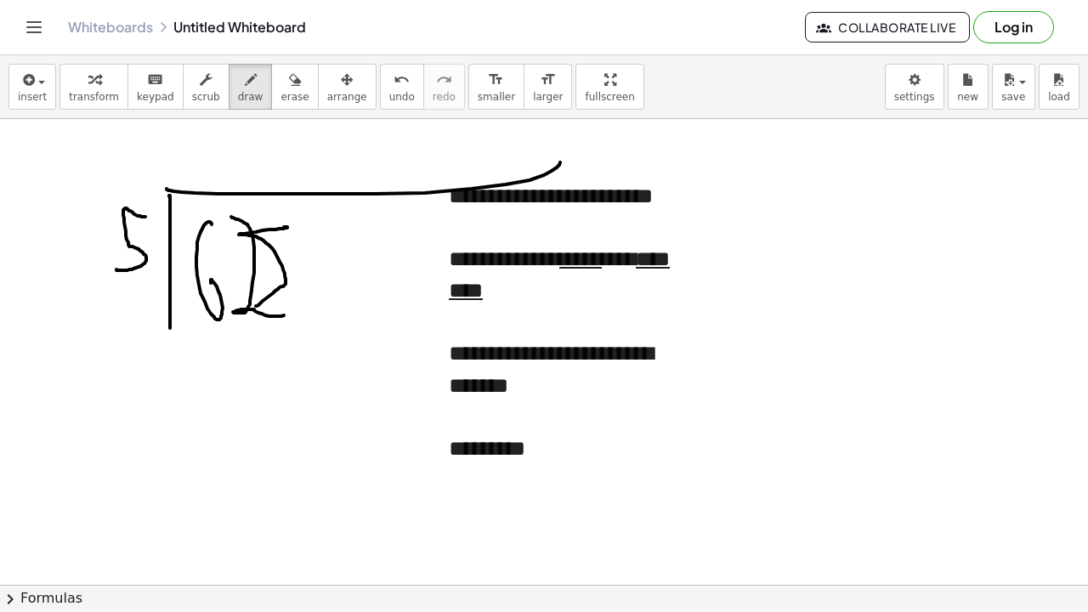
drag, startPoint x: 286, startPoint y: 88, endPoint x: 281, endPoint y: 109, distance: 21.0
click at [289, 89] on icon "button" at bounding box center [295, 80] width 12 height 20
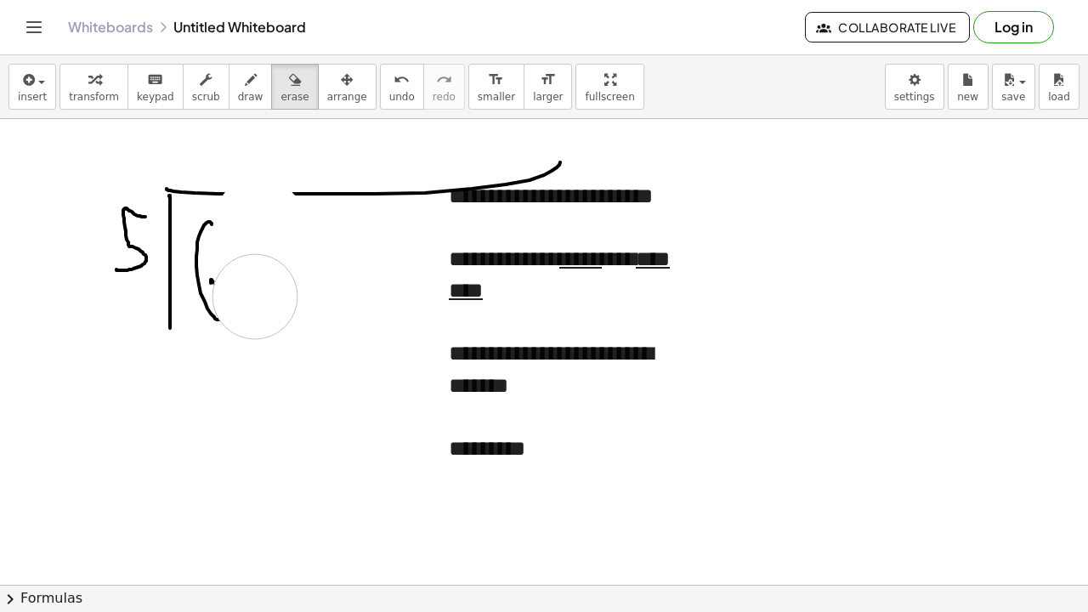
drag, startPoint x: 262, startPoint y: 224, endPoint x: 236, endPoint y: 149, distance: 79.3
drag, startPoint x: 242, startPoint y: 187, endPoint x: 240, endPoint y: 282, distance: 95.3
click at [238, 102] on span "draw" at bounding box center [251, 97] width 26 height 12
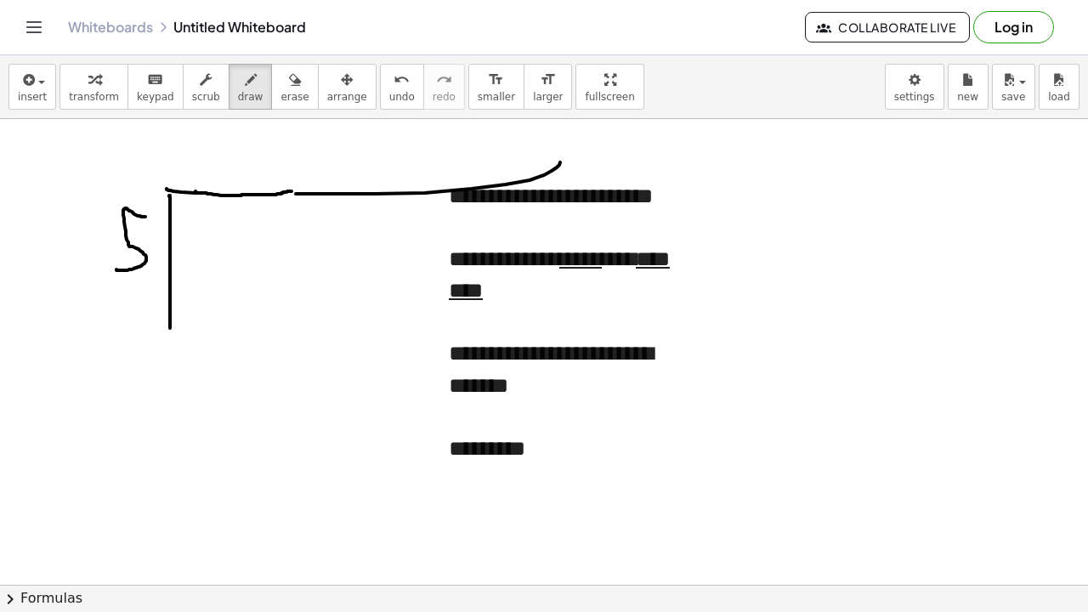
drag, startPoint x: 196, startPoint y: 191, endPoint x: 304, endPoint y: 191, distance: 108.0
drag, startPoint x: 230, startPoint y: 224, endPoint x: 226, endPoint y: 270, distance: 47.0
drag, startPoint x: 249, startPoint y: 234, endPoint x: 312, endPoint y: 244, distance: 63.7
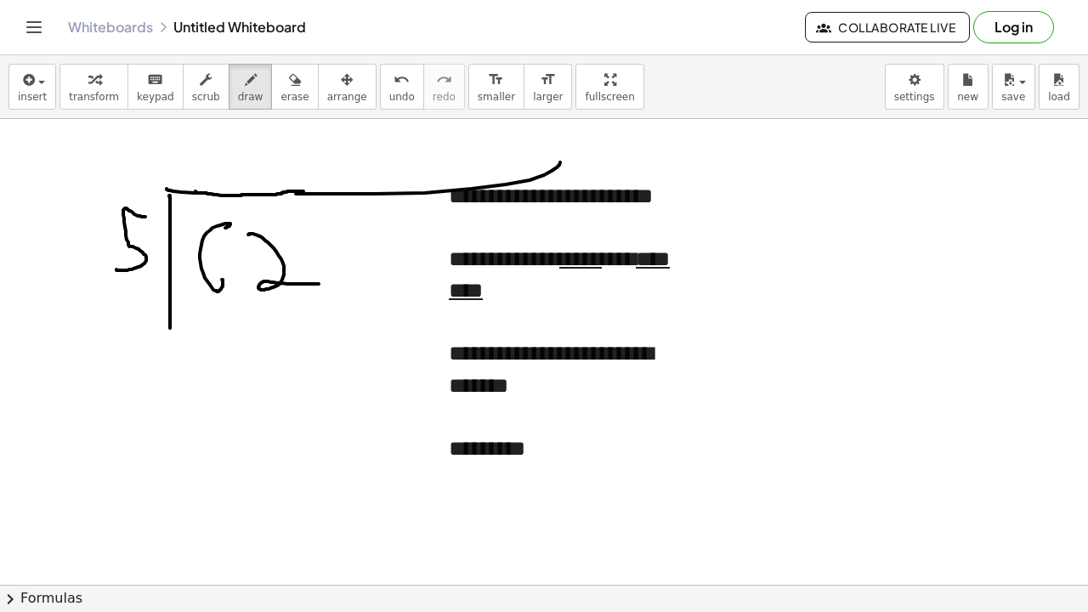
drag, startPoint x: 319, startPoint y: 236, endPoint x: 309, endPoint y: 271, distance: 37.1
drag, startPoint x: 307, startPoint y: 234, endPoint x: 368, endPoint y: 235, distance: 61.2
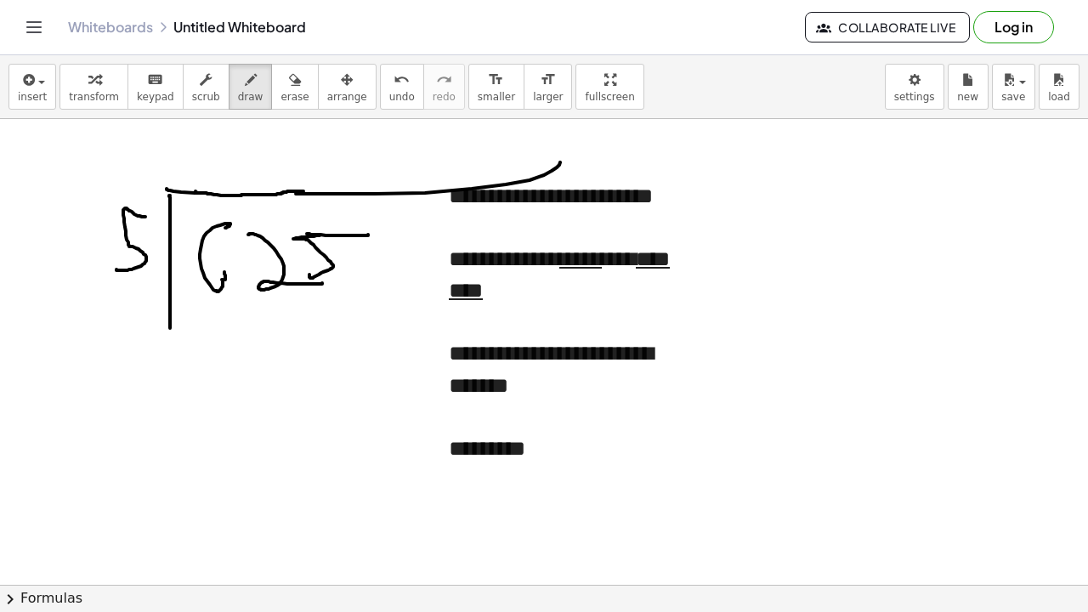
drag, startPoint x: 225, startPoint y: 279, endPoint x: 224, endPoint y: 270, distance: 8.7
drag, startPoint x: 213, startPoint y: 266, endPoint x: 205, endPoint y: 267, distance: 8.5
drag, startPoint x: 205, startPoint y: 130, endPoint x: 206, endPoint y: 168, distance: 38.3
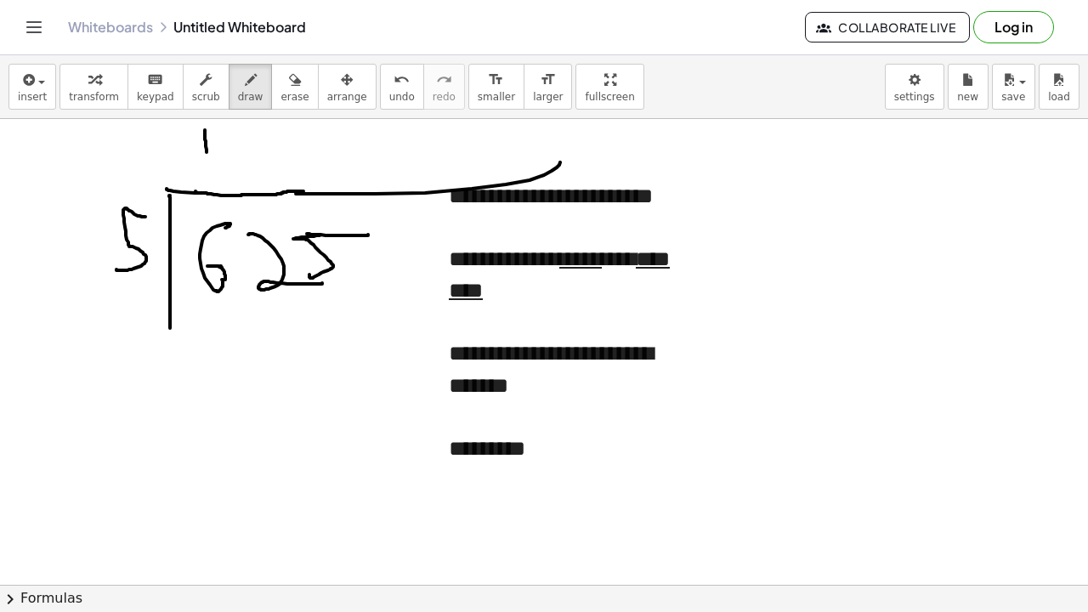
drag, startPoint x: 186, startPoint y: 315, endPoint x: 259, endPoint y: 315, distance: 73.1
drag, startPoint x: 224, startPoint y: 309, endPoint x: 204, endPoint y: 345, distance: 41.5
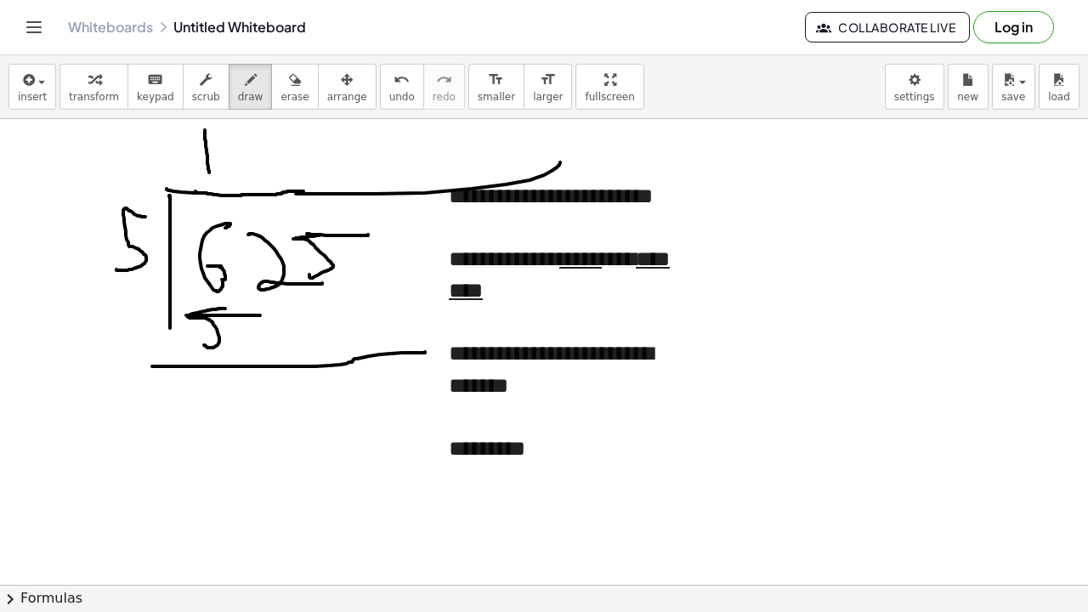
drag, startPoint x: 162, startPoint y: 367, endPoint x: 338, endPoint y: 355, distance: 175.5
drag, startPoint x: 213, startPoint y: 379, endPoint x: 219, endPoint y: 427, distance: 48.0
drag, startPoint x: 260, startPoint y: 304, endPoint x: 247, endPoint y: 345, distance: 42.8
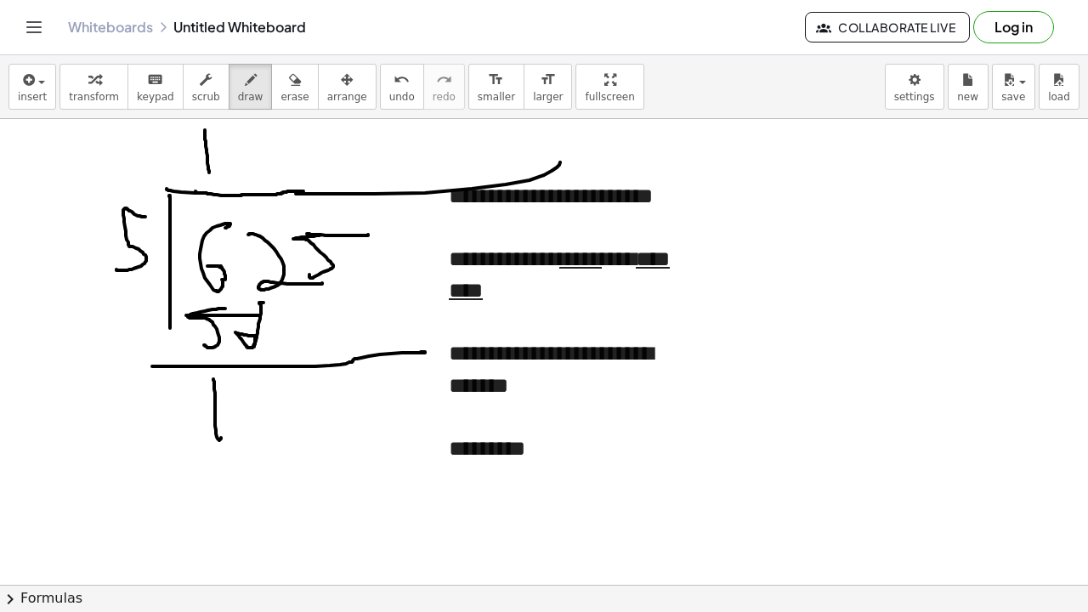
drag, startPoint x: 253, startPoint y: 400, endPoint x: 310, endPoint y: 406, distance: 57.4
drag, startPoint x: 255, startPoint y: 139, endPoint x: 260, endPoint y: 190, distance: 51.3
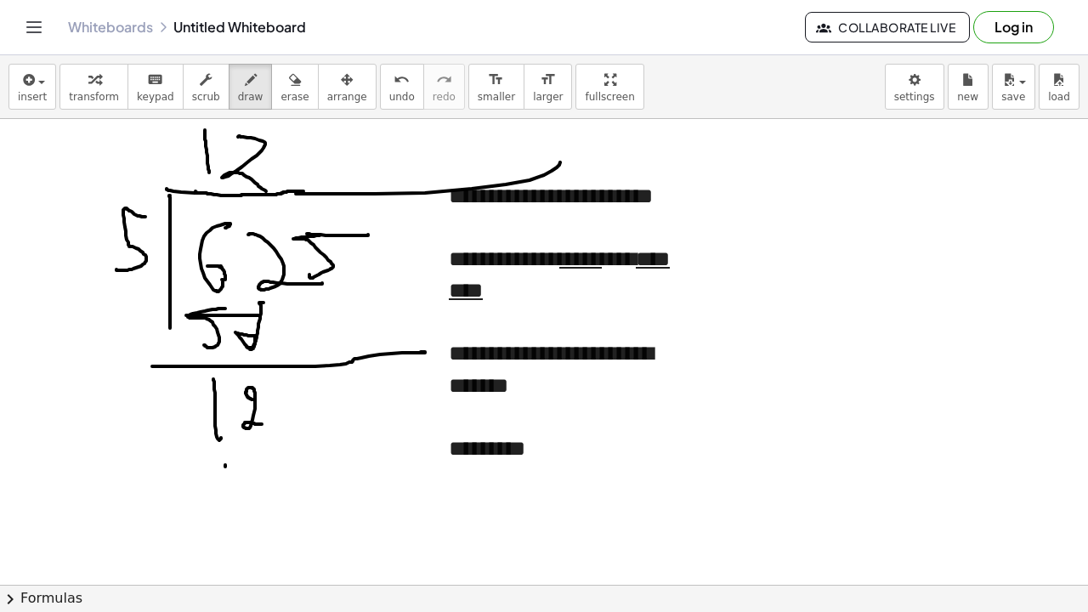
drag, startPoint x: 225, startPoint y: 465, endPoint x: 225, endPoint y: 510, distance: 45.1
drag, startPoint x: 248, startPoint y: 453, endPoint x: 224, endPoint y: 401, distance: 57.4
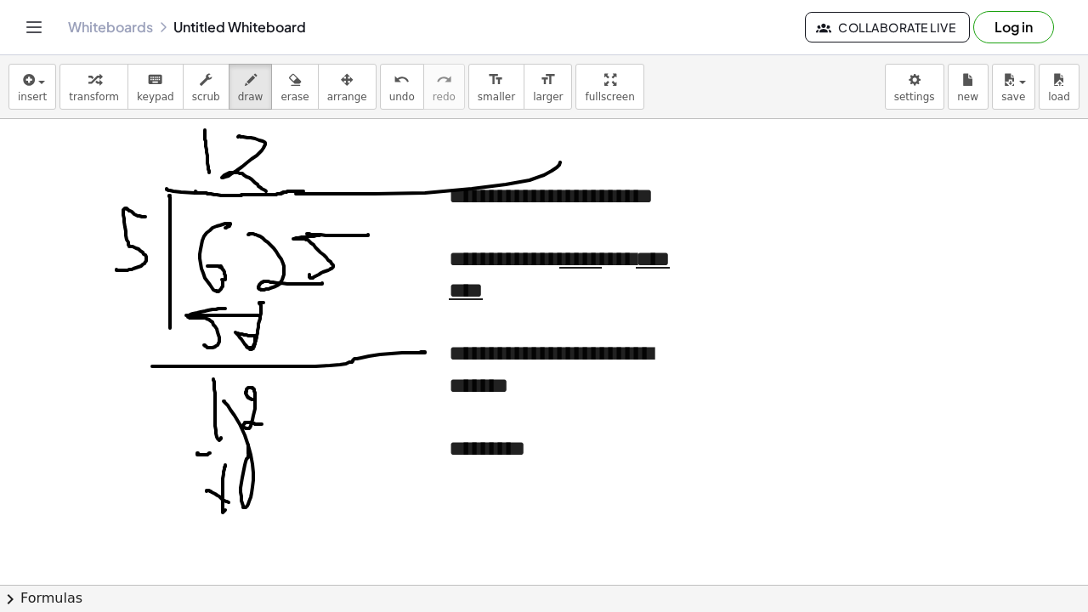
drag, startPoint x: 211, startPoint y: 492, endPoint x: 272, endPoint y: 495, distance: 61.3
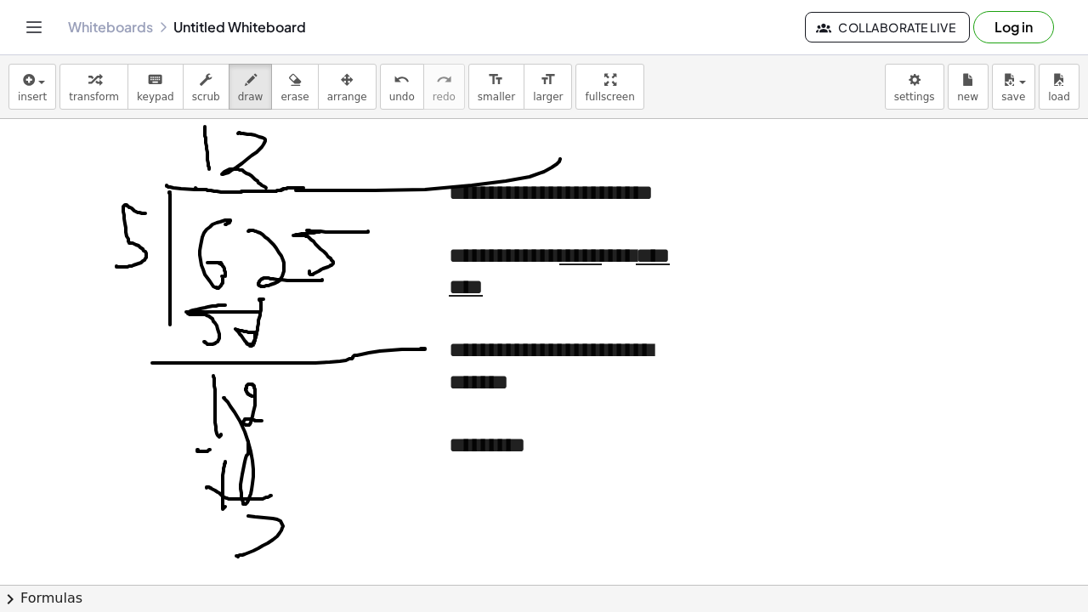
drag, startPoint x: 248, startPoint y: 516, endPoint x: 294, endPoint y: 524, distance: 46.6
drag, startPoint x: 194, startPoint y: 503, endPoint x: 372, endPoint y: 483, distance: 179.6
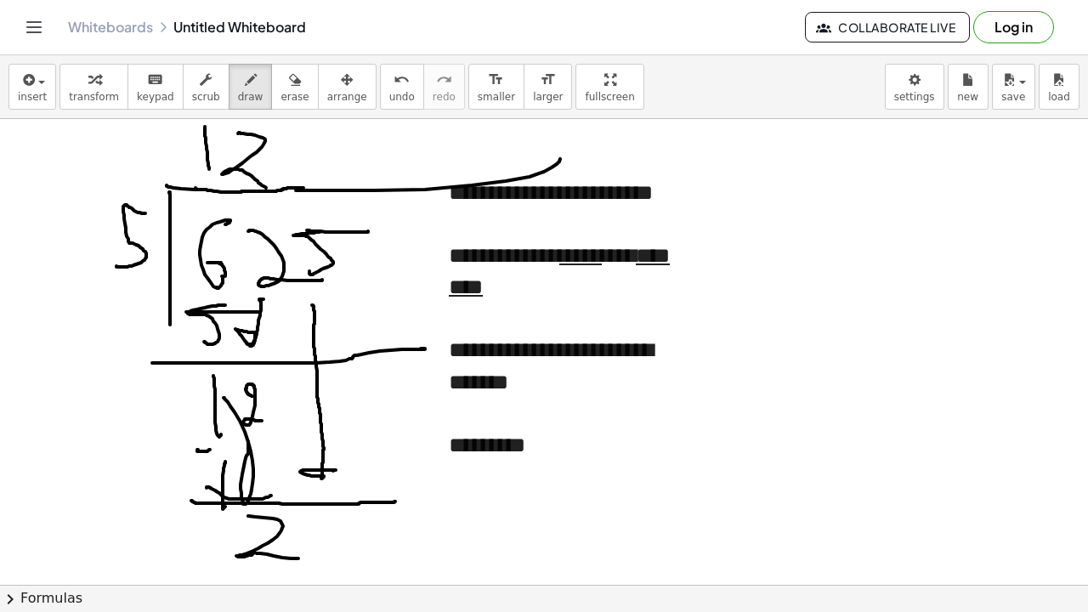
drag, startPoint x: 313, startPoint y: 305, endPoint x: 319, endPoint y: 474, distance: 168.5
drag, startPoint x: 314, startPoint y: 520, endPoint x: 304, endPoint y: 518, distance: 9.7
drag, startPoint x: 304, startPoint y: 522, endPoint x: 338, endPoint y: 523, distance: 33.2
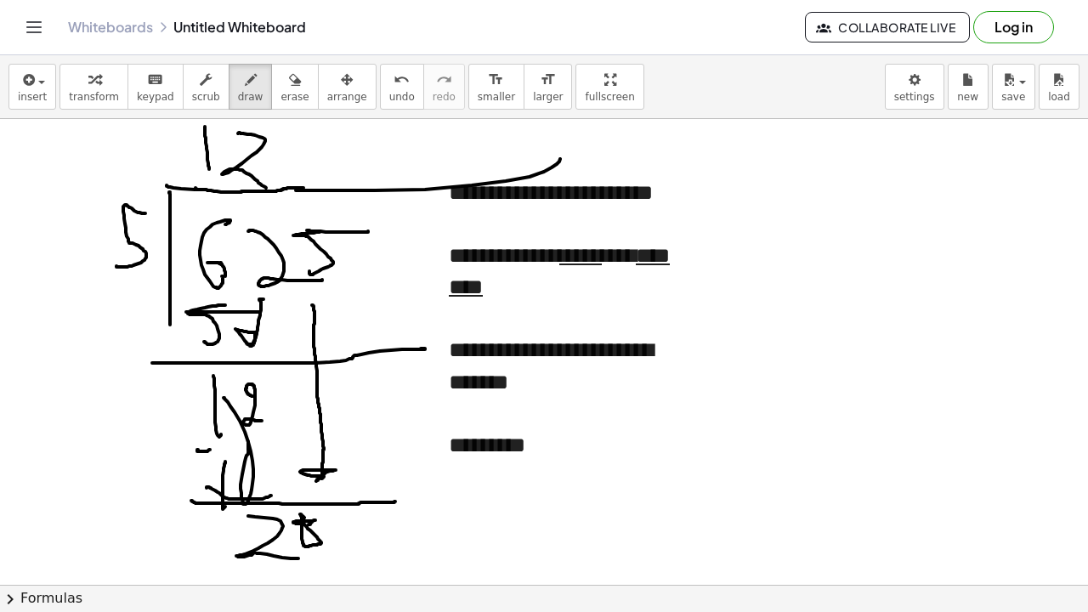
drag, startPoint x: 308, startPoint y: 528, endPoint x: 301, endPoint y: 550, distance: 23.1
drag, startPoint x: 304, startPoint y: 131, endPoint x: 280, endPoint y: 174, distance: 49.5
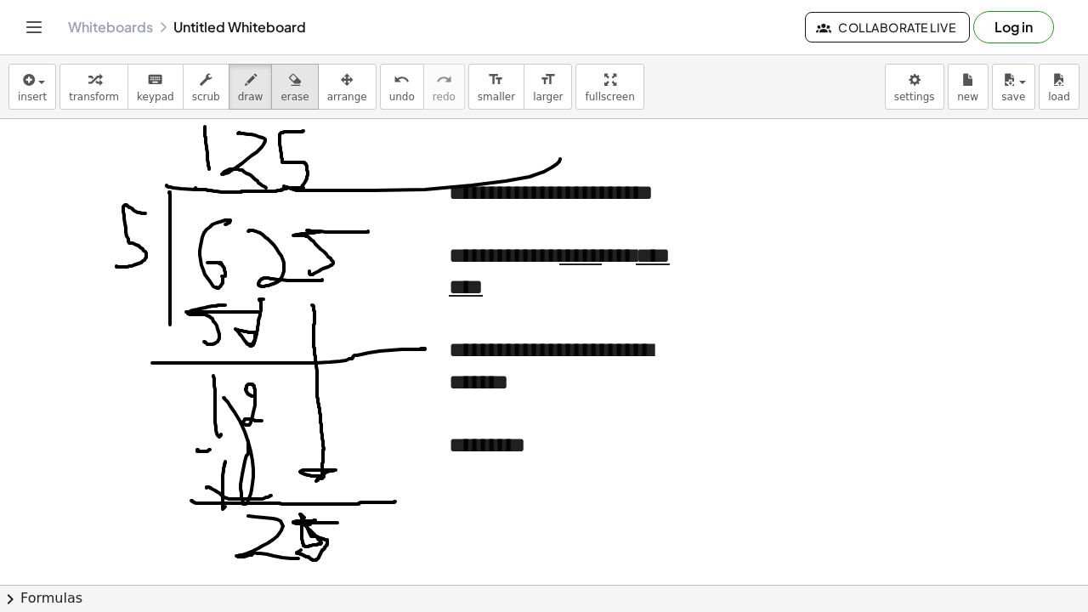
click at [290, 82] on div "transform keyboard keypad scrub draw erase arrange" at bounding box center [218, 87] width 316 height 46
click at [289, 86] on icon "button" at bounding box center [295, 80] width 12 height 20
click at [289, 88] on icon "button" at bounding box center [295, 80] width 12 height 20
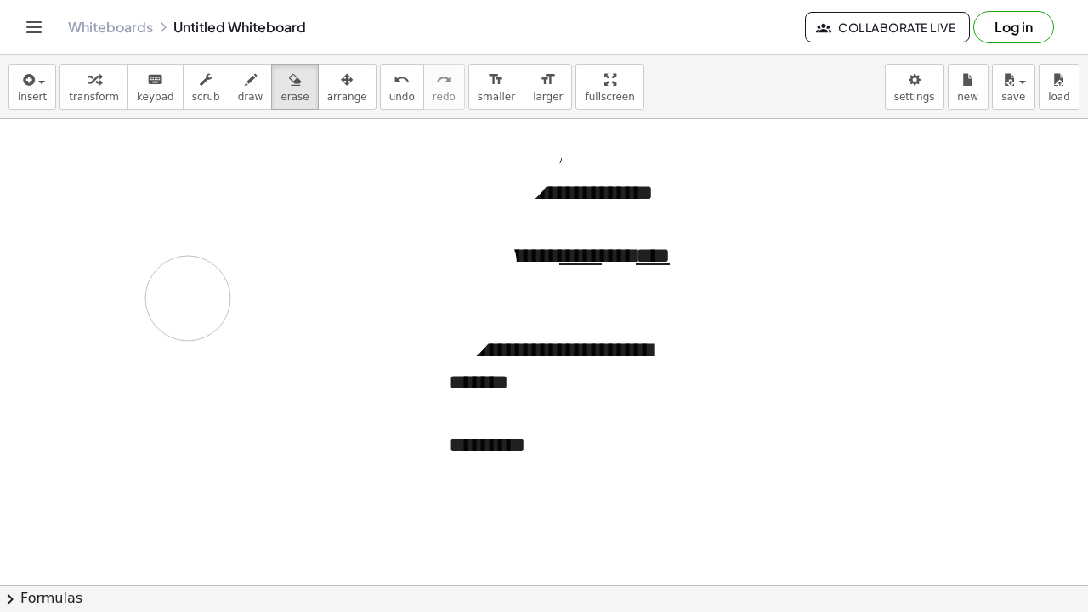
drag, startPoint x: 520, startPoint y: 147, endPoint x: 213, endPoint y: 272, distance: 331.5
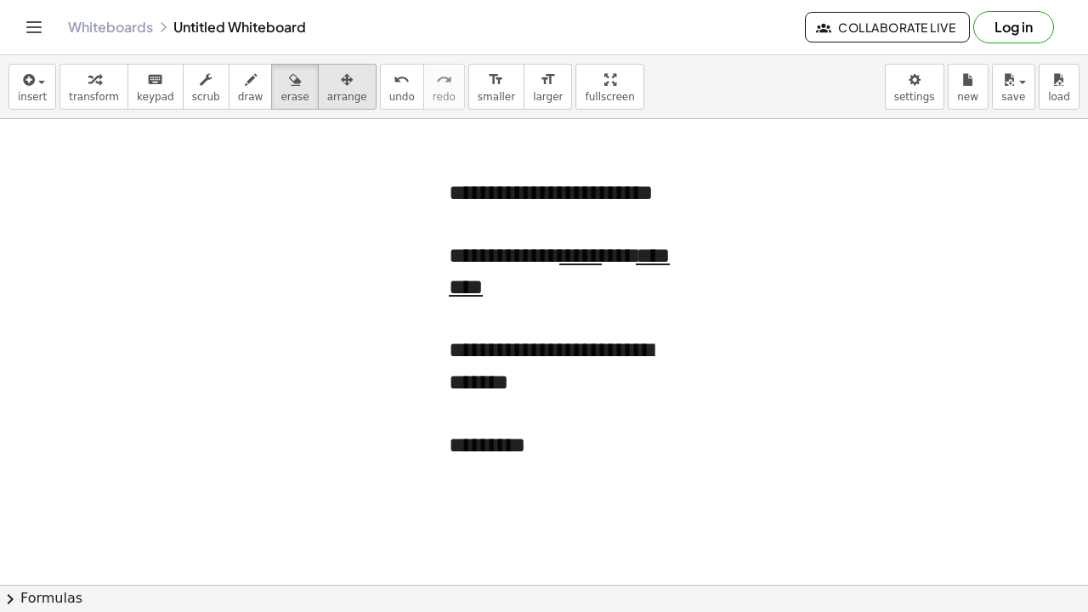
click at [348, 104] on button "arrange" at bounding box center [347, 87] width 59 height 46
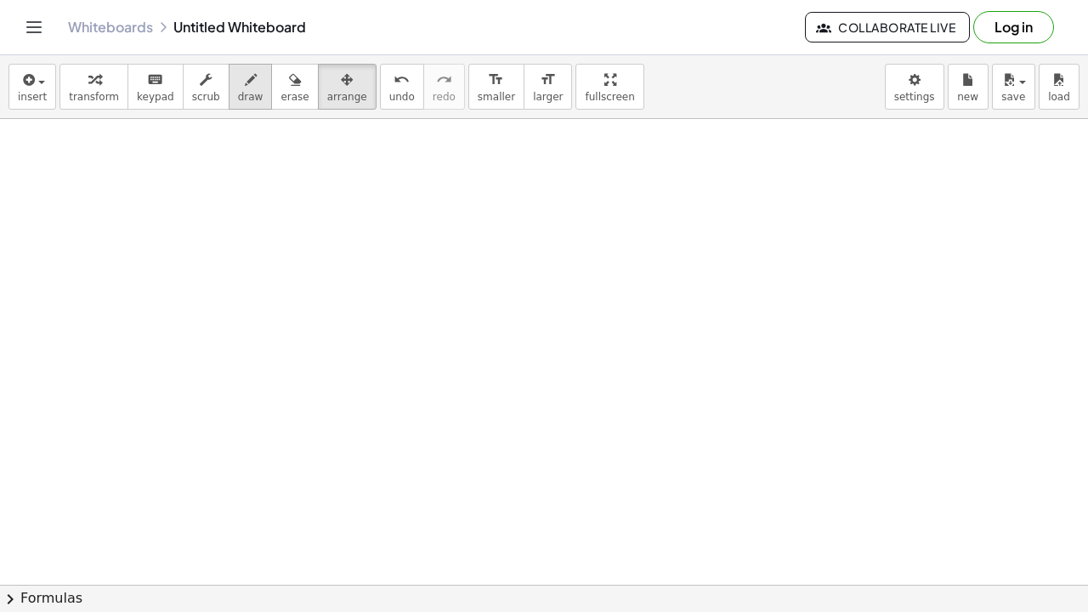
click at [238, 97] on span "draw" at bounding box center [251, 97] width 26 height 12
drag, startPoint x: 293, startPoint y: 174, endPoint x: 281, endPoint y: 257, distance: 83.3
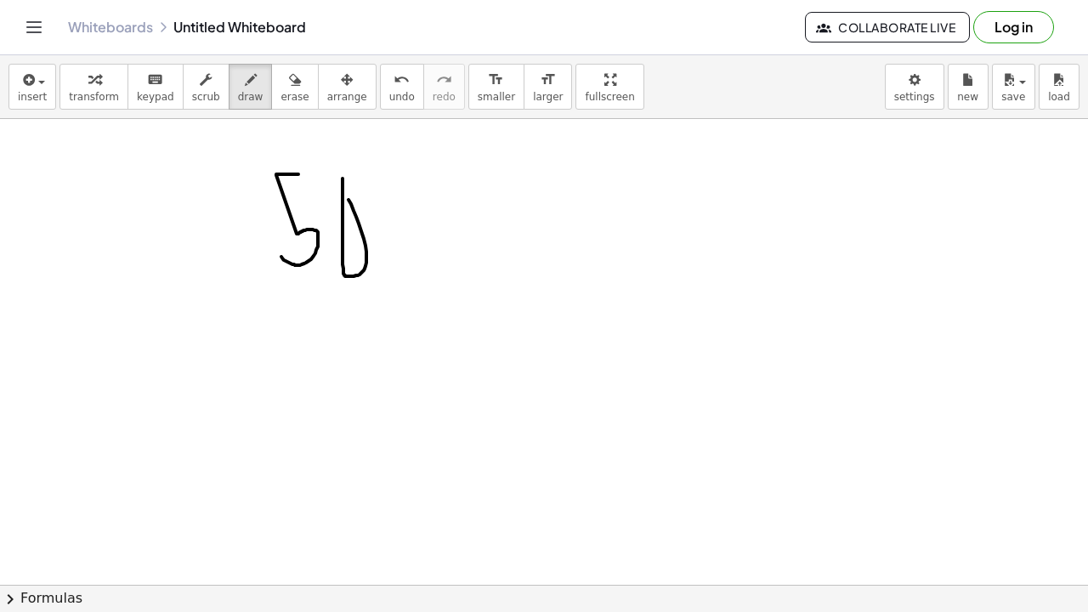
drag, startPoint x: 391, startPoint y: 187, endPoint x: 380, endPoint y: 151, distance: 38.2
click at [290, 99] on span "erase" at bounding box center [295, 97] width 28 height 12
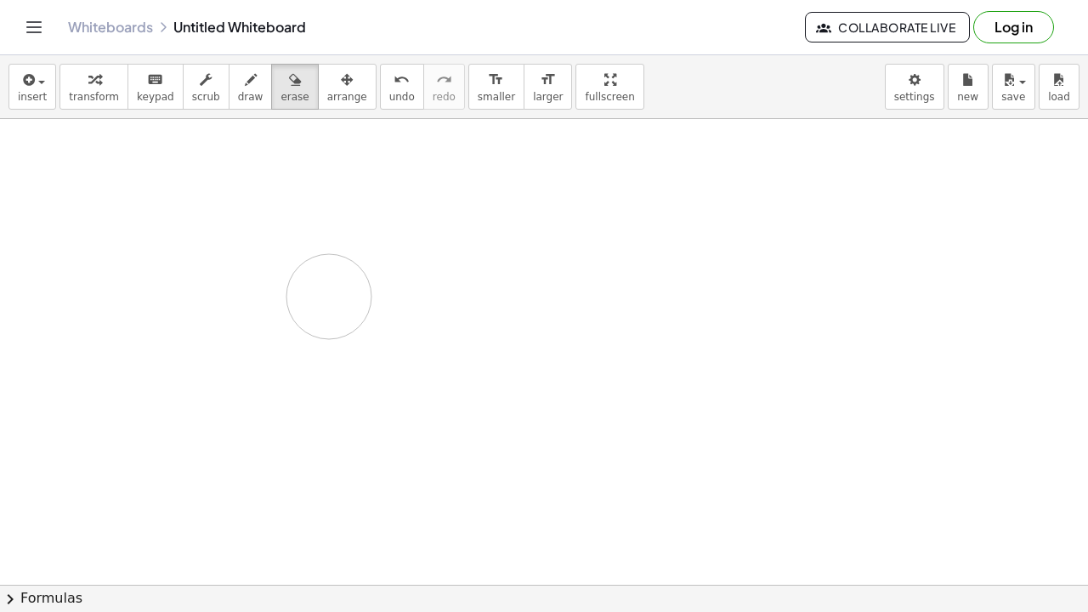
drag, startPoint x: 292, startPoint y: 227, endPoint x: 353, endPoint y: 249, distance: 65.1
click at [271, 101] on button "erase" at bounding box center [294, 87] width 47 height 46
click at [251, 103] on button "draw" at bounding box center [251, 87] width 44 height 46
drag, startPoint x: 218, startPoint y: 160, endPoint x: 253, endPoint y: 201, distance: 54.2
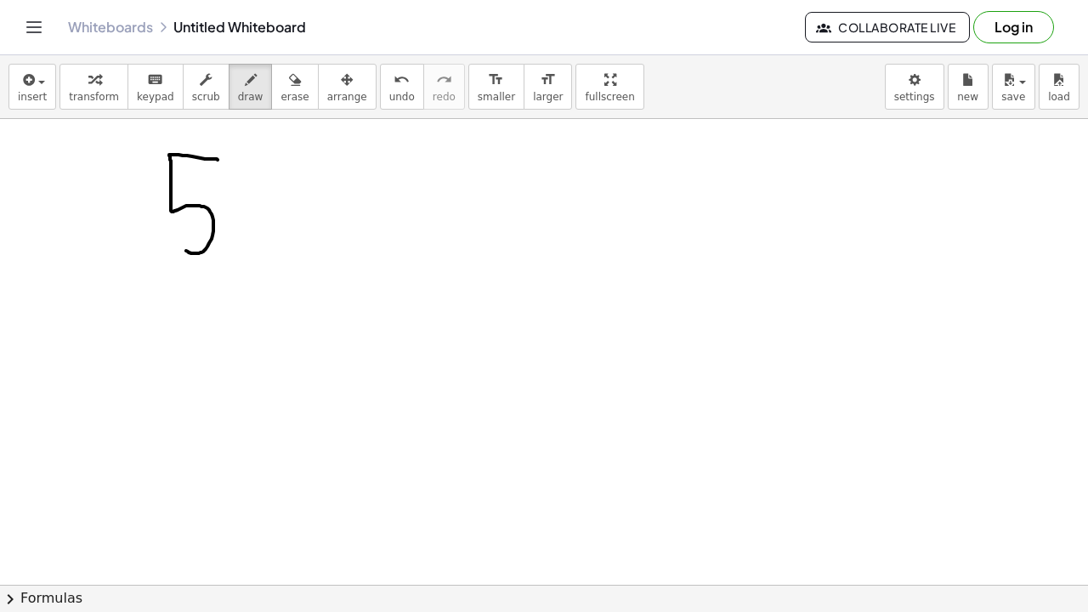
drag, startPoint x: 339, startPoint y: 168, endPoint x: 328, endPoint y: 222, distance: 55.5
drag, startPoint x: 403, startPoint y: 180, endPoint x: 456, endPoint y: 184, distance: 52.8
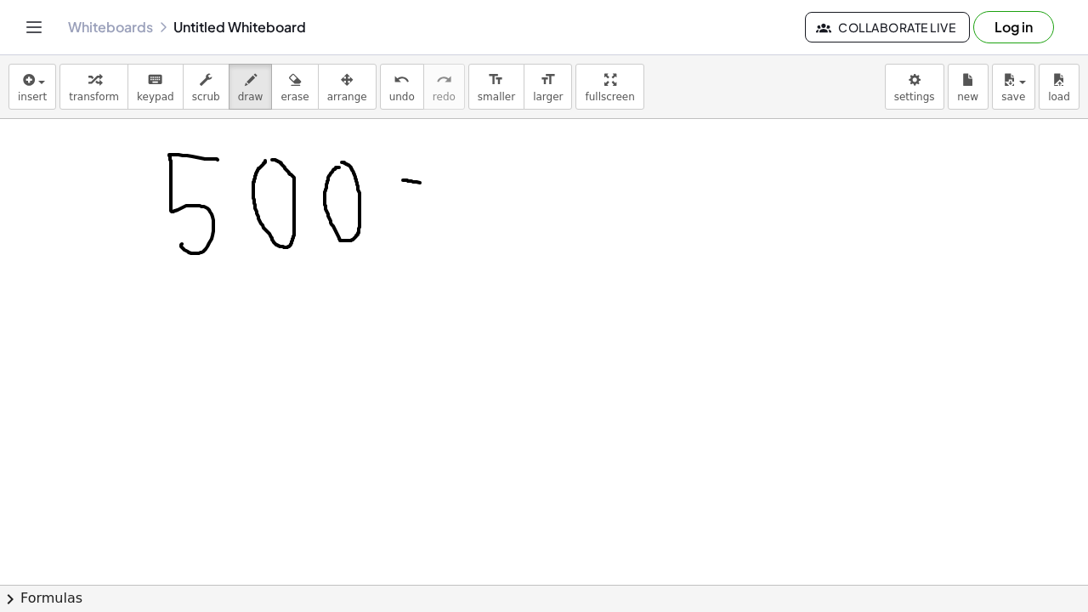
drag, startPoint x: 418, startPoint y: 181, endPoint x: 423, endPoint y: 197, distance: 16.9
drag, startPoint x: 438, startPoint y: 199, endPoint x: 474, endPoint y: 210, distance: 37.4
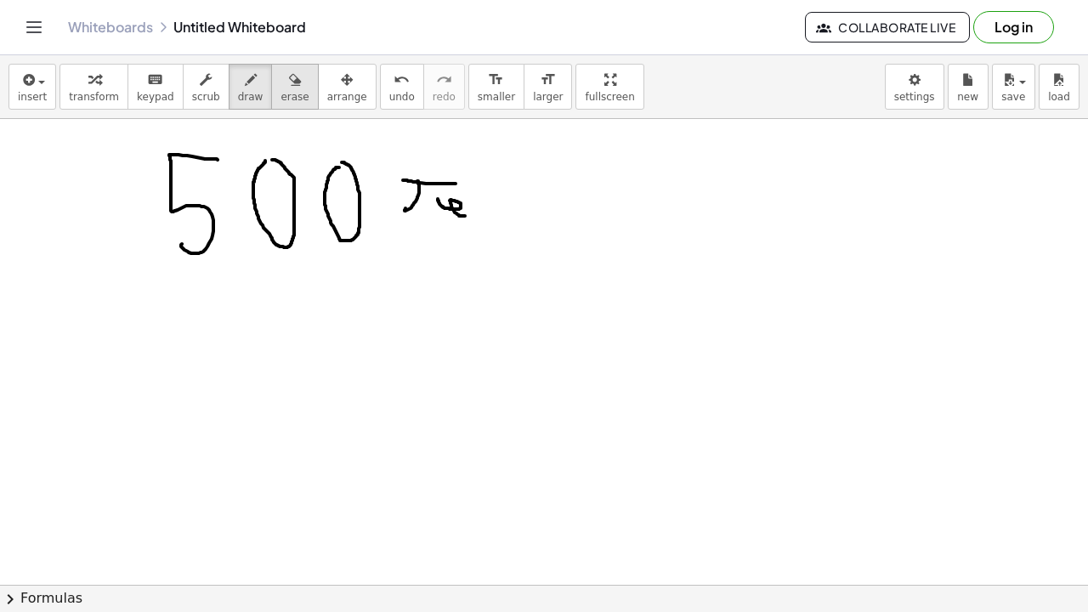
click at [297, 98] on span "erase" at bounding box center [295, 97] width 28 height 12
drag, startPoint x: 441, startPoint y: 197, endPoint x: 482, endPoint y: 224, distance: 48.6
click at [245, 80] on icon "button" at bounding box center [251, 80] width 12 height 20
drag, startPoint x: 412, startPoint y: 174, endPoint x: 502, endPoint y: 179, distance: 89.4
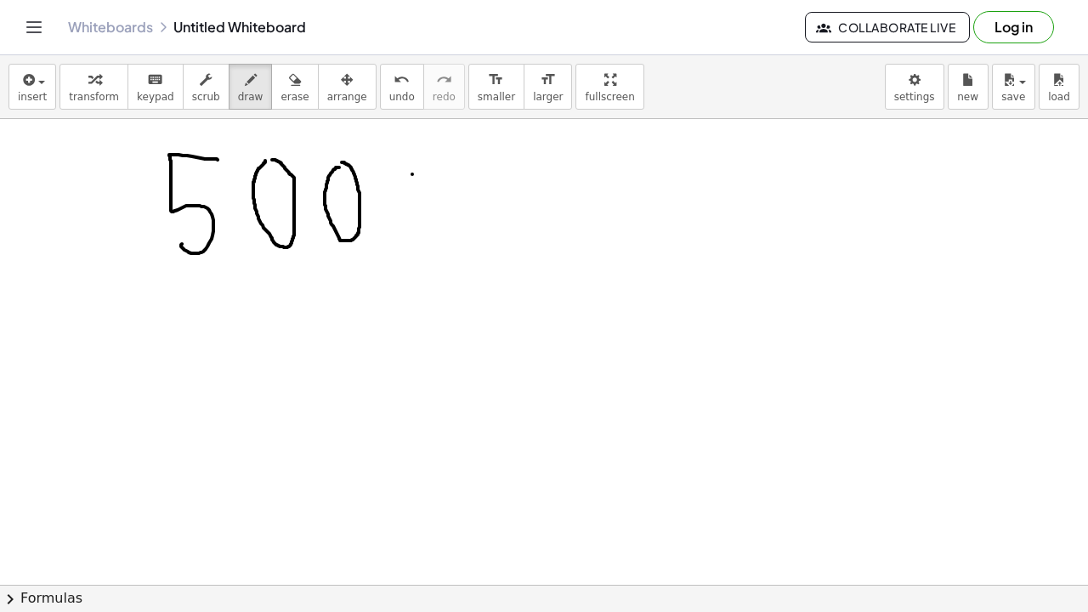
drag, startPoint x: 459, startPoint y: 177, endPoint x: 425, endPoint y: 232, distance: 64.9
drag, startPoint x: 225, startPoint y: 329, endPoint x: 261, endPoint y: 423, distance: 100.1
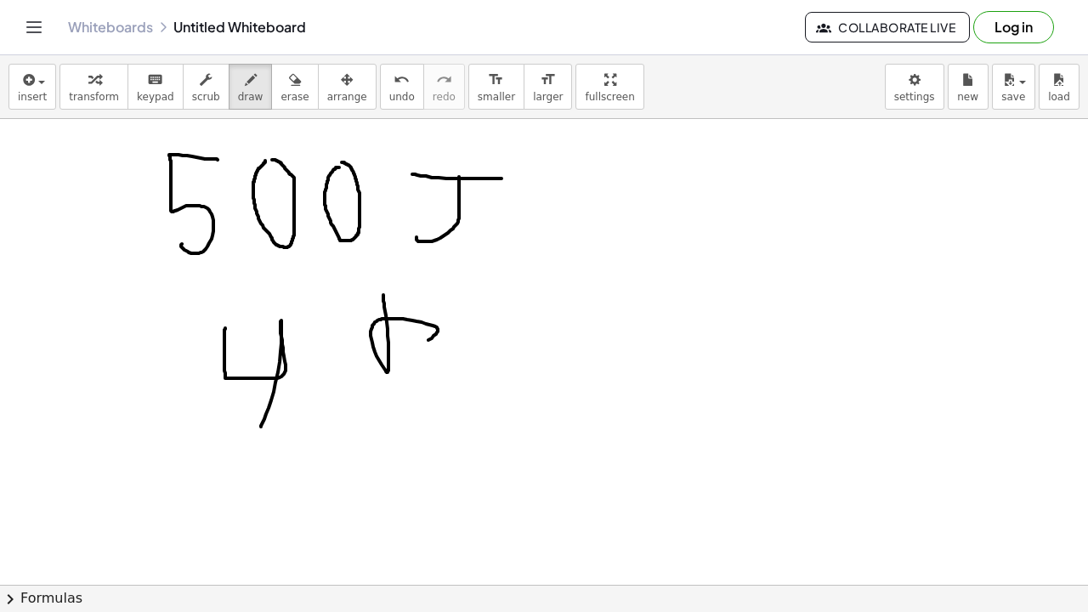
drag, startPoint x: 384, startPoint y: 297, endPoint x: 369, endPoint y: 335, distance: 40.9
drag, startPoint x: 382, startPoint y: 309, endPoint x: 386, endPoint y: 365, distance: 56.3
click at [295, 97] on span "erase" at bounding box center [295, 97] width 28 height 12
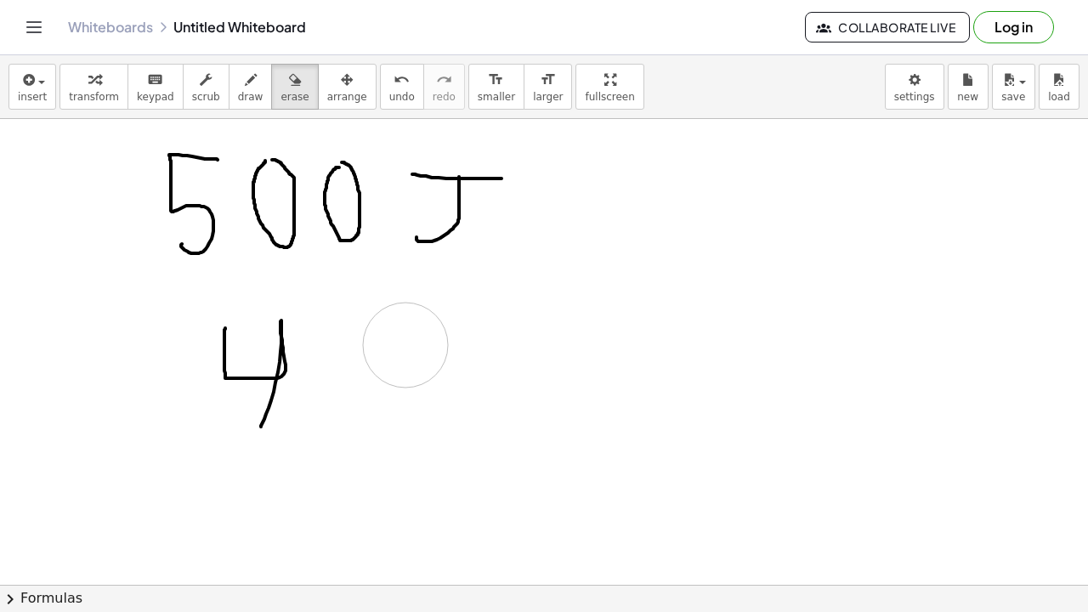
drag, startPoint x: 408, startPoint y: 389, endPoint x: 438, endPoint y: 343, distance: 55.4
click at [241, 91] on span "draw" at bounding box center [251, 97] width 26 height 12
drag, startPoint x: 356, startPoint y: 315, endPoint x: 357, endPoint y: 353, distance: 37.4
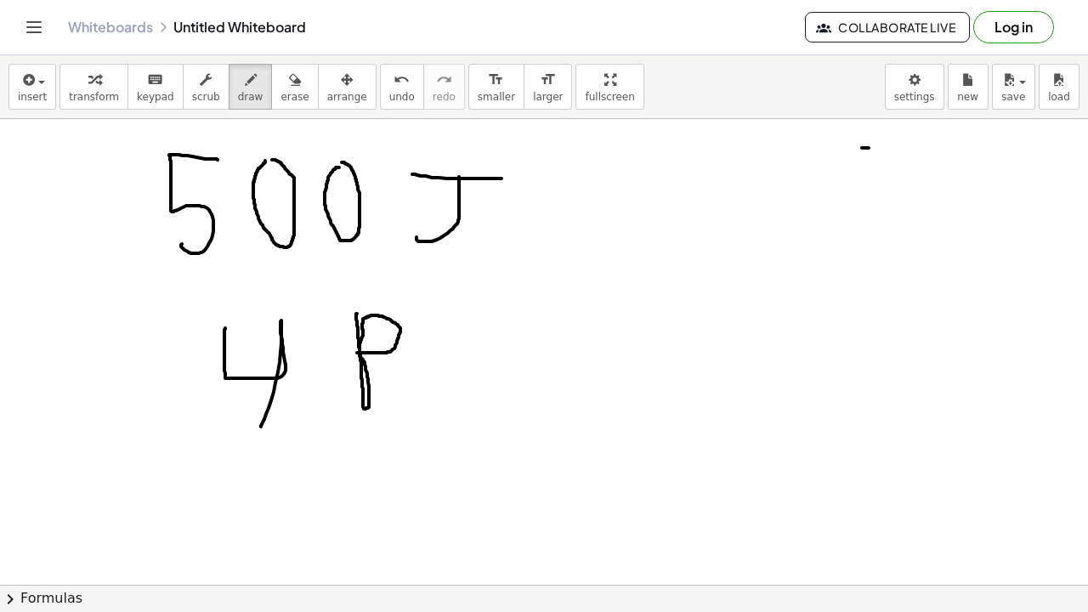
click at [271, 92] on button "erase" at bounding box center [294, 87] width 47 height 46
drag, startPoint x: 962, startPoint y: 194, endPoint x: 884, endPoint y: 157, distance: 86.4
click at [250, 88] on div "button" at bounding box center [251, 79] width 26 height 20
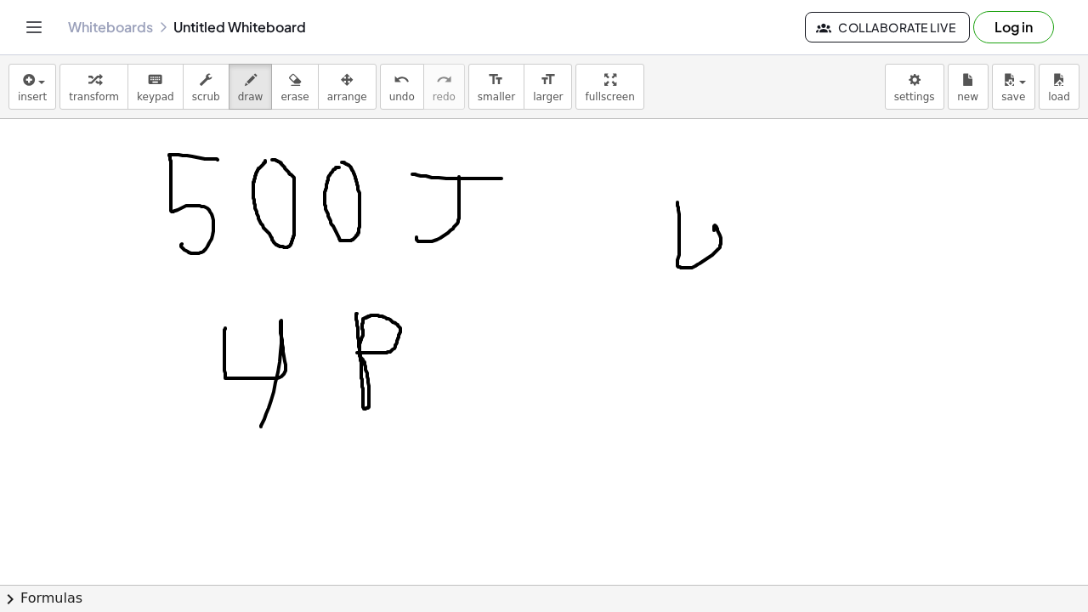
drag, startPoint x: 679, startPoint y: 210, endPoint x: 715, endPoint y: 289, distance: 87.1
drag, startPoint x: 741, startPoint y: 203, endPoint x: 750, endPoint y: 276, distance: 73.7
drag, startPoint x: 737, startPoint y: 202, endPoint x: 956, endPoint y: 196, distance: 218.6
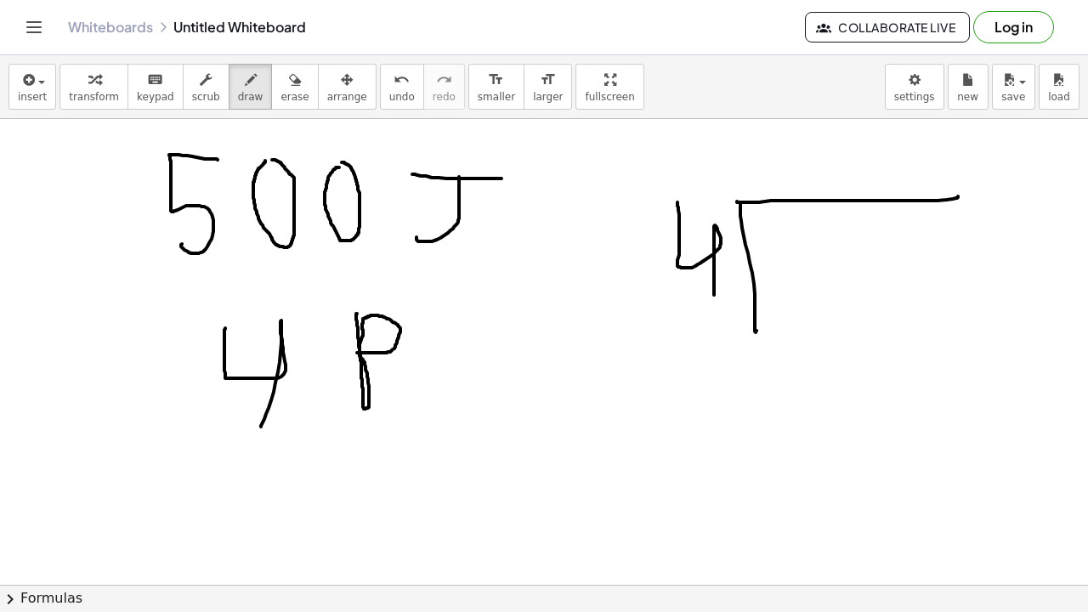
drag, startPoint x: 810, startPoint y: 234, endPoint x: 793, endPoint y: 293, distance: 61.3
drag, startPoint x: 868, startPoint y: 235, endPoint x: 908, endPoint y: 251, distance: 43.1
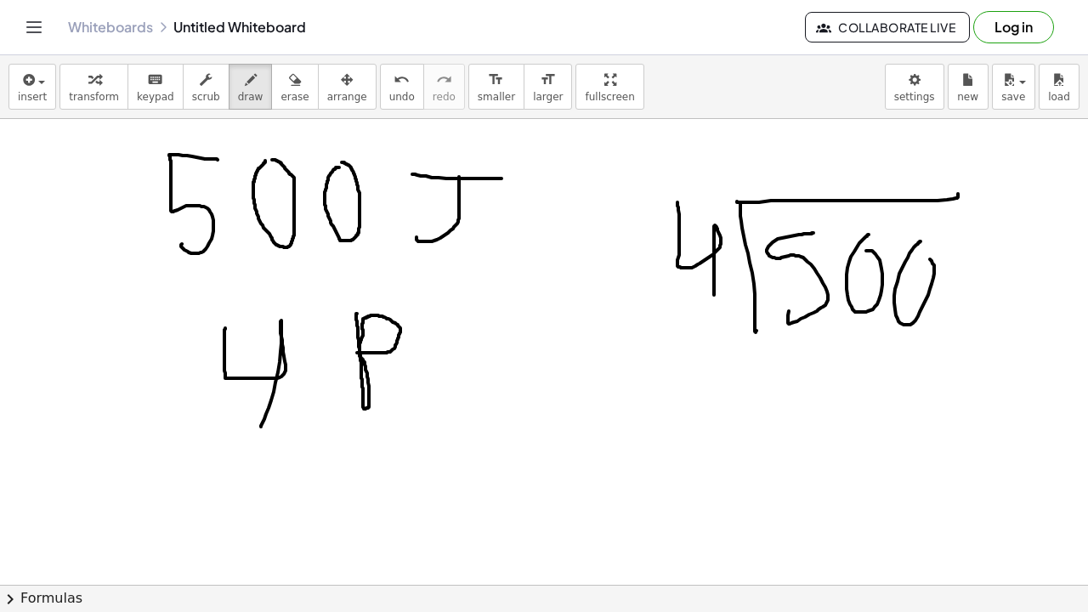
drag, startPoint x: 914, startPoint y: 247, endPoint x: 859, endPoint y: 274, distance: 61.2
drag, startPoint x: 794, startPoint y: 147, endPoint x: 804, endPoint y: 219, distance: 72.2
drag, startPoint x: 747, startPoint y: 315, endPoint x: 748, endPoint y: 346, distance: 30.7
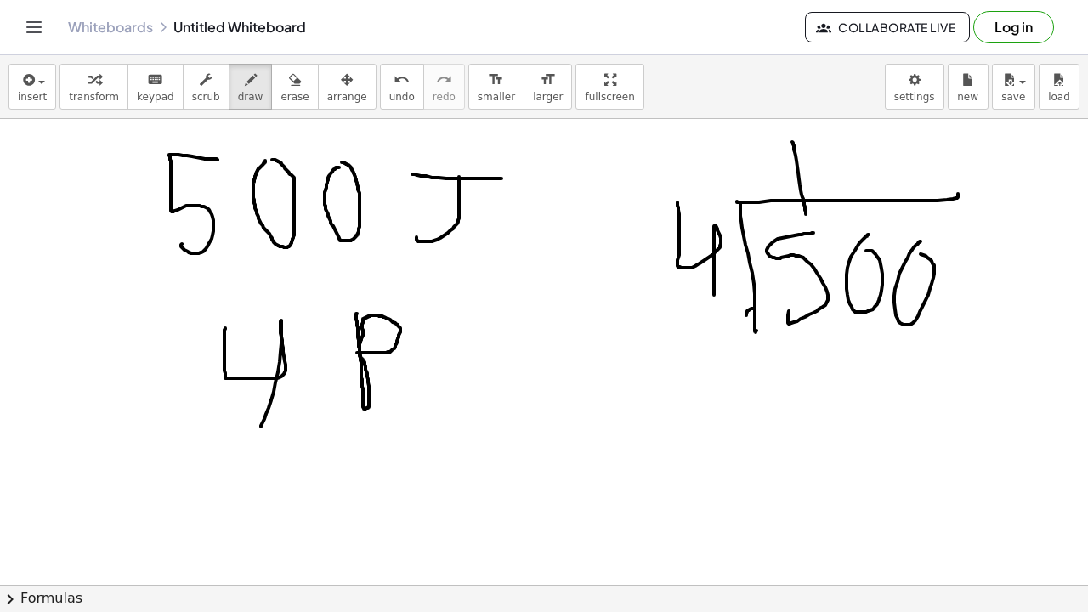
drag, startPoint x: 743, startPoint y: 345, endPoint x: 805, endPoint y: 349, distance: 62.2
drag, startPoint x: 790, startPoint y: 328, endPoint x: 807, endPoint y: 354, distance: 30.7
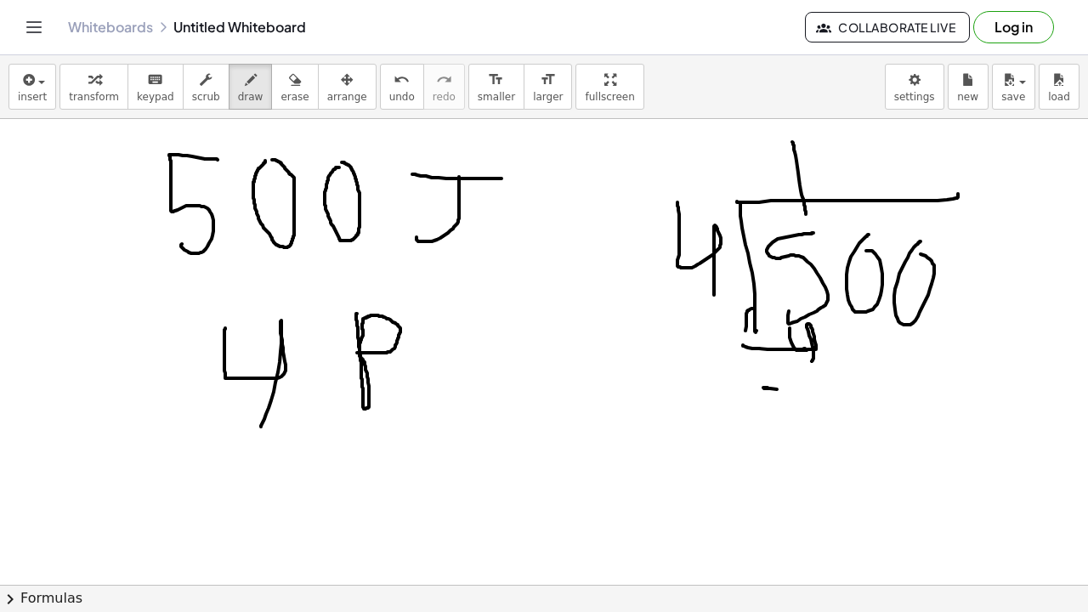
drag, startPoint x: 765, startPoint y: 388, endPoint x: 1071, endPoint y: 381, distance: 306.2
drag, startPoint x: 817, startPoint y: 429, endPoint x: 835, endPoint y: 459, distance: 35.4
drag, startPoint x: 855, startPoint y: 338, endPoint x: 859, endPoint y: 378, distance: 40.1
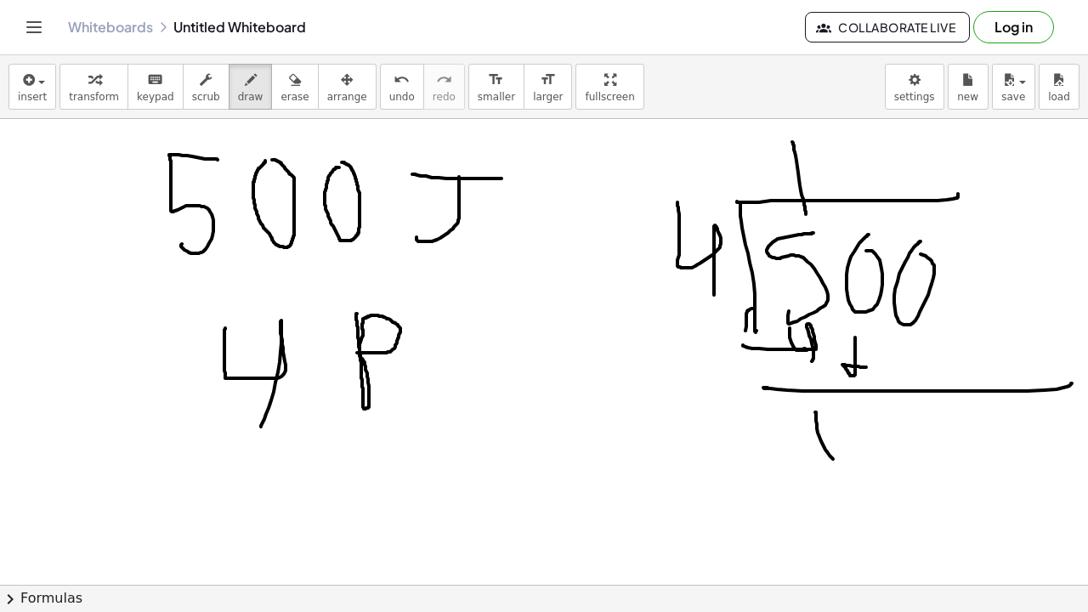
drag, startPoint x: 846, startPoint y: 406, endPoint x: 861, endPoint y: 418, distance: 18.2
drag, startPoint x: 789, startPoint y: 474, endPoint x: 839, endPoint y: 483, distance: 51.0
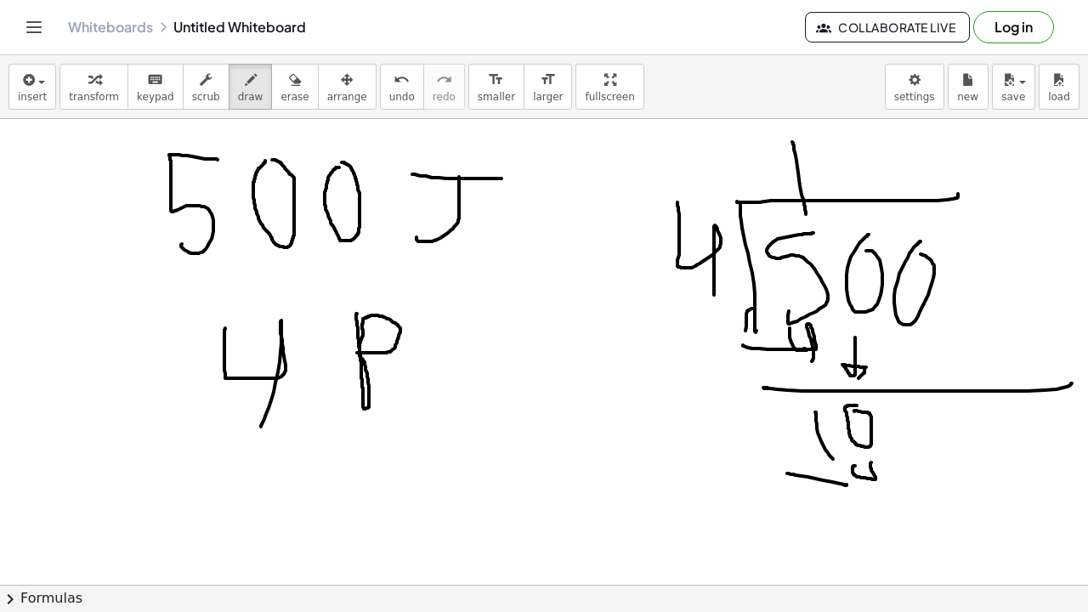
drag, startPoint x: 855, startPoint y: 466, endPoint x: 867, endPoint y: 480, distance: 18.1
drag, startPoint x: 814, startPoint y: 495, endPoint x: 887, endPoint y: 499, distance: 73.3
drag, startPoint x: 870, startPoint y: 509, endPoint x: 898, endPoint y: 513, distance: 28.4
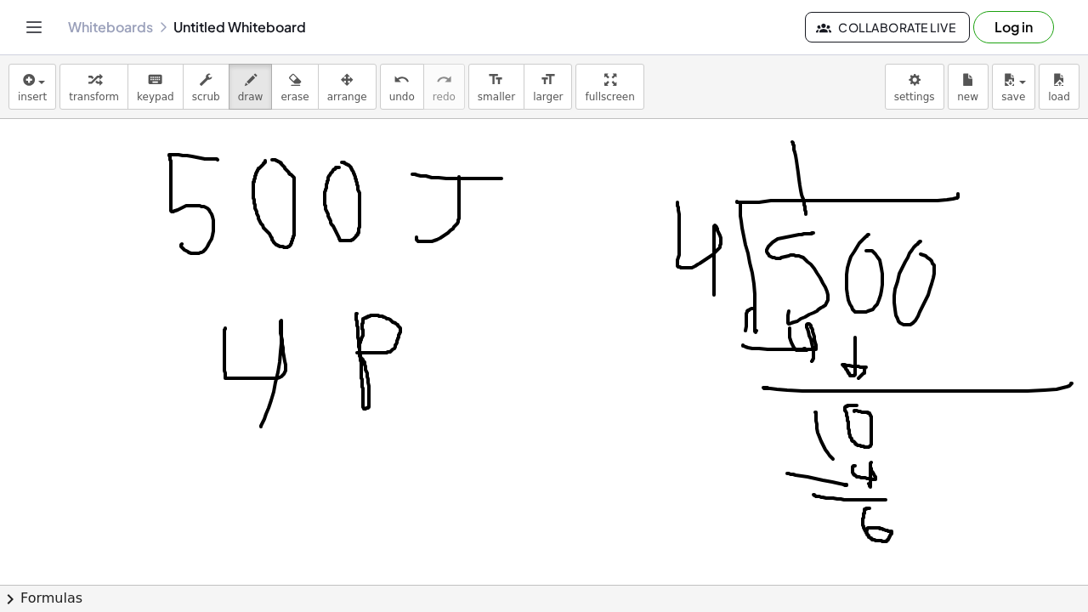
drag, startPoint x: 912, startPoint y: 342, endPoint x: 910, endPoint y: 498, distance: 156.5
drag, startPoint x: 862, startPoint y: 497, endPoint x: 873, endPoint y: 503, distance: 12.6
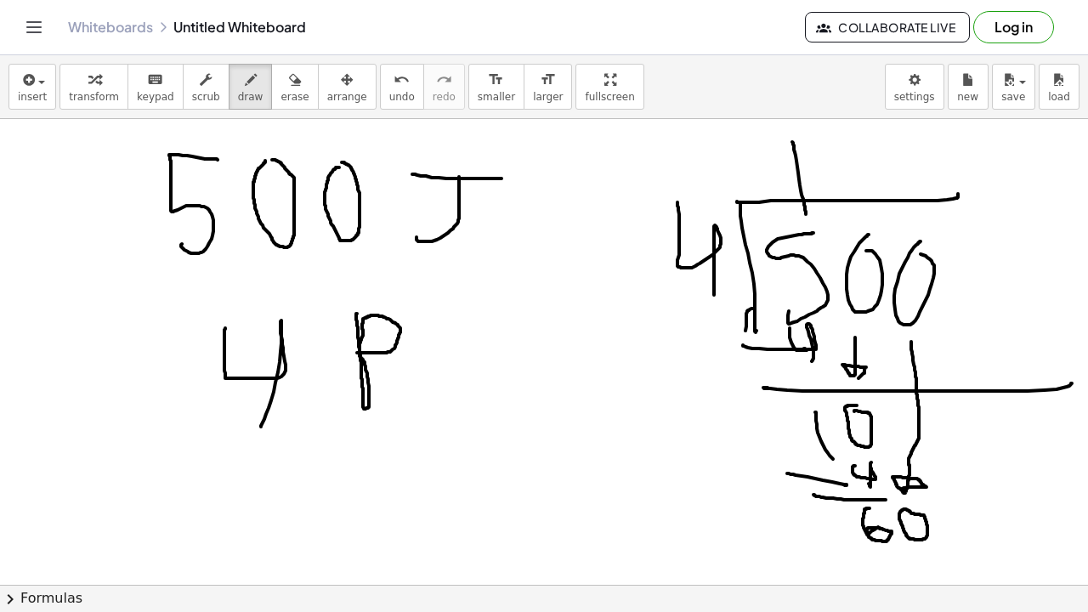
click at [293, 96] on span "erase" at bounding box center [295, 97] width 28 height 12
drag, startPoint x: 872, startPoint y: 543, endPoint x: 926, endPoint y: 543, distance: 54.4
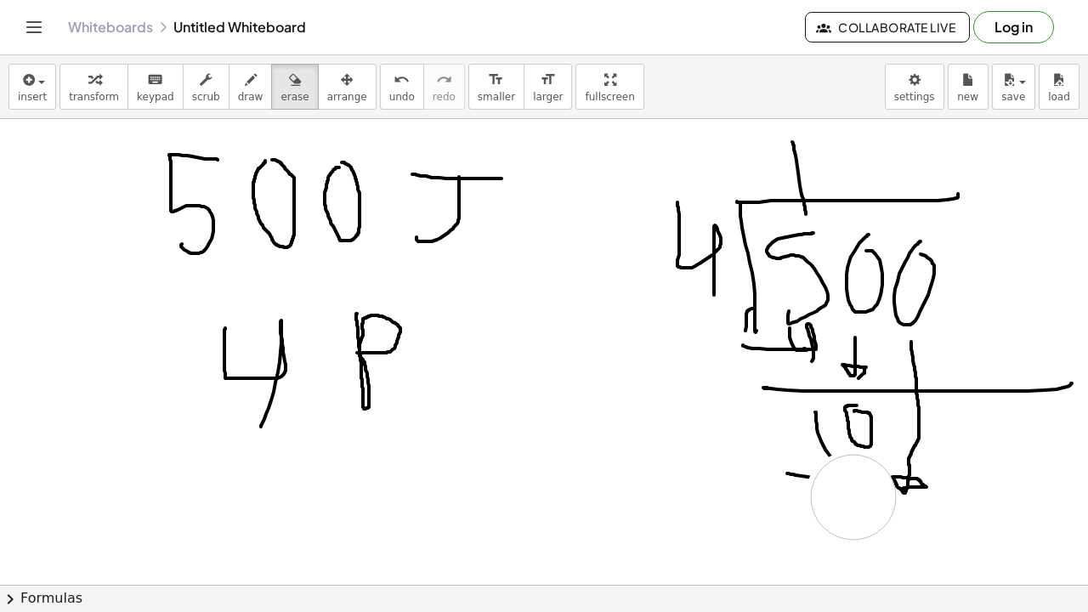
drag, startPoint x: 849, startPoint y: 495, endPoint x: 857, endPoint y: 498, distance: 9.2
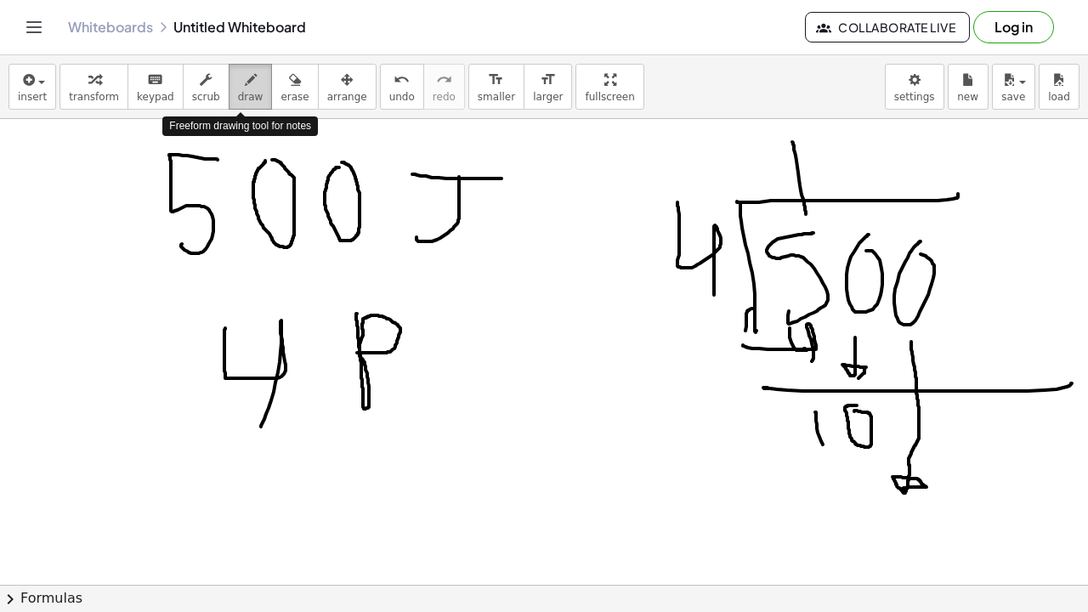
click at [245, 88] on icon "button" at bounding box center [251, 80] width 12 height 20
drag, startPoint x: 829, startPoint y: 145, endPoint x: 874, endPoint y: 188, distance: 62.5
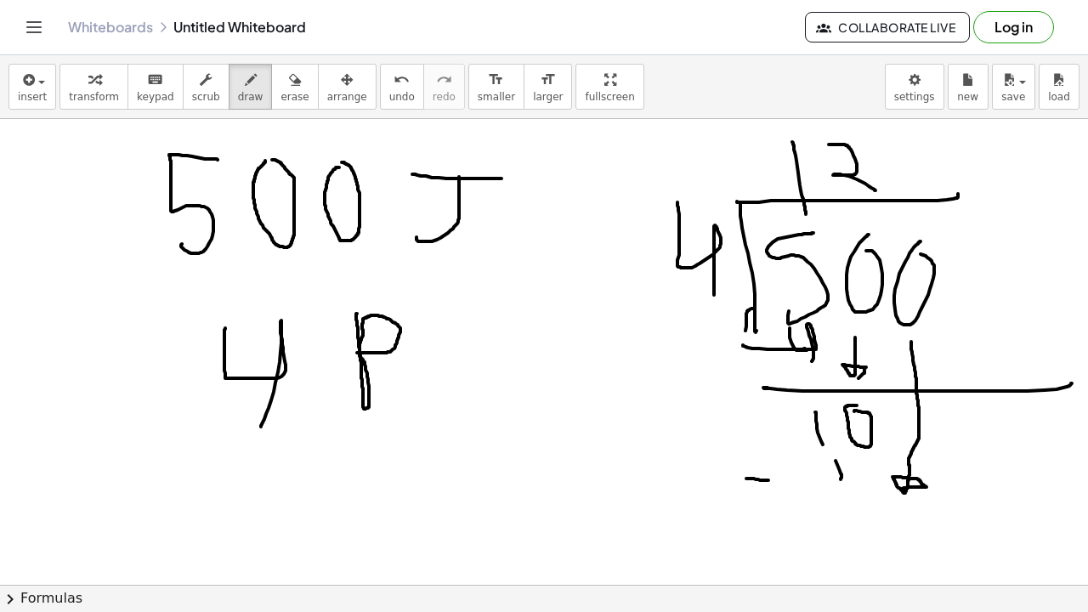
drag, startPoint x: 767, startPoint y: 480, endPoint x: 776, endPoint y: 477, distance: 9.2
drag, startPoint x: 864, startPoint y: 457, endPoint x: 832, endPoint y: 480, distance: 38.5
drag, startPoint x: 773, startPoint y: 503, endPoint x: 929, endPoint y: 497, distance: 156.5
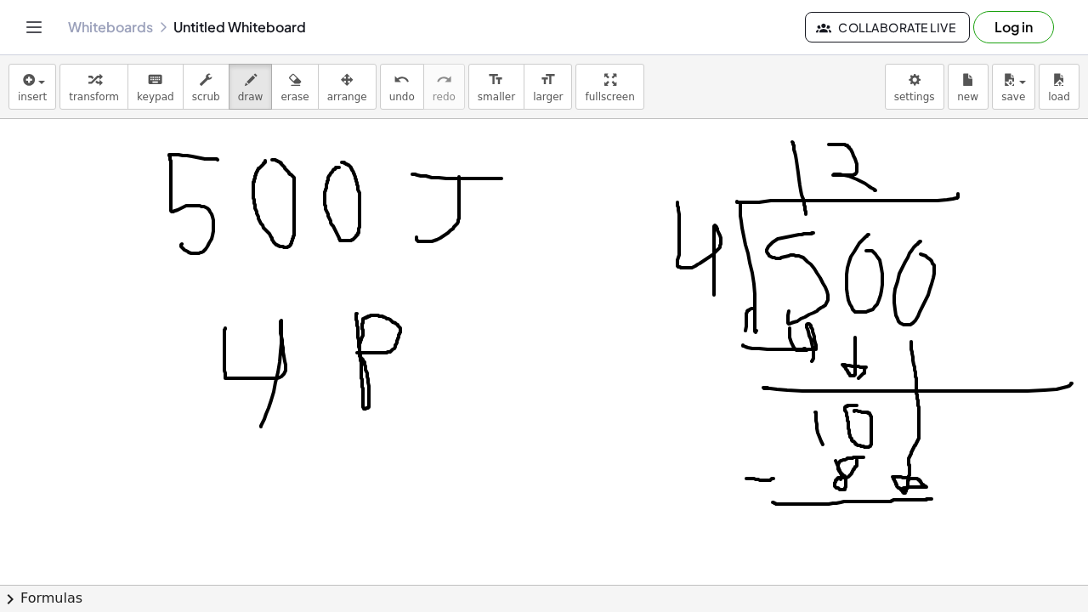
drag, startPoint x: 832, startPoint y: 517, endPoint x: 855, endPoint y: 515, distance: 23.0
drag, startPoint x: 895, startPoint y: 141, endPoint x: 942, endPoint y: 178, distance: 59.4
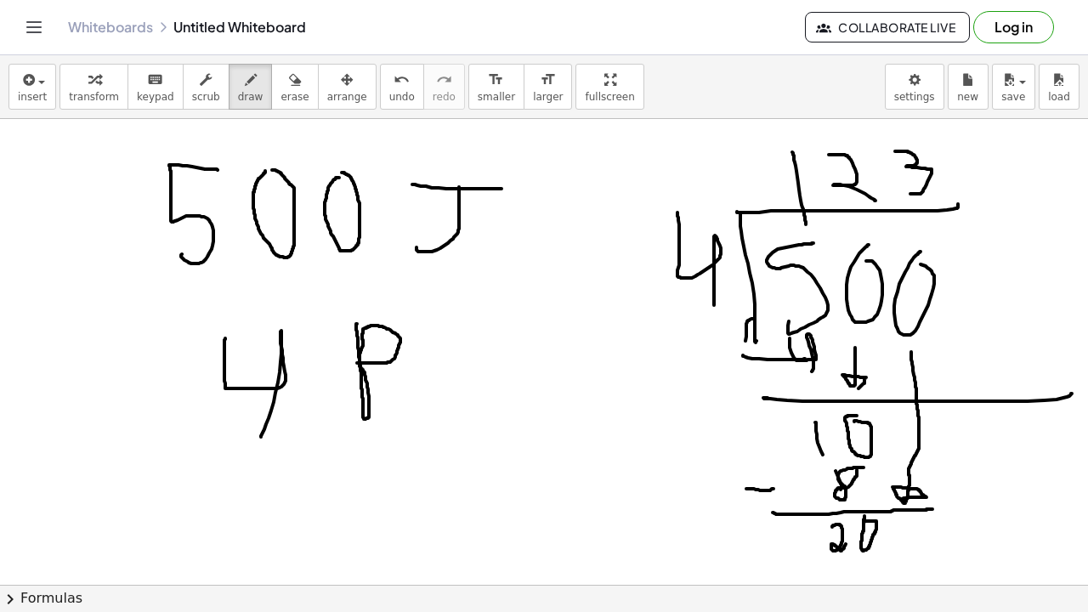
scroll to position [332, 0]
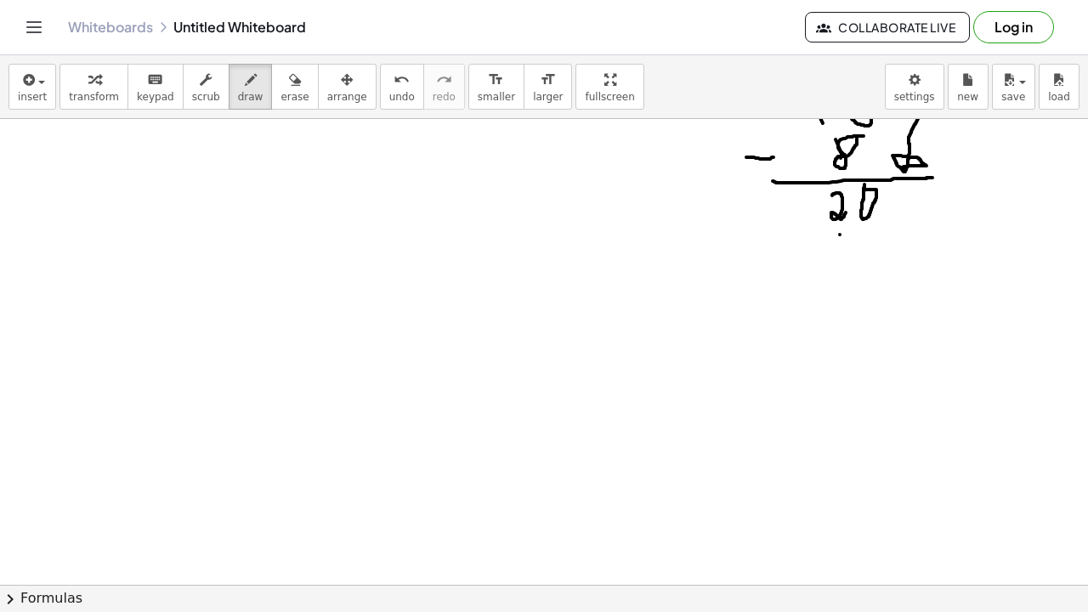
drag, startPoint x: 840, startPoint y: 235, endPoint x: 856, endPoint y: 254, distance: 25.4
click at [843, 271] on div at bounding box center [544, 308] width 1088 height 1043
drag, startPoint x: 857, startPoint y: 239, endPoint x: 916, endPoint y: 255, distance: 60.9
click at [885, 268] on div at bounding box center [544, 308] width 1088 height 1043
click at [281, 97] on span "erase" at bounding box center [295, 97] width 28 height 12
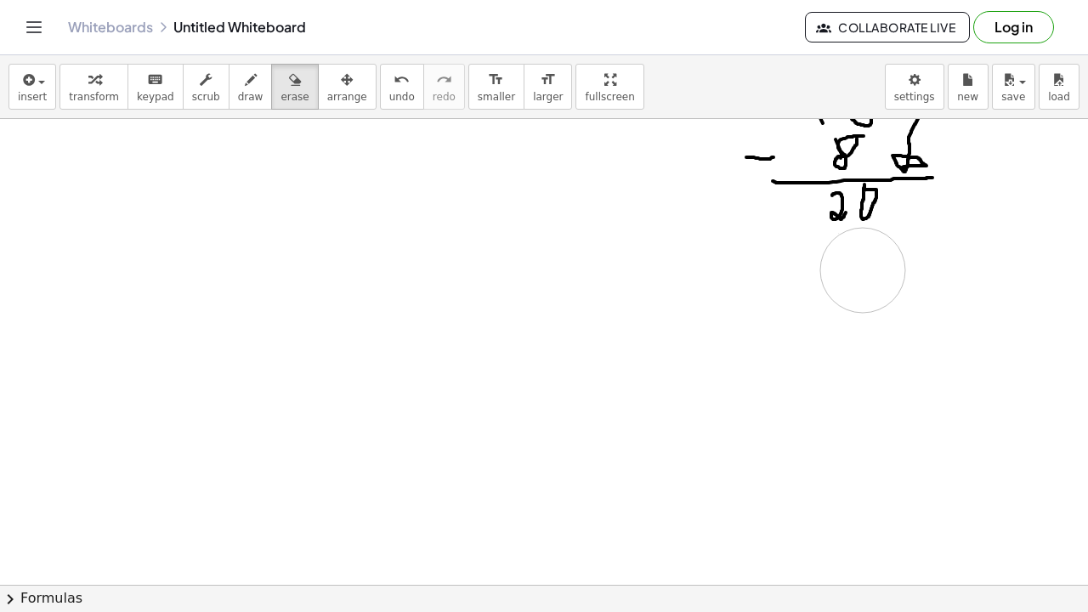
drag, startPoint x: 839, startPoint y: 279, endPoint x: 849, endPoint y: 270, distance: 12.6
click at [849, 270] on div at bounding box center [544, 308] width 1088 height 1043
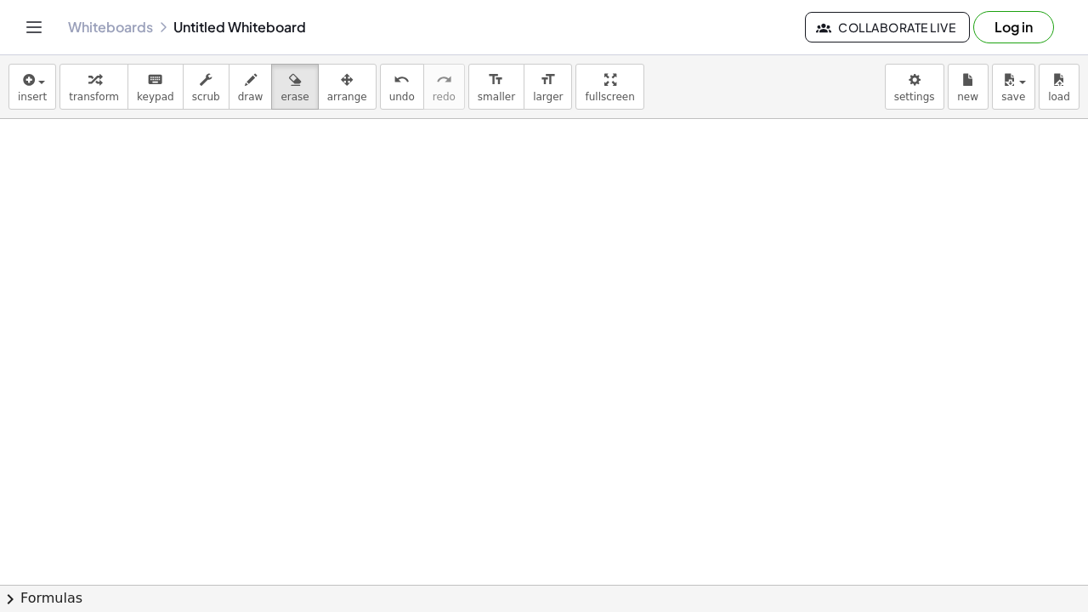
scroll to position [0, 0]
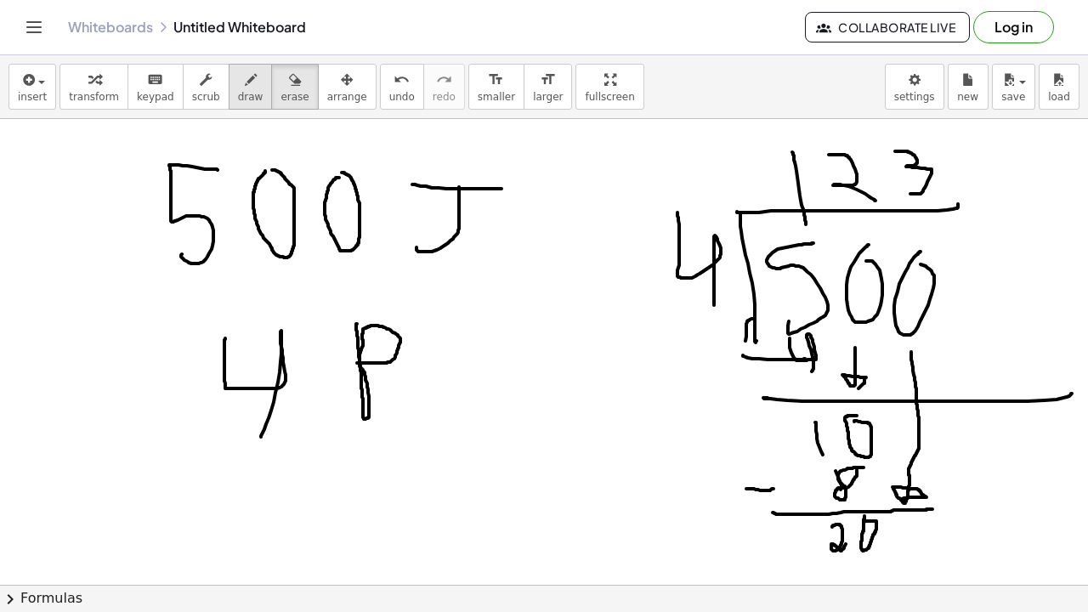
click at [238, 97] on span "draw" at bounding box center [251, 97] width 26 height 12
click at [292, 99] on span "erase" at bounding box center [295, 97] width 28 height 12
drag, startPoint x: 909, startPoint y: 137, endPoint x: 915, endPoint y: 160, distance: 23.7
drag, startPoint x: 239, startPoint y: 77, endPoint x: 316, endPoint y: 76, distance: 77.4
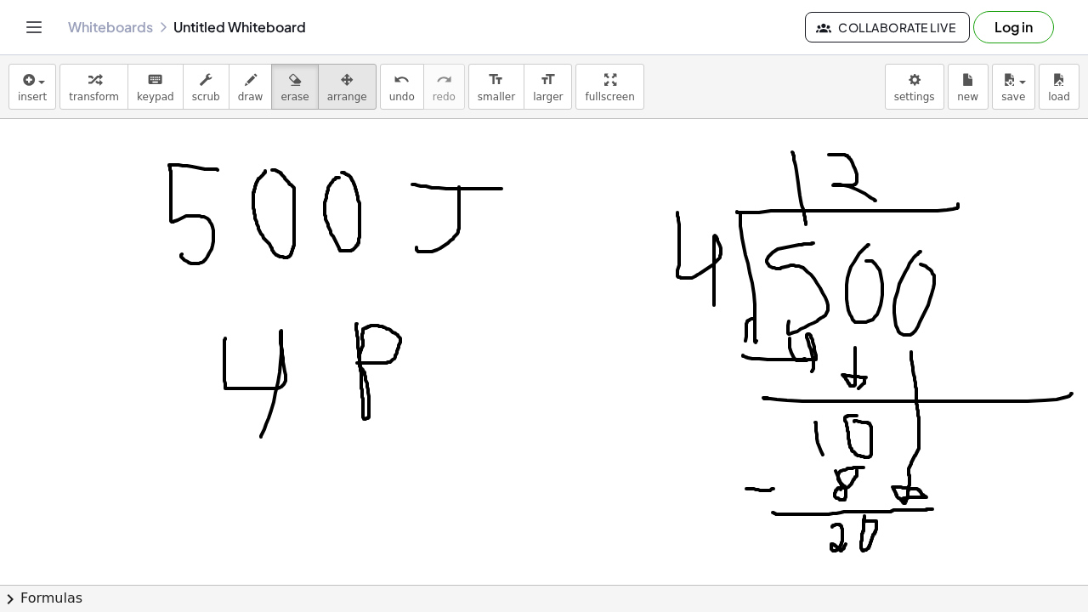
click at [245, 77] on icon "button" at bounding box center [251, 80] width 12 height 20
drag, startPoint x: 901, startPoint y: 151, endPoint x: 898, endPoint y: 192, distance: 41.8
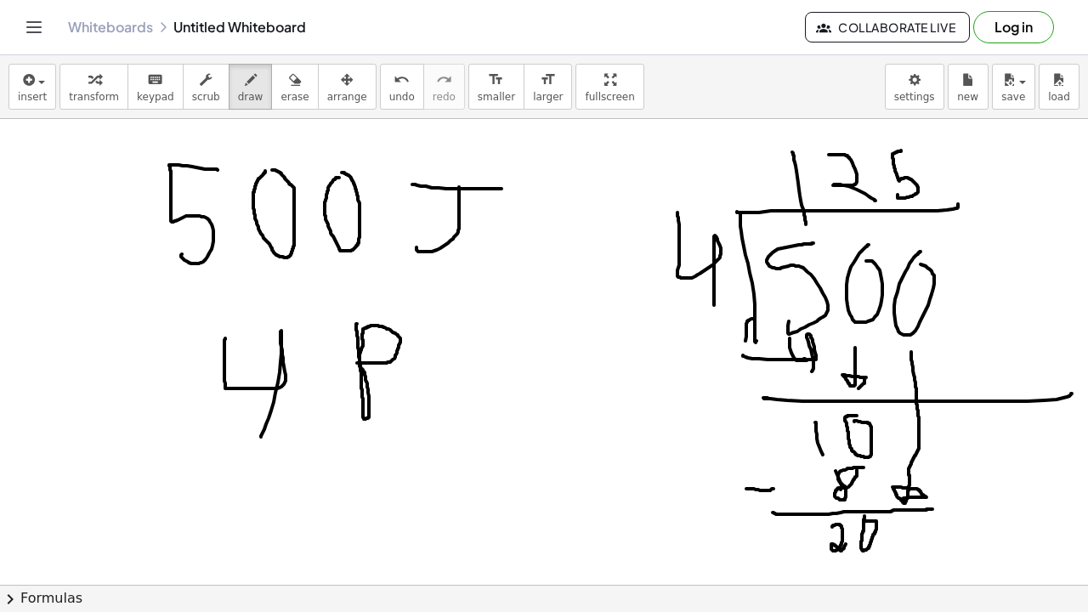
drag, startPoint x: 897, startPoint y: 152, endPoint x: 940, endPoint y: 151, distance: 43.4
drag, startPoint x: 282, startPoint y: 97, endPoint x: 242, endPoint y: 169, distance: 82.6
click at [283, 97] on span "erase" at bounding box center [295, 97] width 28 height 12
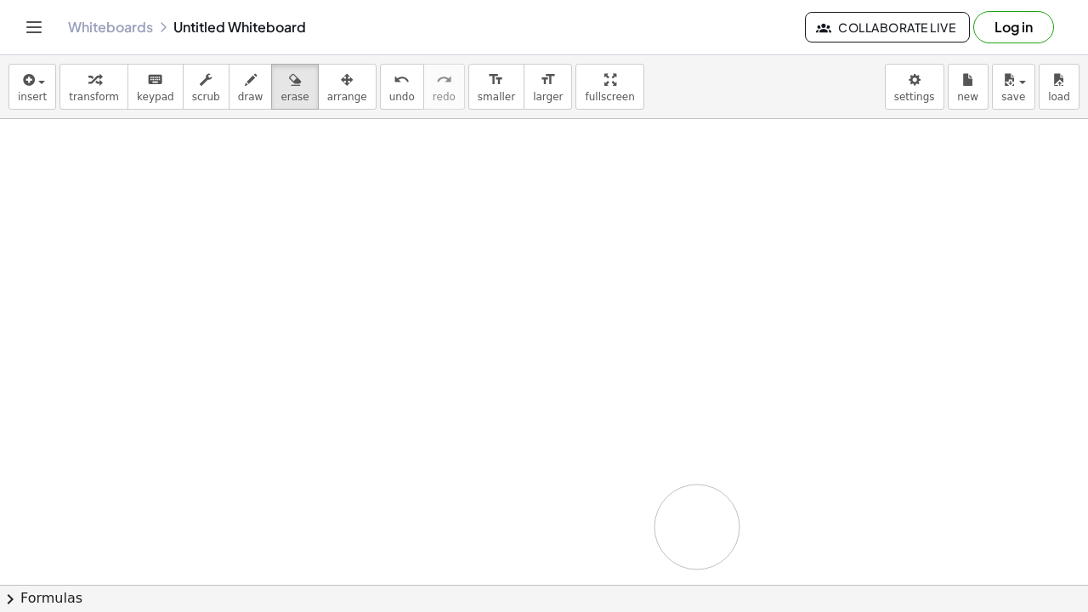
drag, startPoint x: 272, startPoint y: 199, endPoint x: 569, endPoint y: 466, distance: 399.2
click at [238, 91] on span "draw" at bounding box center [251, 97] width 26 height 12
drag, startPoint x: 131, startPoint y: 156, endPoint x: 151, endPoint y: 242, distance: 88.3
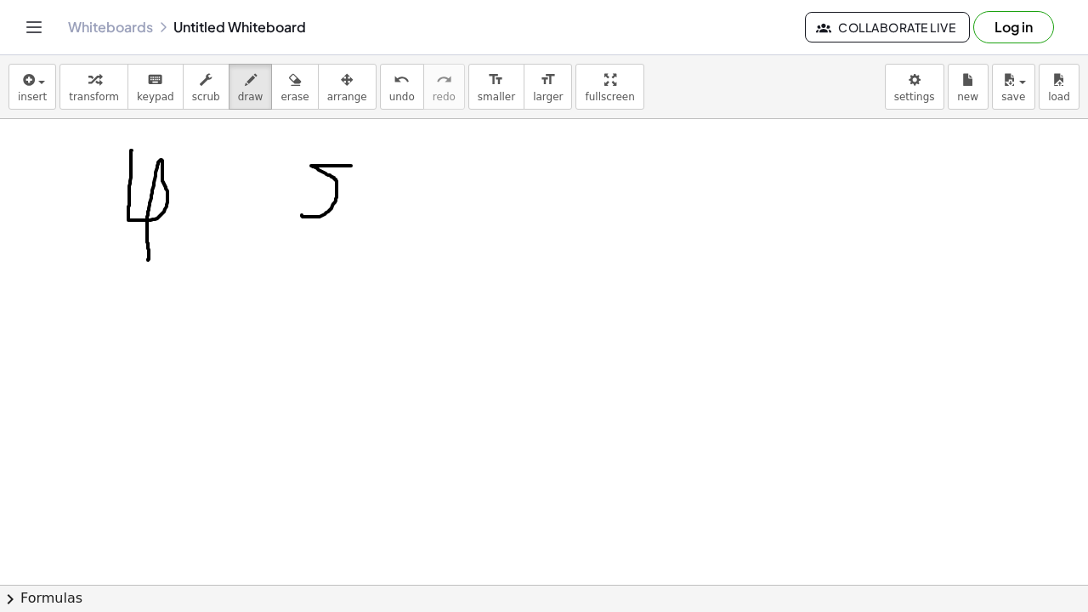
drag, startPoint x: 351, startPoint y: 166, endPoint x: 304, endPoint y: 213, distance: 66.1
click at [287, 107] on button "erase" at bounding box center [294, 87] width 47 height 46
drag, startPoint x: 304, startPoint y: 161, endPoint x: 320, endPoint y: 233, distance: 73.9
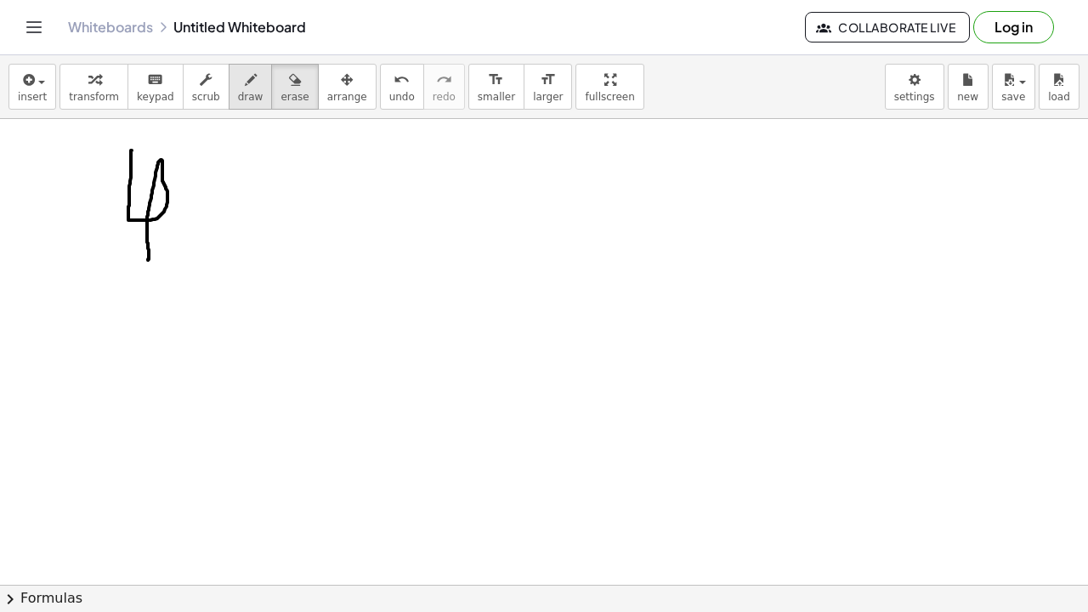
click at [240, 97] on span "draw" at bounding box center [251, 97] width 26 height 12
drag, startPoint x: 212, startPoint y: 168, endPoint x: 247, endPoint y: 236, distance: 75.7
drag, startPoint x: 257, startPoint y: 219, endPoint x: 277, endPoint y: 221, distance: 20.6
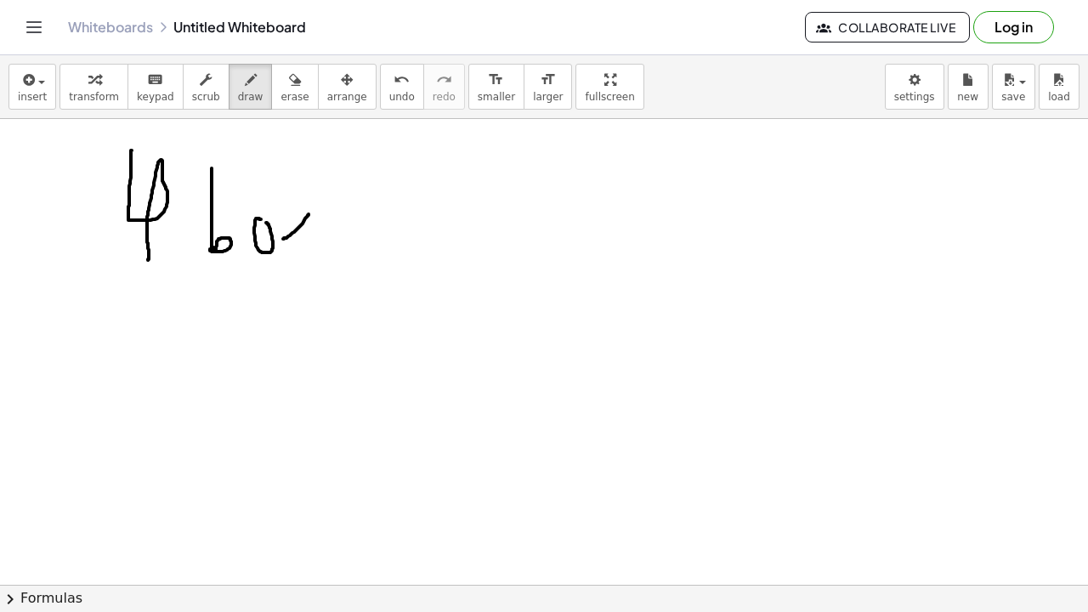
drag, startPoint x: 309, startPoint y: 214, endPoint x: 283, endPoint y: 239, distance: 35.5
drag, startPoint x: 317, startPoint y: 214, endPoint x: 336, endPoint y: 236, distance: 28.3
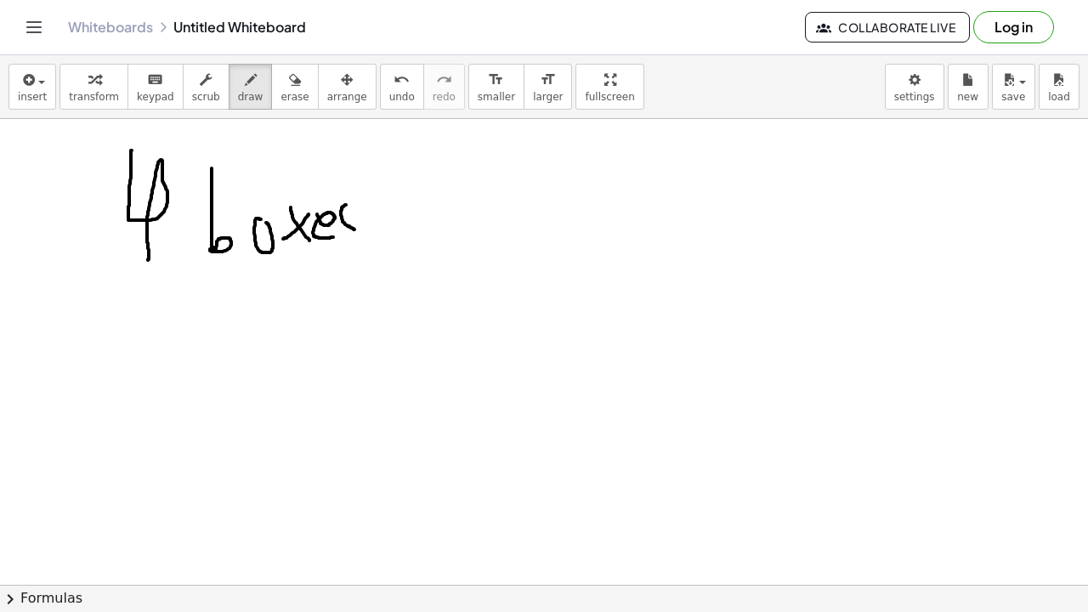
drag, startPoint x: 346, startPoint y: 205, endPoint x: 321, endPoint y: 238, distance: 41.8
drag, startPoint x: 82, startPoint y: 331, endPoint x: 85, endPoint y: 385, distance: 54.5
drag, startPoint x: 111, startPoint y: 351, endPoint x: 144, endPoint y: 351, distance: 32.3
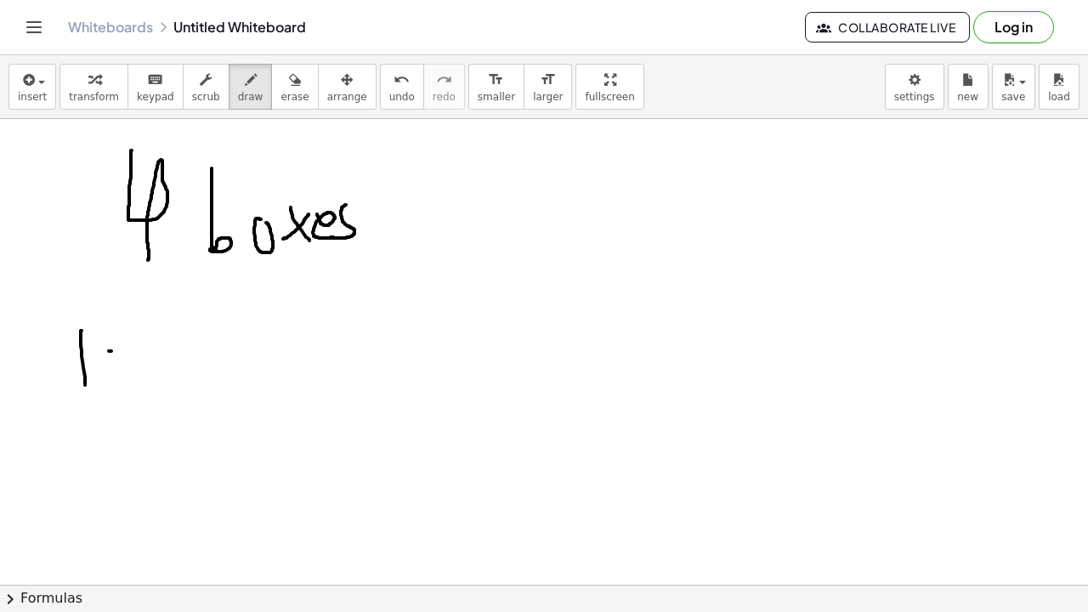
drag, startPoint x: 120, startPoint y: 361, endPoint x: 169, endPoint y: 361, distance: 49.3
drag, startPoint x: 210, startPoint y: 318, endPoint x: 210, endPoint y: 357, distance: 39.1
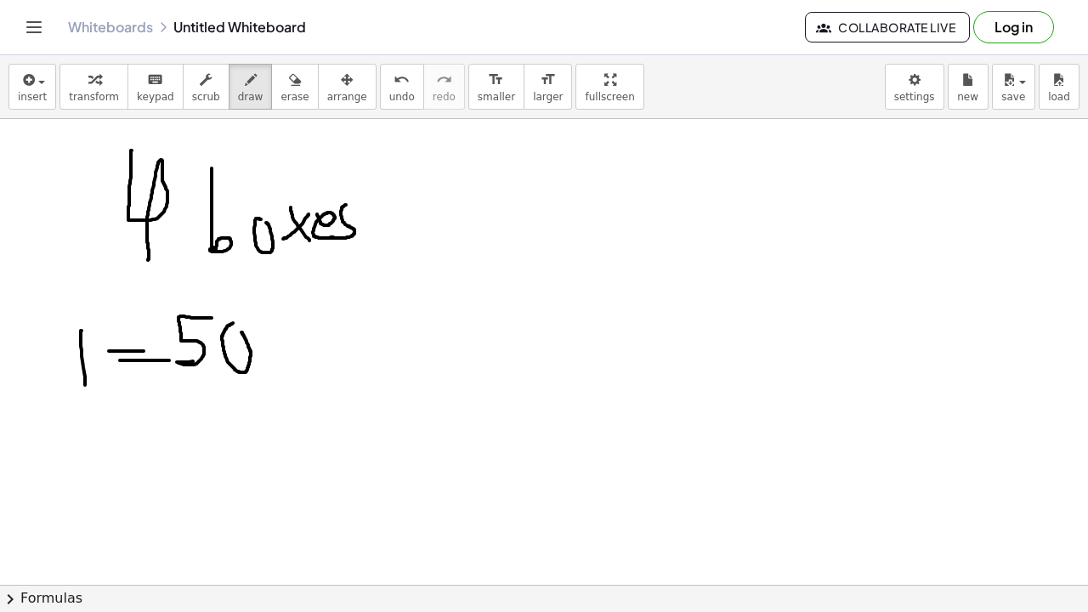
drag, startPoint x: 503, startPoint y: 224, endPoint x: 526, endPoint y: 283, distance: 64.1
drag, startPoint x: 560, startPoint y: 241, endPoint x: 545, endPoint y: 258, distance: 22.9
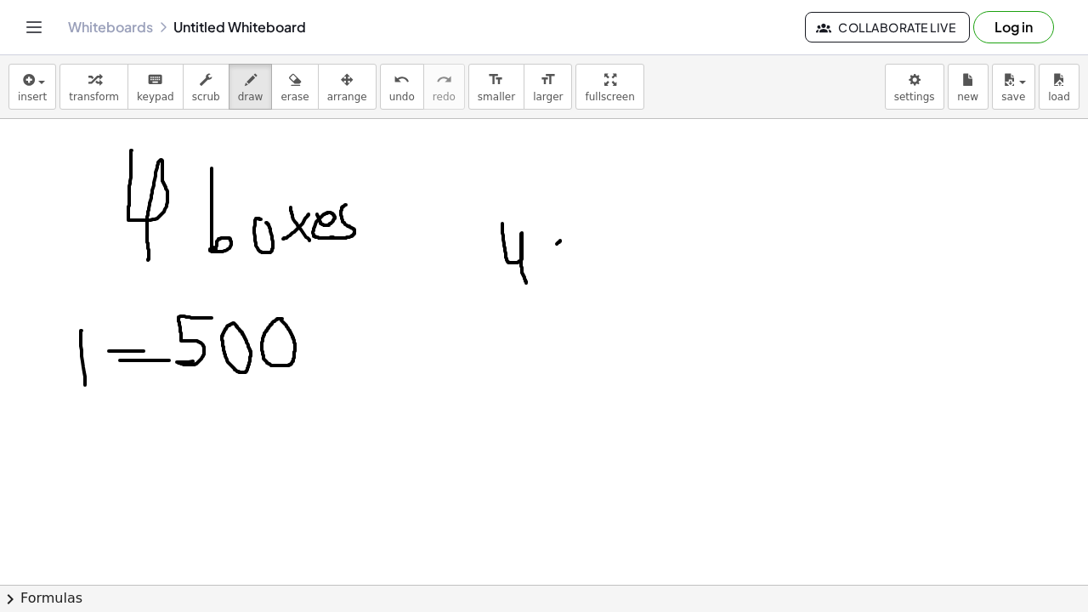
drag, startPoint x: 588, startPoint y: 229, endPoint x: 580, endPoint y: 269, distance: 40.9
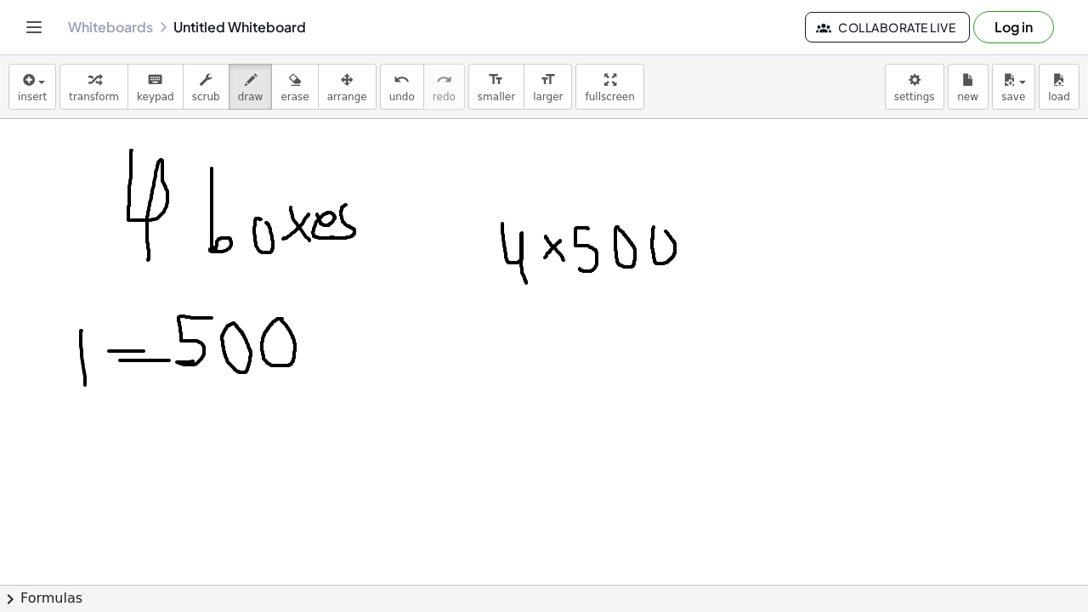
drag, startPoint x: 654, startPoint y: 227, endPoint x: 665, endPoint y: 226, distance: 11.1
drag, startPoint x: 689, startPoint y: 237, endPoint x: 704, endPoint y: 237, distance: 15.3
drag, startPoint x: 685, startPoint y: 251, endPoint x: 706, endPoint y: 251, distance: 20.4
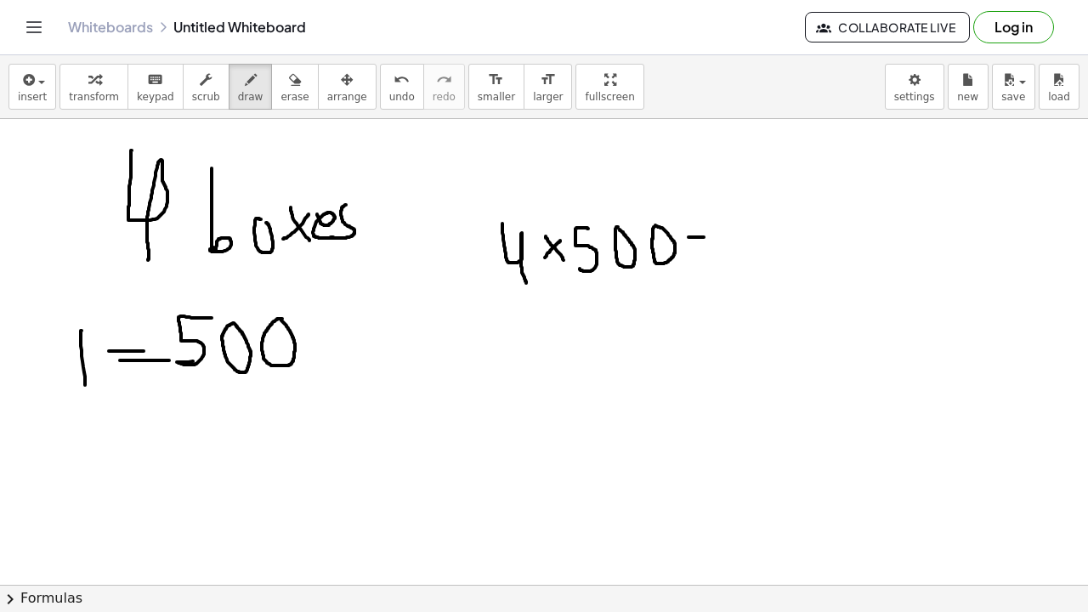
drag, startPoint x: 553, startPoint y: 322, endPoint x: 538, endPoint y: 356, distance: 37.0
drag, startPoint x: 583, startPoint y: 324, endPoint x: 595, endPoint y: 327, distance: 12.4
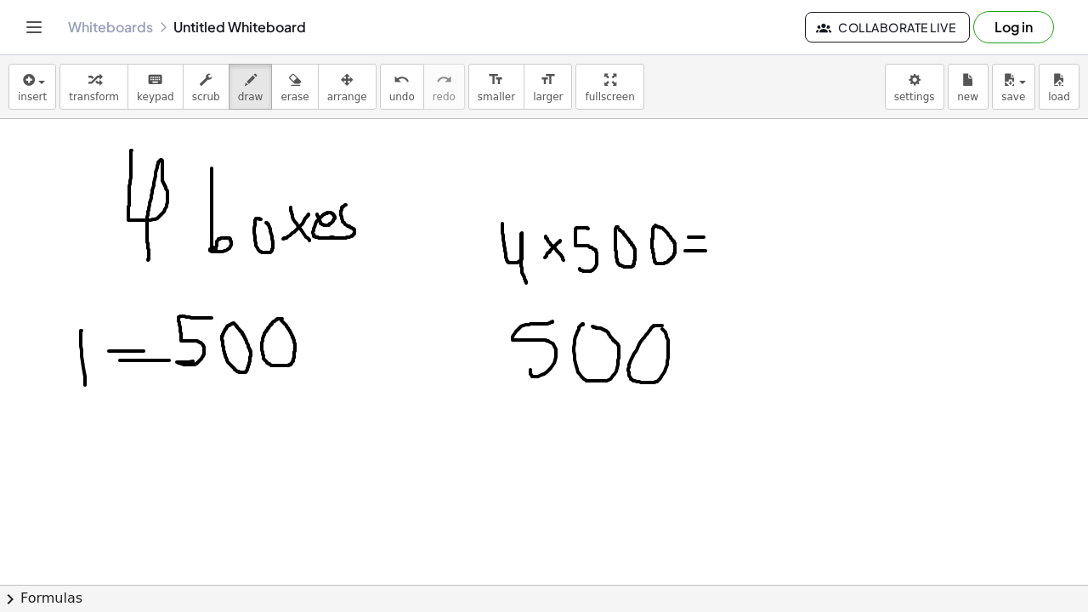
drag, startPoint x: 496, startPoint y: 396, endPoint x: 470, endPoint y: 413, distance: 30.7
drag, startPoint x: 481, startPoint y: 395, endPoint x: 509, endPoint y: 423, distance: 39.1
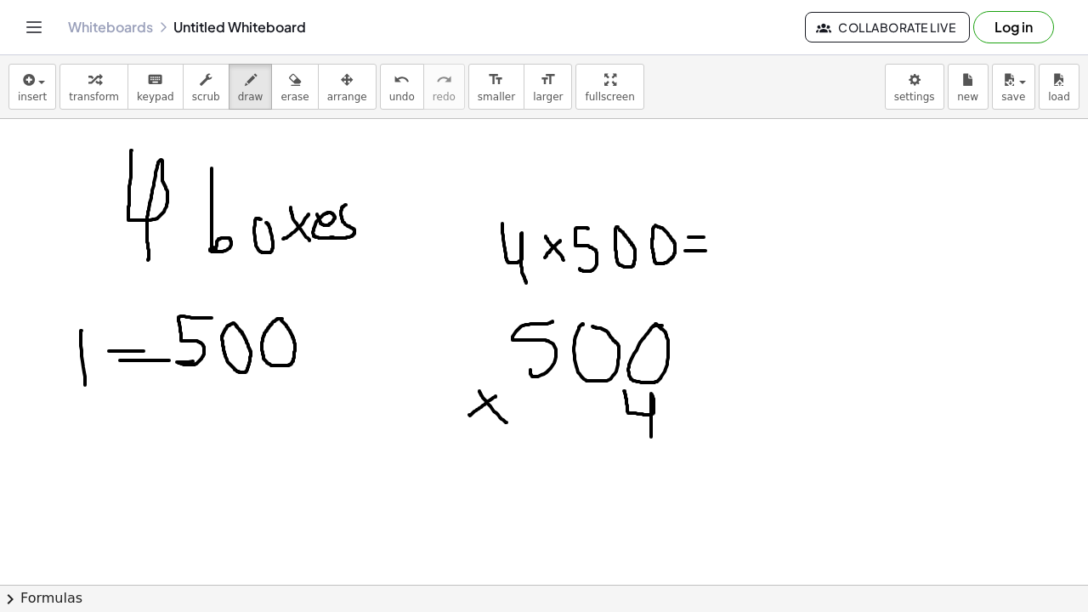
drag, startPoint x: 624, startPoint y: 391, endPoint x: 621, endPoint y: 438, distance: 46.9
drag, startPoint x: 466, startPoint y: 468, endPoint x: 677, endPoint y: 458, distance: 211.1
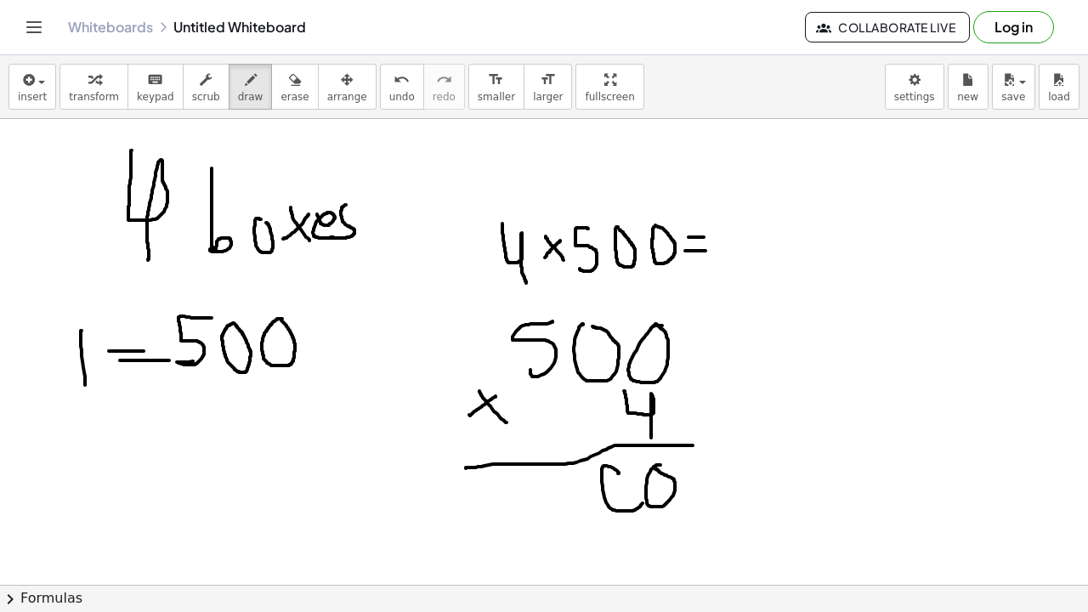
drag, startPoint x: 527, startPoint y: 480, endPoint x: 580, endPoint y: 470, distance: 53.7
drag, startPoint x: 574, startPoint y: 497, endPoint x: 565, endPoint y: 513, distance: 18.7
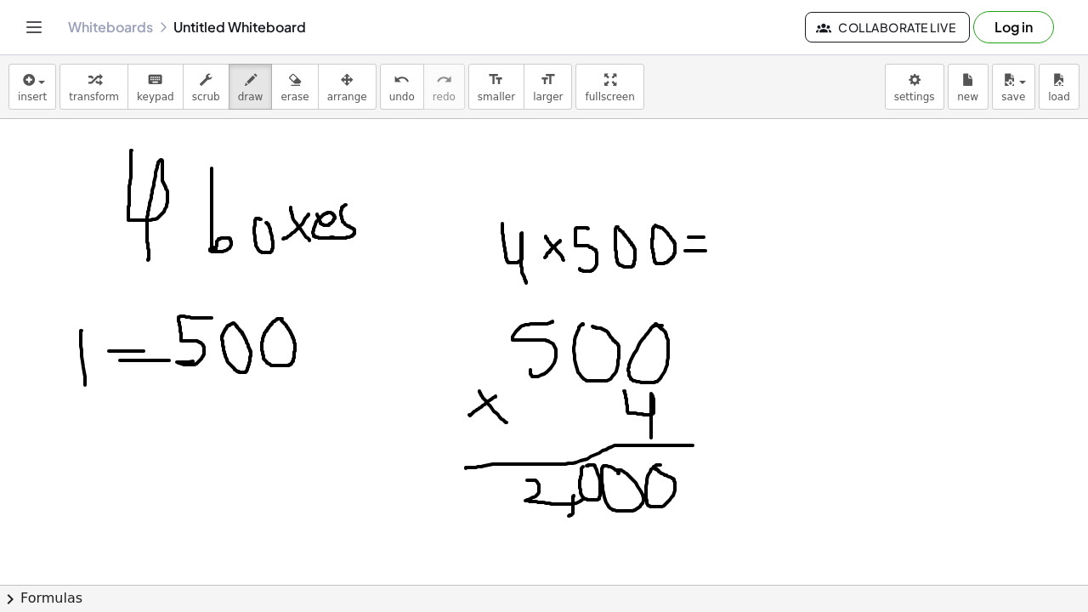
click at [281, 75] on div "button" at bounding box center [295, 79] width 28 height 20
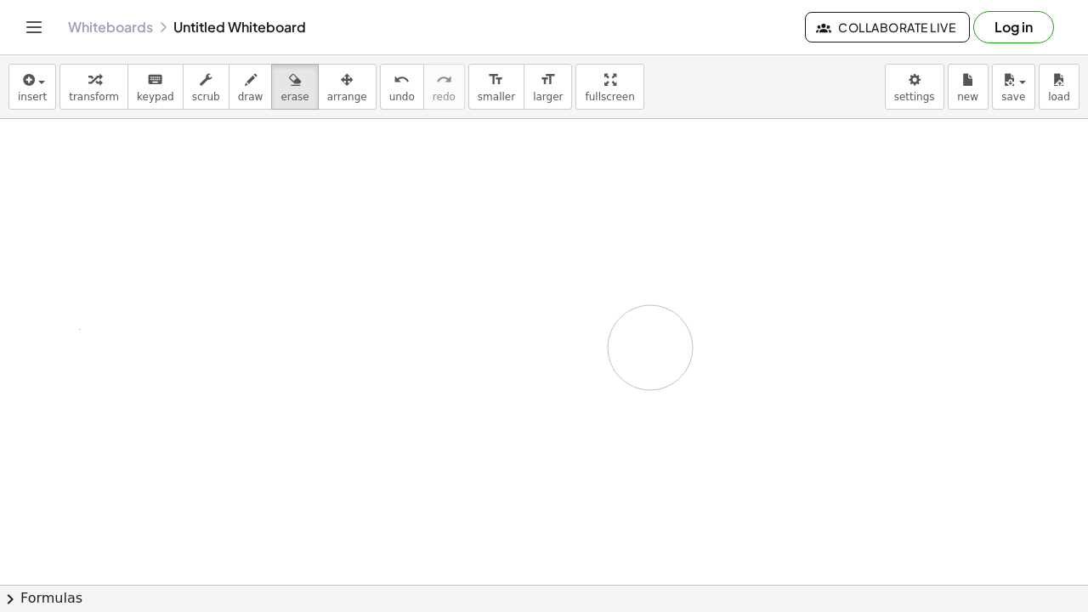
drag, startPoint x: 159, startPoint y: 174, endPoint x: 651, endPoint y: 348, distance: 522.0
click at [236, 105] on button "draw" at bounding box center [251, 87] width 44 height 46
drag, startPoint x: 130, startPoint y: 159, endPoint x: 166, endPoint y: 224, distance: 74.6
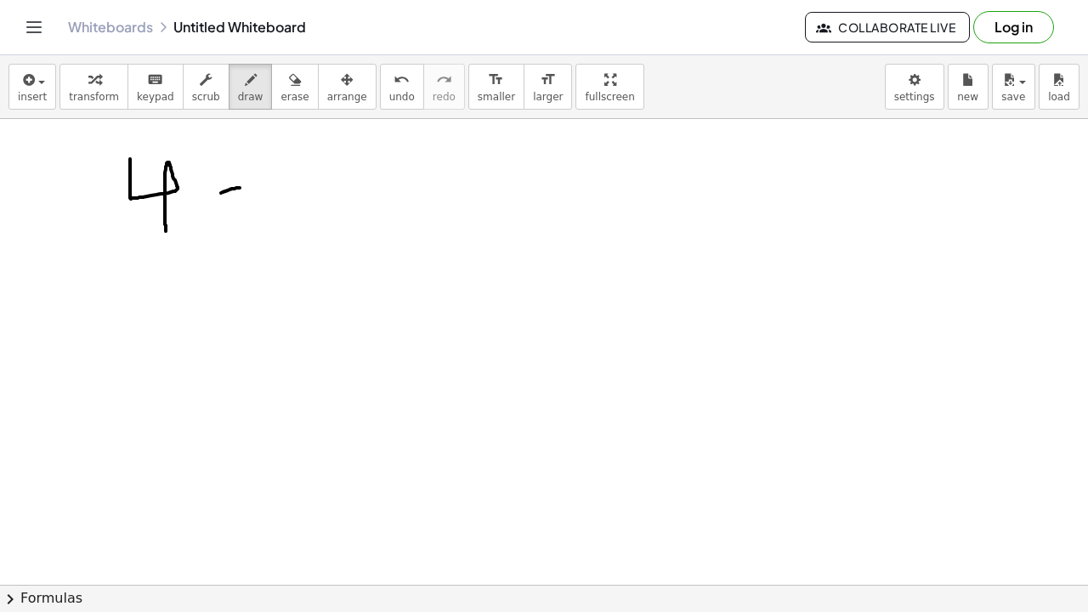
drag, startPoint x: 240, startPoint y: 188, endPoint x: 211, endPoint y: 179, distance: 30.4
drag, startPoint x: 213, startPoint y: 173, endPoint x: 242, endPoint y: 165, distance: 29.9
drag, startPoint x: 257, startPoint y: 174, endPoint x: 292, endPoint y: 230, distance: 66.1
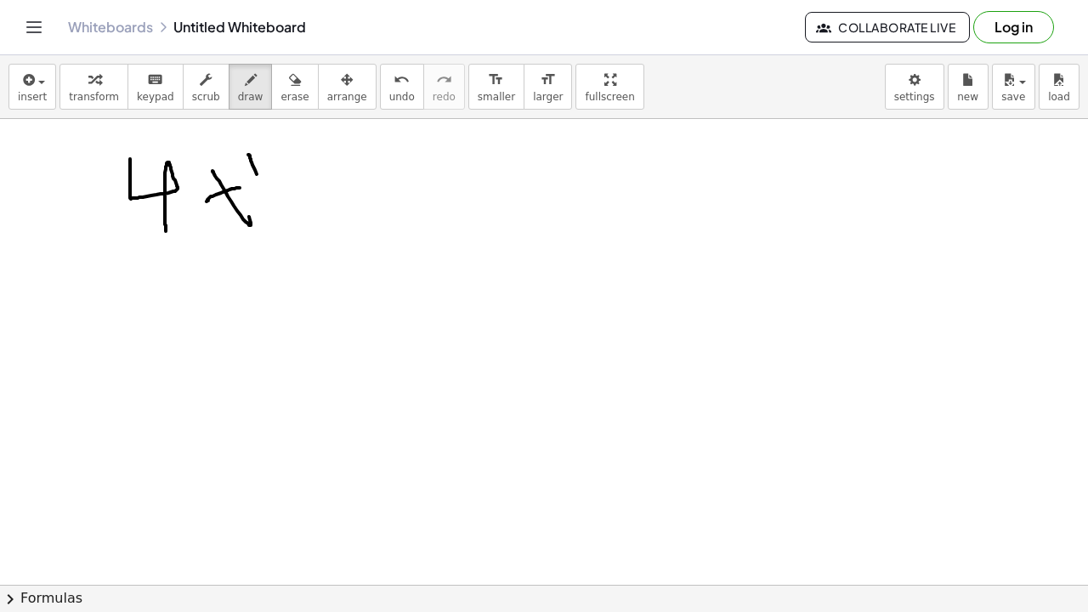
drag, startPoint x: 298, startPoint y: 156, endPoint x: 296, endPoint y: 148, distance: 8.7
drag, startPoint x: 339, startPoint y: 195, endPoint x: 394, endPoint y: 193, distance: 54.4
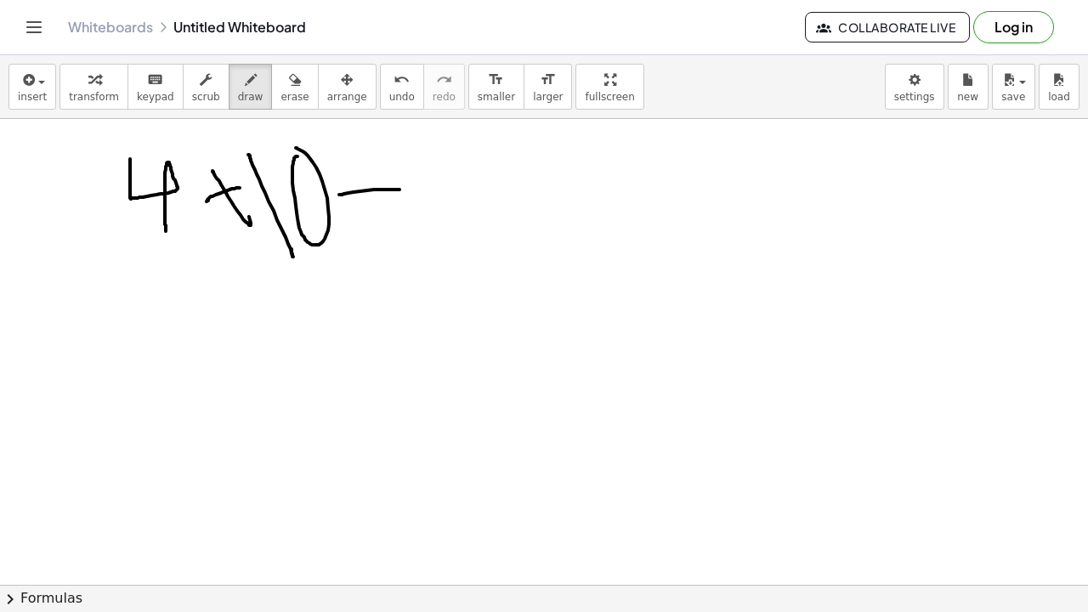
drag, startPoint x: 367, startPoint y: 217, endPoint x: 464, endPoint y: 211, distance: 98.0
drag, startPoint x: 460, startPoint y: 164, endPoint x: 487, endPoint y: 239, distance: 79.6
drag, startPoint x: 501, startPoint y: 181, endPoint x: 491, endPoint y: 168, distance: 16.3
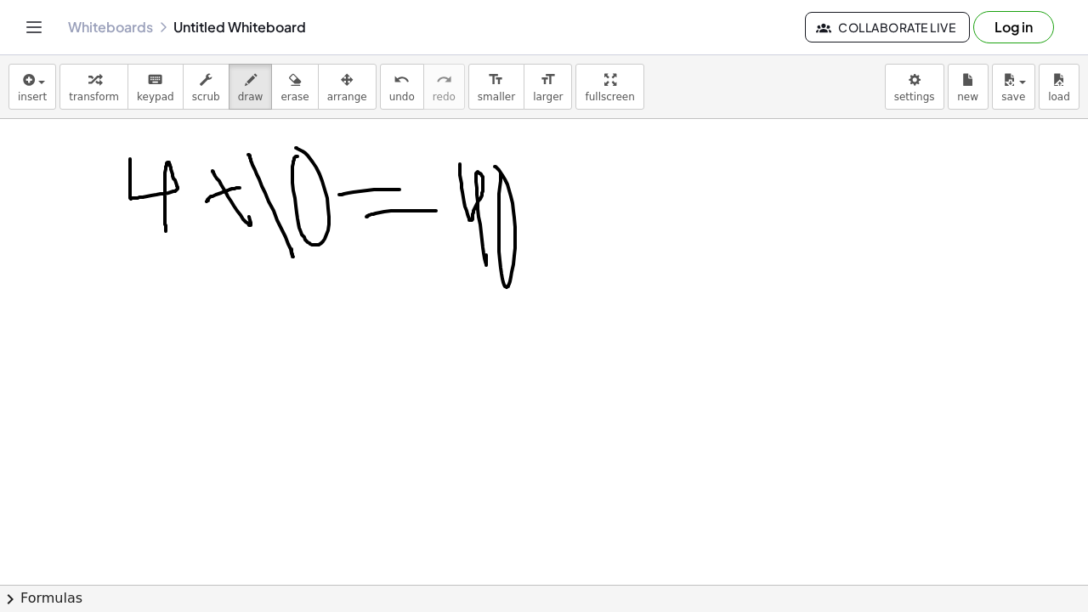
click at [297, 95] on span "erase" at bounding box center [295, 97] width 28 height 12
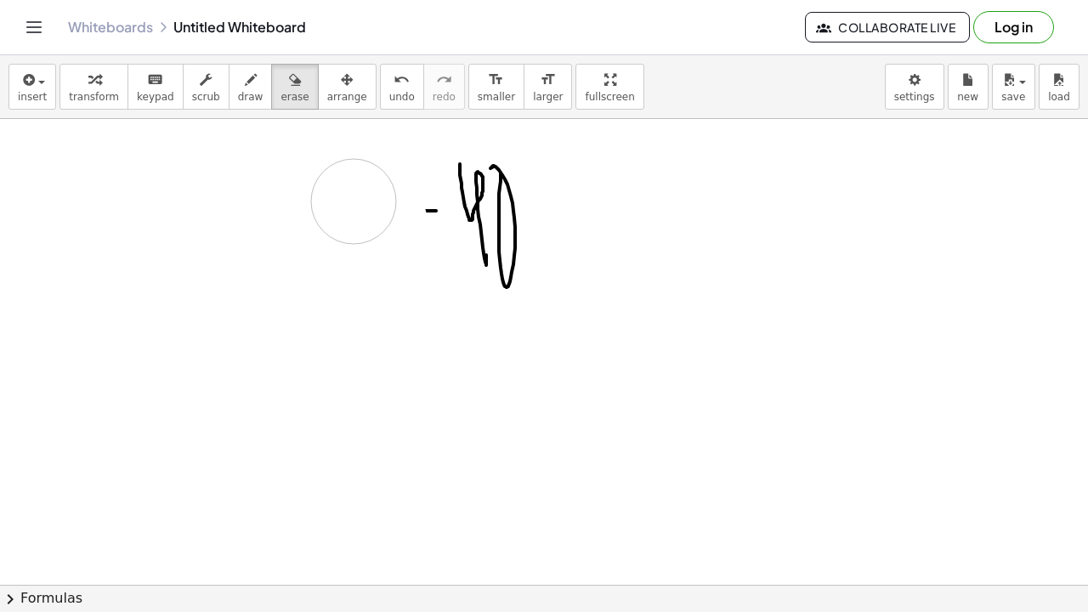
drag, startPoint x: 205, startPoint y: 159, endPoint x: 346, endPoint y: 199, distance: 146.7
